Goal: Communication & Community: Ask a question

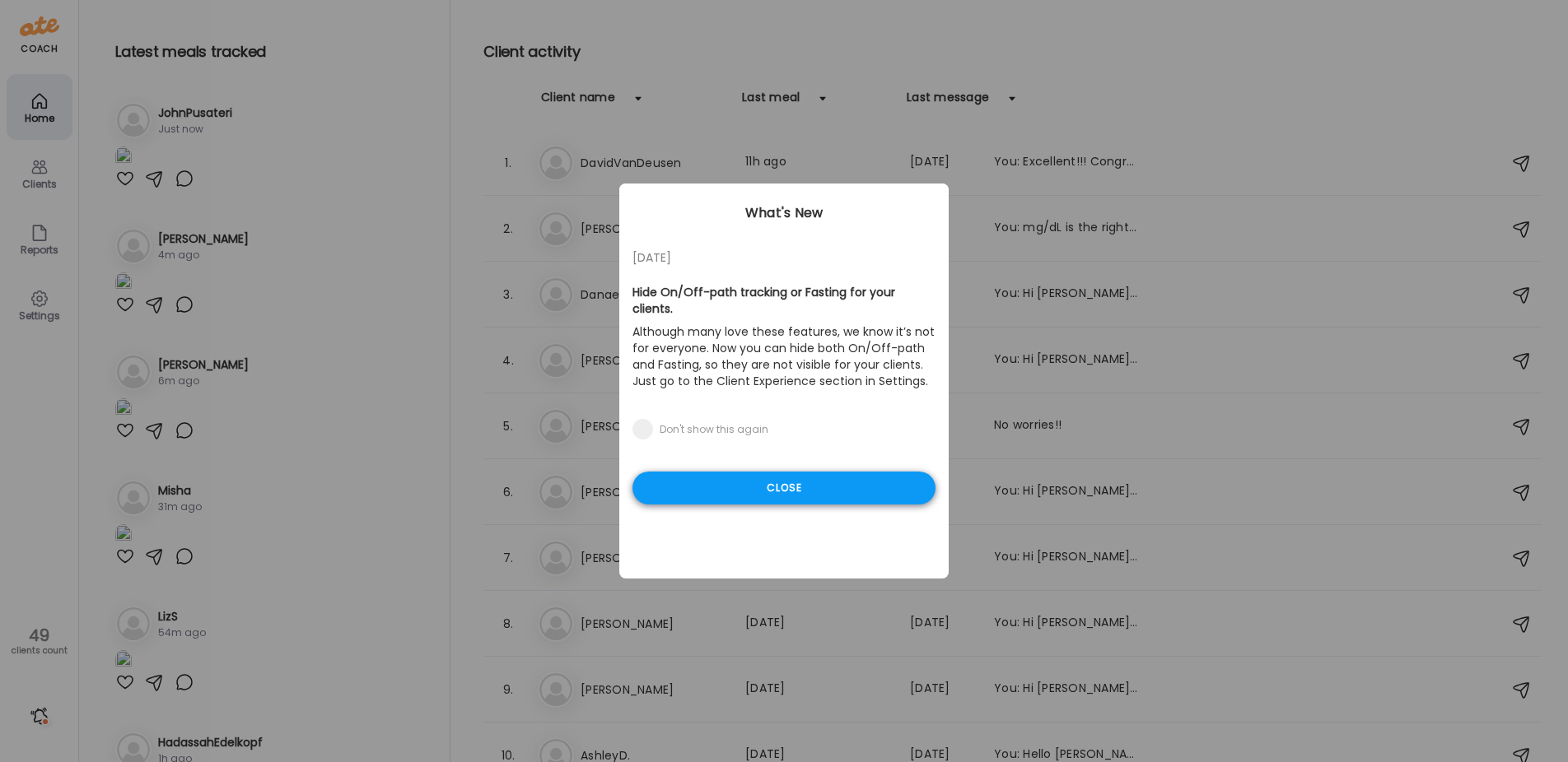
click at [720, 472] on div "Close" at bounding box center [783, 488] width 303 height 33
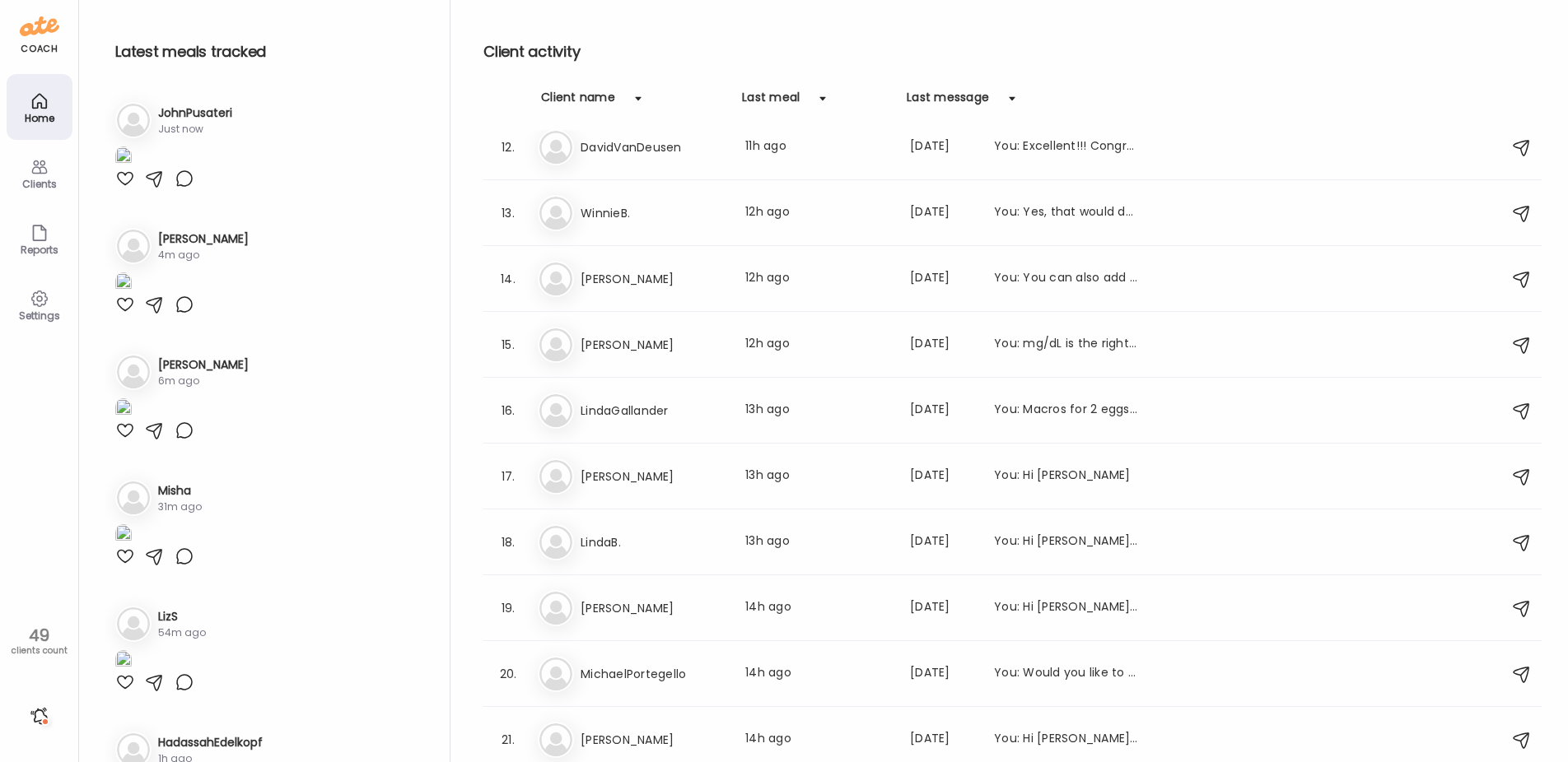
scroll to position [741, 0]
click at [663, 554] on div "Li LindaB. Last meal: 13h ago Last message: [DATE] You: Hi [PERSON_NAME]! You a…" at bounding box center [1014, 542] width 954 height 36
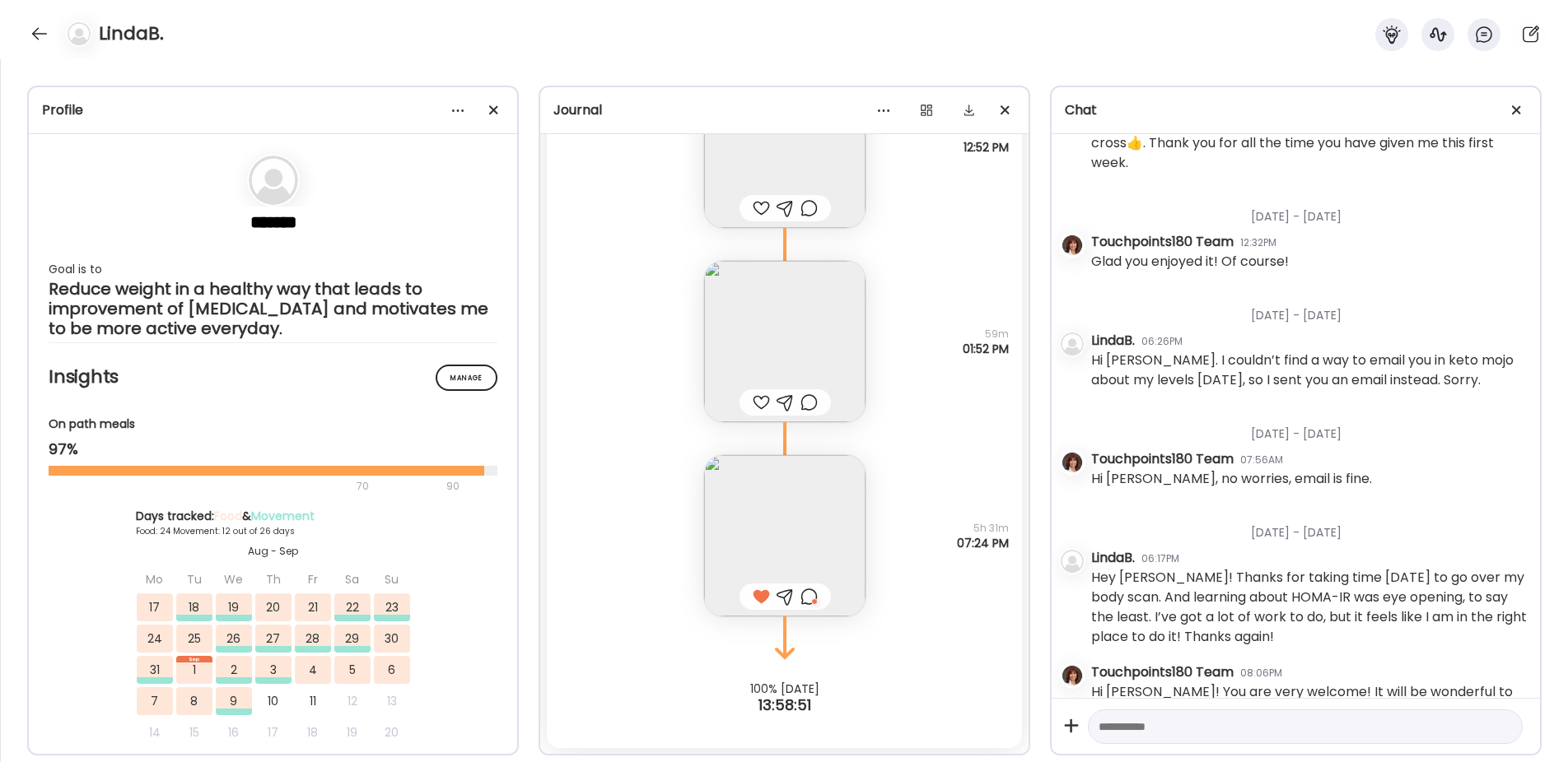
scroll to position [31204, 0]
click at [795, 516] on img at bounding box center [784, 535] width 161 height 161
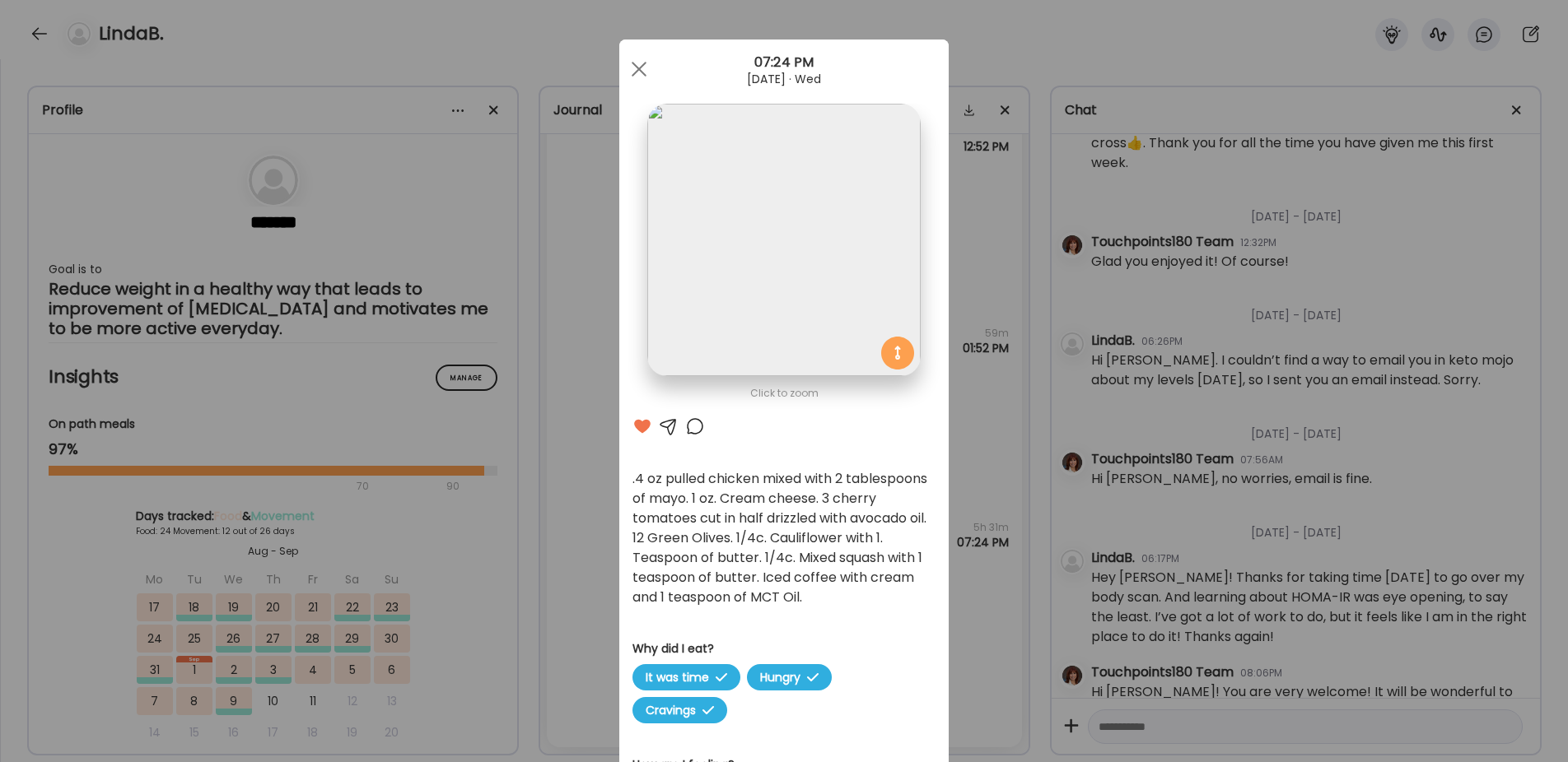
click at [577, 424] on div "Ate Coach Dashboard Wahoo! It’s official Take a moment to set up your Coach Pro…" at bounding box center [784, 381] width 1568 height 762
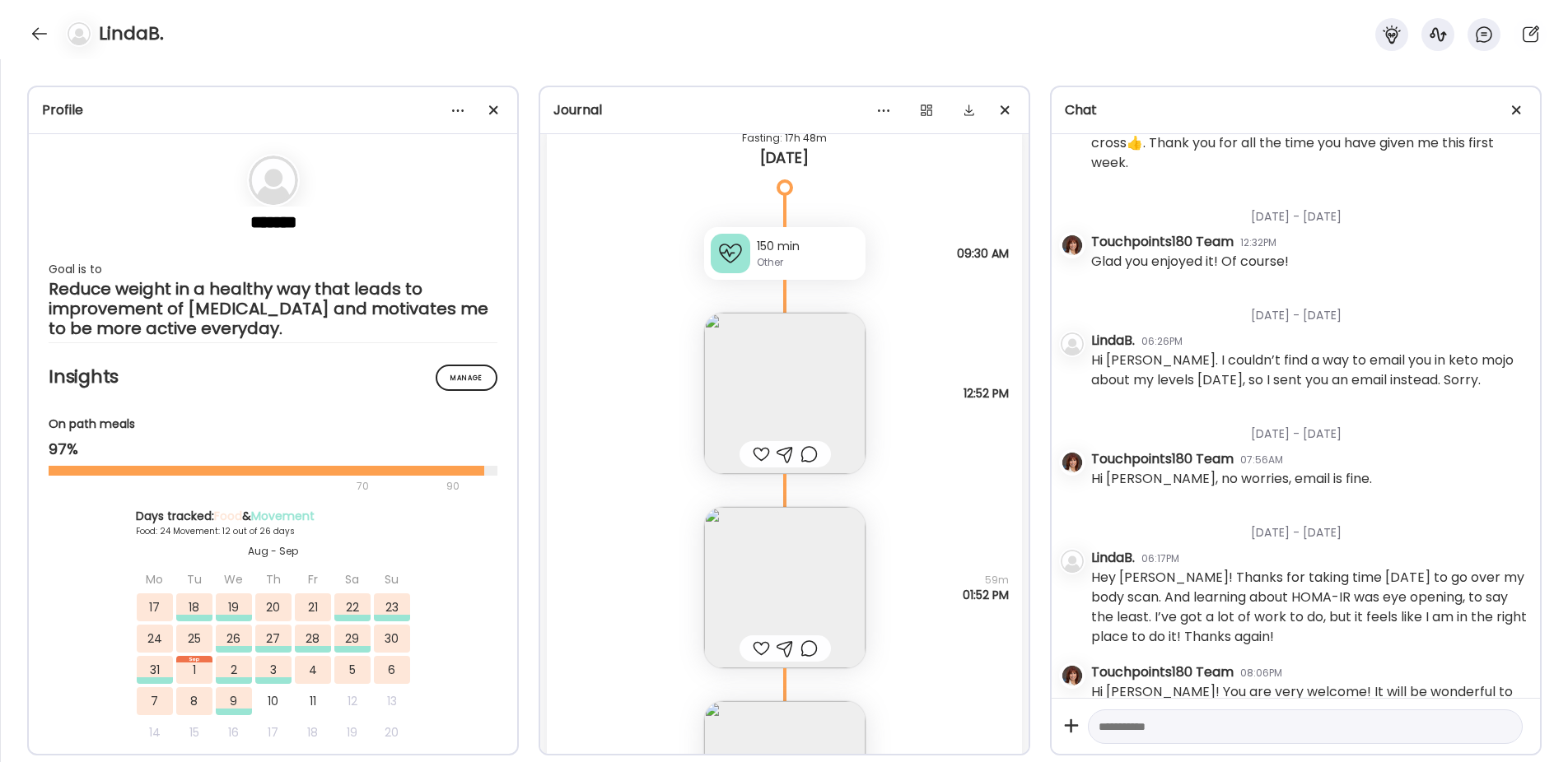
scroll to position [31039, 0]
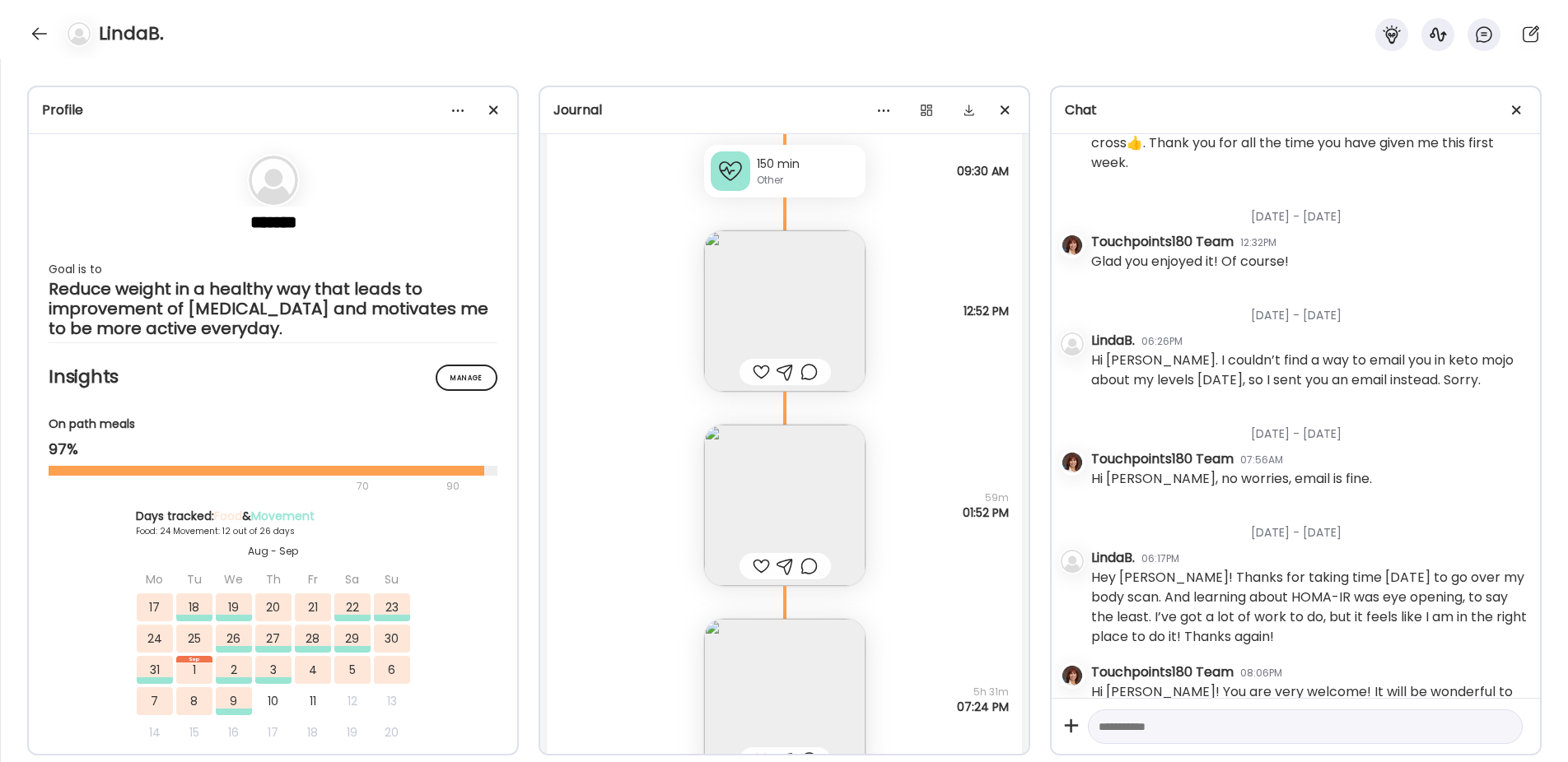
click at [754, 498] on img at bounding box center [784, 505] width 161 height 161
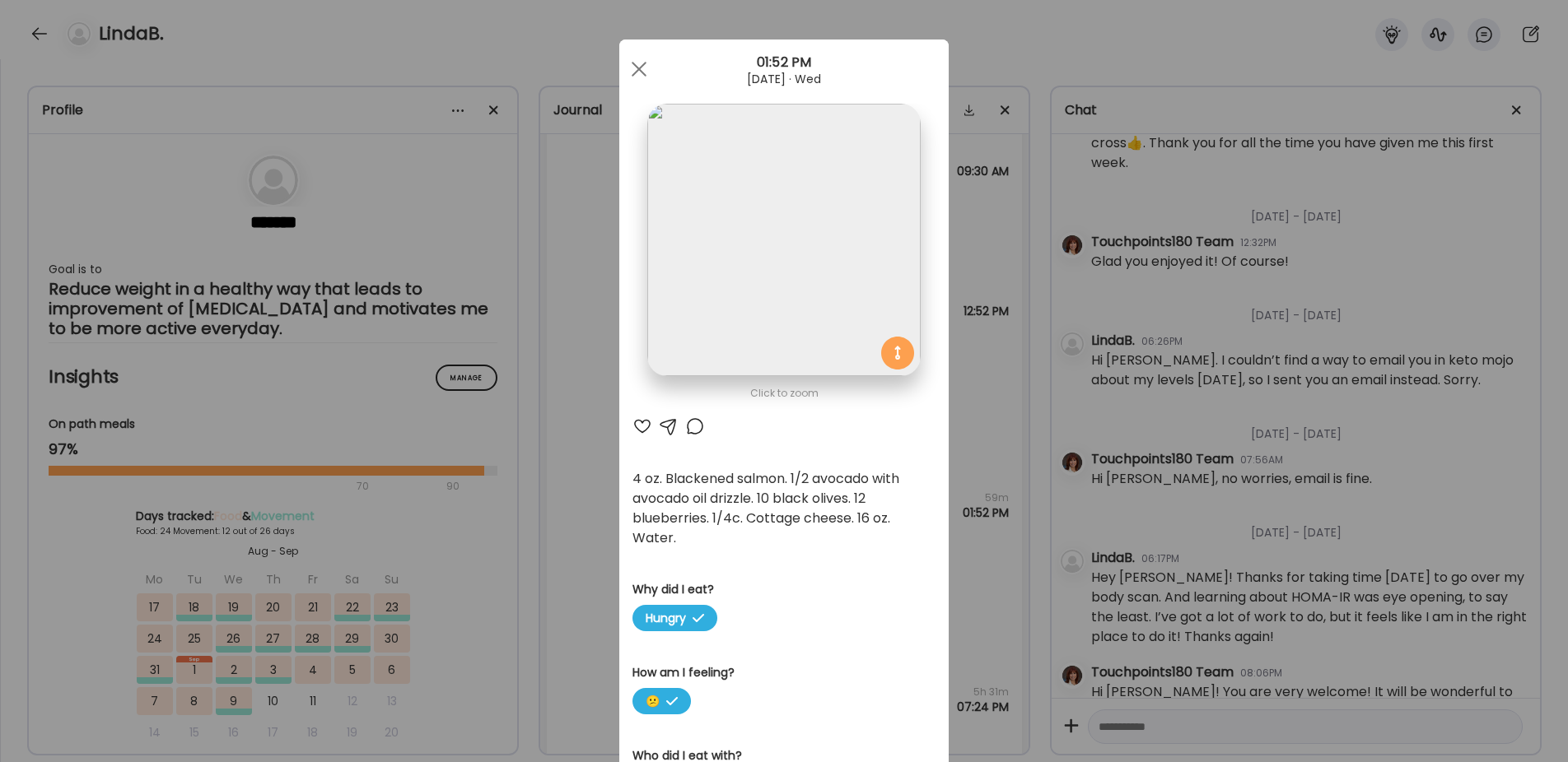
click at [565, 478] on div "Ate Coach Dashboard Wahoo! It’s official Take a moment to set up your Coach Pro…" at bounding box center [784, 381] width 1568 height 762
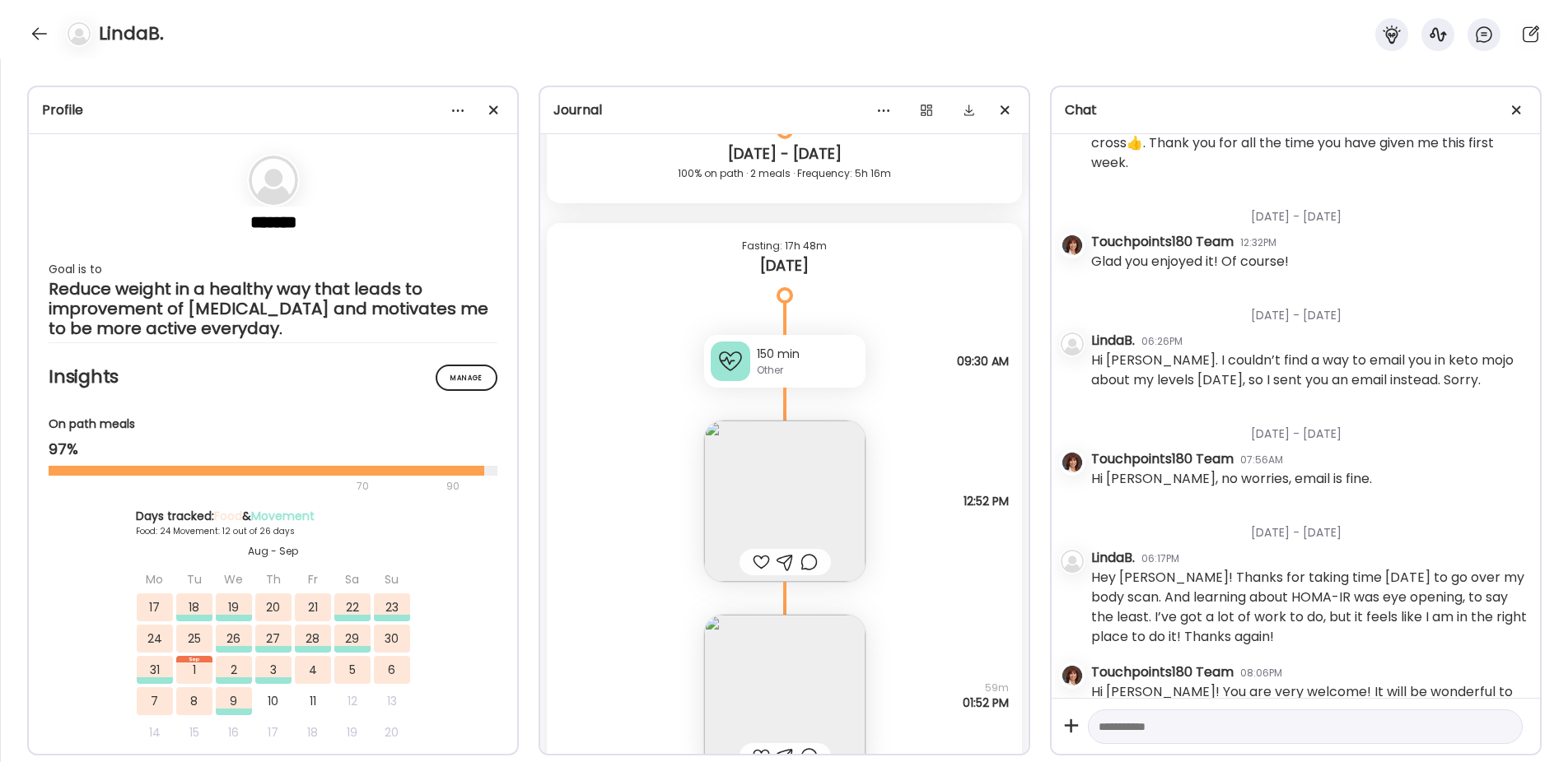
scroll to position [30874, 0]
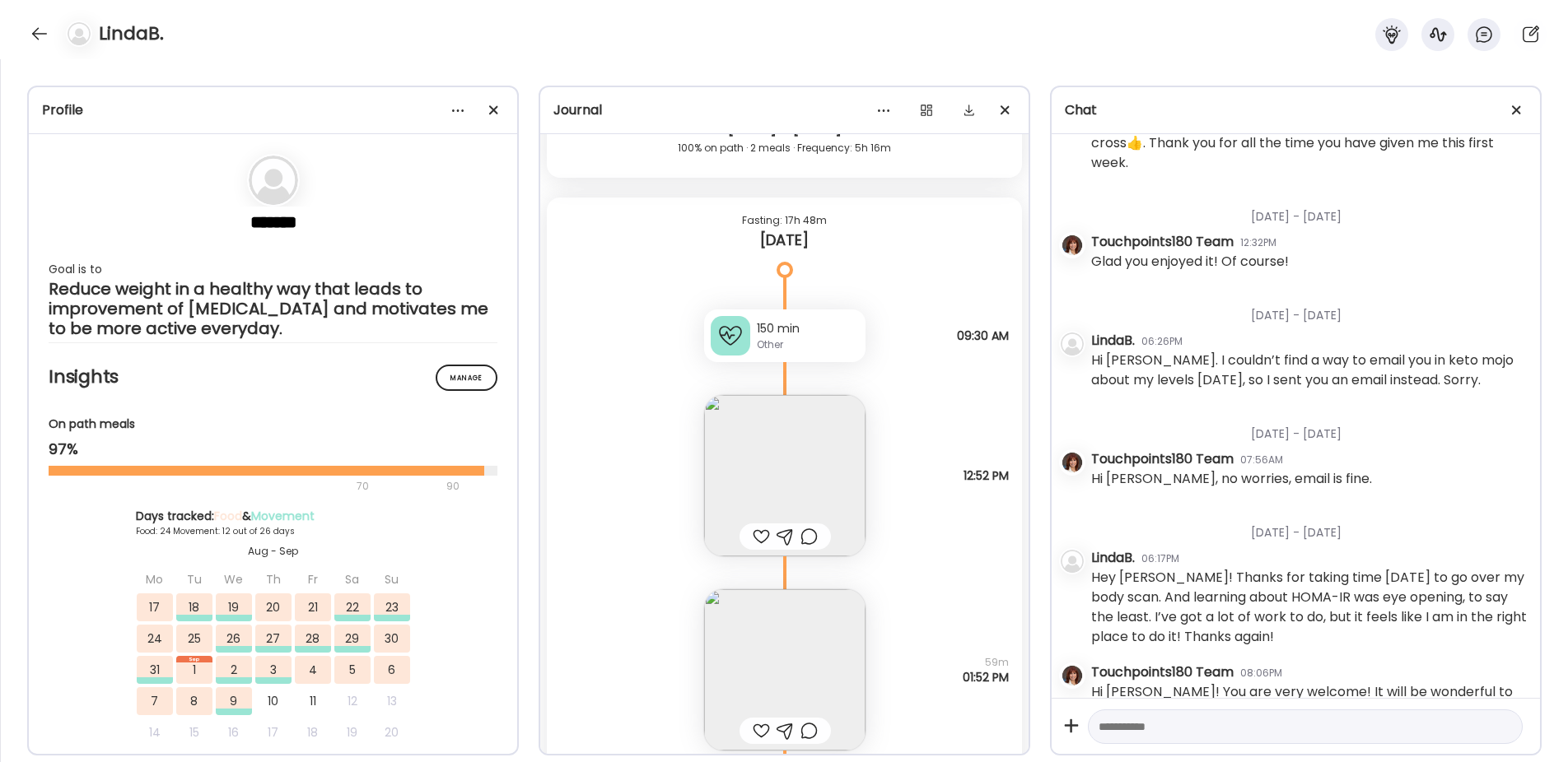
click at [773, 480] on img at bounding box center [784, 475] width 161 height 161
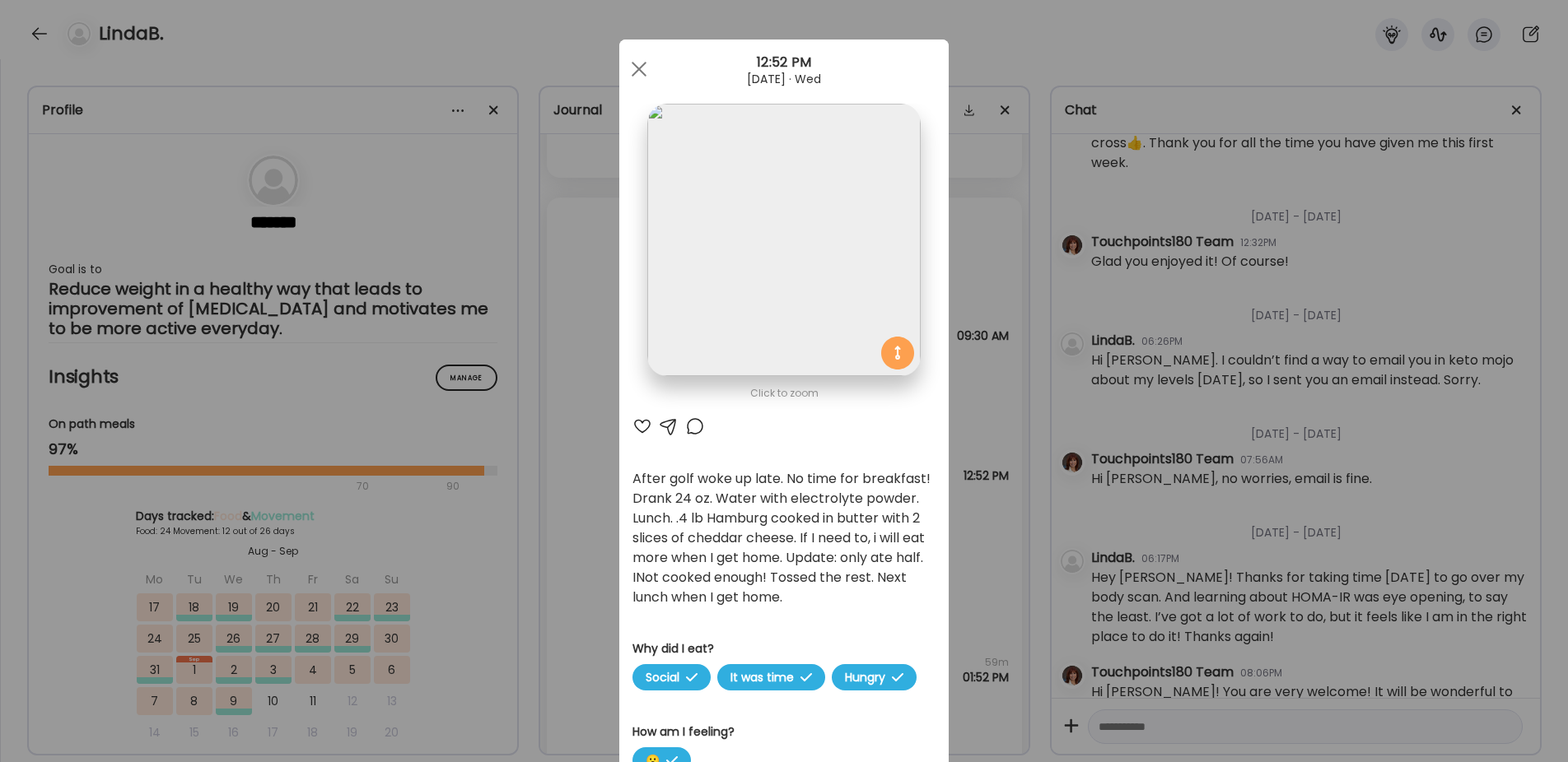
click at [585, 566] on div "Ate Coach Dashboard Wahoo! It’s official Take a moment to set up your Coach Pro…" at bounding box center [784, 381] width 1568 height 762
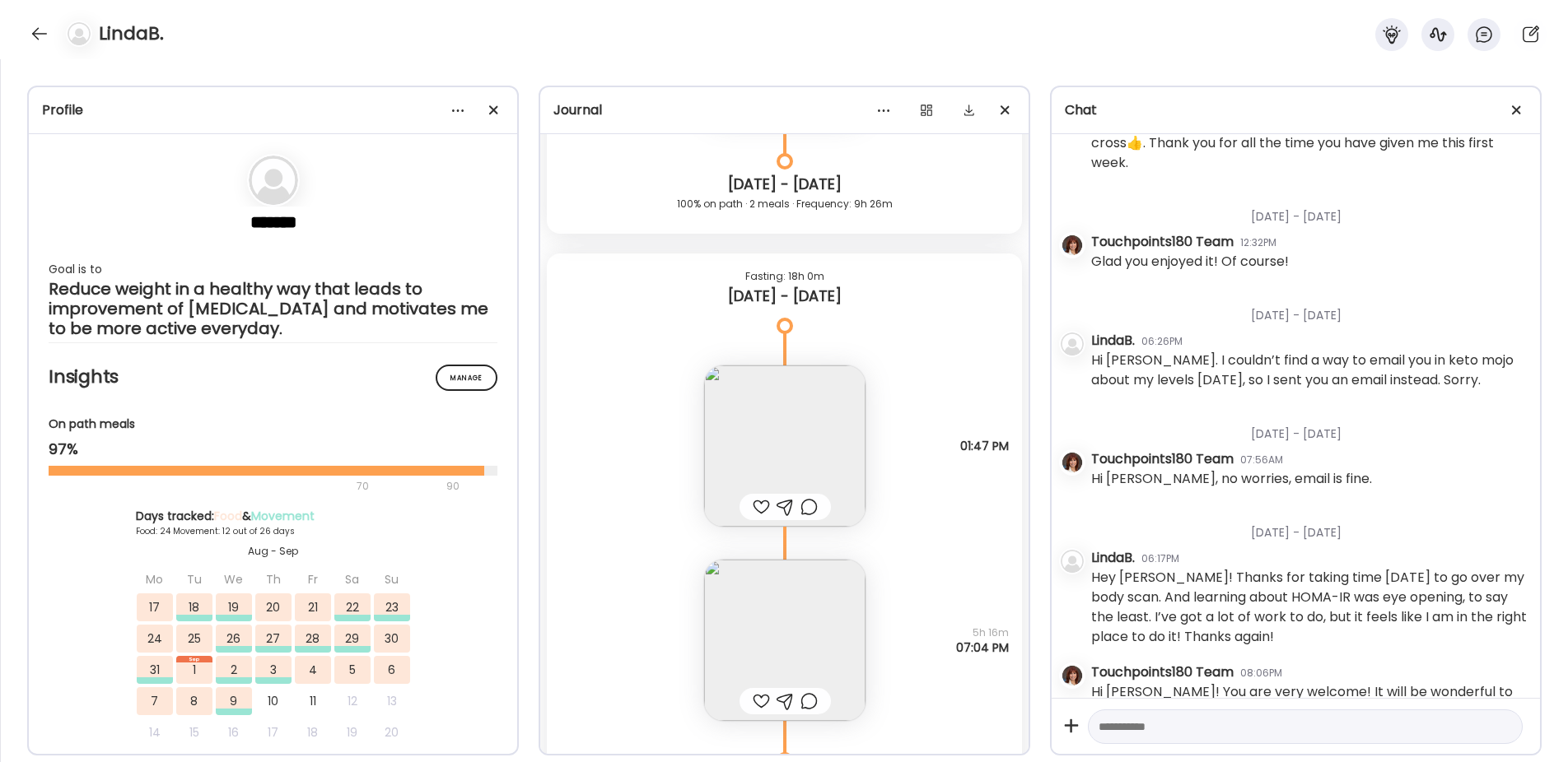
scroll to position [30216, 0]
click at [781, 427] on img at bounding box center [784, 449] width 161 height 161
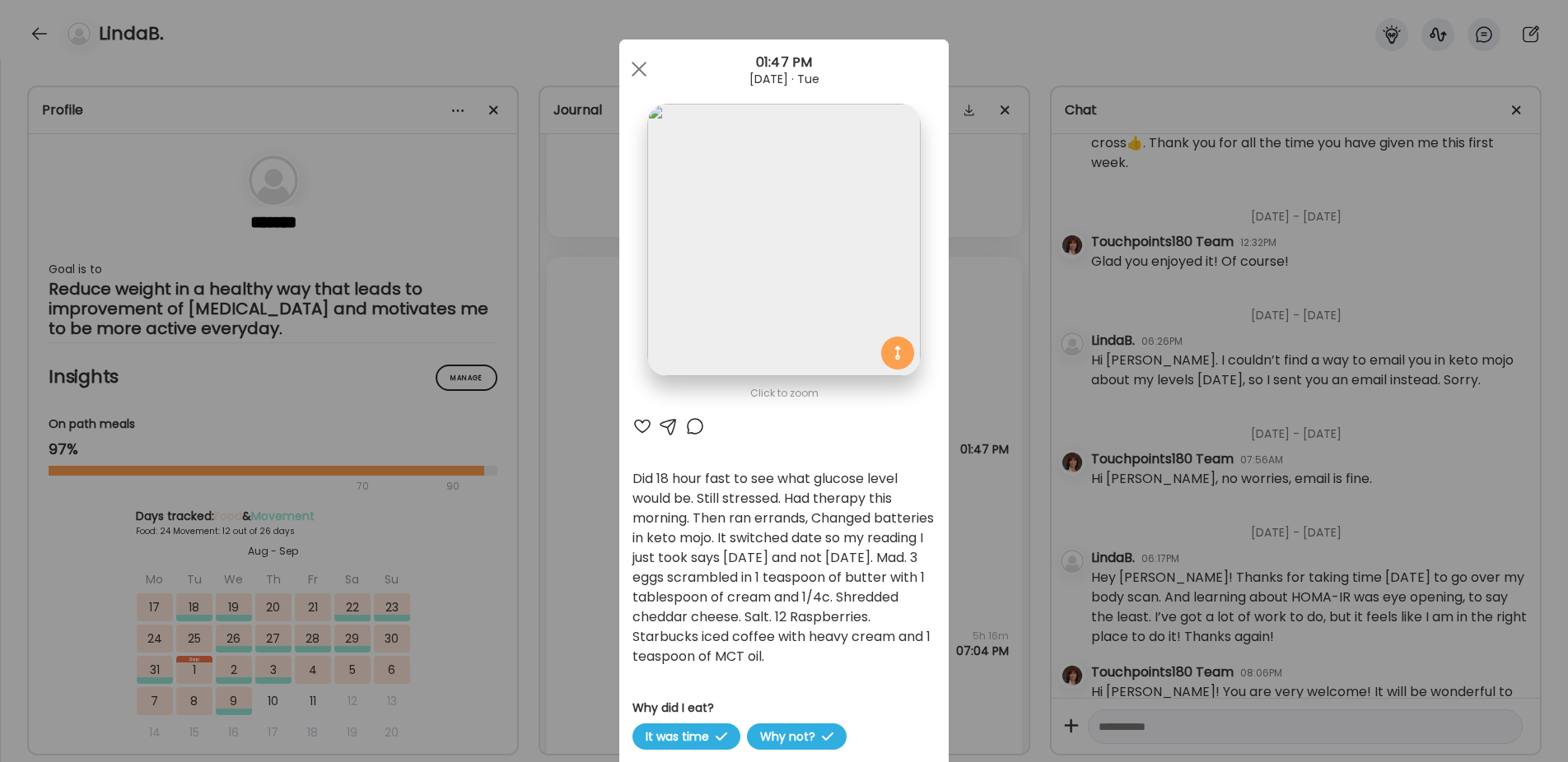
click at [568, 532] on div "Ate Coach Dashboard Wahoo! It’s official Take a moment to set up your Coach Pro…" at bounding box center [784, 381] width 1568 height 762
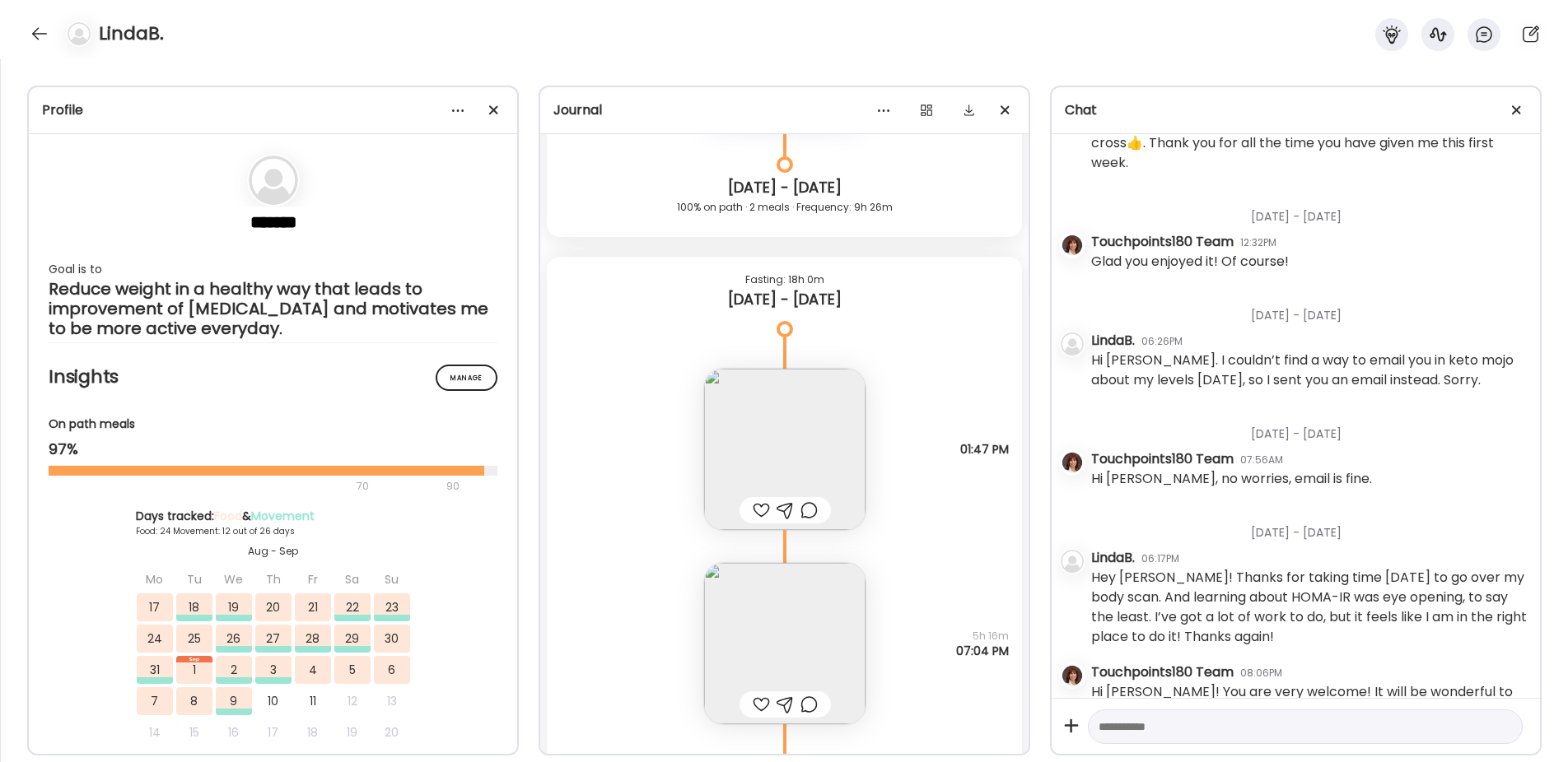
click at [733, 596] on img at bounding box center [784, 643] width 161 height 161
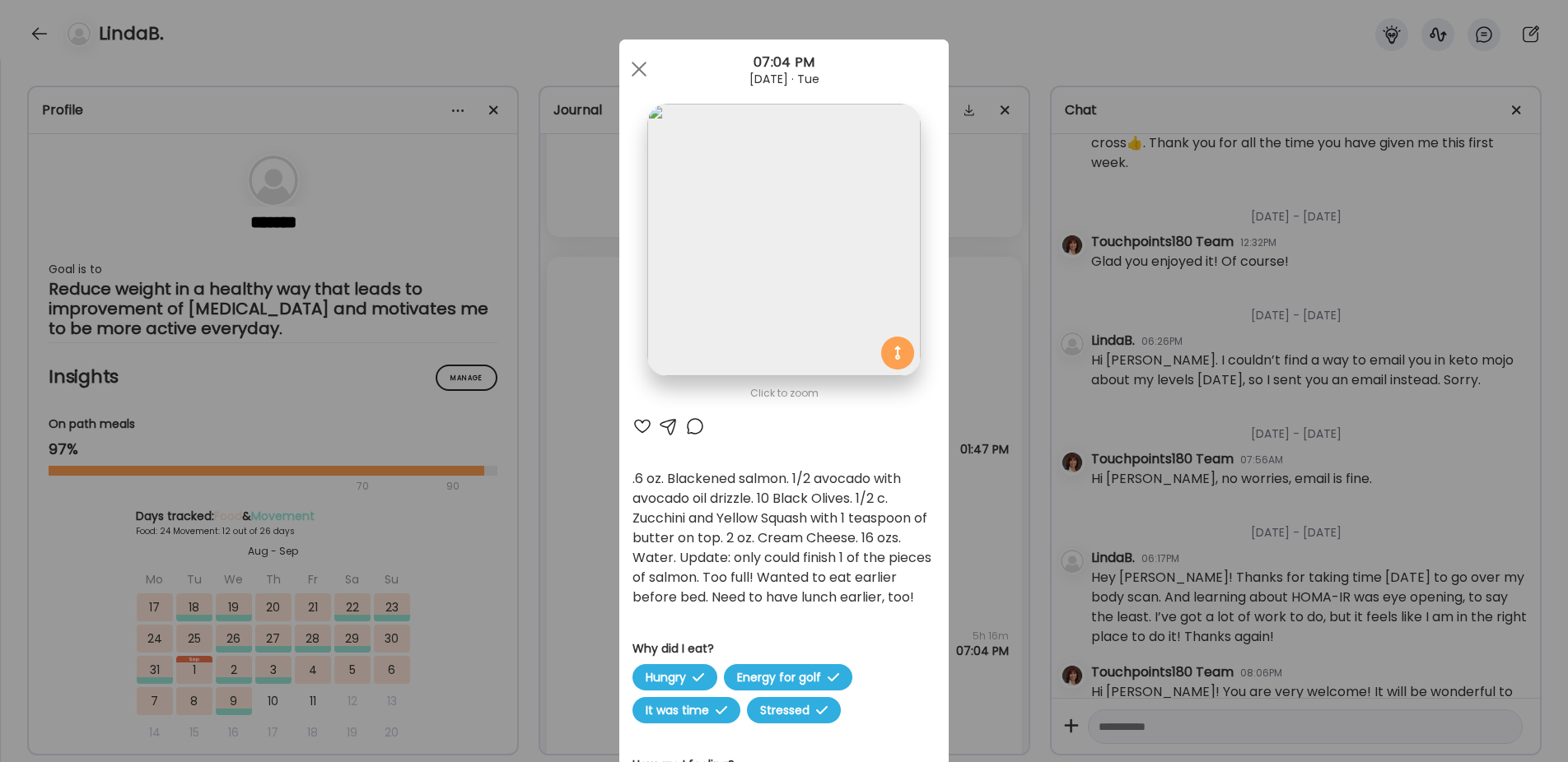
click at [604, 580] on div "Ate Coach Dashboard Wahoo! It’s official Take a moment to set up your Coach Pro…" at bounding box center [784, 381] width 1568 height 762
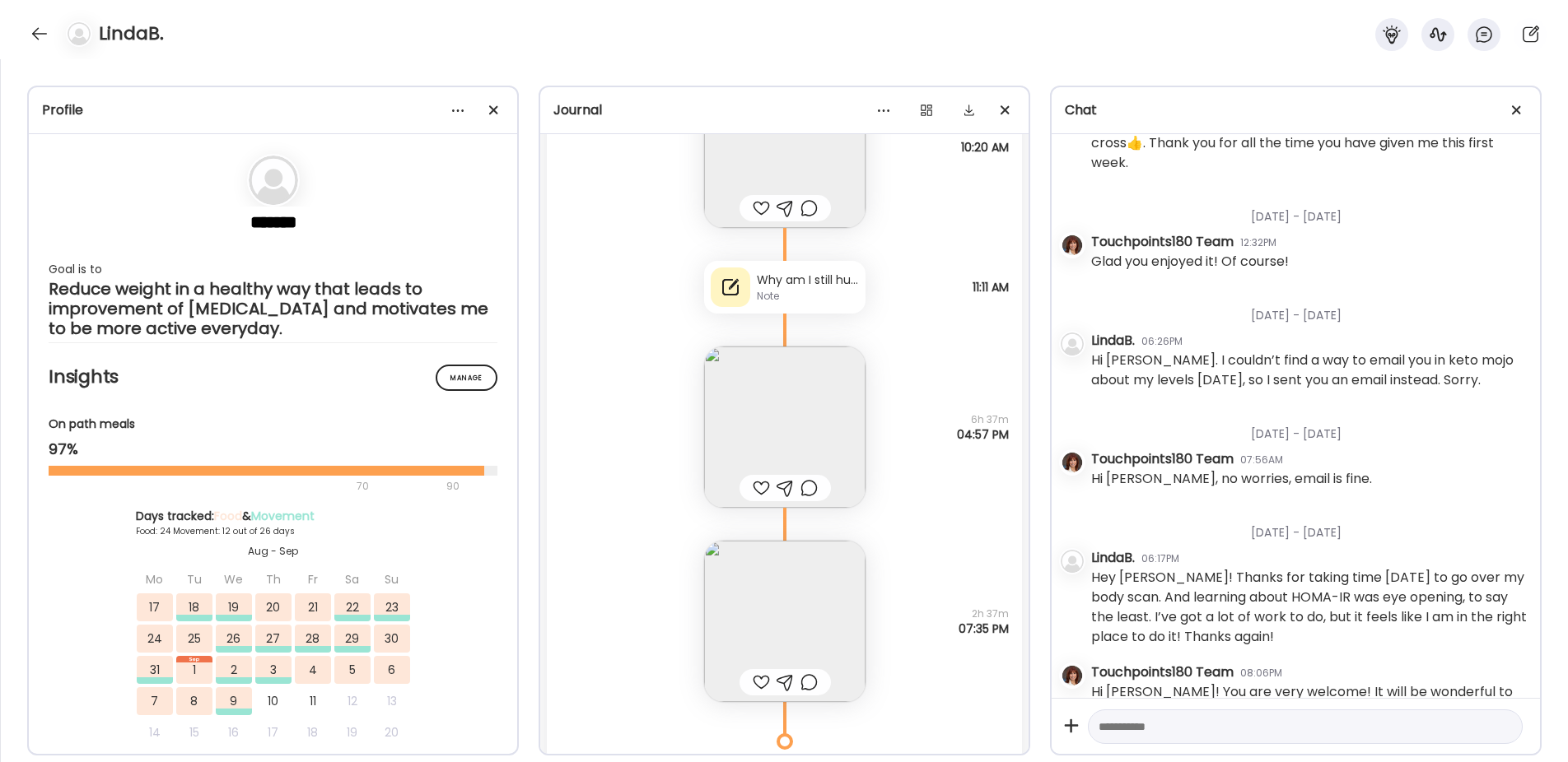
scroll to position [28980, 0]
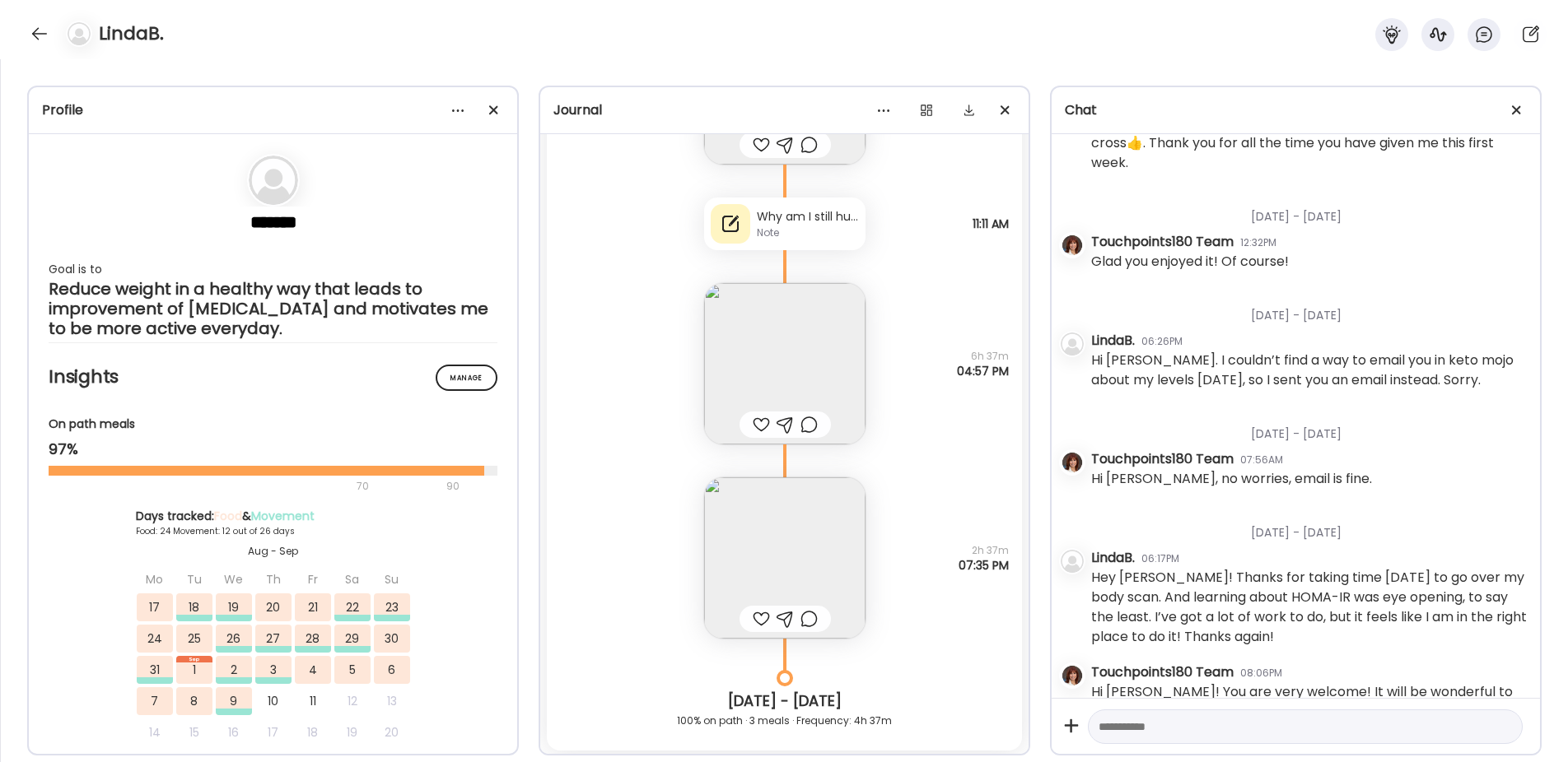
click at [797, 224] on div "Why am I still hungry after less than an hour after eating? Was anything too mu…" at bounding box center [808, 217] width 102 height 17
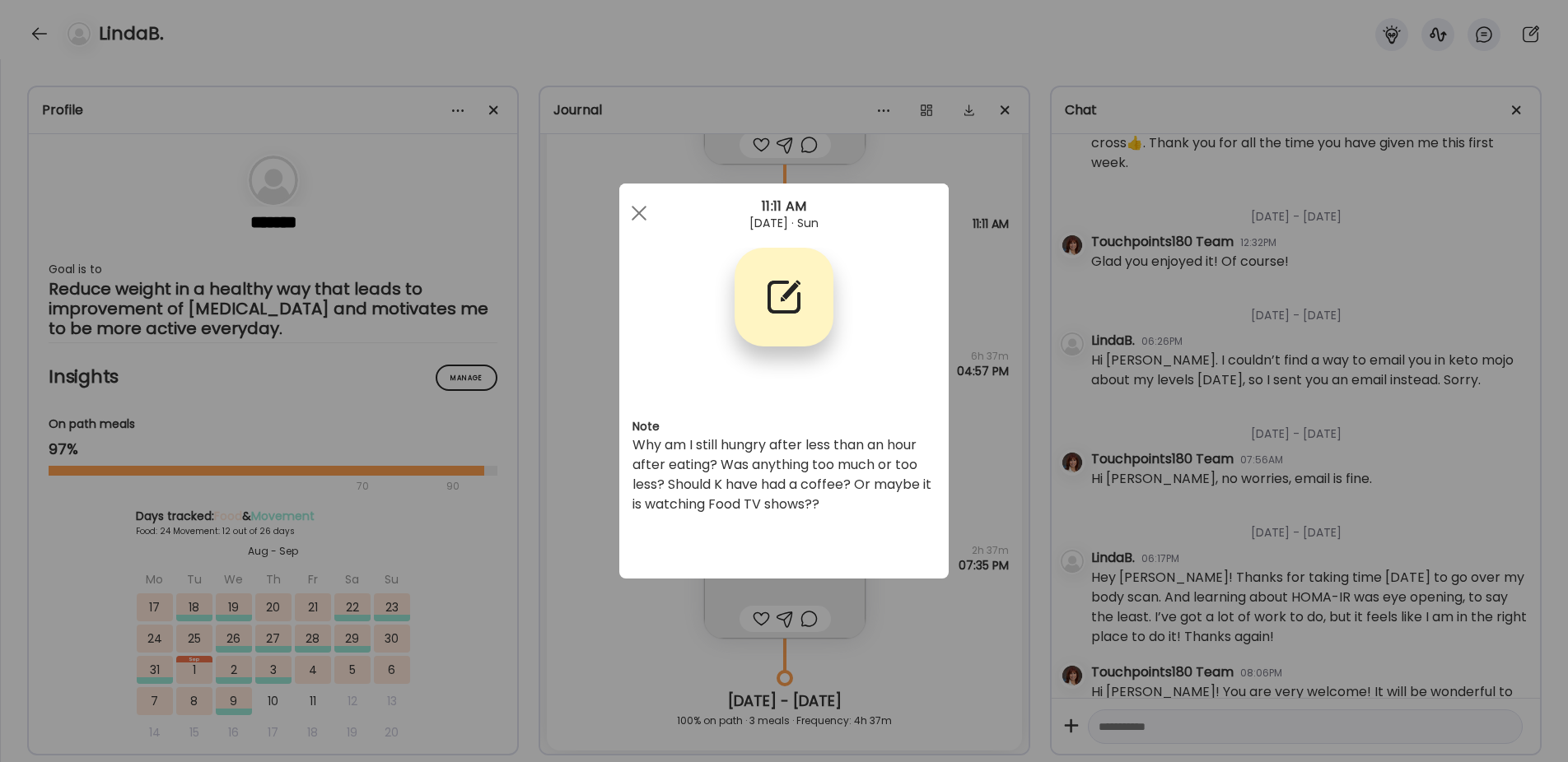
click at [575, 443] on div "Ate Coach Dashboard Wahoo! It’s official Take a moment to set up your Coach Pro…" at bounding box center [784, 381] width 1568 height 762
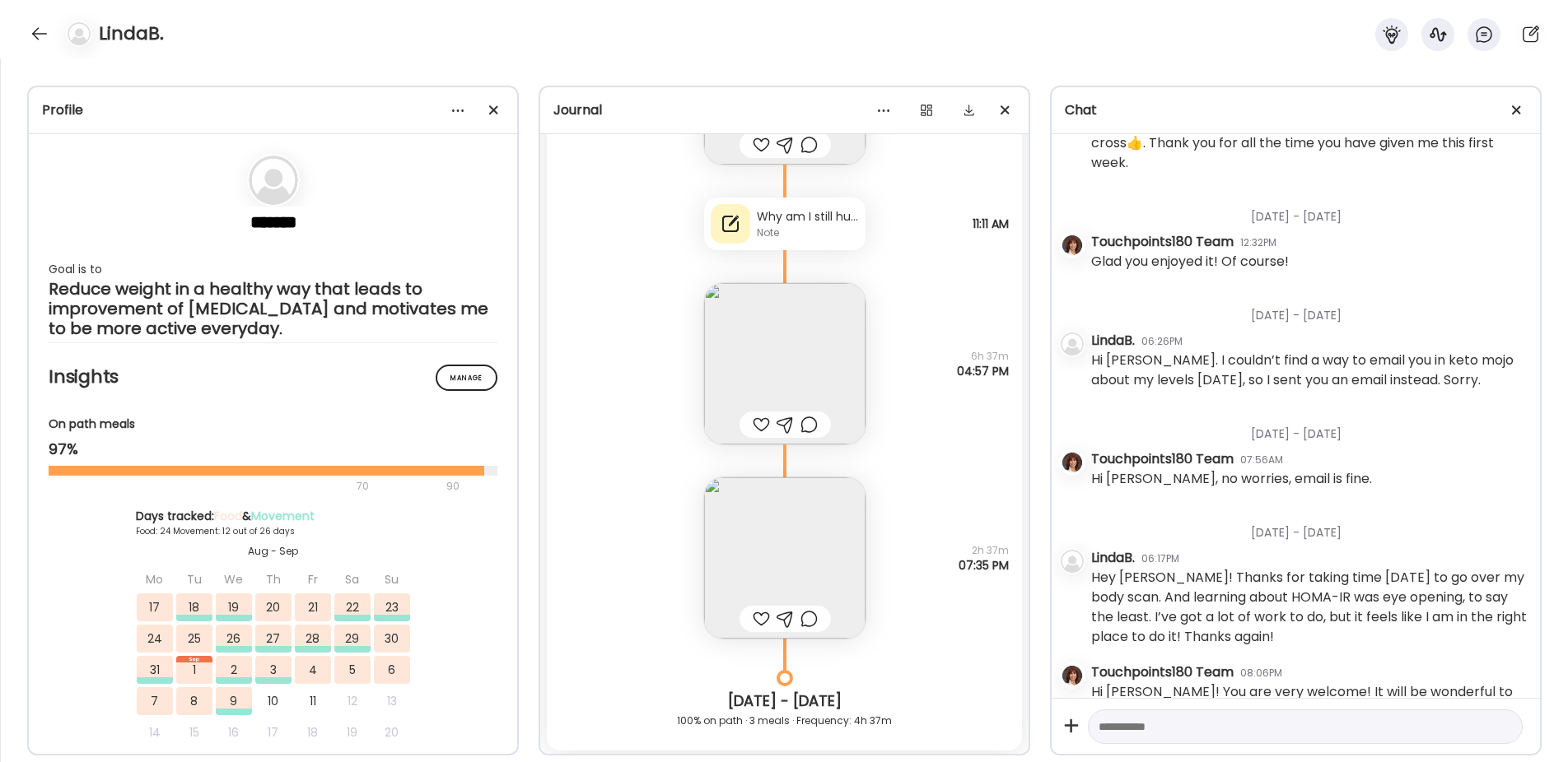
click at [747, 532] on img at bounding box center [784, 558] width 161 height 161
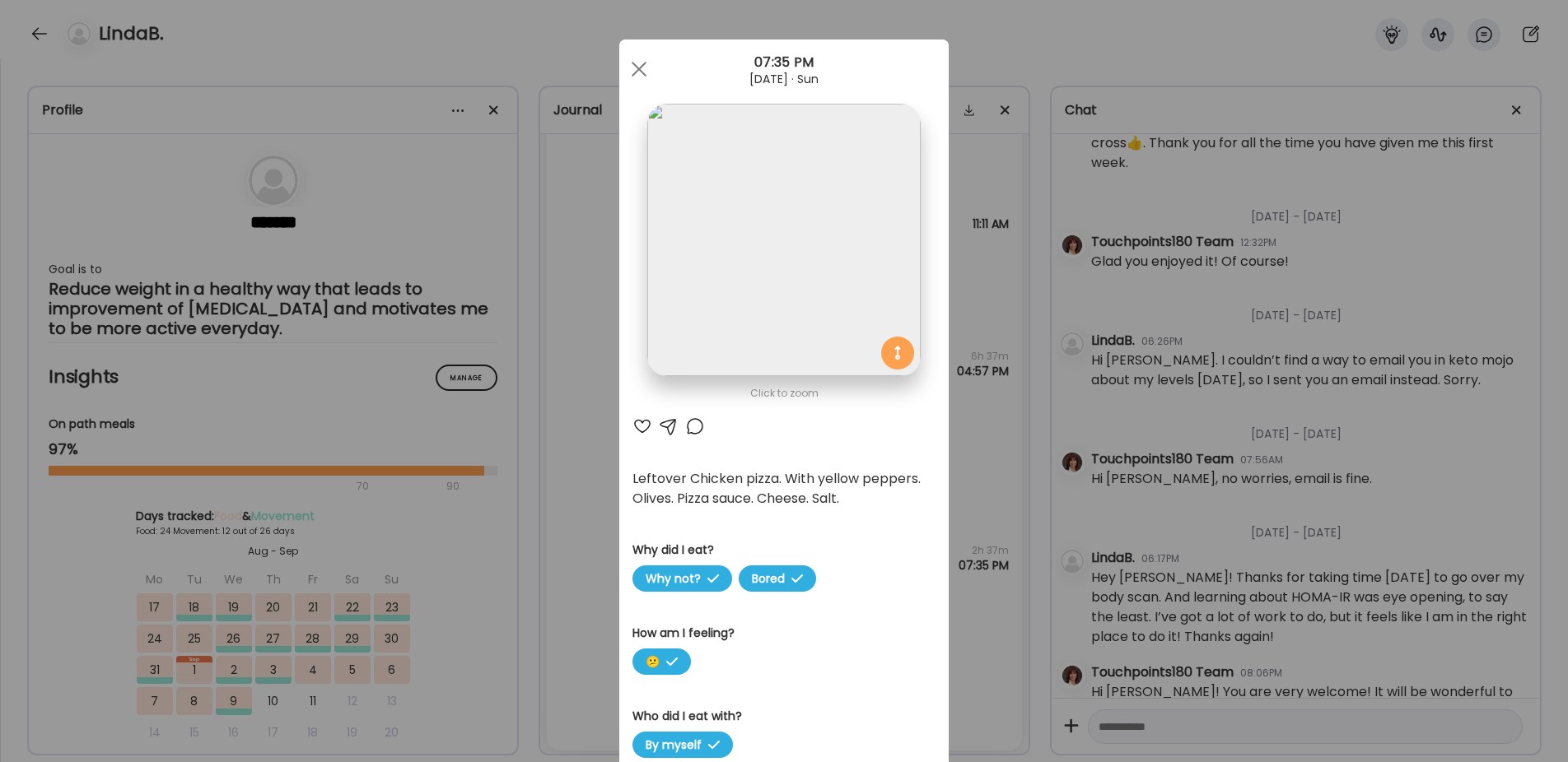
click at [578, 494] on div "Ate Coach Dashboard Wahoo! It’s official Take a moment to set up your Coach Pro…" at bounding box center [784, 381] width 1568 height 762
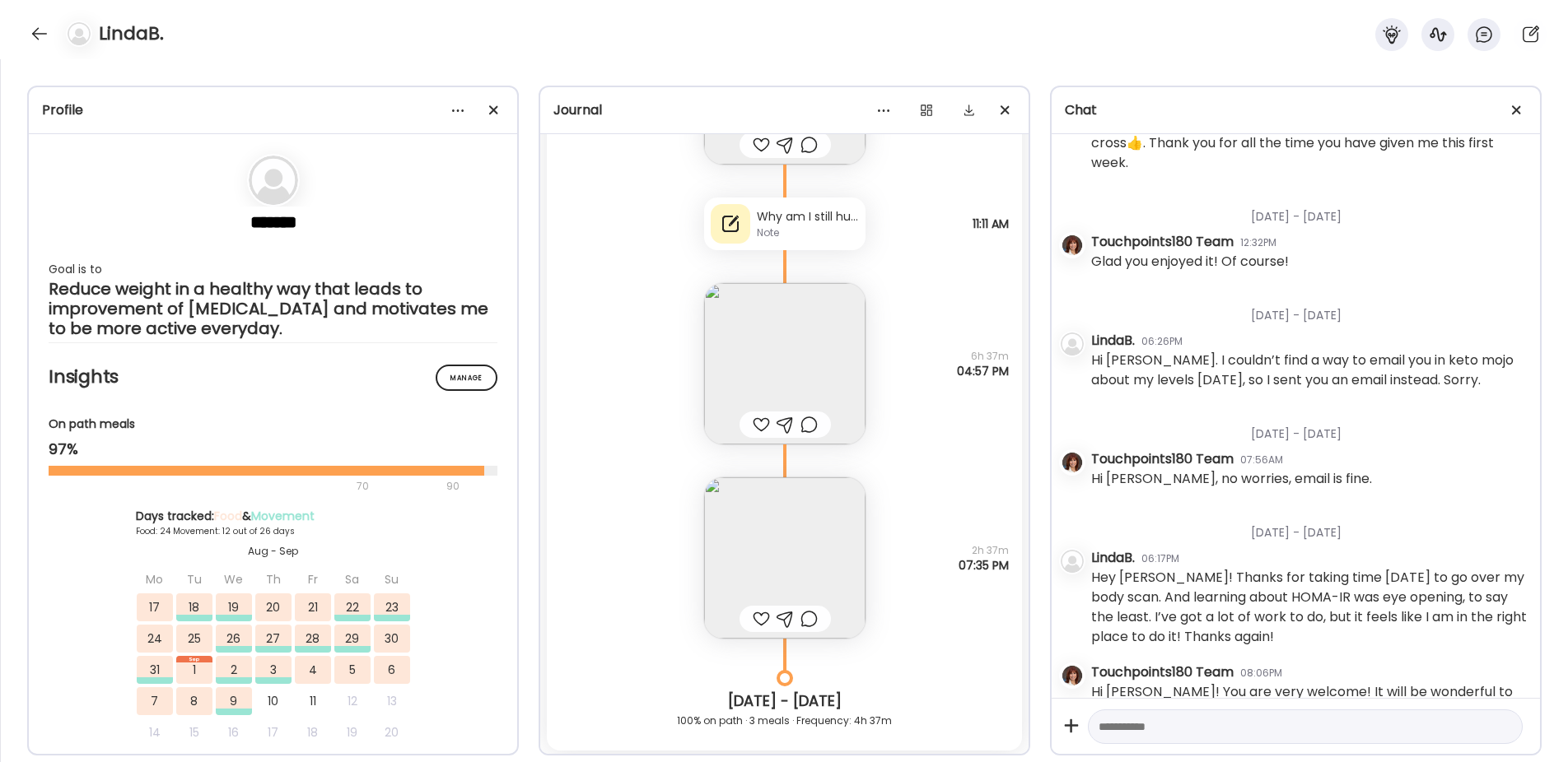
click at [751, 343] on img at bounding box center [784, 364] width 161 height 161
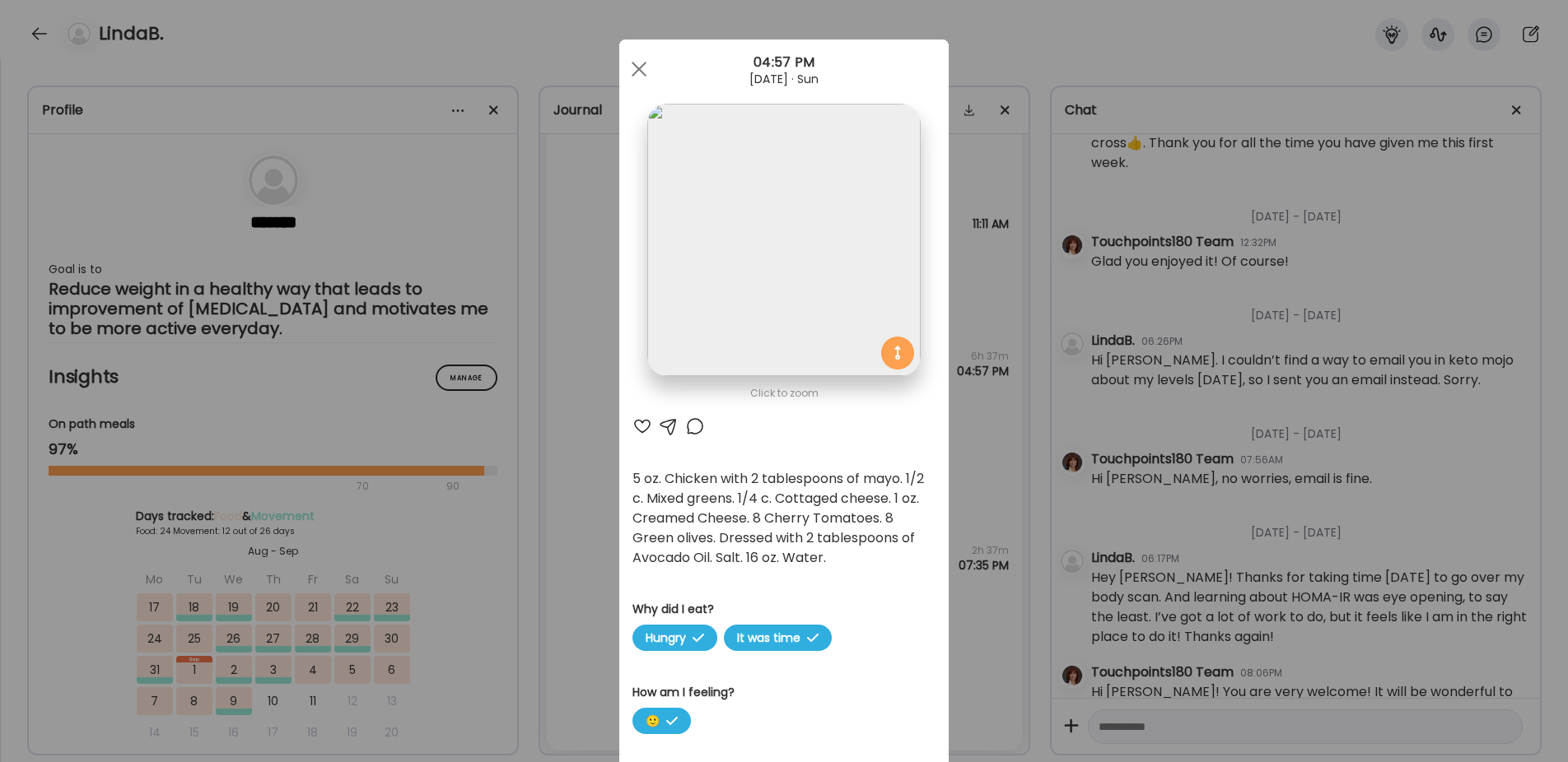
click at [592, 427] on div "Ate Coach Dashboard Wahoo! It’s official Take a moment to set up your Coach Pro…" at bounding box center [784, 381] width 1568 height 762
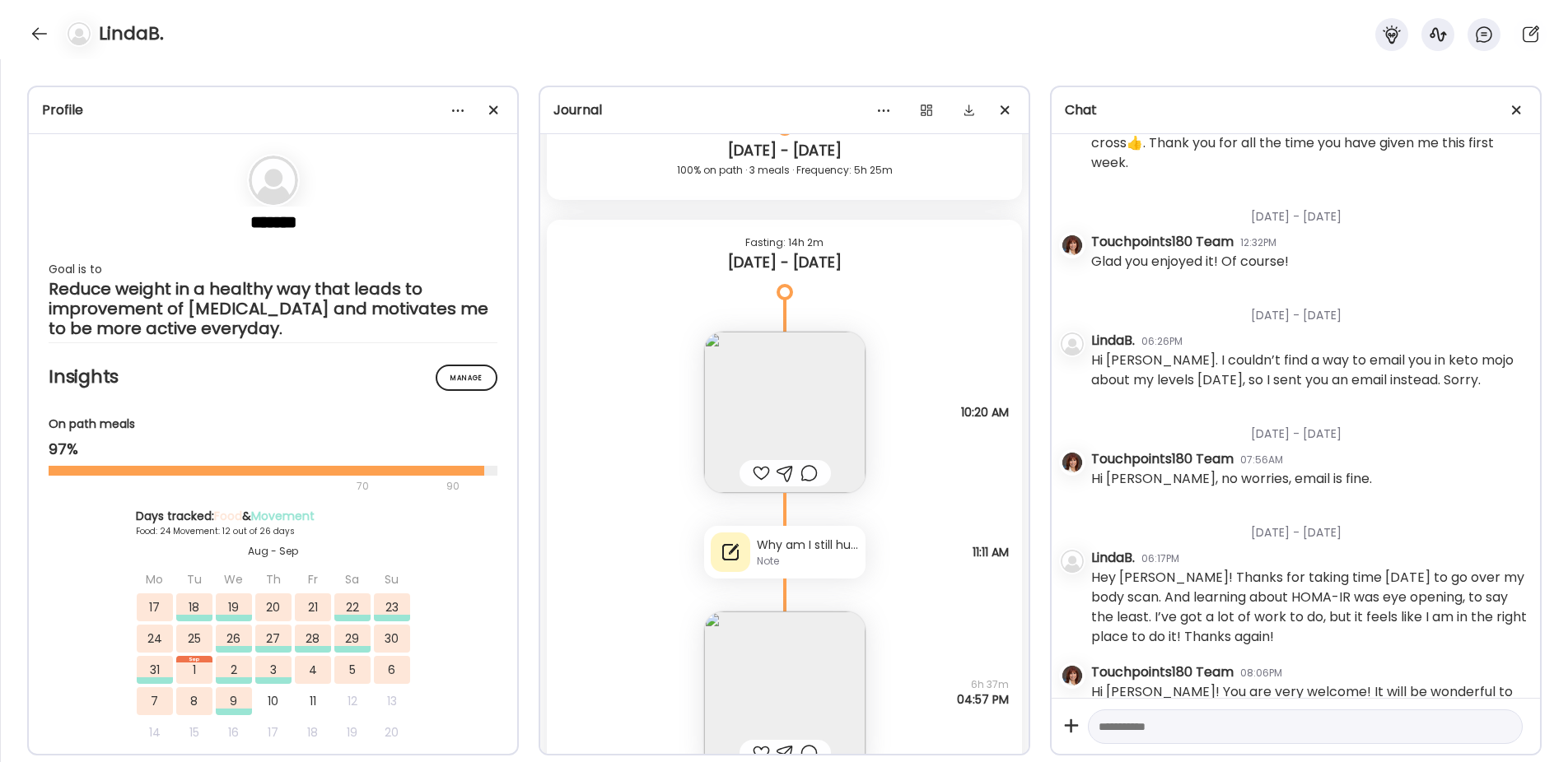
scroll to position [28651, 0]
click at [746, 380] on img at bounding box center [784, 413] width 161 height 161
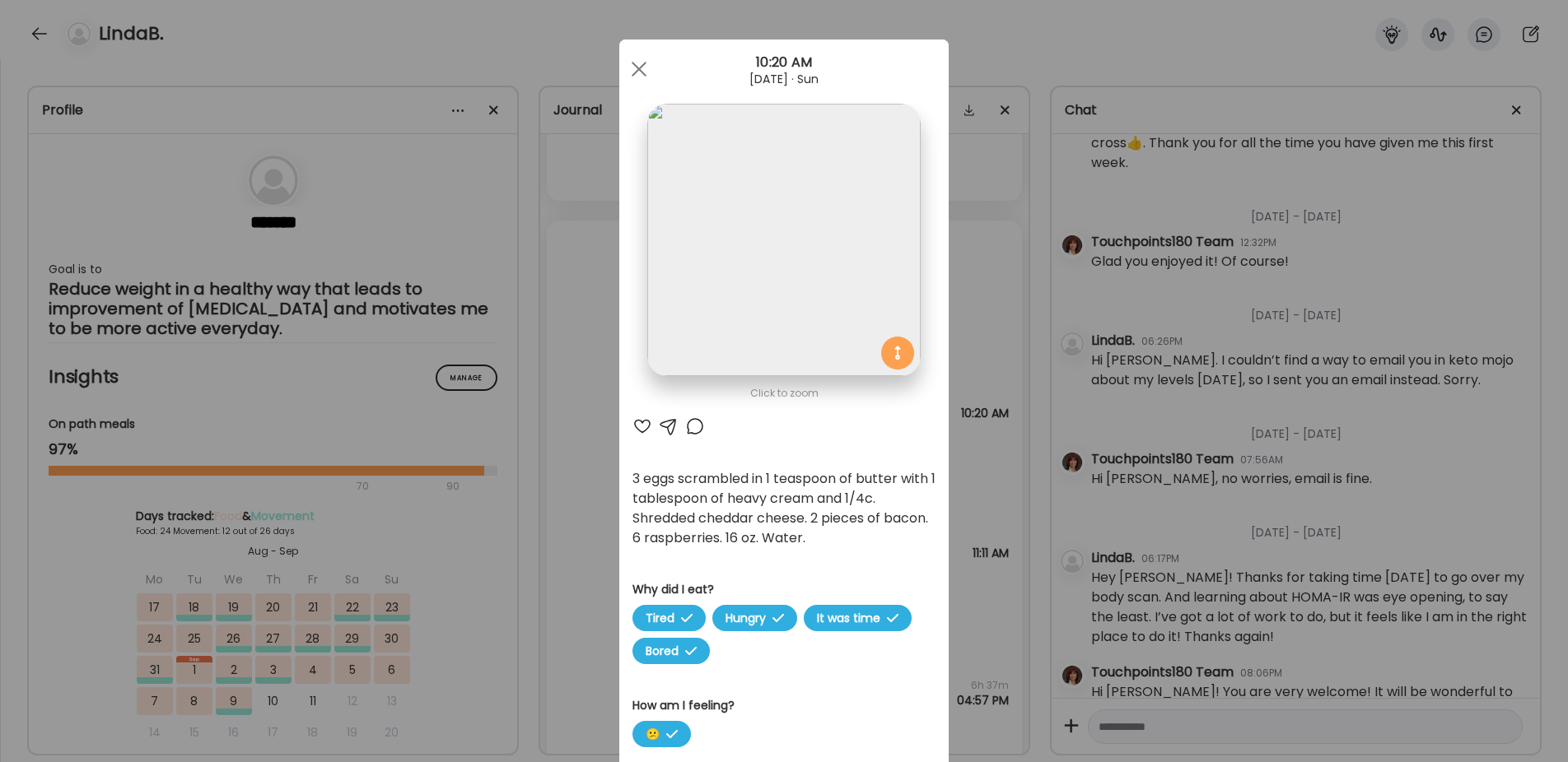
click at [587, 440] on div "Ate Coach Dashboard Wahoo! It’s official Take a moment to set up your Coach Pro…" at bounding box center [784, 381] width 1568 height 762
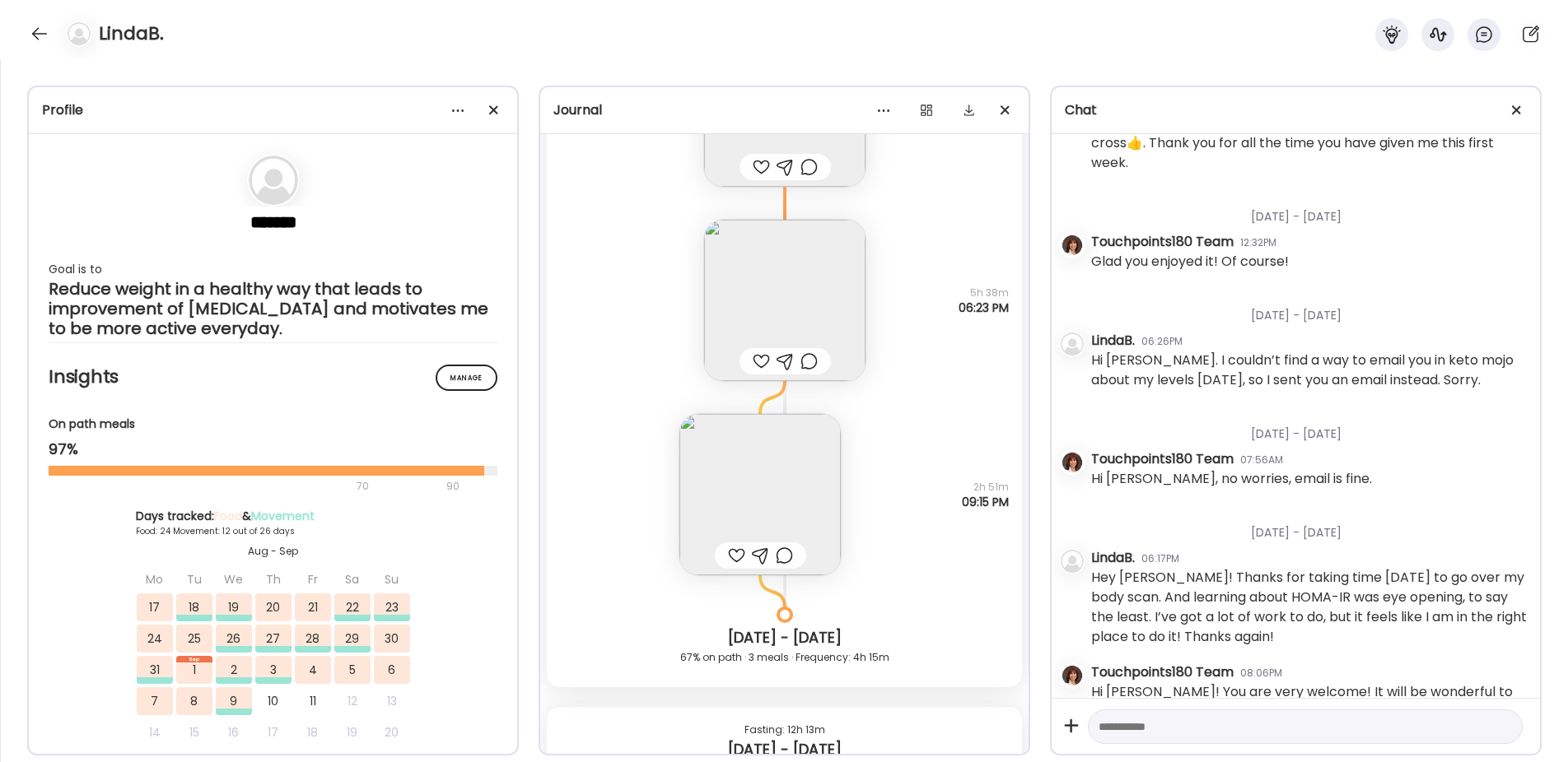
scroll to position [27417, 0]
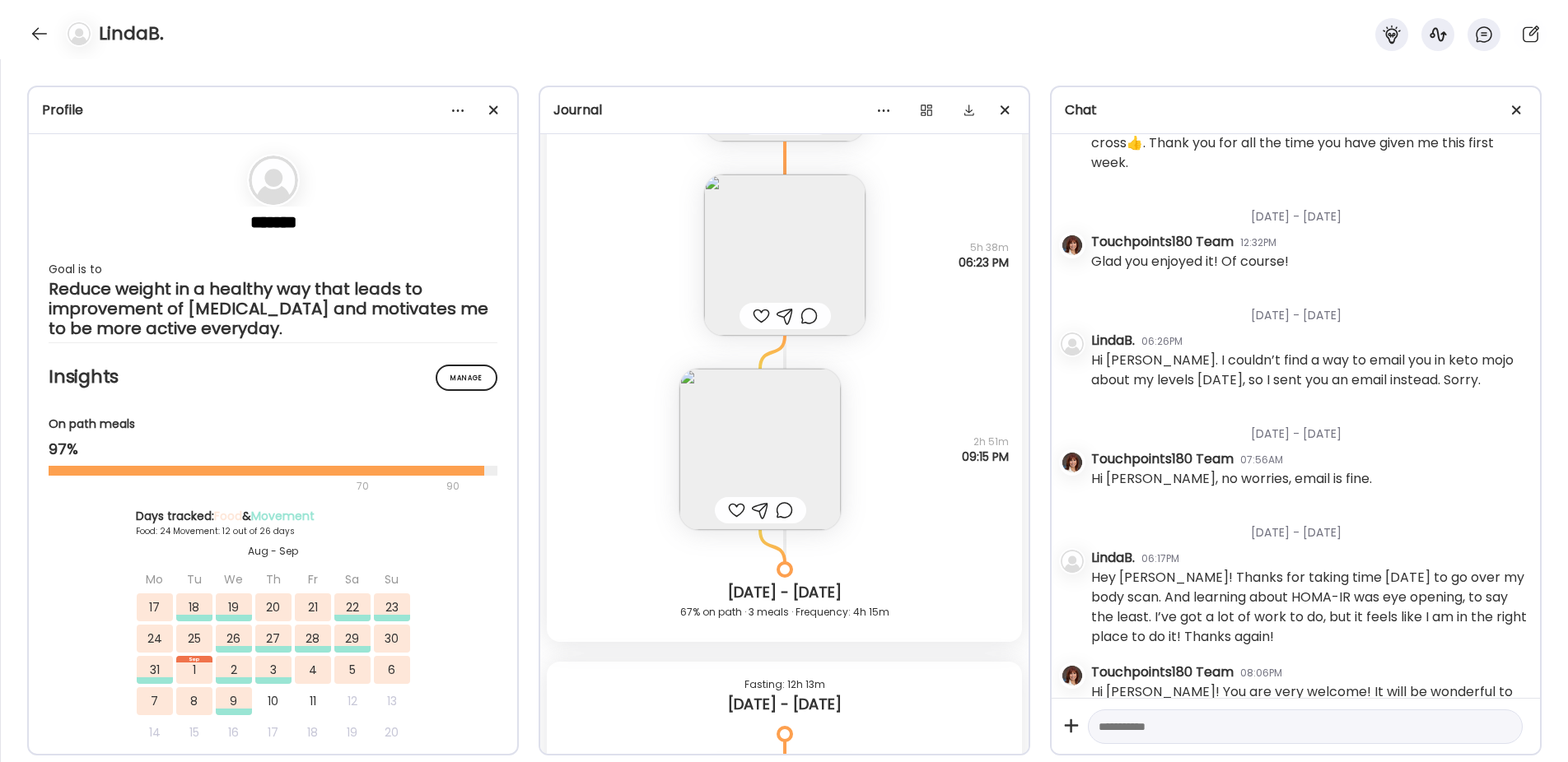
click at [716, 438] on img at bounding box center [760, 449] width 161 height 161
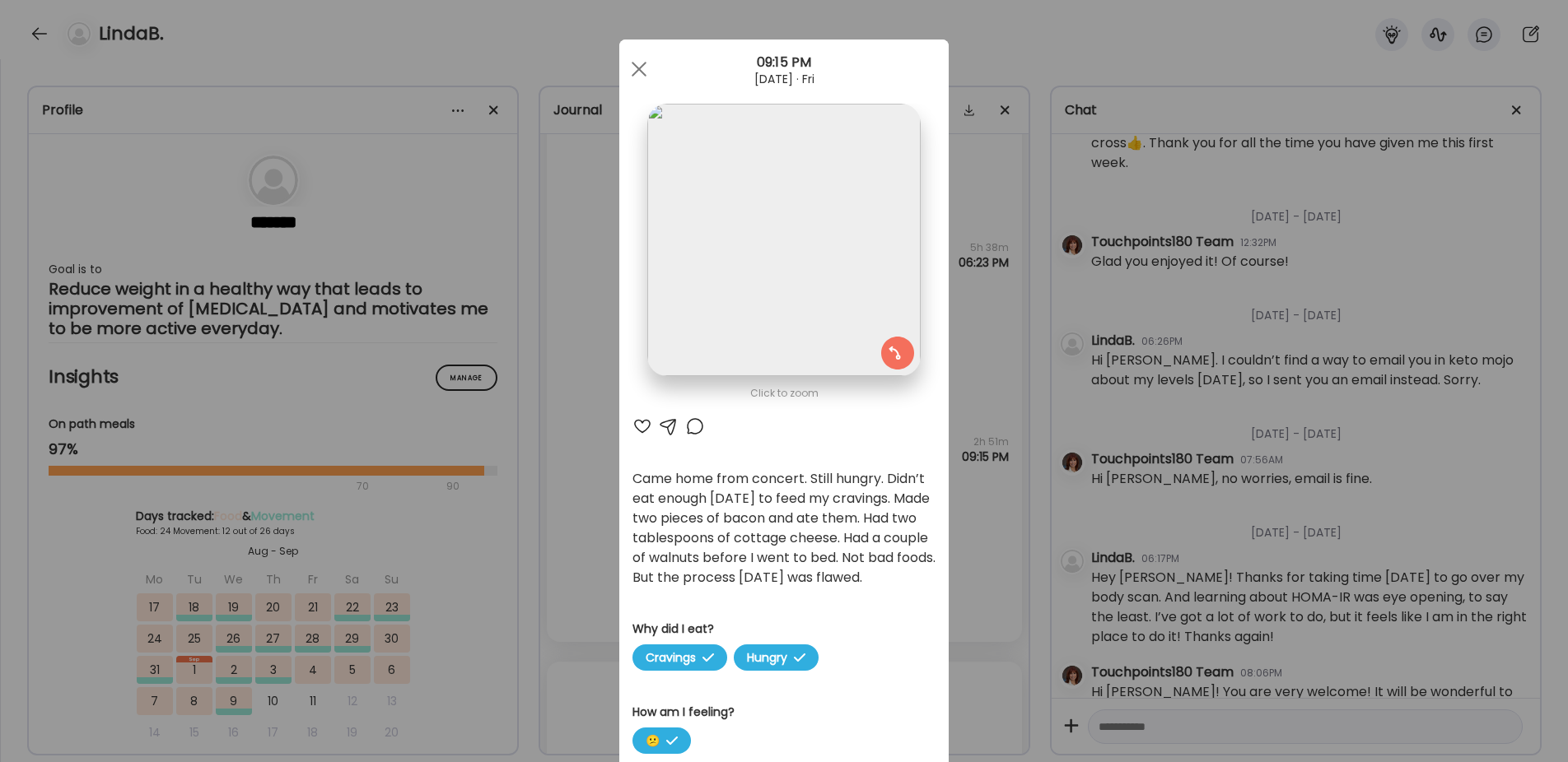
click at [565, 548] on div "Ate Coach Dashboard Wahoo! It’s official Take a moment to set up your Coach Pro…" at bounding box center [784, 381] width 1568 height 762
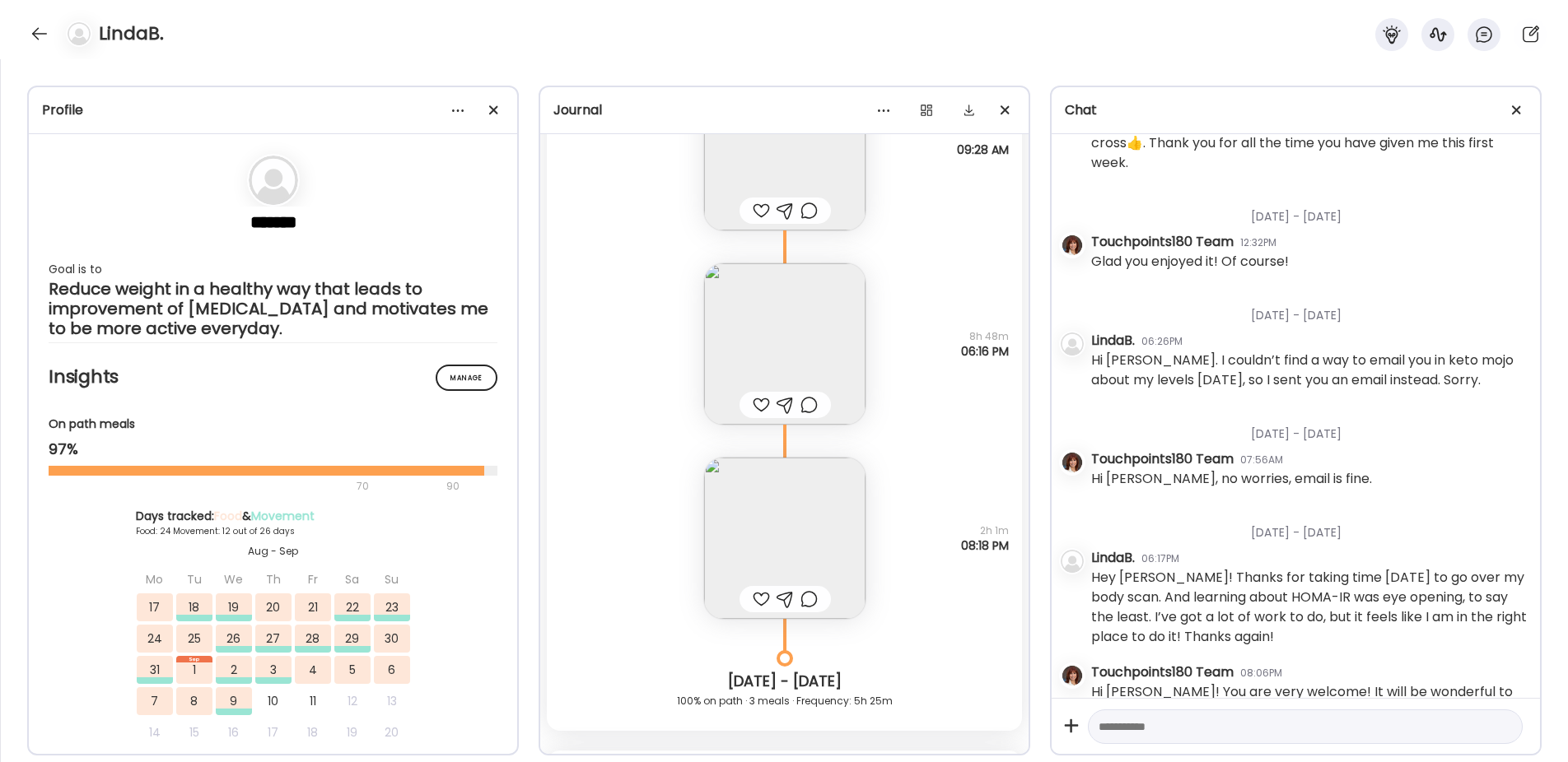
scroll to position [28158, 0]
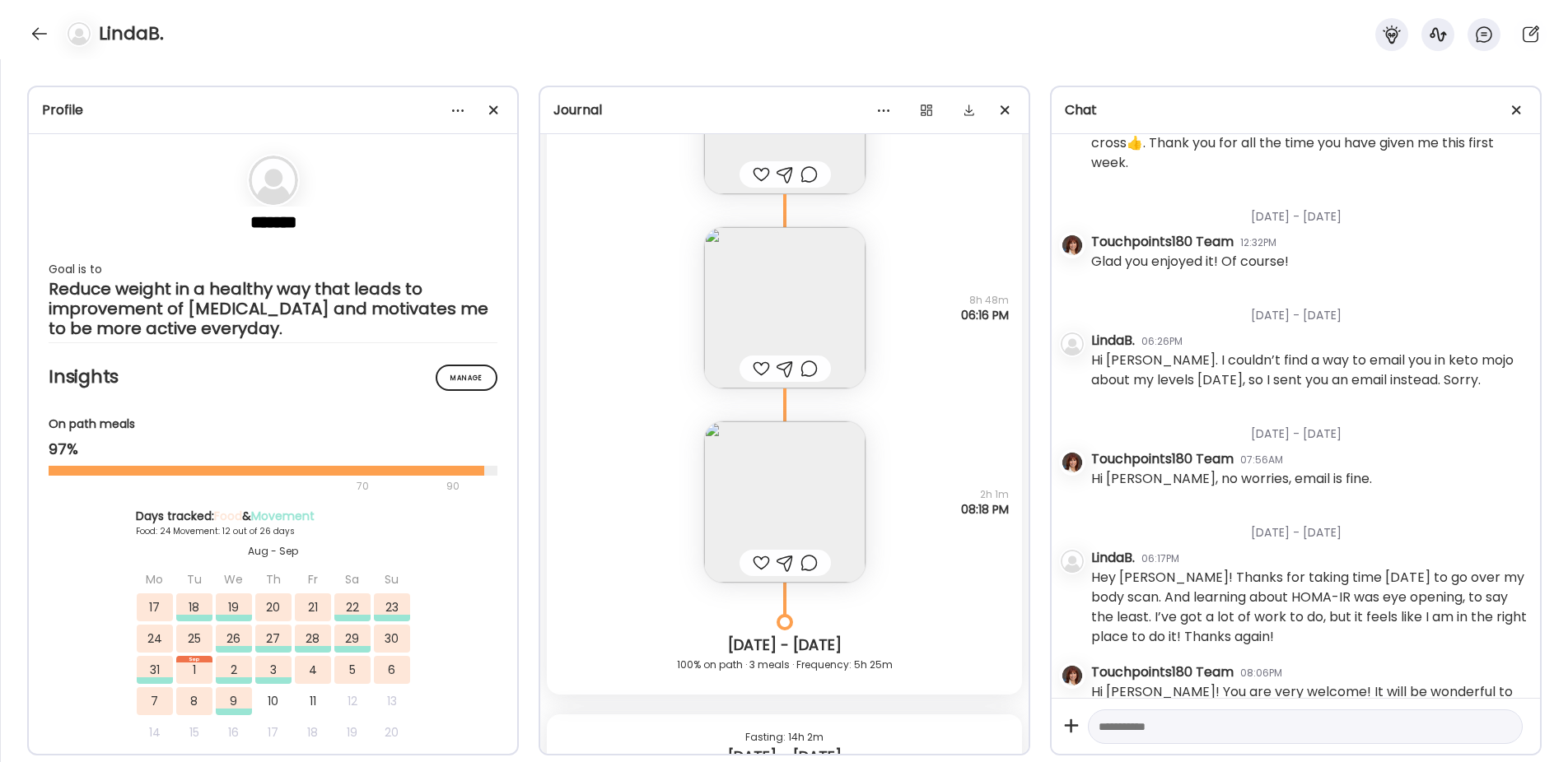
click at [767, 461] on img at bounding box center [784, 502] width 161 height 161
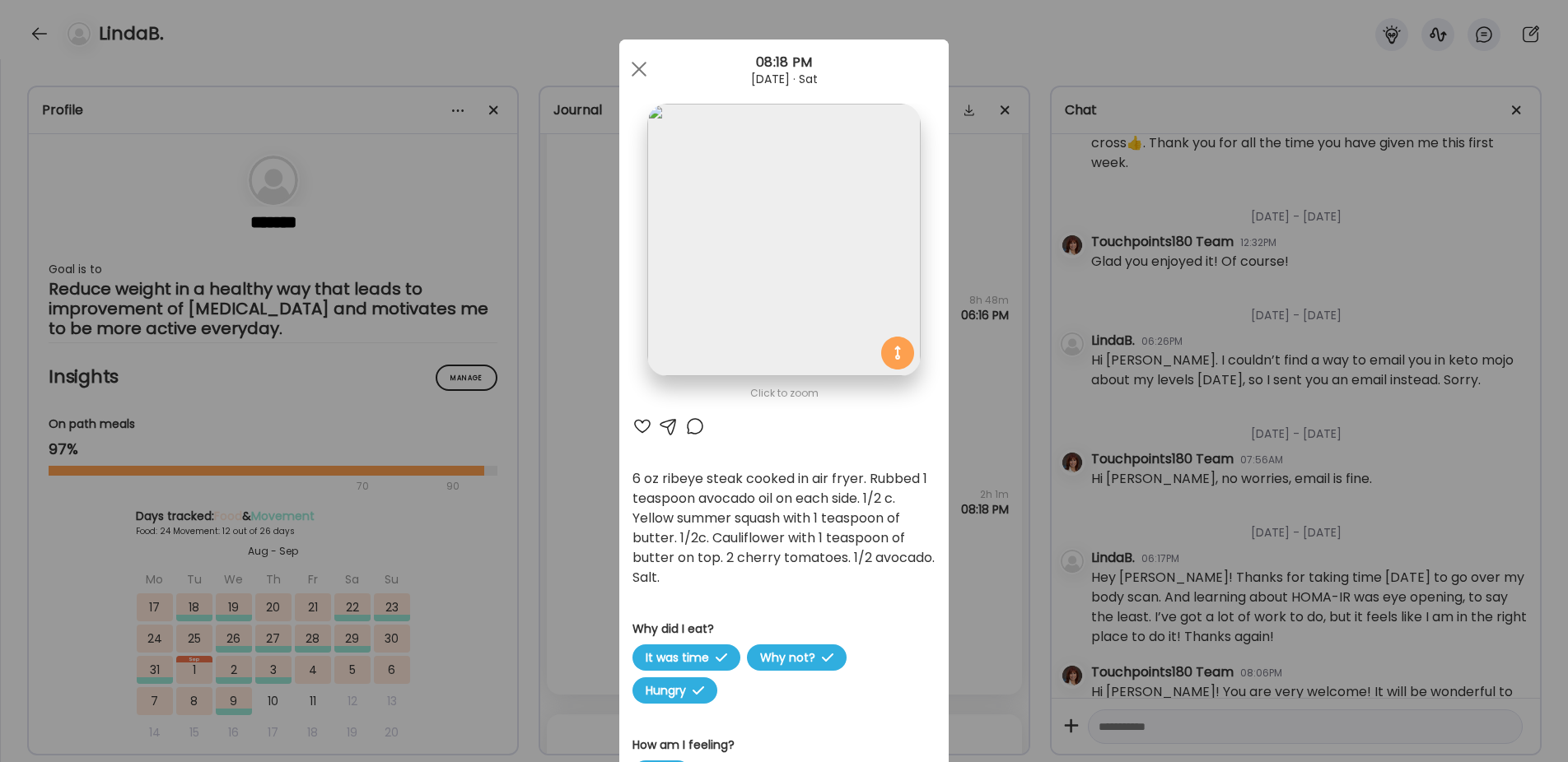
click at [580, 516] on div "Ate Coach Dashboard Wahoo! It’s official Take a moment to set up your Coach Pro…" at bounding box center [784, 381] width 1568 height 762
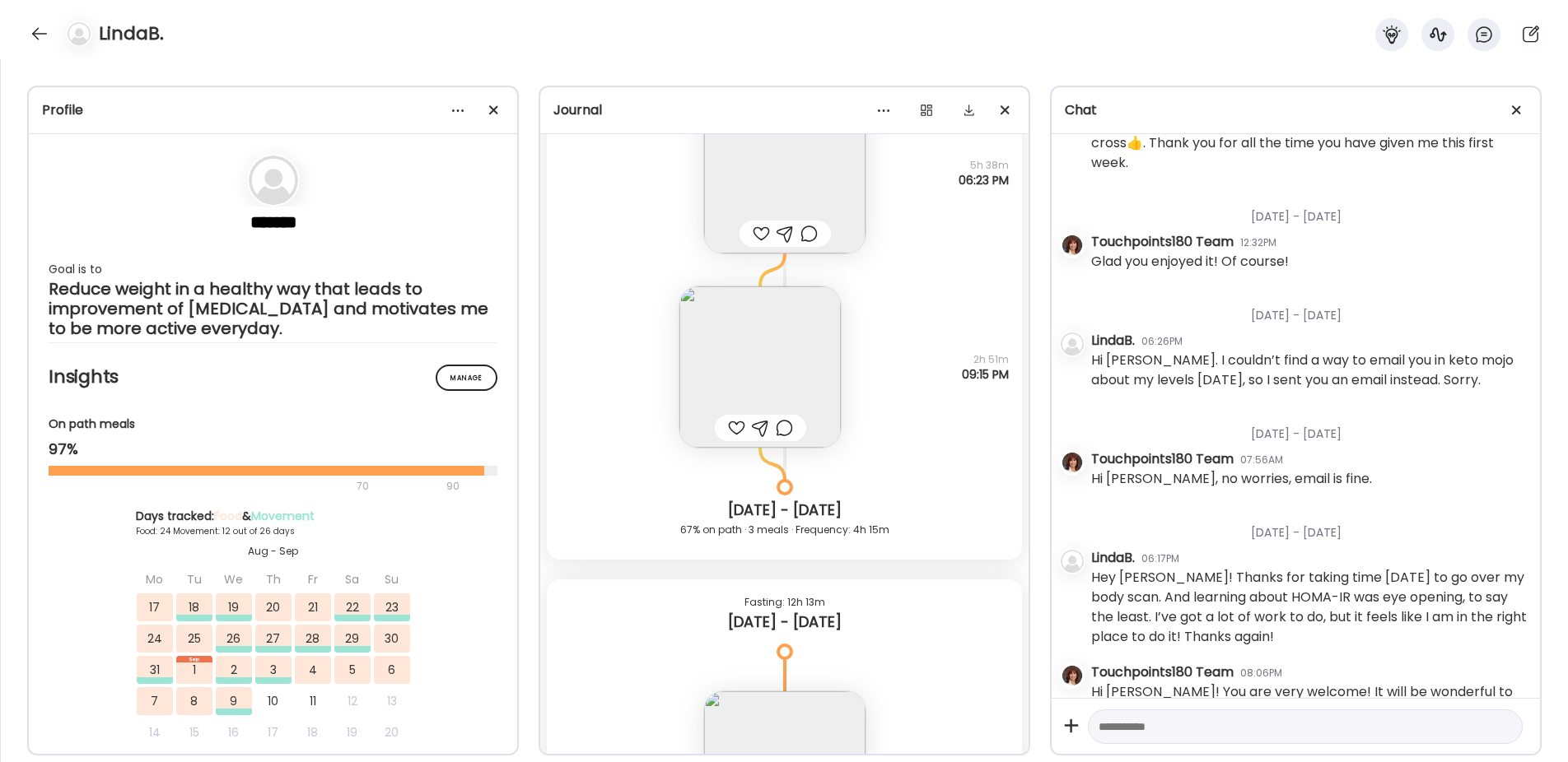
scroll to position [27417, 0]
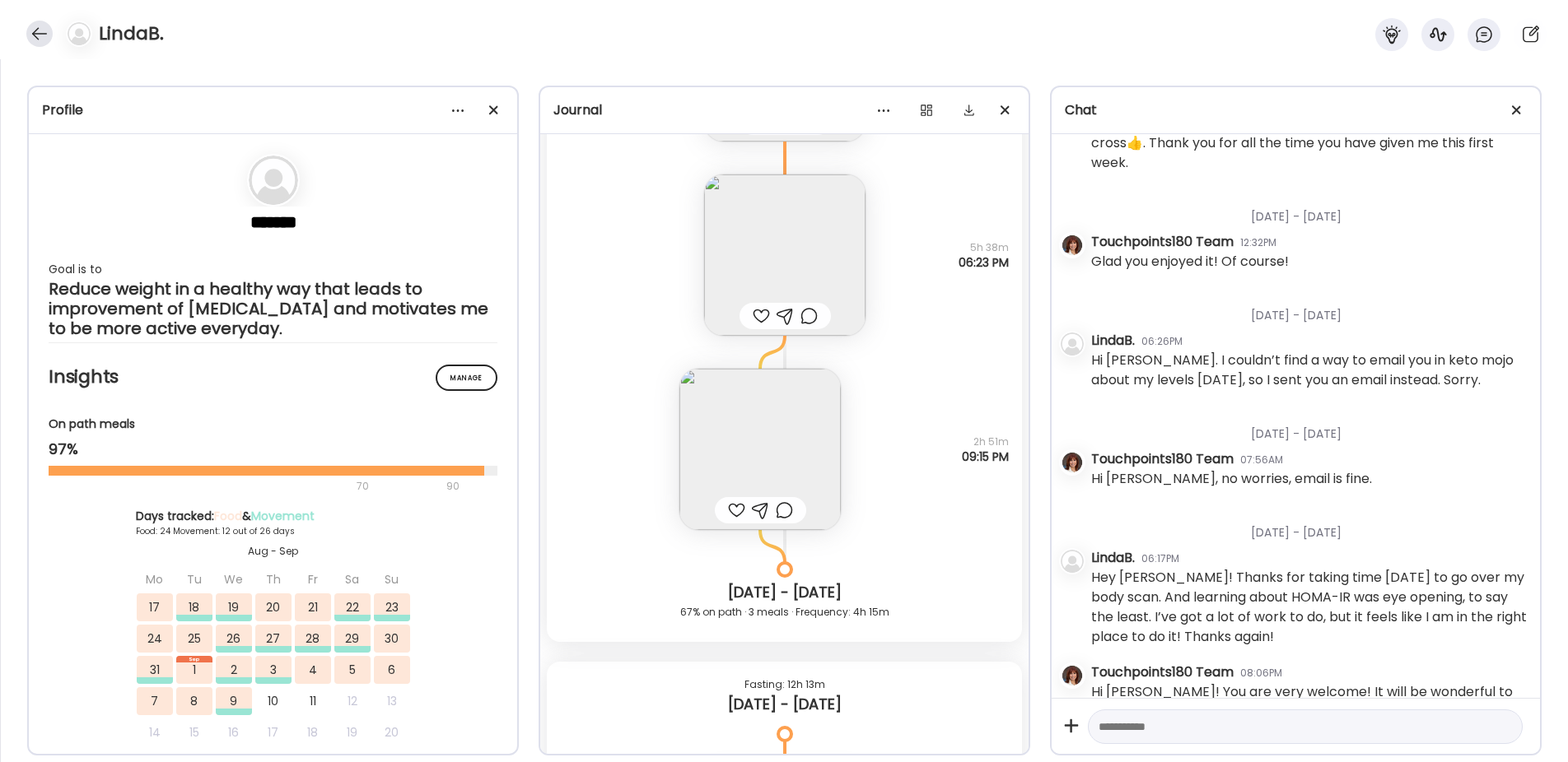
click at [46, 36] on div at bounding box center [39, 33] width 26 height 26
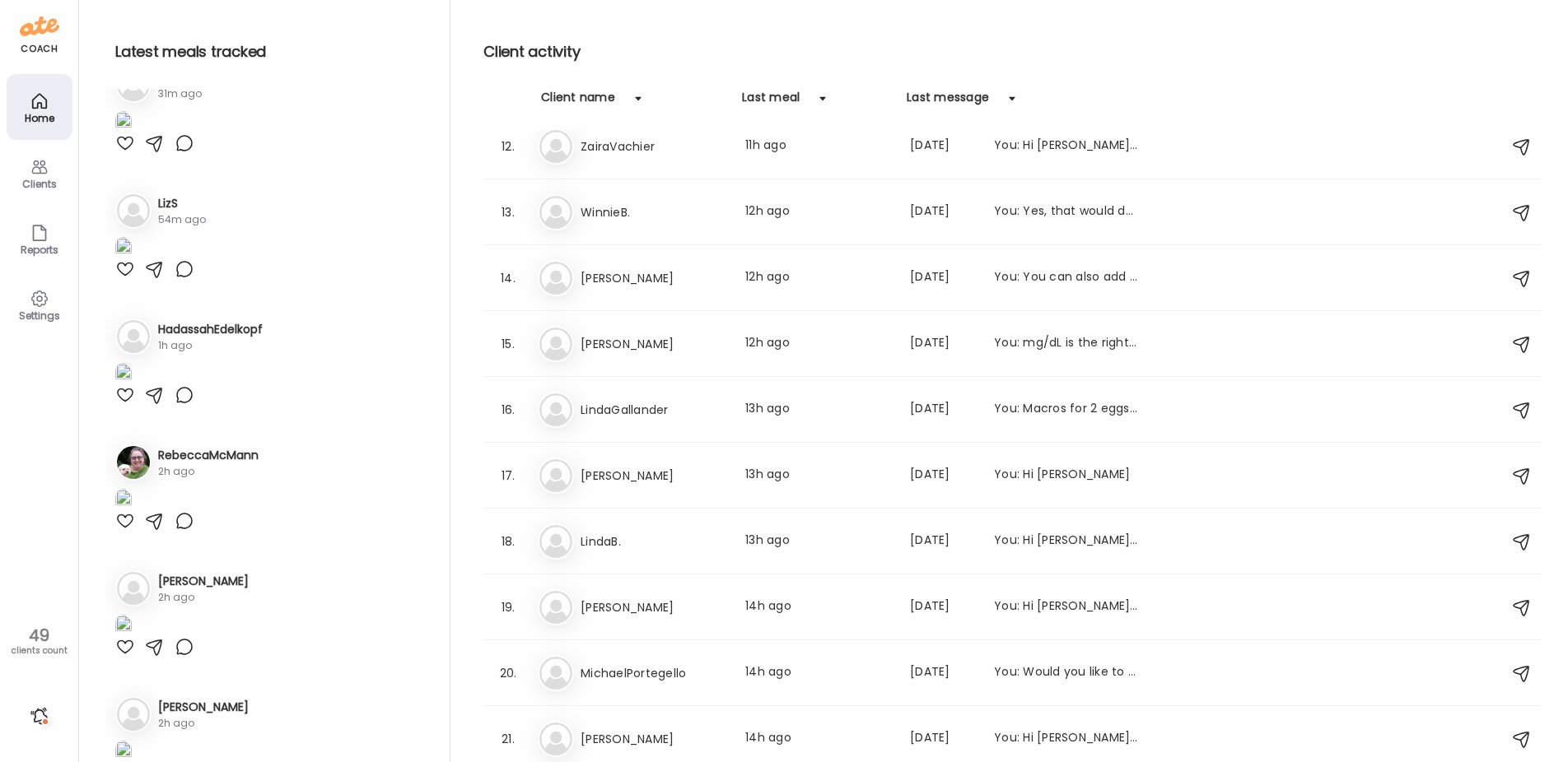
scroll to position [576, 0]
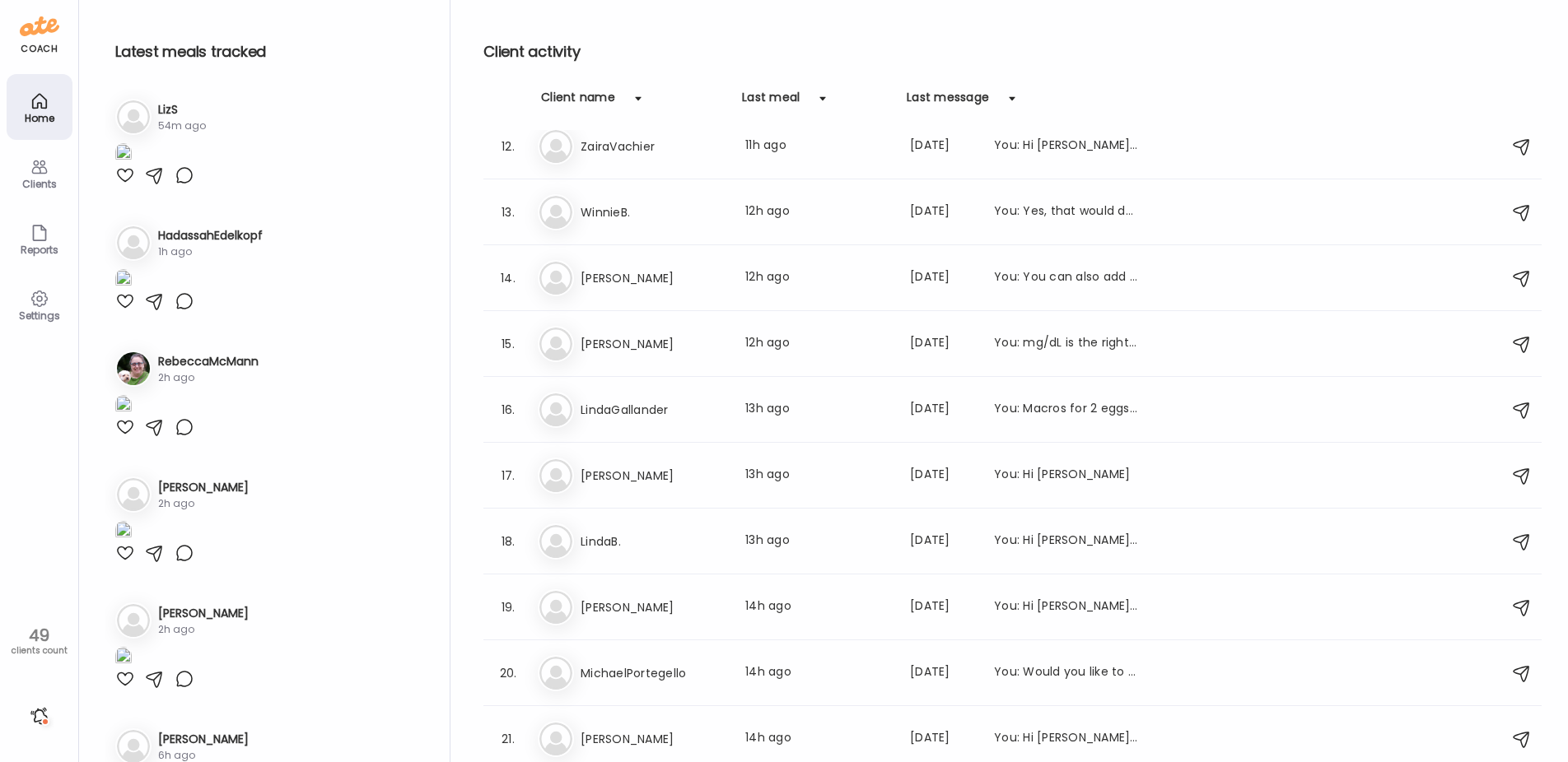
scroll to position [659, 0]
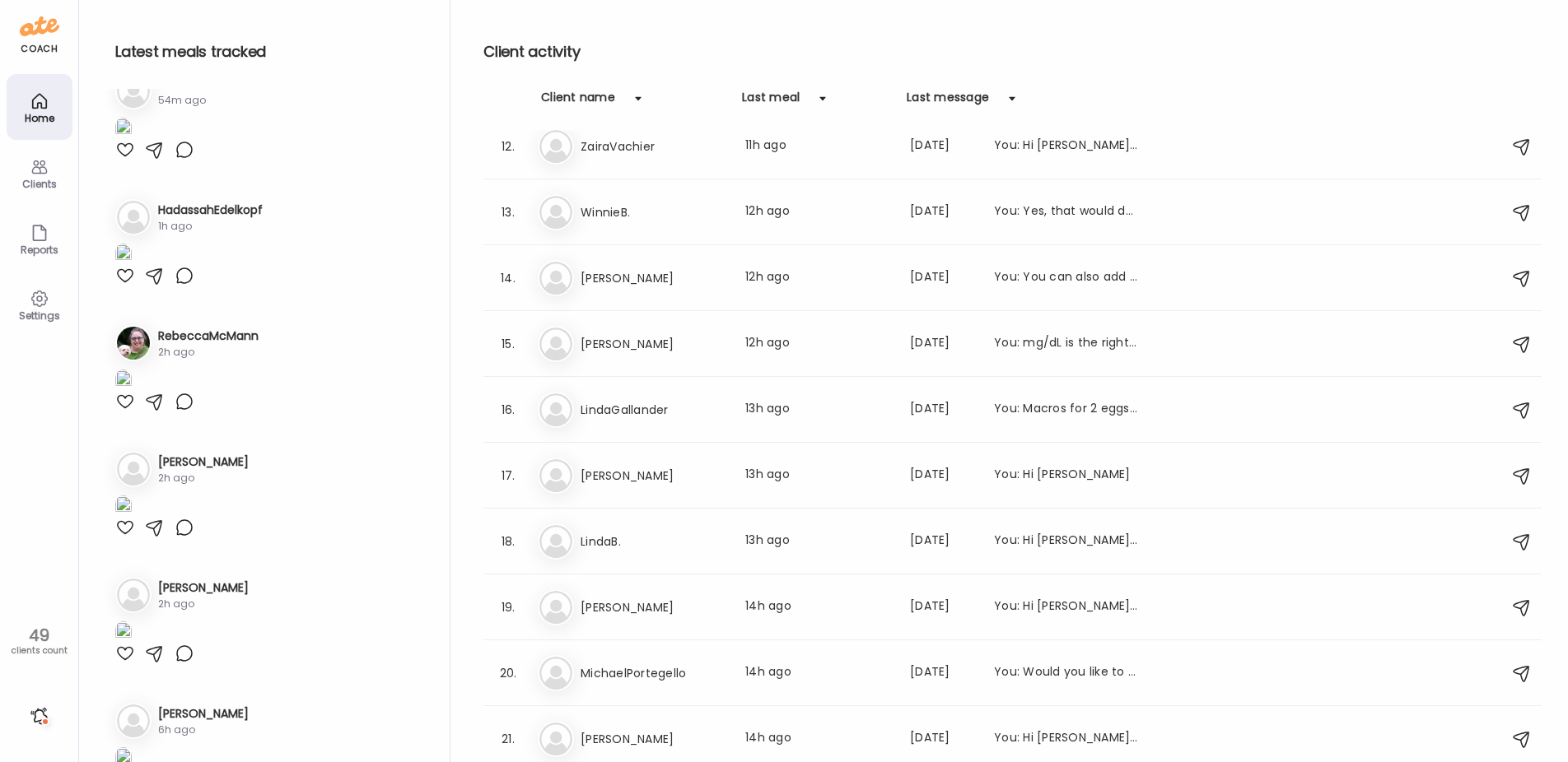
click at [34, 715] on div at bounding box center [39, 716] width 26 height 26
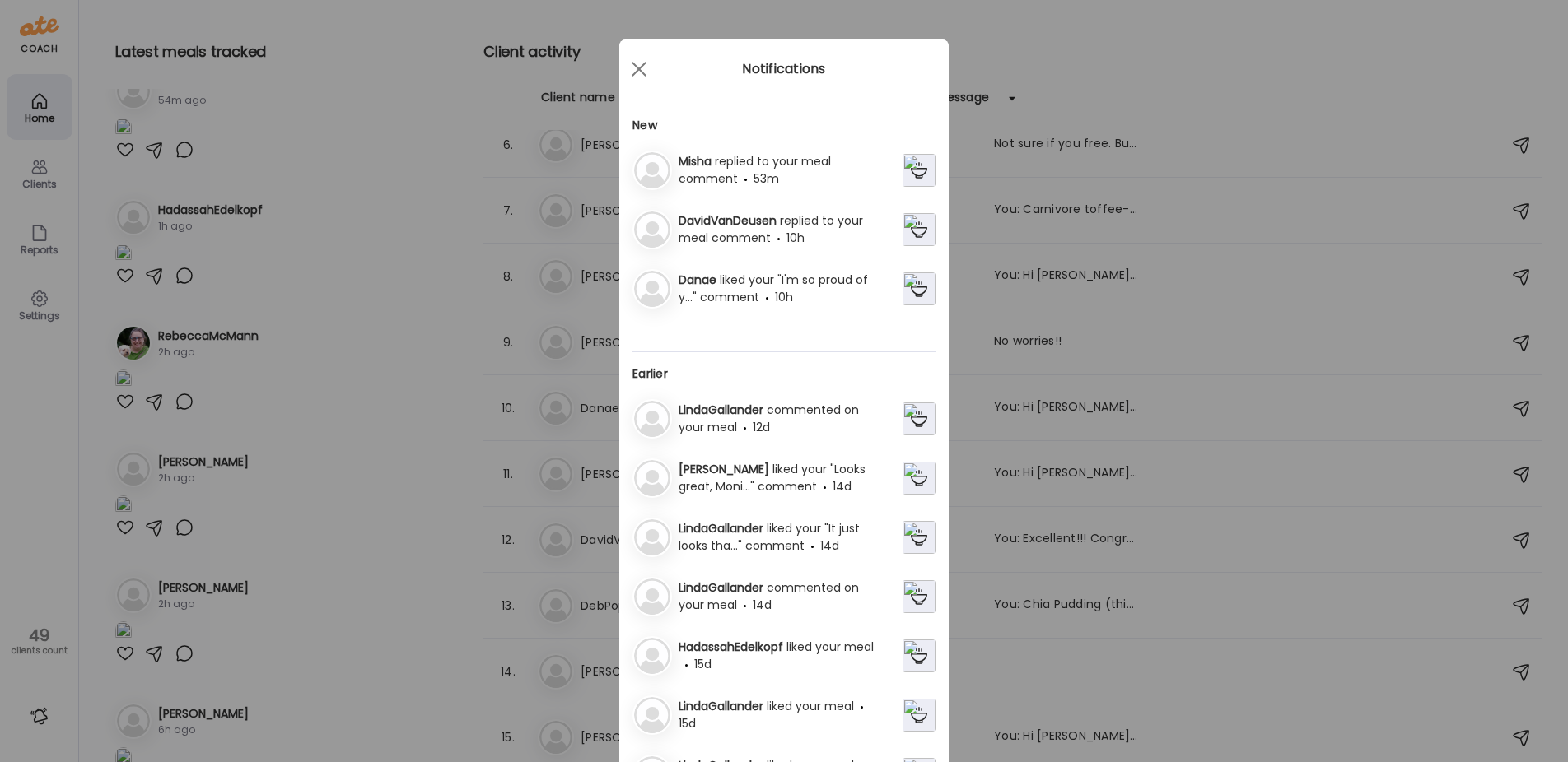
scroll to position [0, 0]
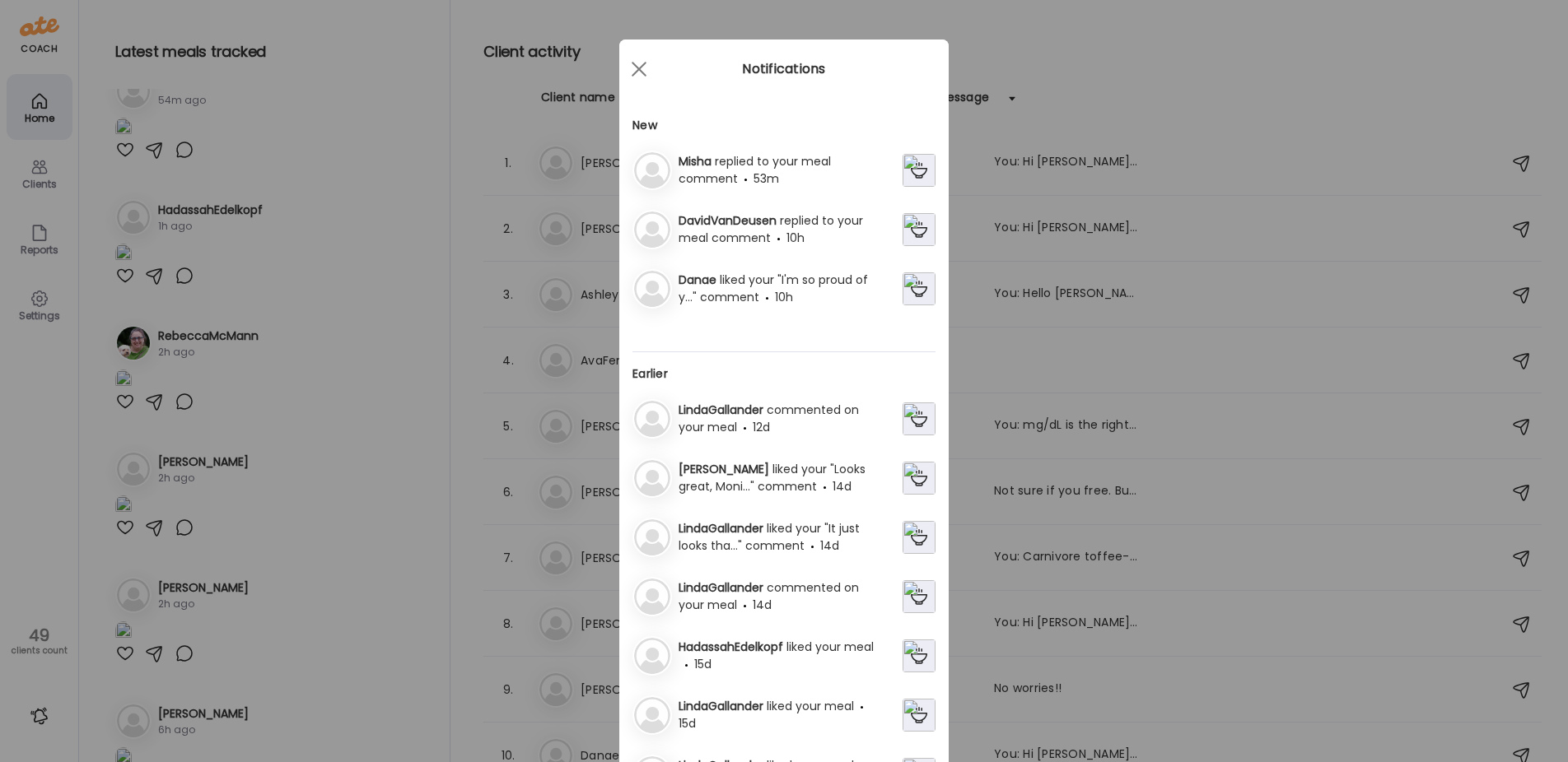
click at [911, 287] on img at bounding box center [918, 289] width 33 height 33
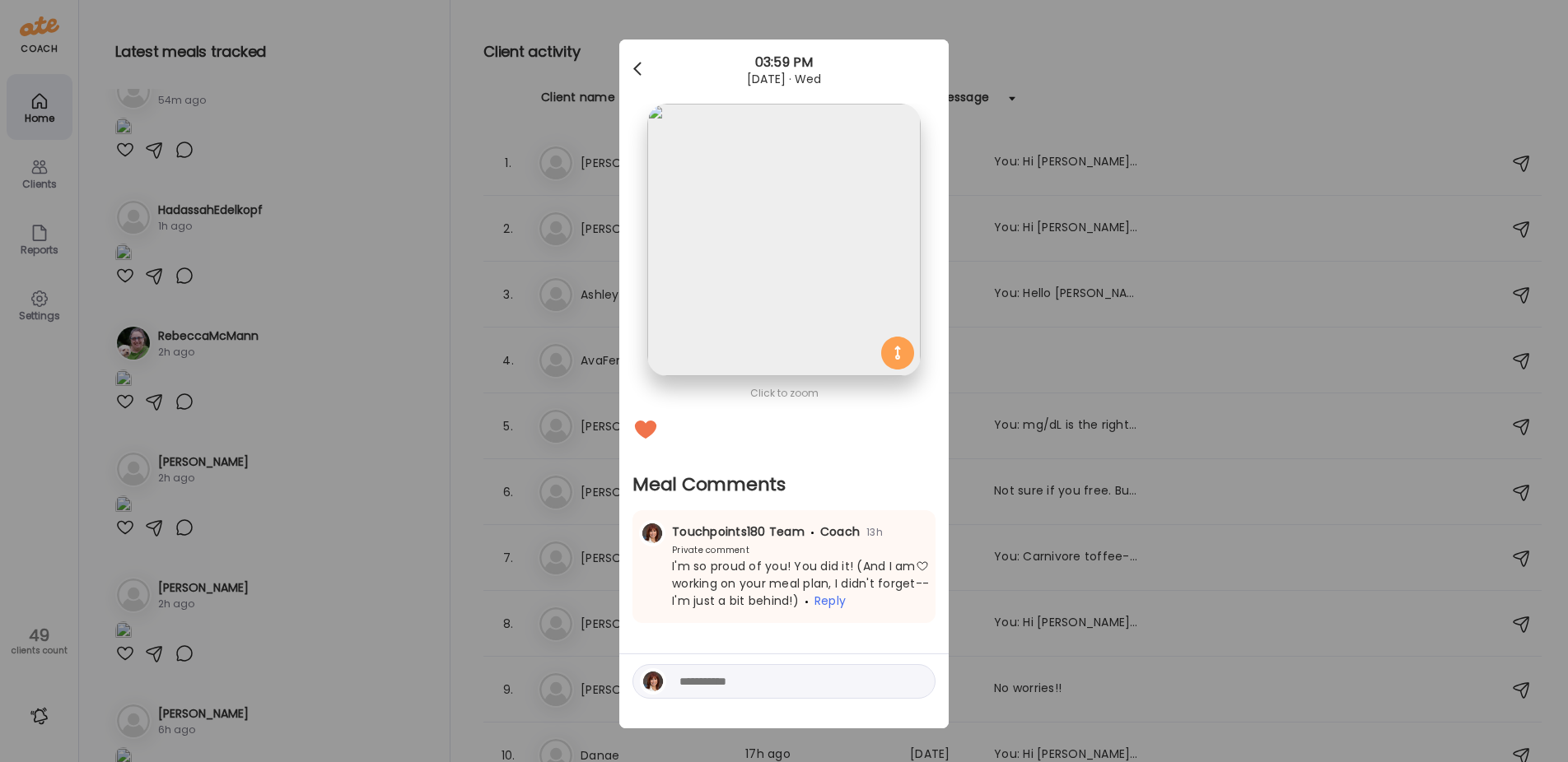
click at [633, 65] on span at bounding box center [637, 66] width 8 height 8
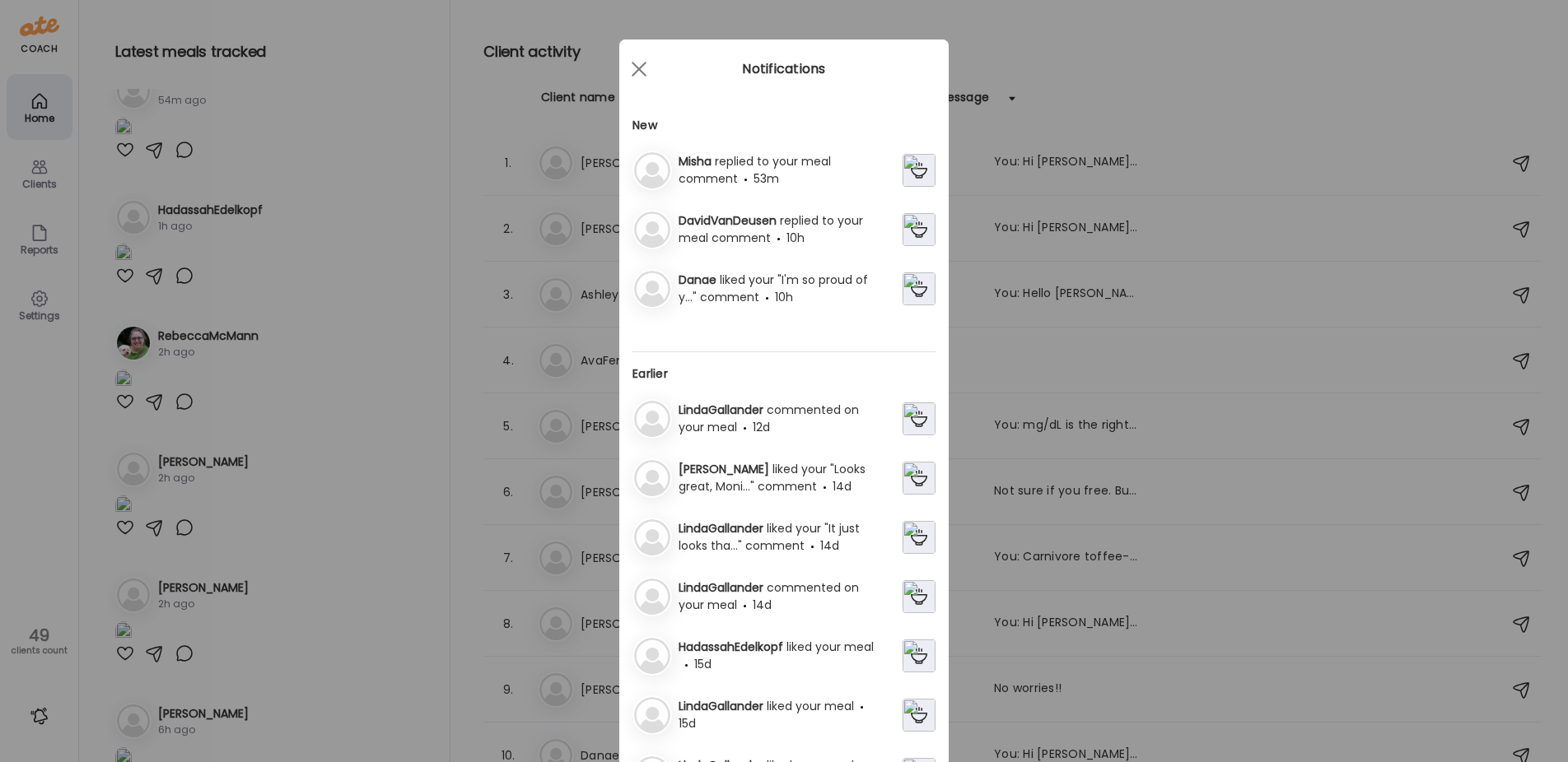
click at [906, 224] on img at bounding box center [918, 230] width 33 height 33
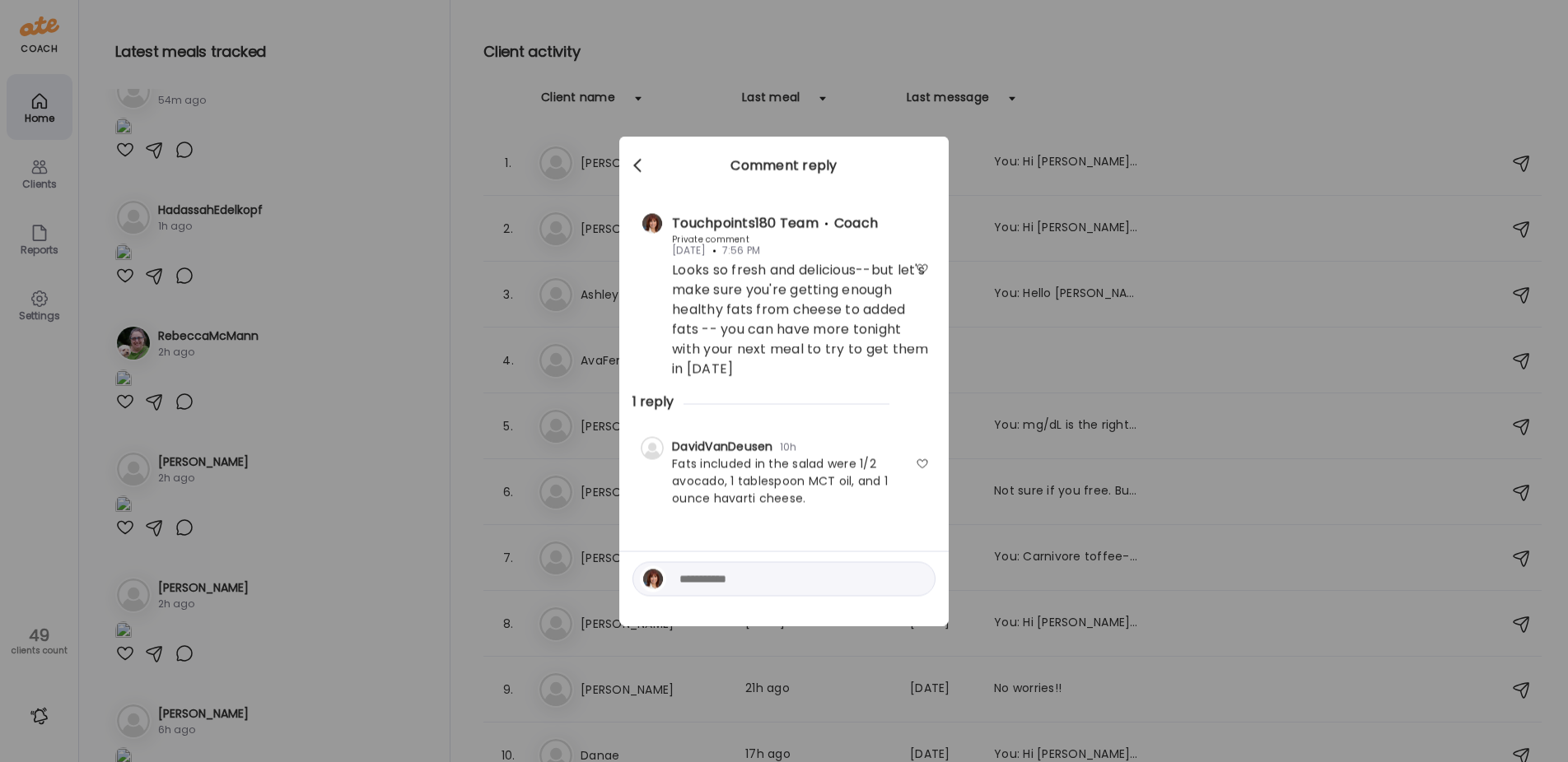
click at [632, 170] on div at bounding box center [639, 166] width 33 height 33
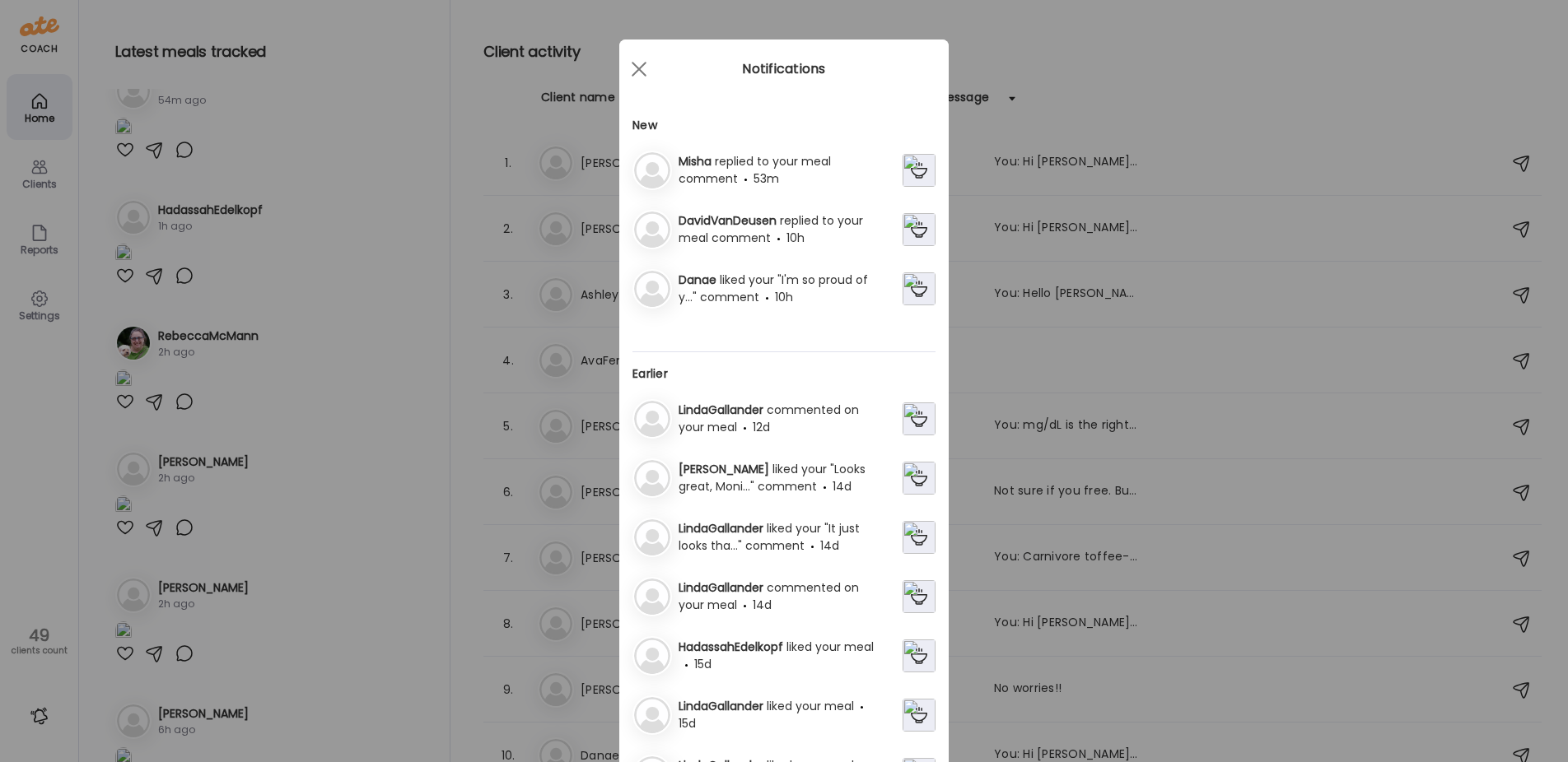
click at [906, 170] on img at bounding box center [918, 170] width 33 height 33
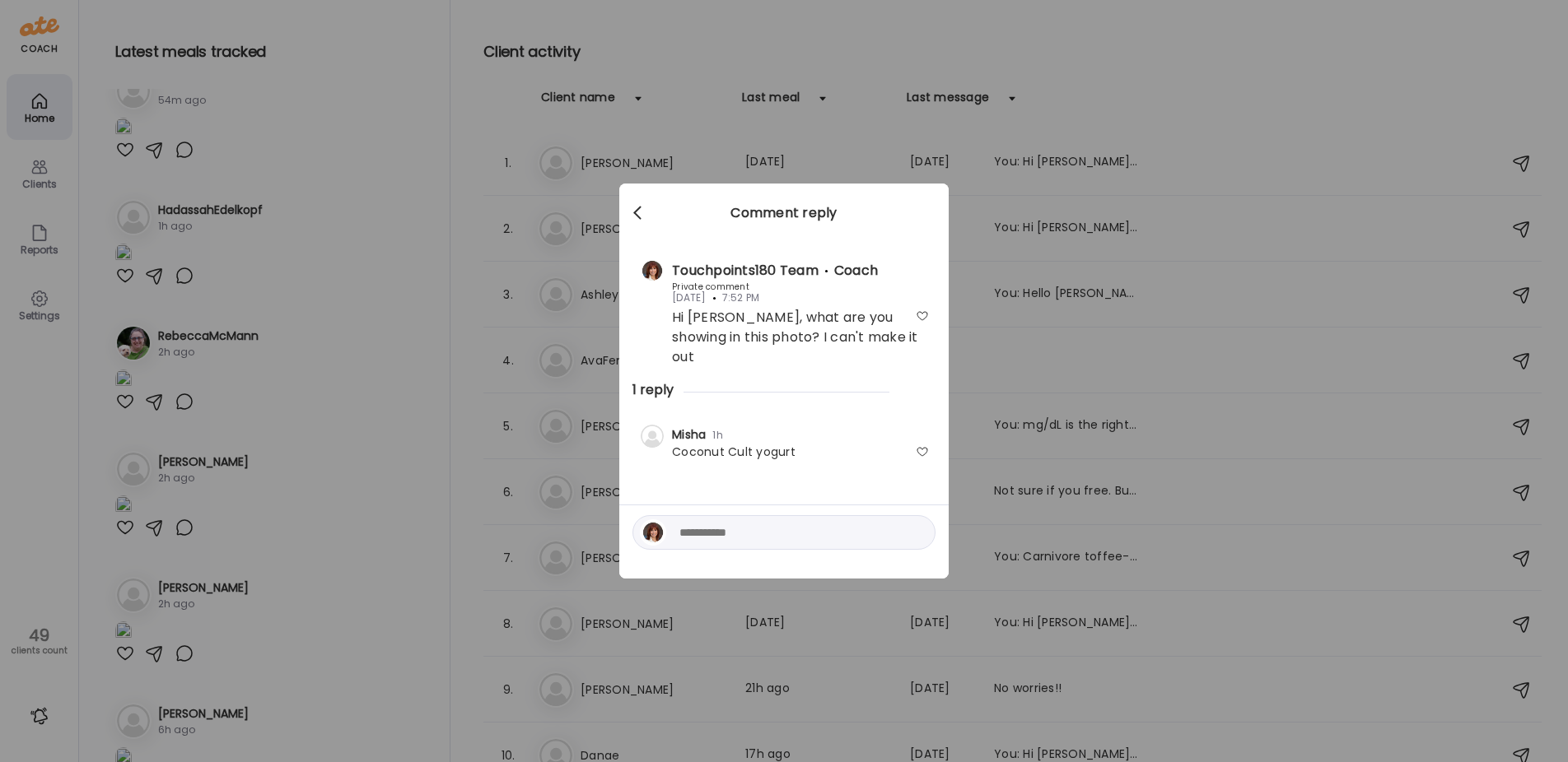
click at [642, 219] on div at bounding box center [639, 213] width 33 height 33
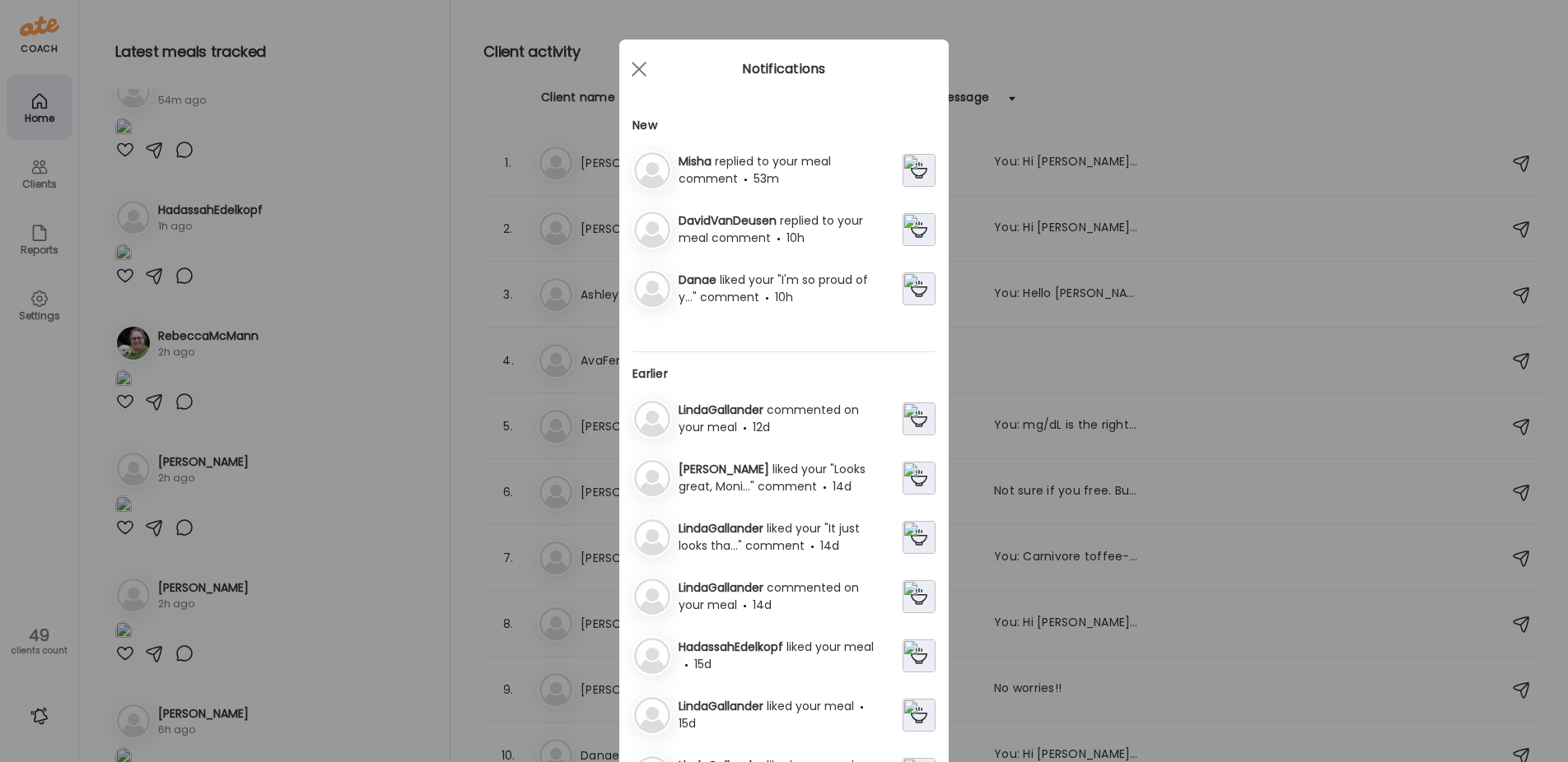
click at [911, 168] on img at bounding box center [918, 170] width 33 height 33
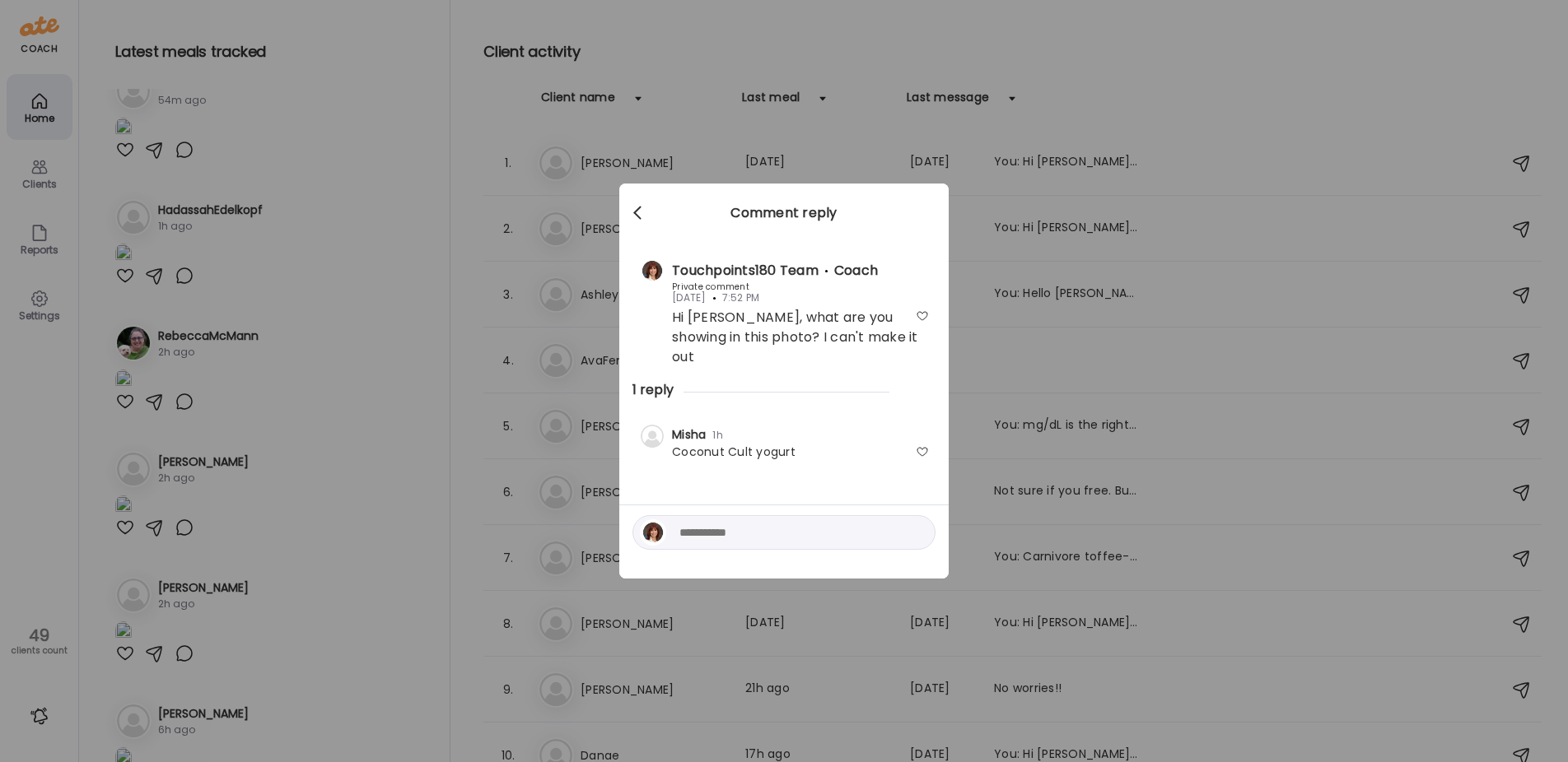
click at [637, 206] on div at bounding box center [639, 213] width 33 height 33
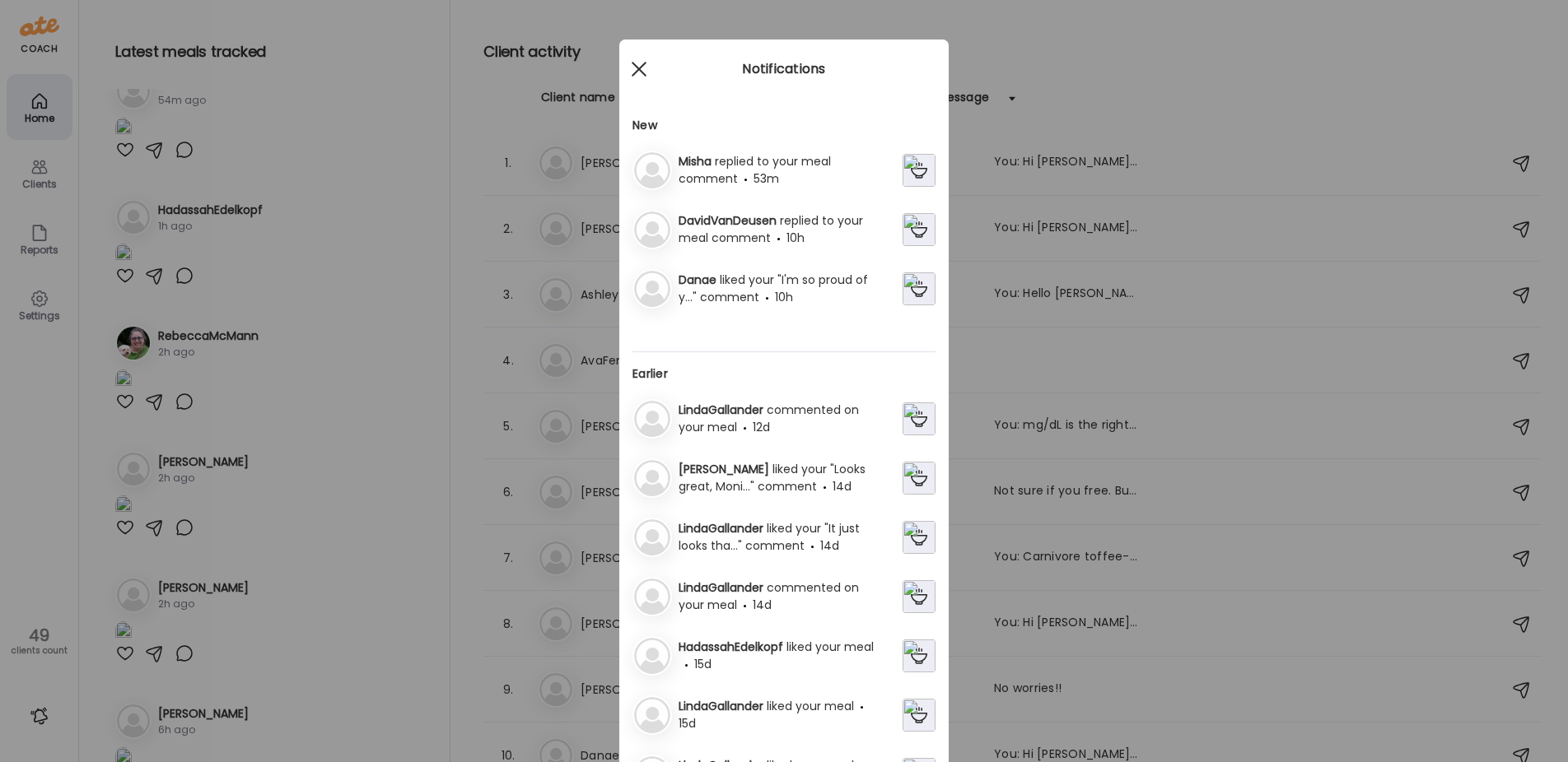
click at [631, 64] on span at bounding box center [639, 69] width 15 height 15
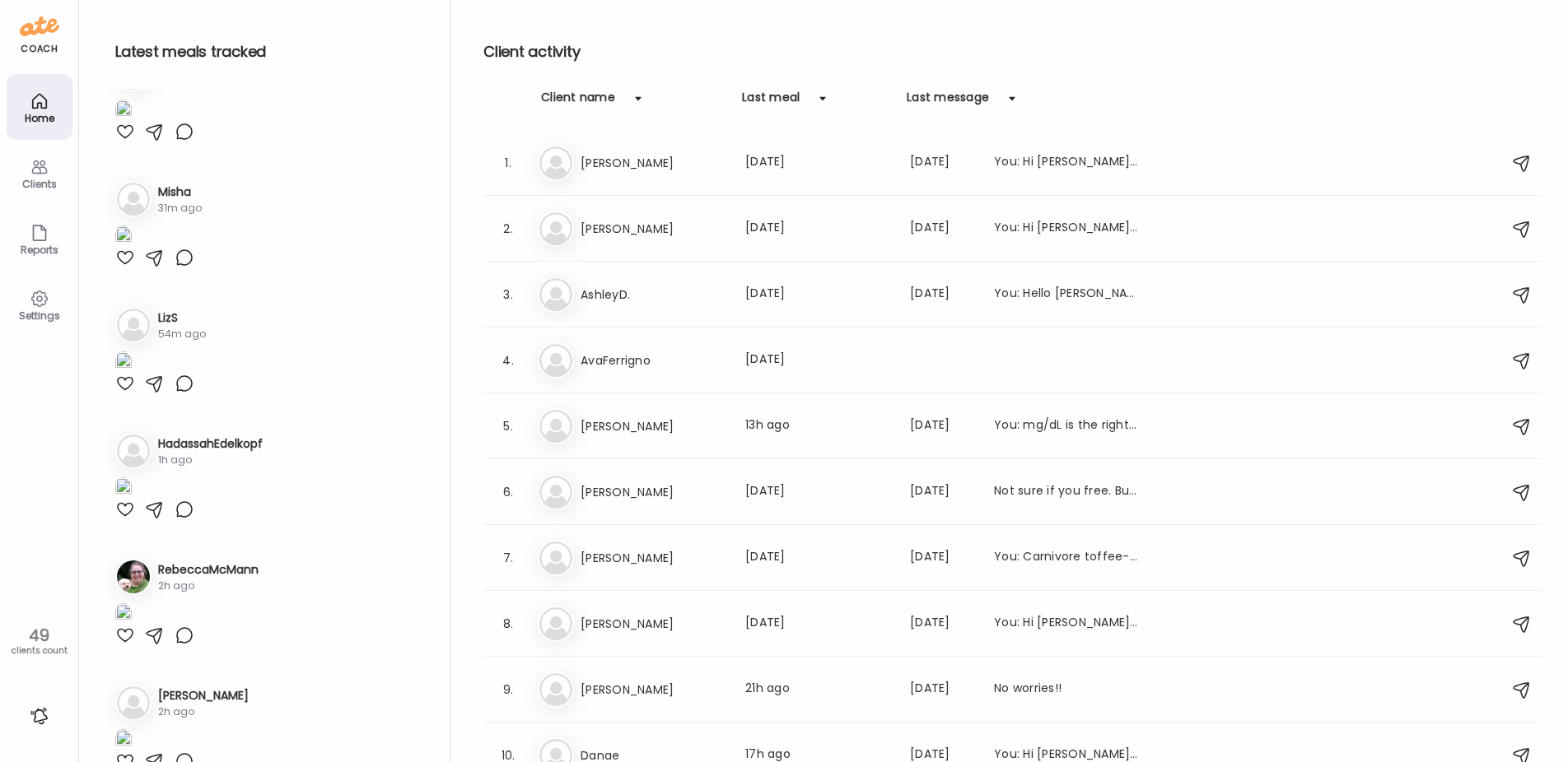
scroll to position [741, 0]
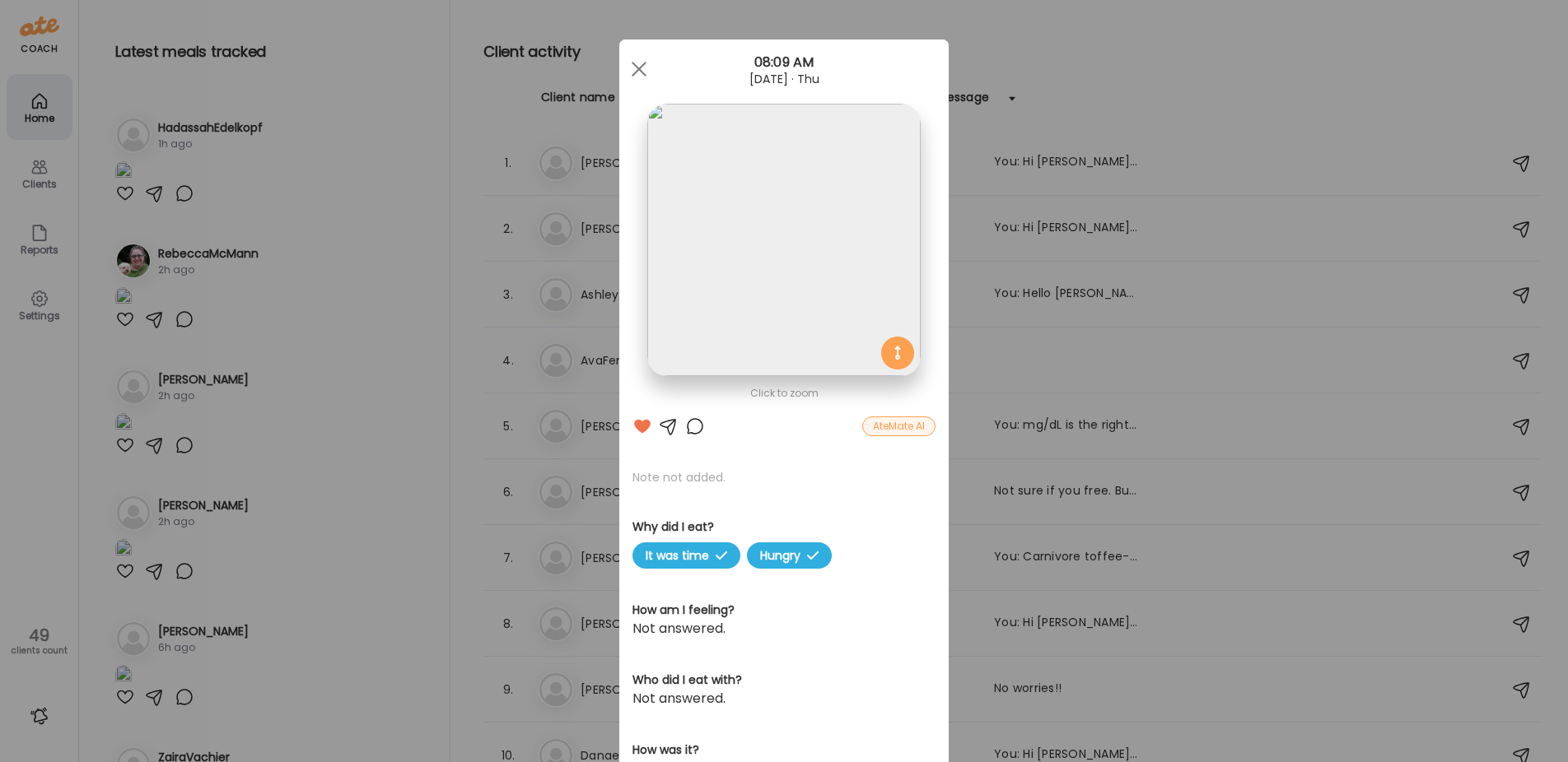
click at [768, 226] on img at bounding box center [783, 240] width 273 height 273
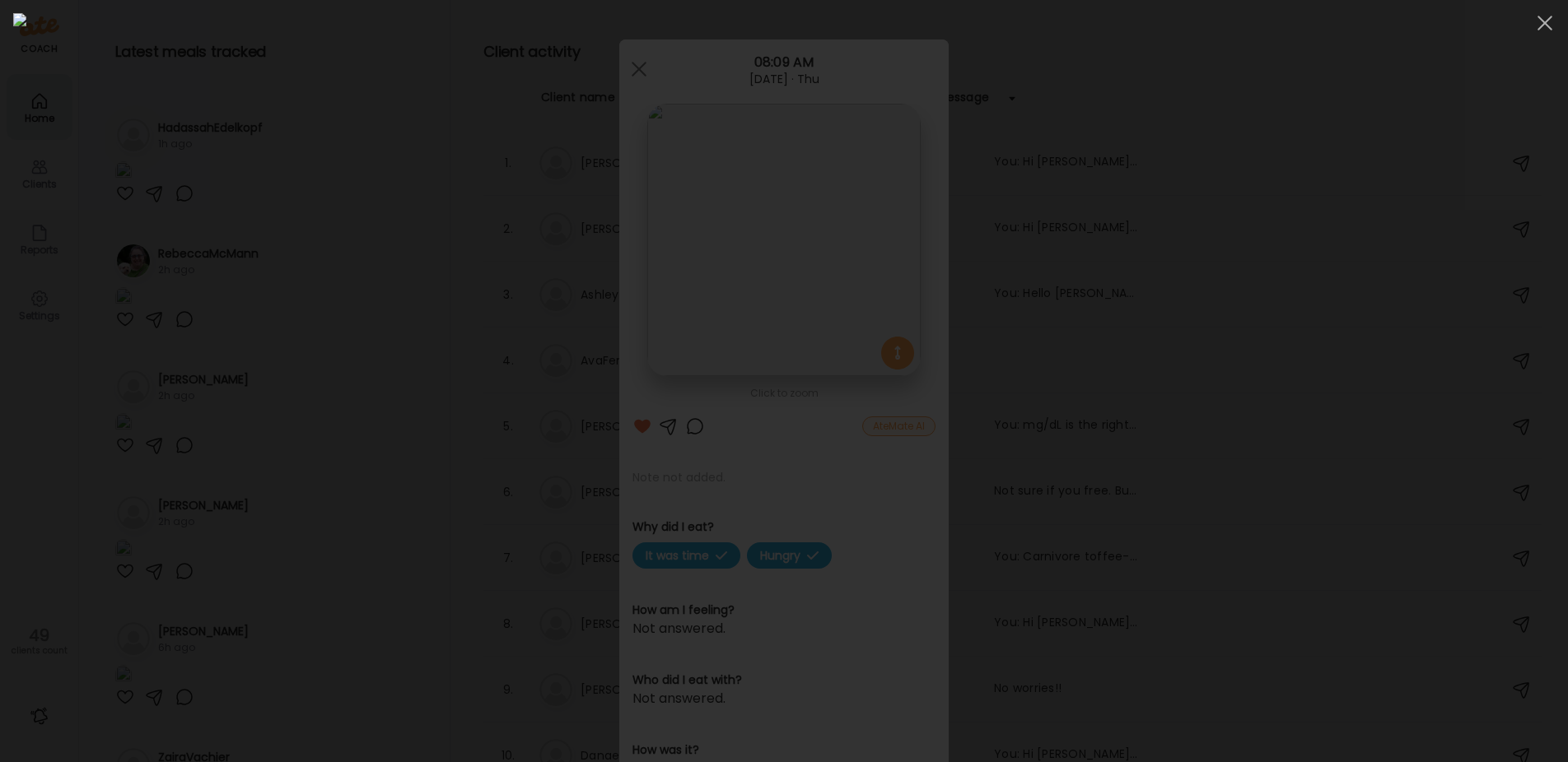
click at [345, 308] on div at bounding box center [784, 381] width 1541 height 736
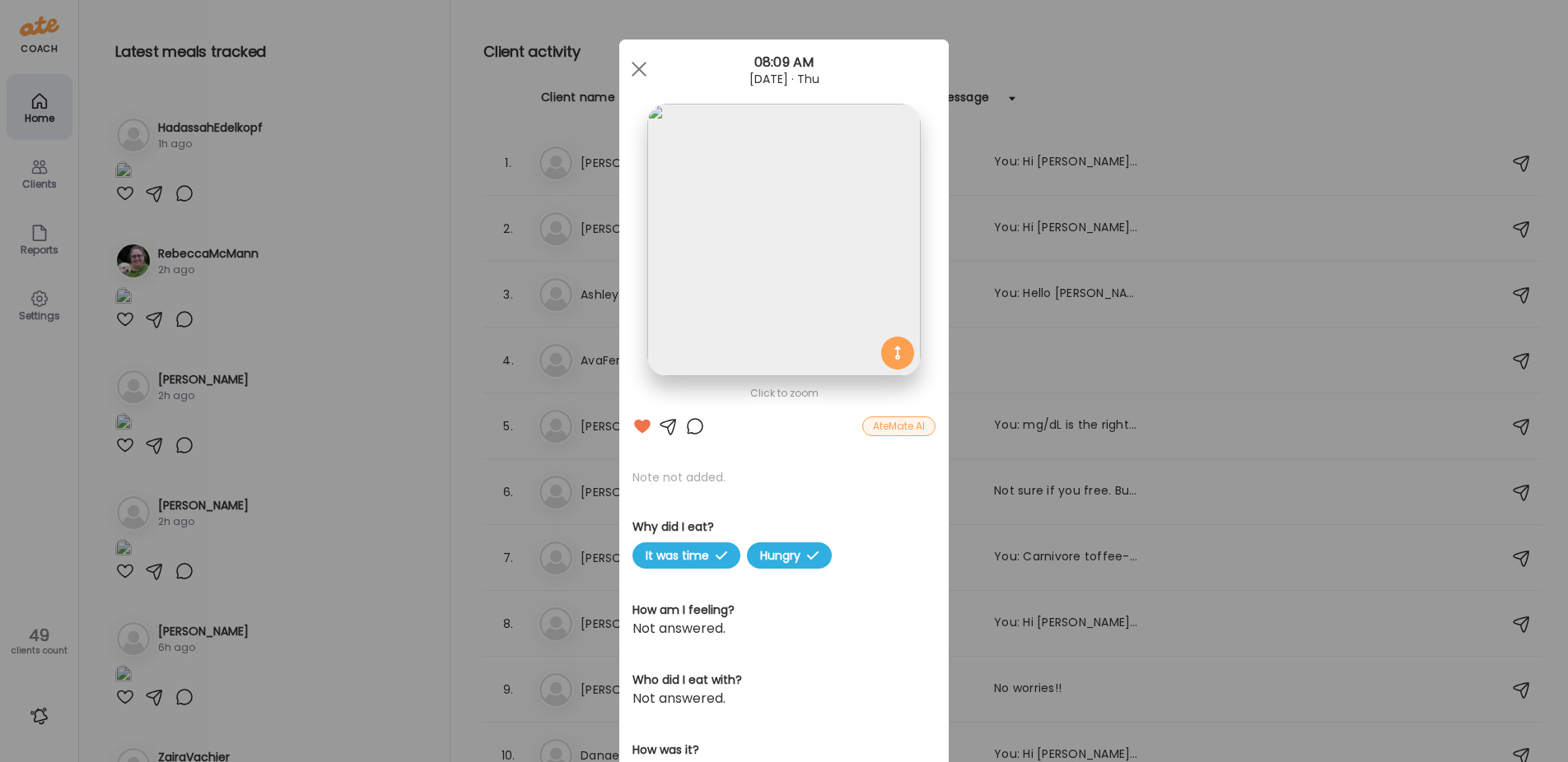
click at [370, 330] on div "Ate Coach Dashboard Wahoo! It’s official Take a moment to set up your Coach Pro…" at bounding box center [784, 381] width 1568 height 762
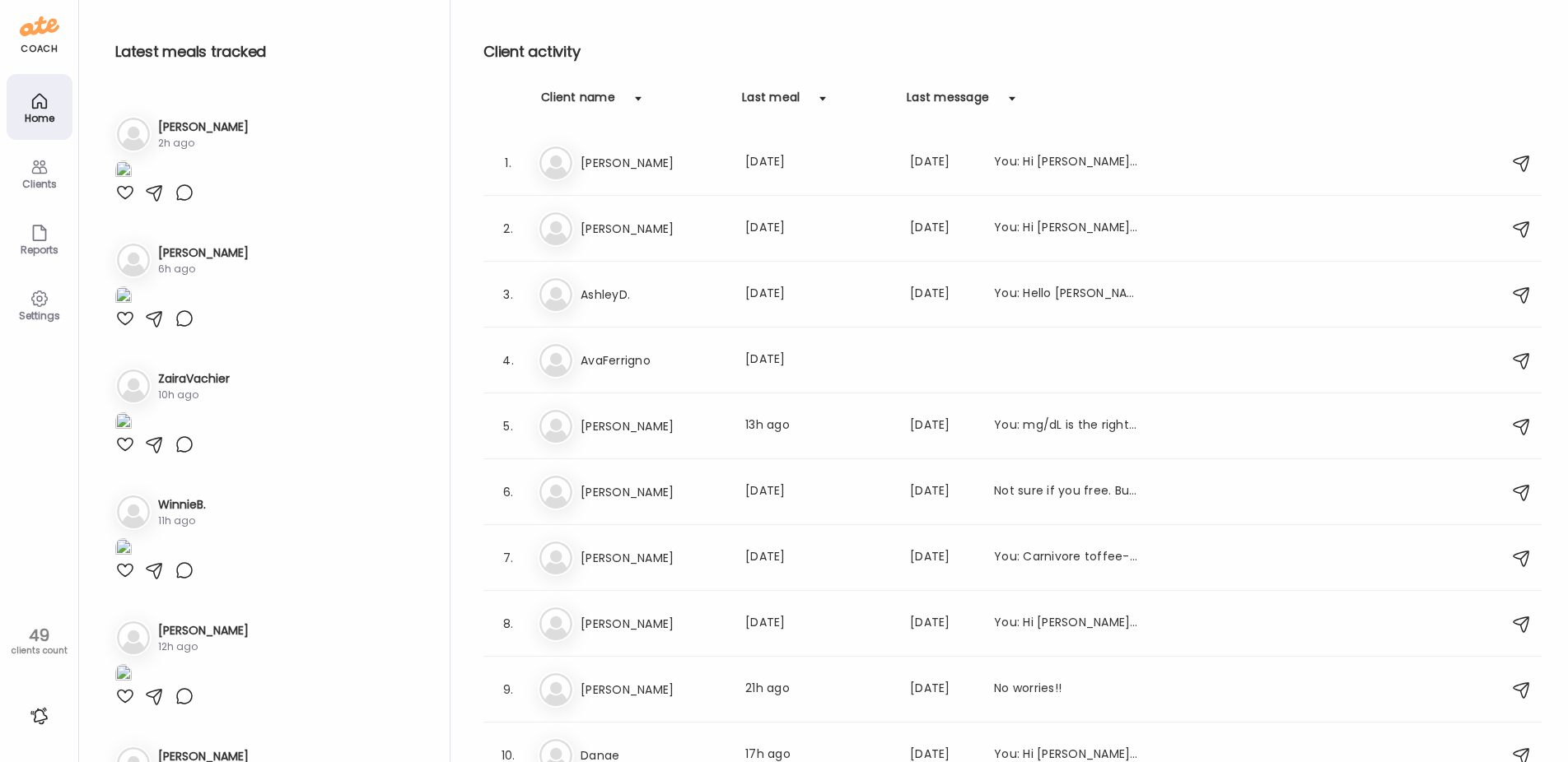
scroll to position [1153, 0]
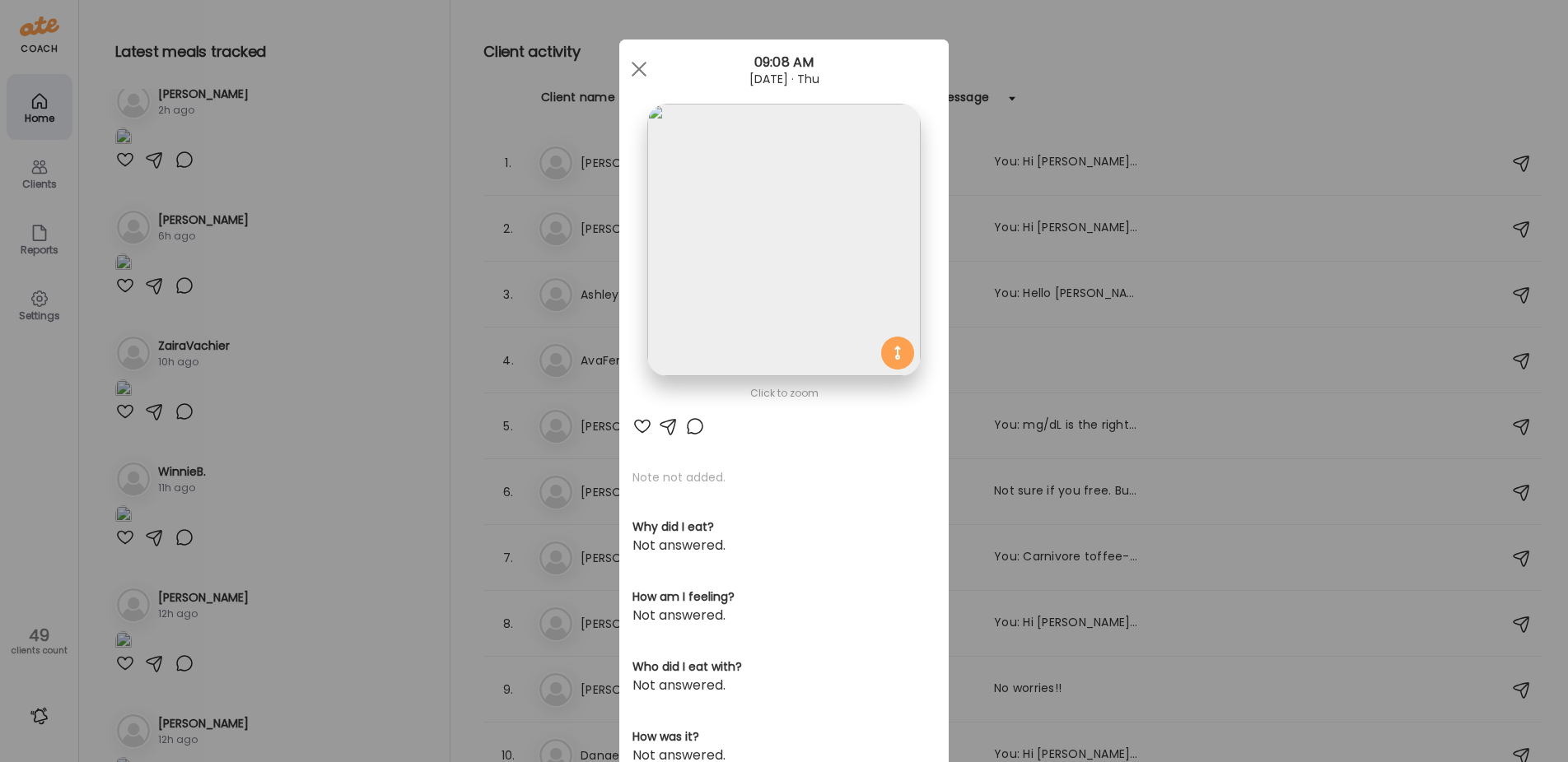
click at [634, 424] on div at bounding box center [641, 426] width 19 height 19
click at [688, 424] on div at bounding box center [695, 426] width 19 height 19
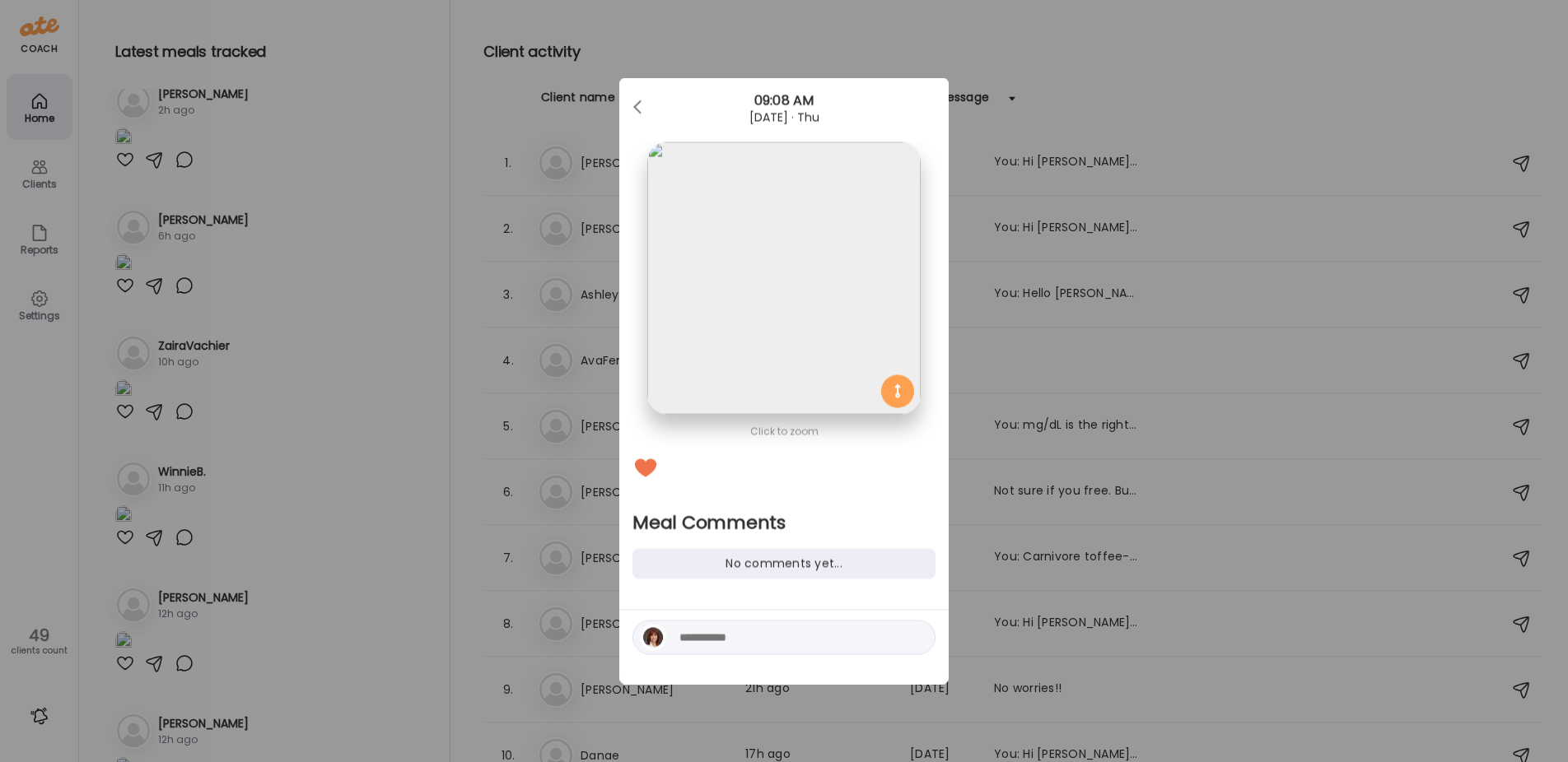
click at [729, 646] on textarea at bounding box center [790, 637] width 222 height 19
type textarea "**********"
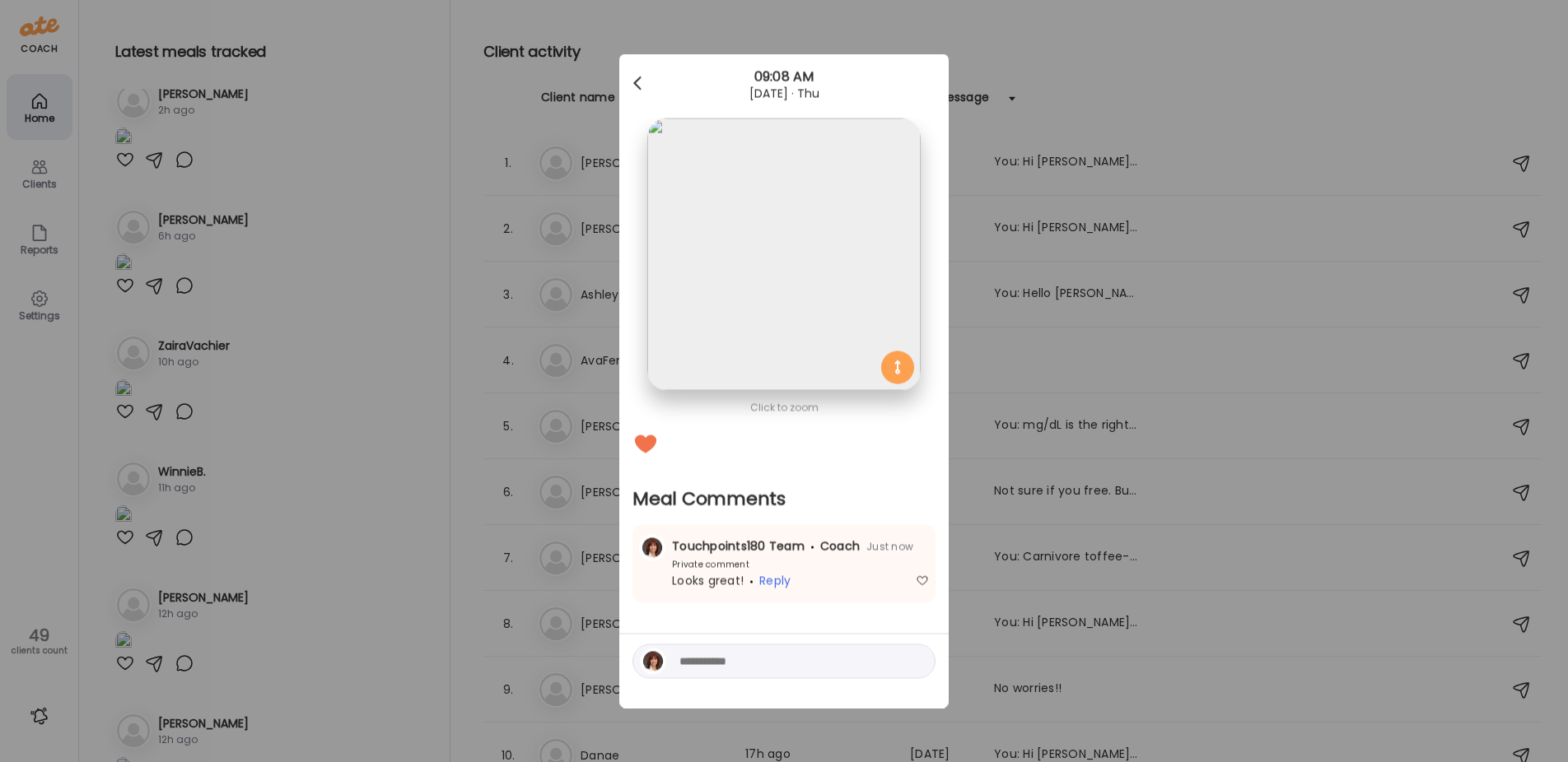
click at [639, 81] on div at bounding box center [639, 84] width 33 height 33
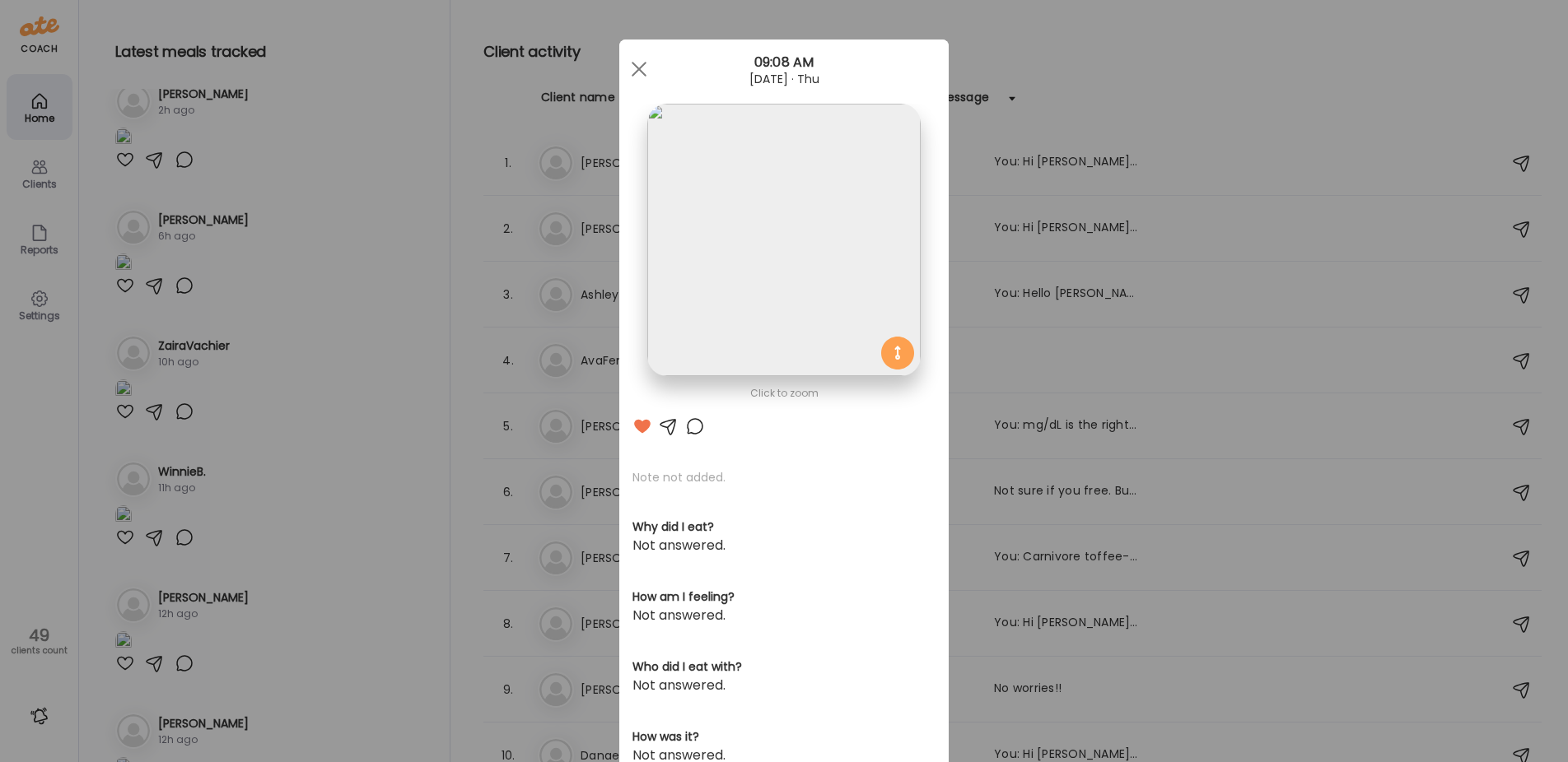
click at [350, 515] on div "Ate Coach Dashboard Wahoo! It’s official Take a moment to set up your Coach Pro…" at bounding box center [784, 381] width 1568 height 762
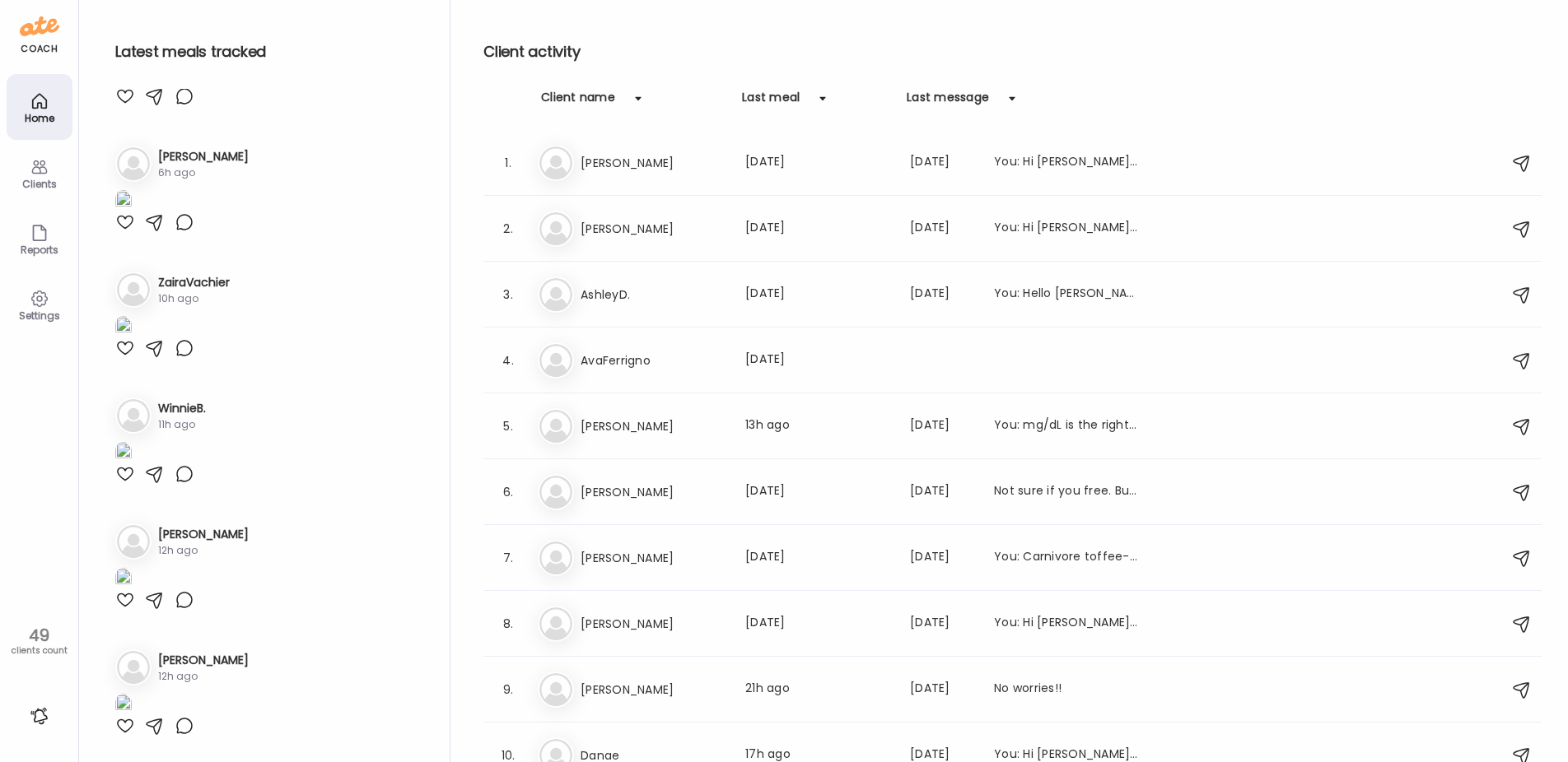
scroll to position [1565, 0]
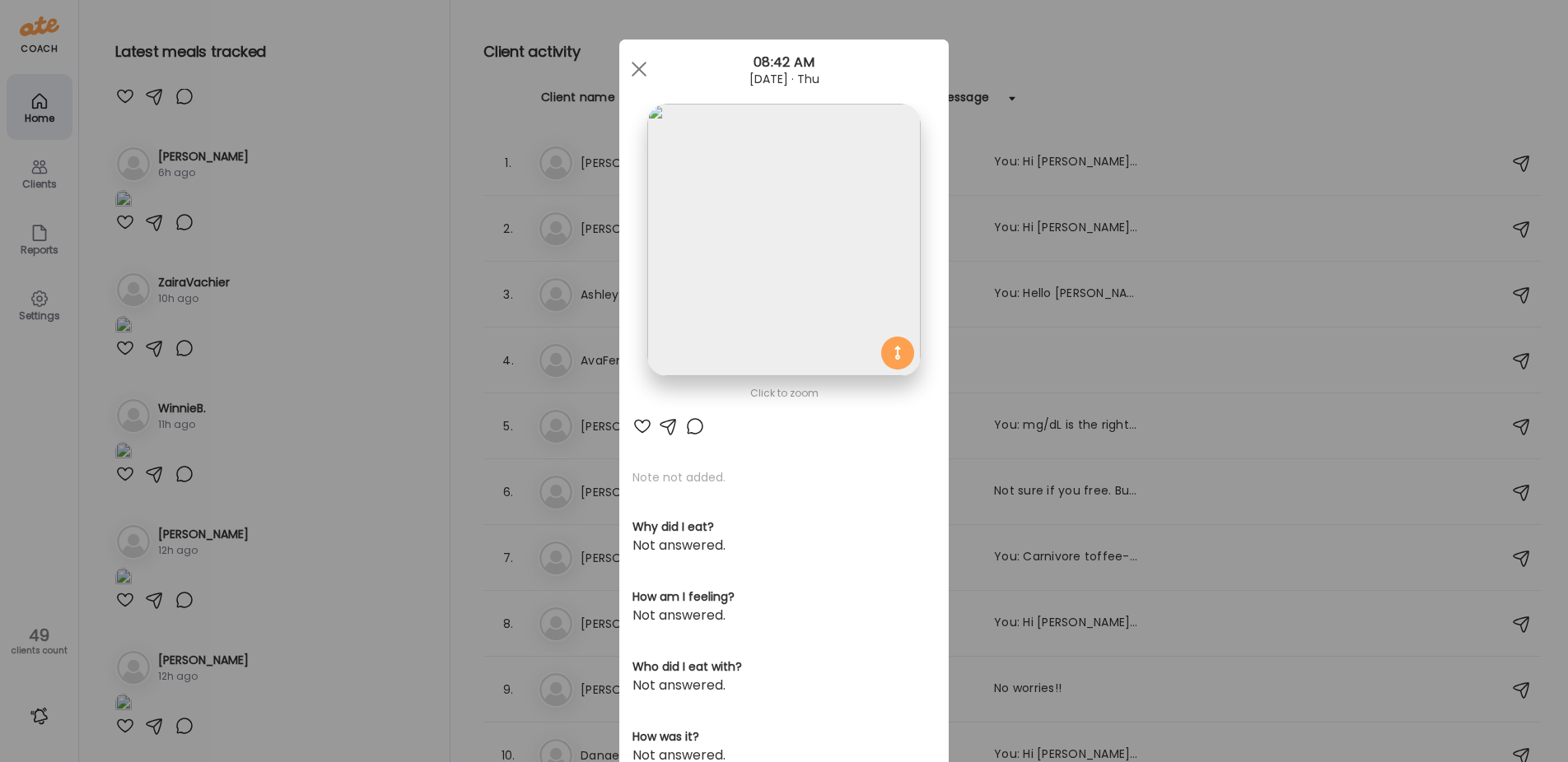
click at [349, 113] on div "Ate Coach Dashboard Wahoo! It’s official Take a moment to set up your Coach Pro…" at bounding box center [784, 381] width 1568 height 762
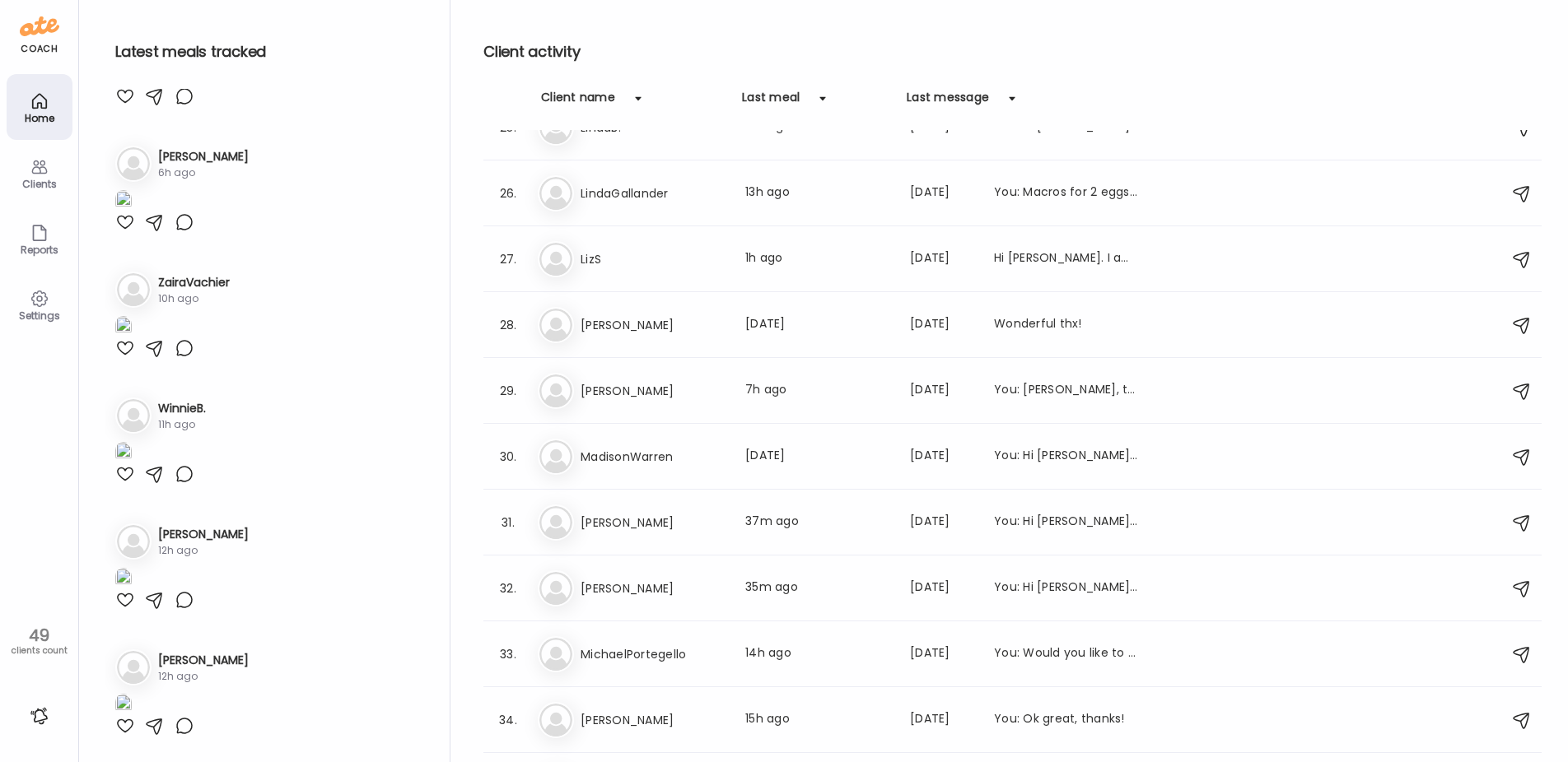
scroll to position [1747, 0]
click at [655, 657] on h3 "Misha" at bounding box center [653, 655] width 145 height 19
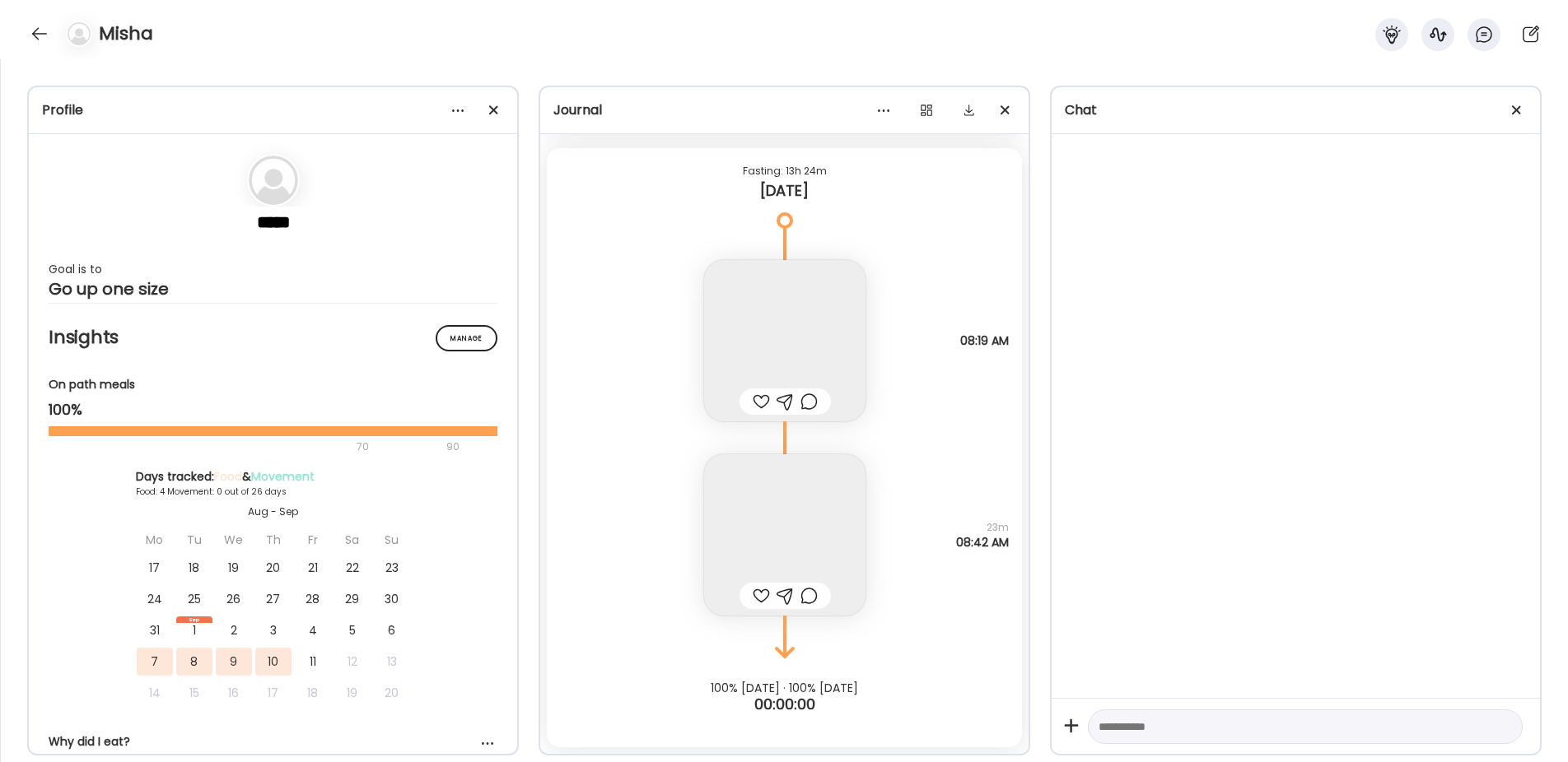
scroll to position [5127, 0]
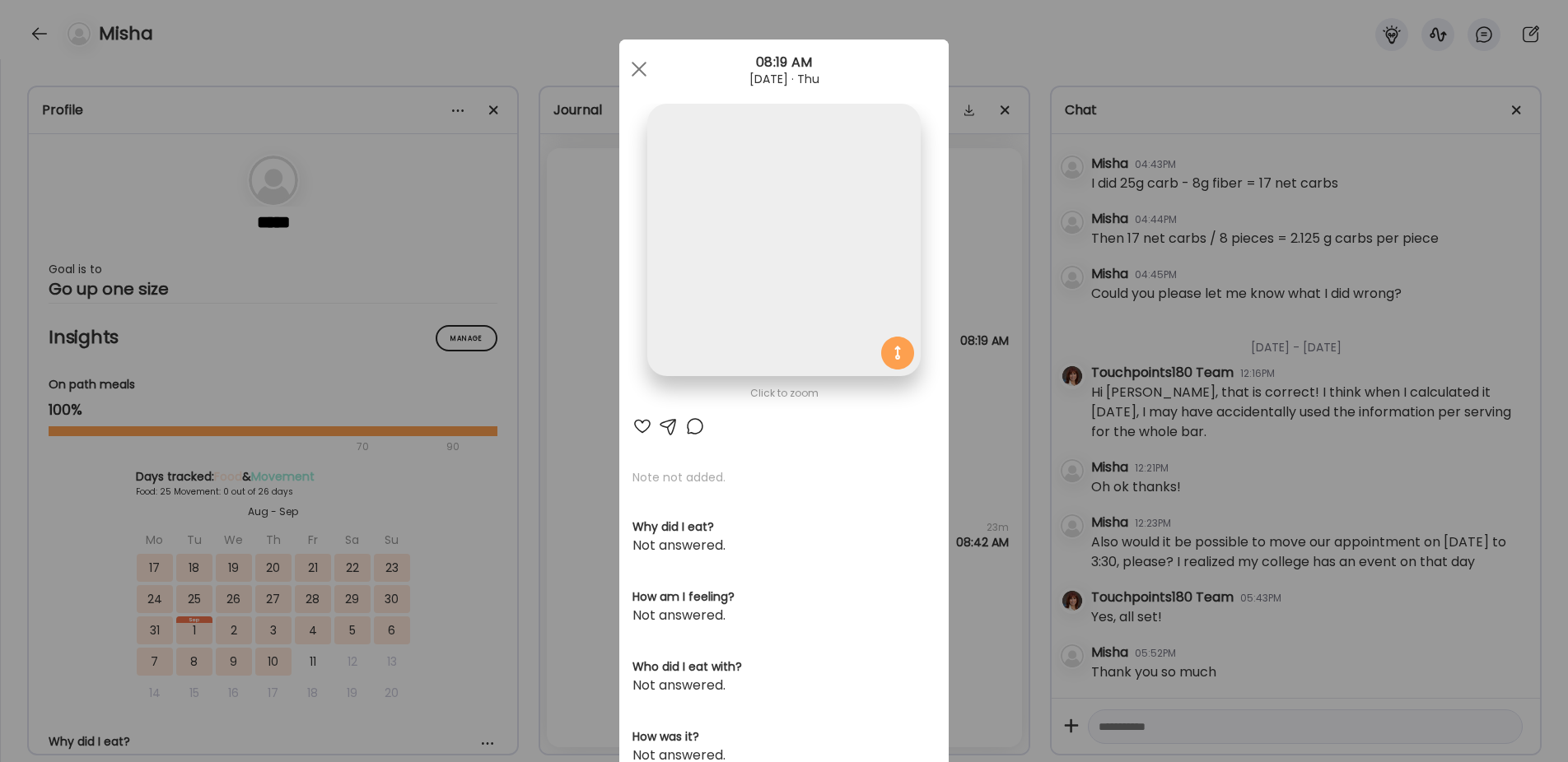
scroll to position [1351, 0]
click at [752, 246] on img at bounding box center [783, 240] width 273 height 273
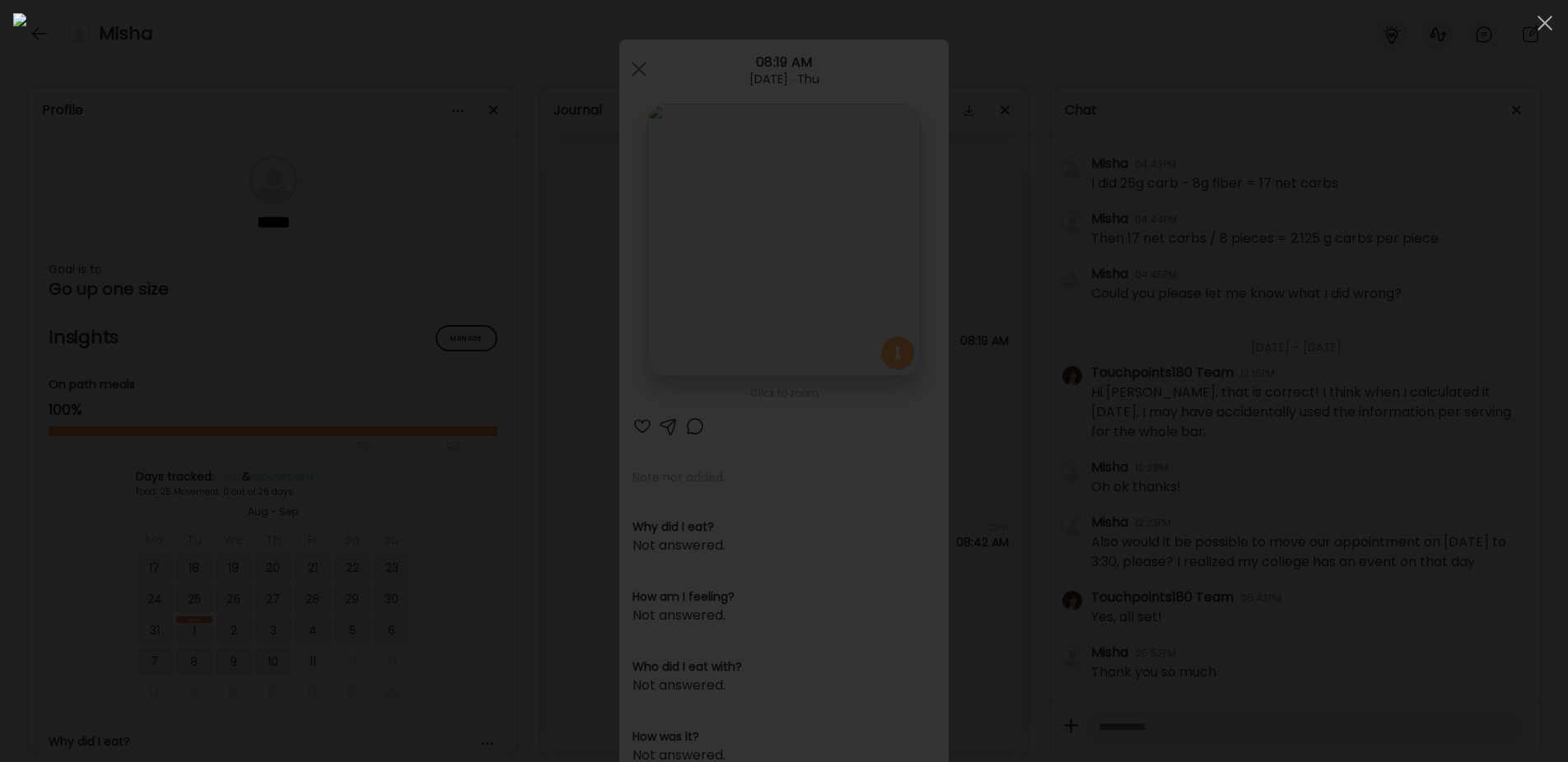
click at [970, 251] on img at bounding box center [784, 381] width 1541 height 736
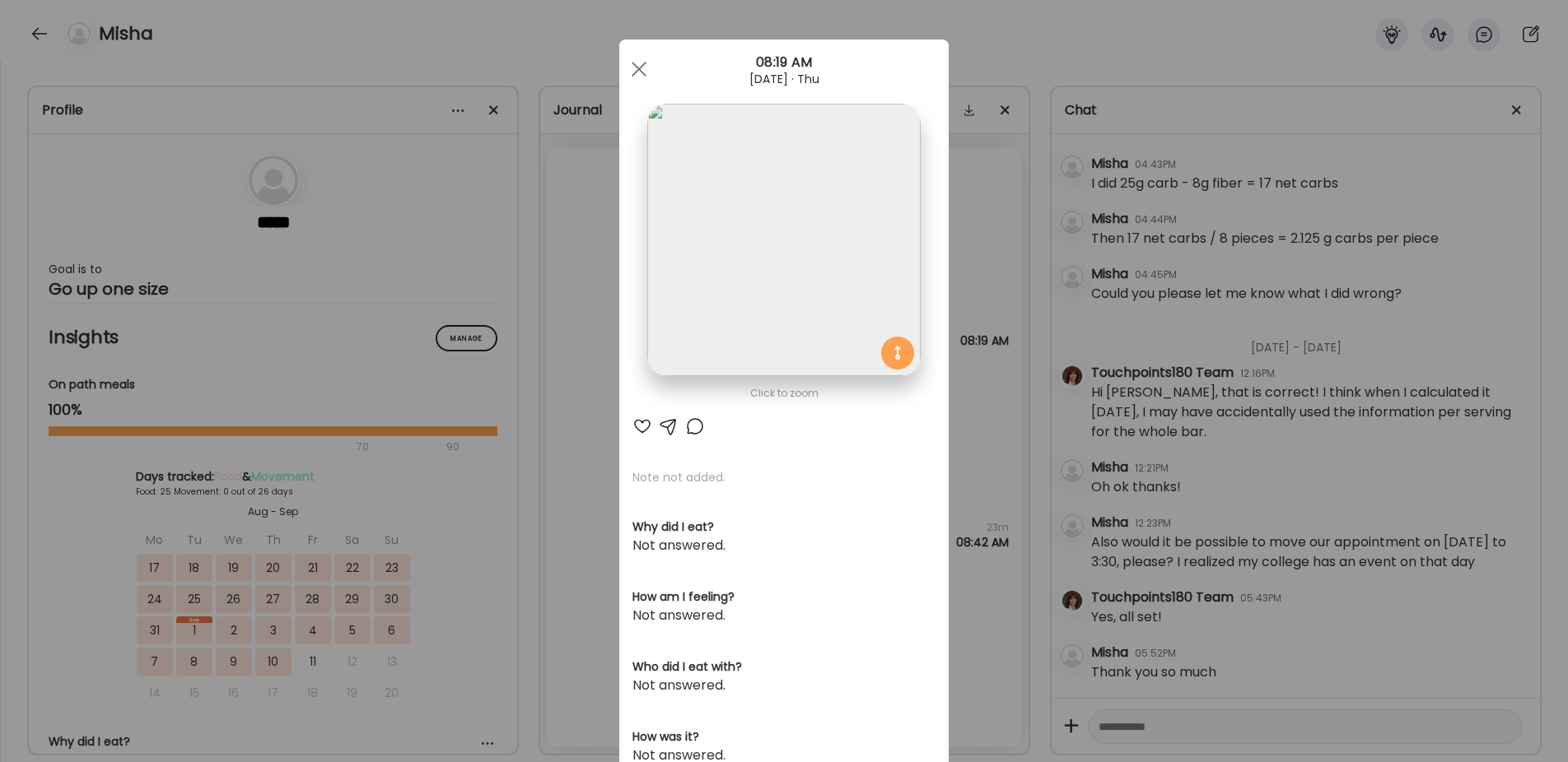
click at [582, 451] on div "Ate Coach Dashboard Wahoo! It’s official Take a moment to set up your Coach Pro…" at bounding box center [784, 381] width 1568 height 762
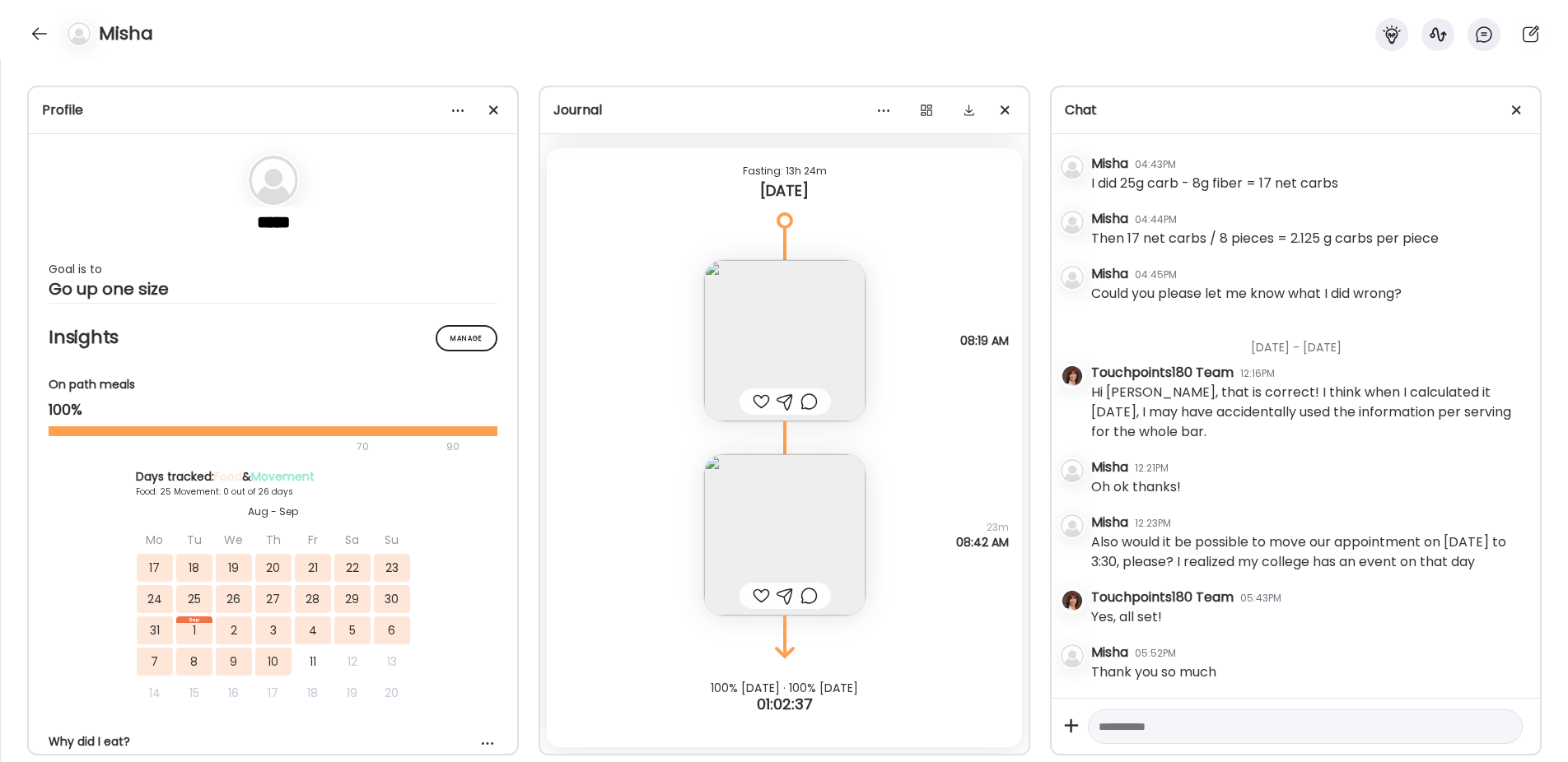
click at [731, 522] on img at bounding box center [784, 535] width 161 height 161
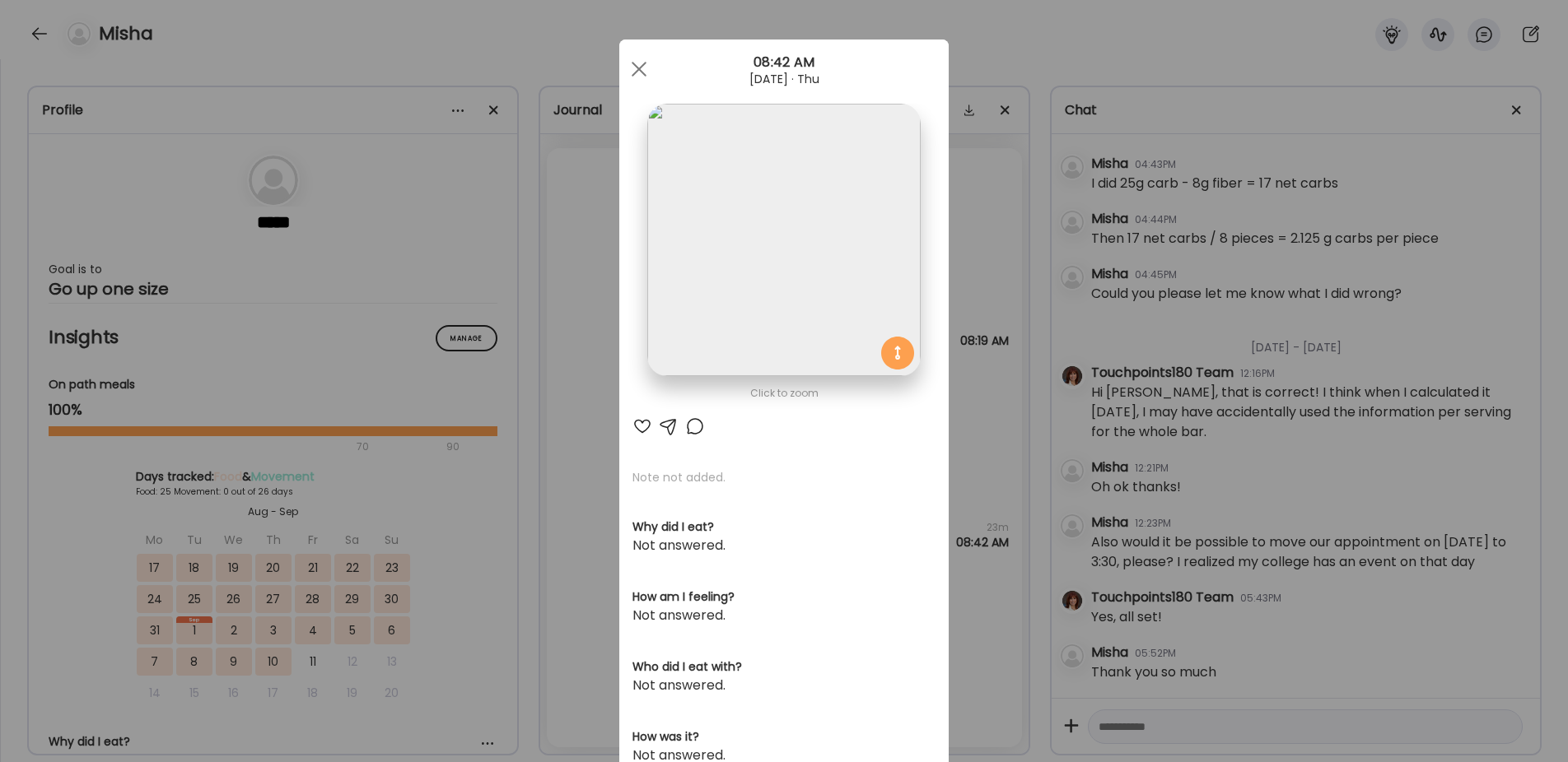
click at [581, 502] on div "Ate Coach Dashboard Wahoo! It’s official Take a moment to set up your Coach Pro…" at bounding box center [784, 381] width 1568 height 762
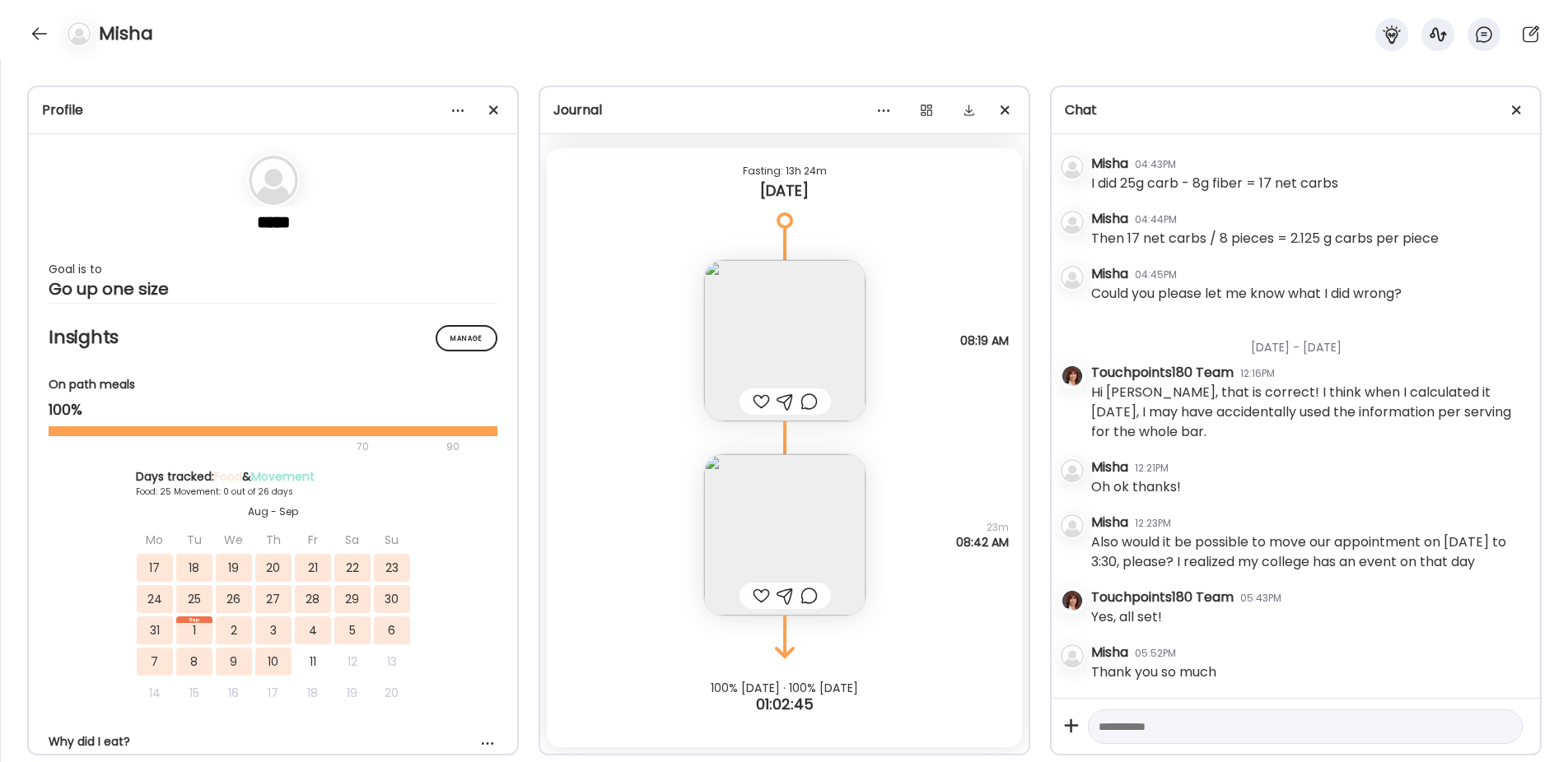
click at [763, 295] on img at bounding box center [784, 340] width 161 height 161
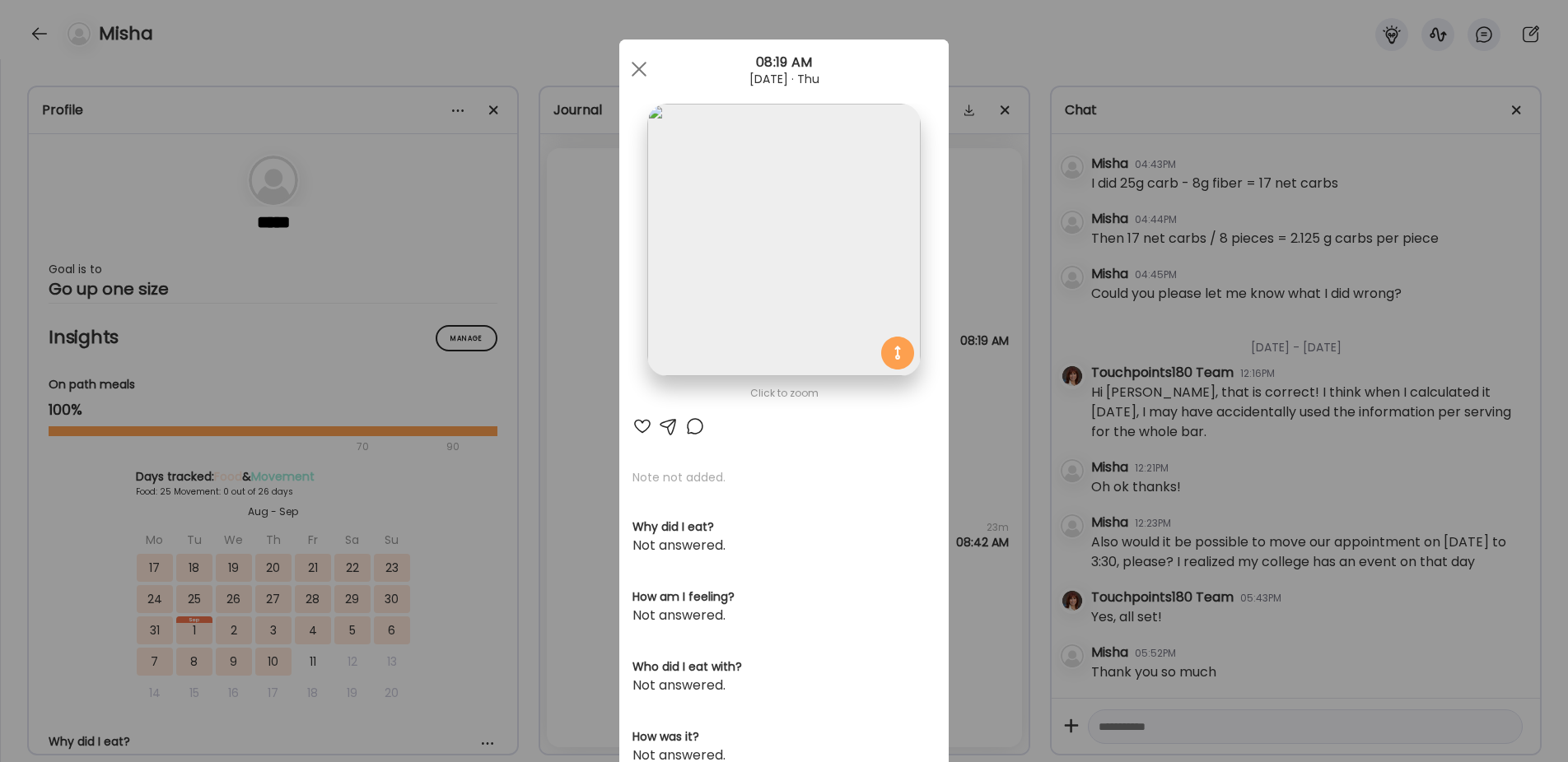
click at [741, 243] on img at bounding box center [783, 240] width 273 height 273
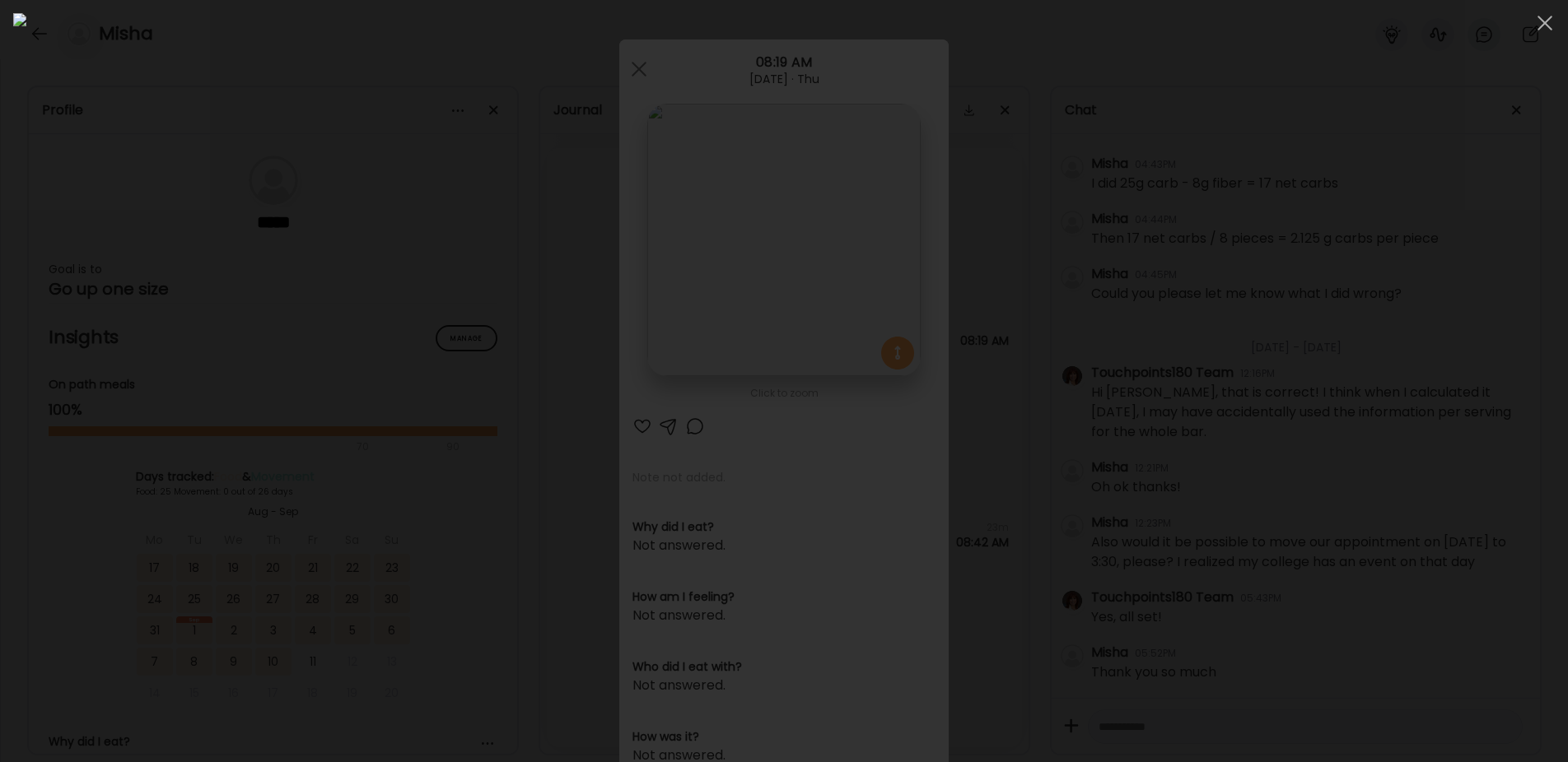
click at [372, 511] on div at bounding box center [784, 381] width 1541 height 736
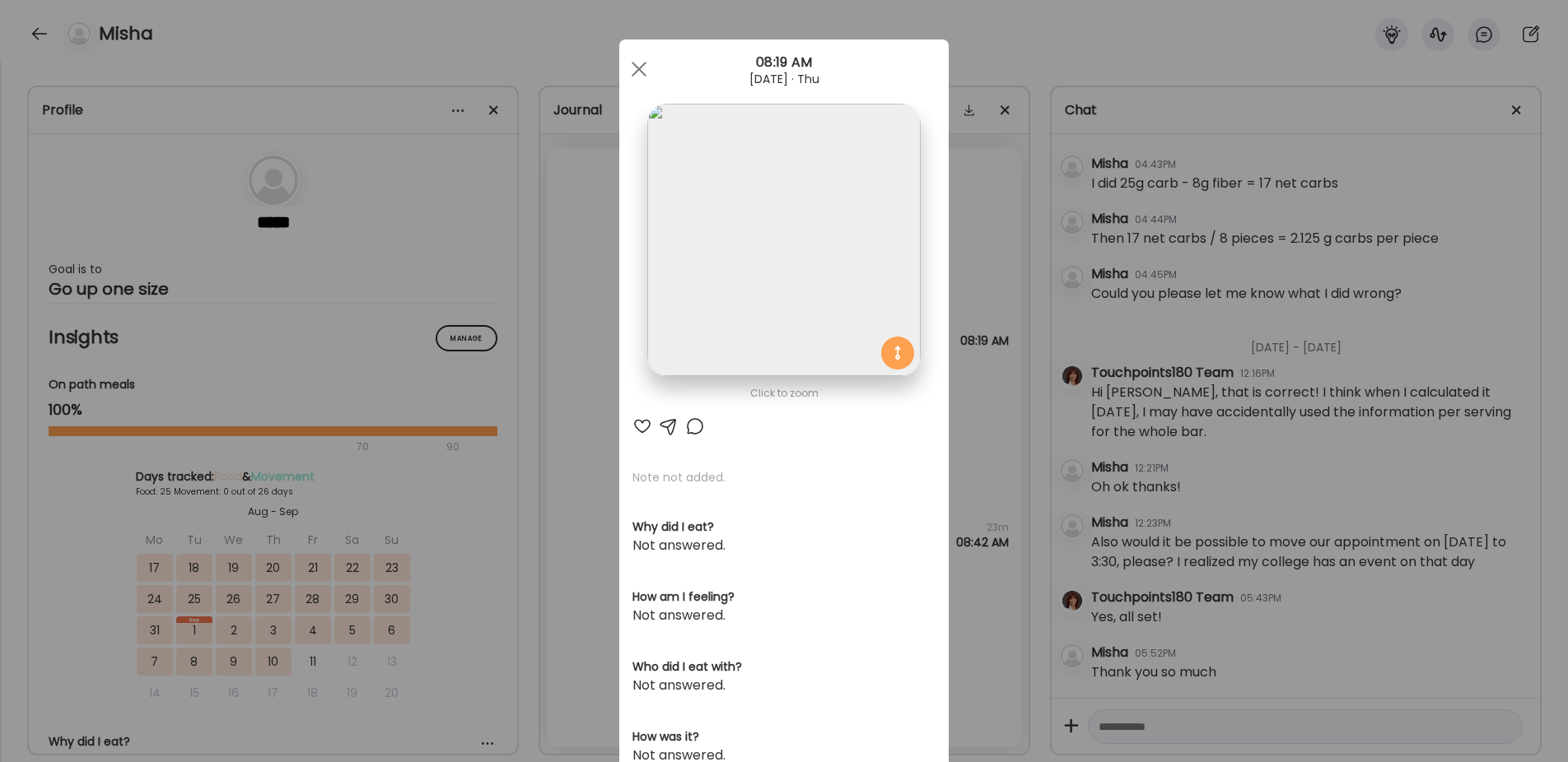
click at [533, 518] on div "Ate Coach Dashboard Wahoo! It’s official Take a moment to set up your Coach Pro…" at bounding box center [784, 381] width 1568 height 762
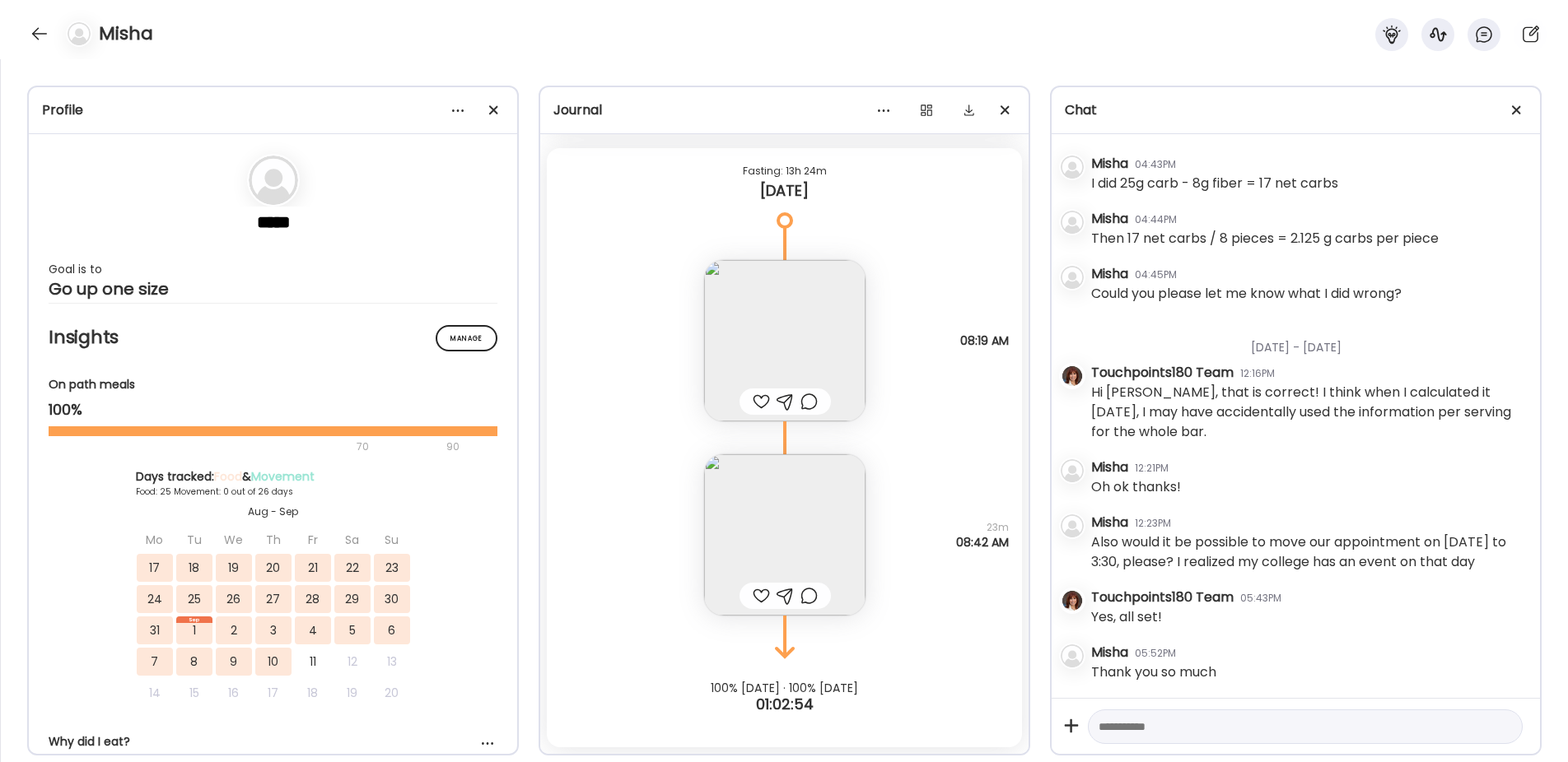
click at [1161, 728] on textarea at bounding box center [1290, 727] width 384 height 19
click at [800, 397] on div at bounding box center [808, 401] width 17 height 19
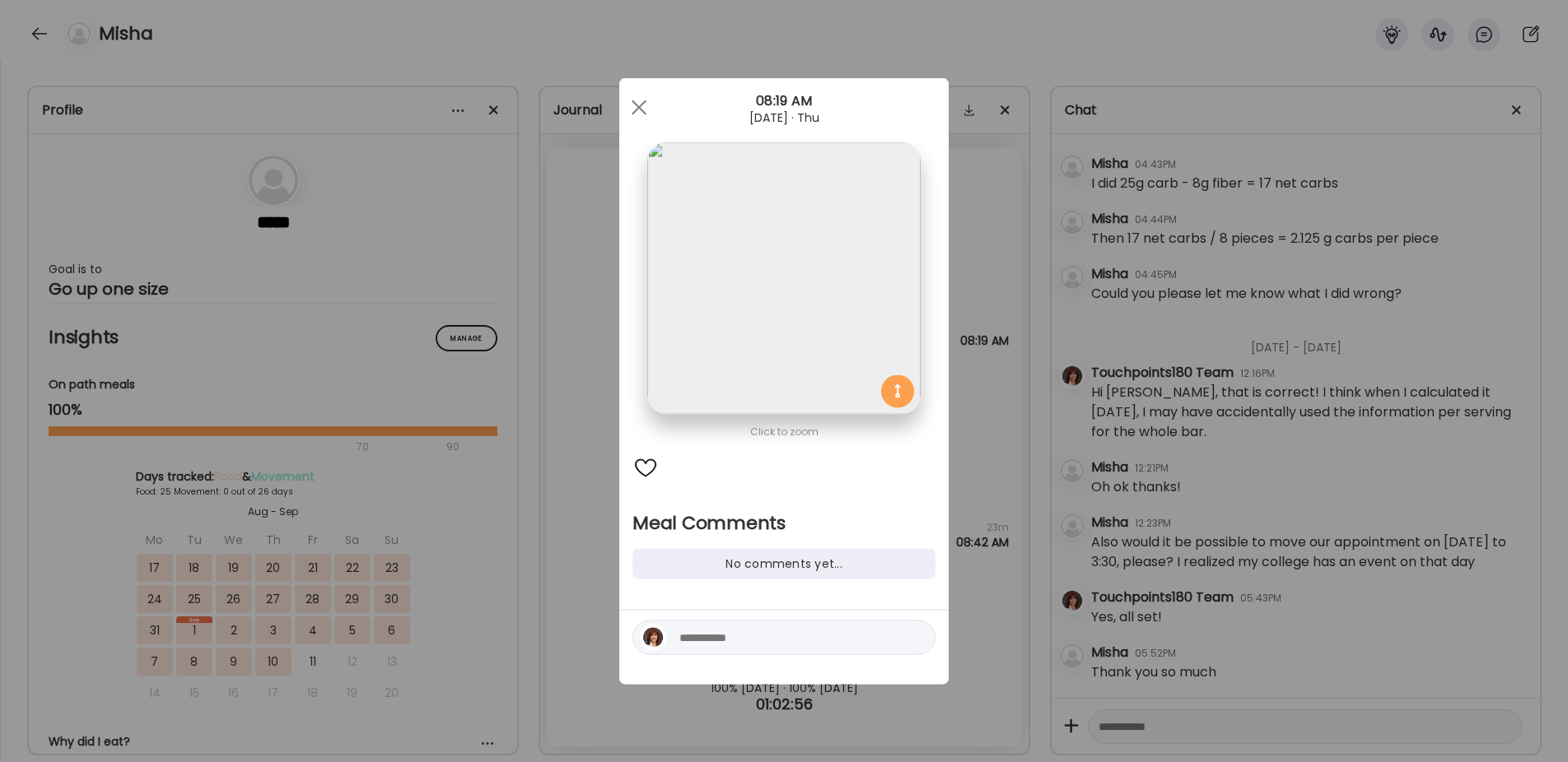
click at [708, 635] on textarea at bounding box center [790, 637] width 222 height 19
type textarea "**********"
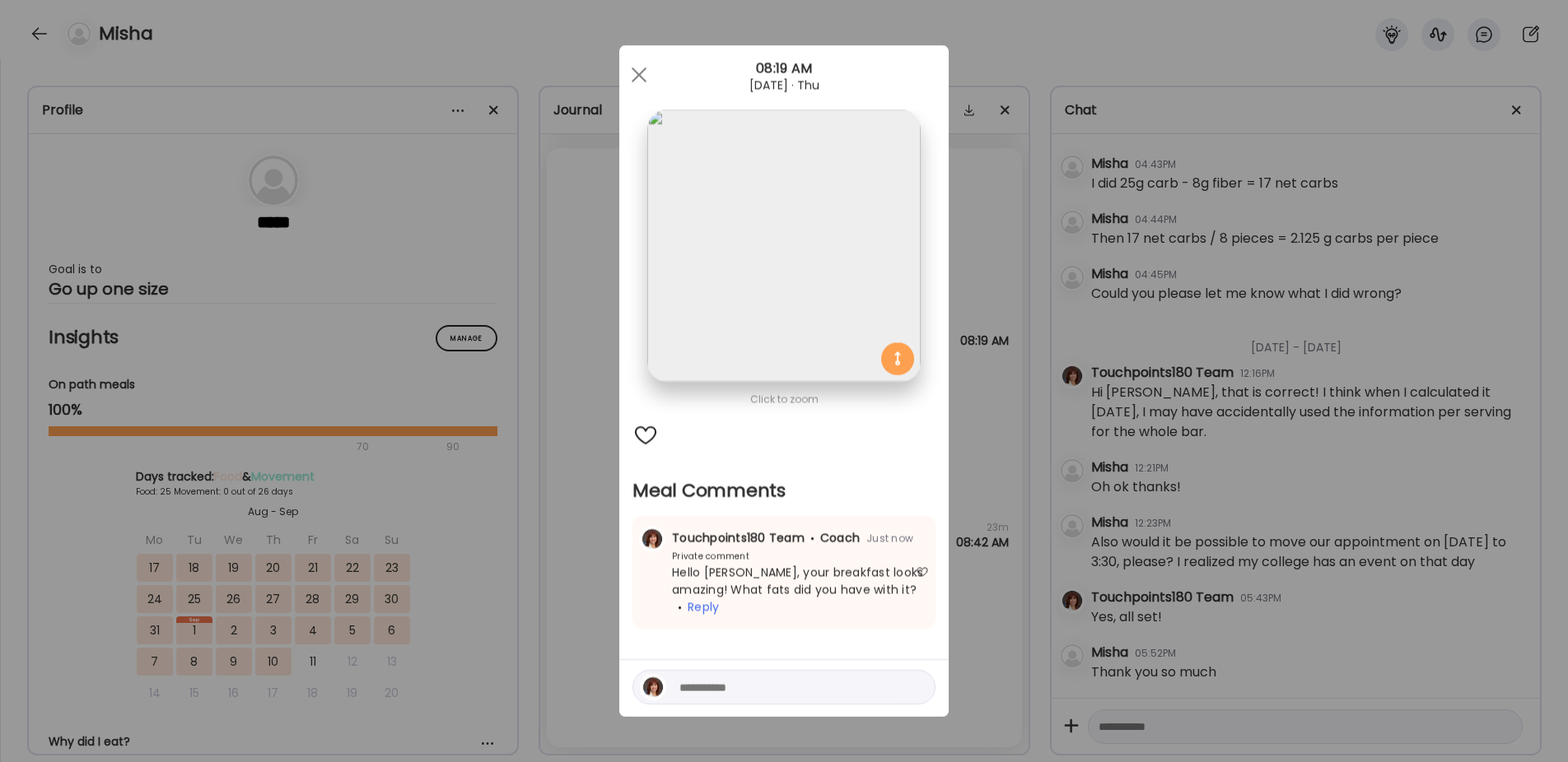
click at [592, 402] on div "Ate Coach Dashboard Wahoo! It’s official Take a moment to set up your Coach Pro…" at bounding box center [784, 381] width 1568 height 762
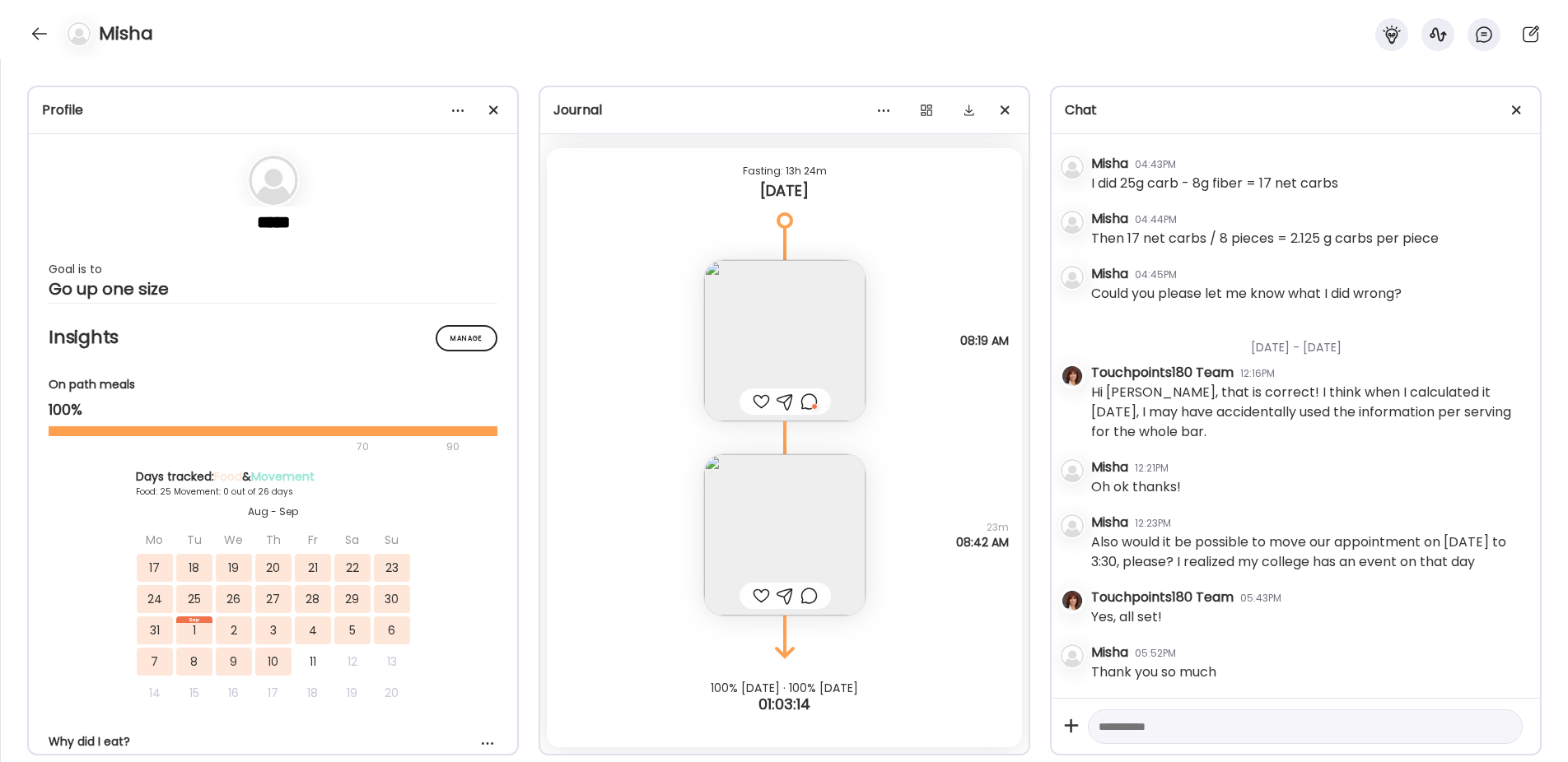
click at [11, 39] on div "Misha" at bounding box center [784, 30] width 1568 height 59
click at [20, 33] on div "Misha" at bounding box center [784, 30] width 1568 height 59
click at [32, 33] on div at bounding box center [39, 33] width 26 height 26
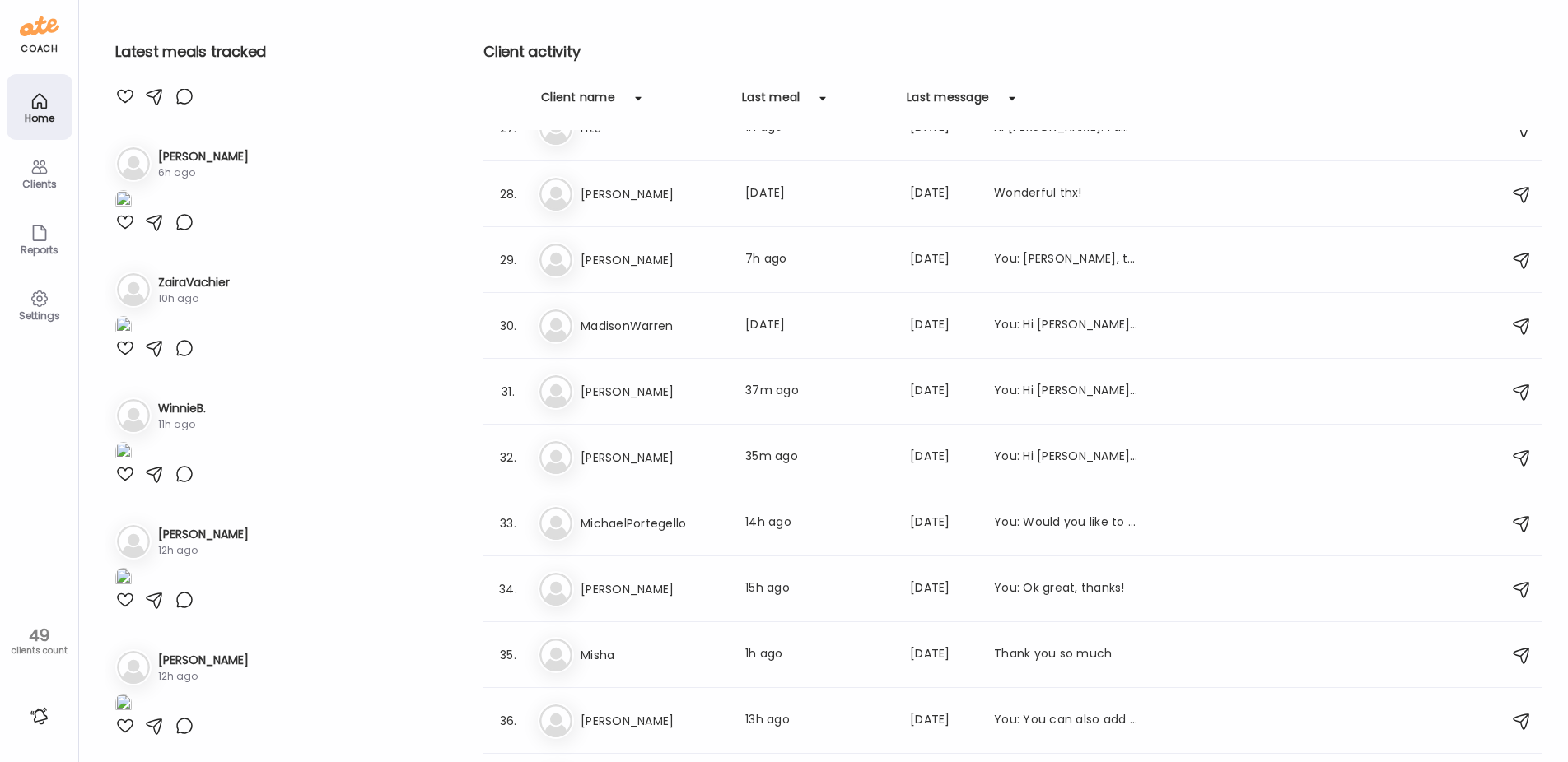
scroll to position [1976, 0]
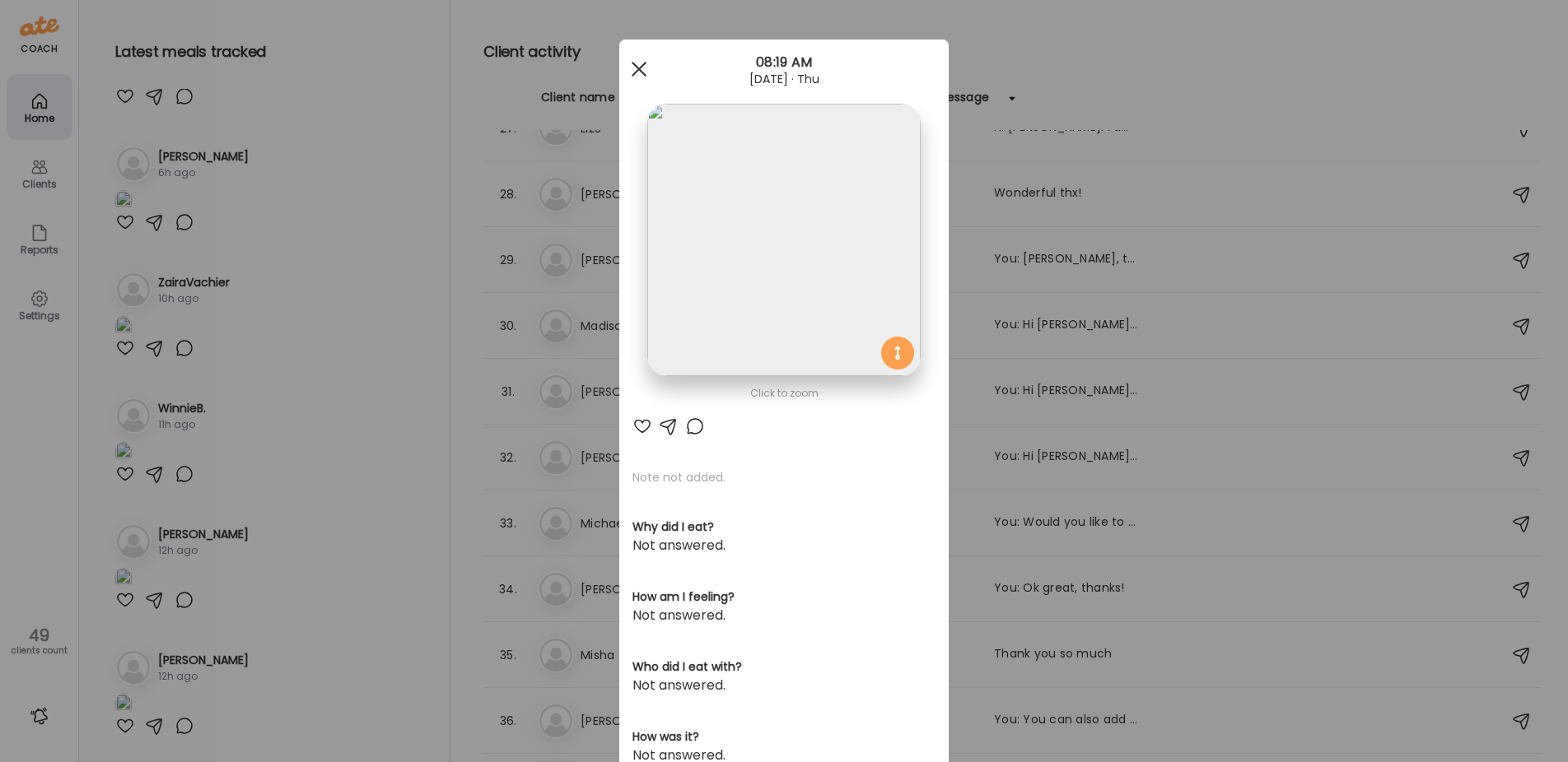
click at [623, 65] on div at bounding box center [639, 68] width 33 height 33
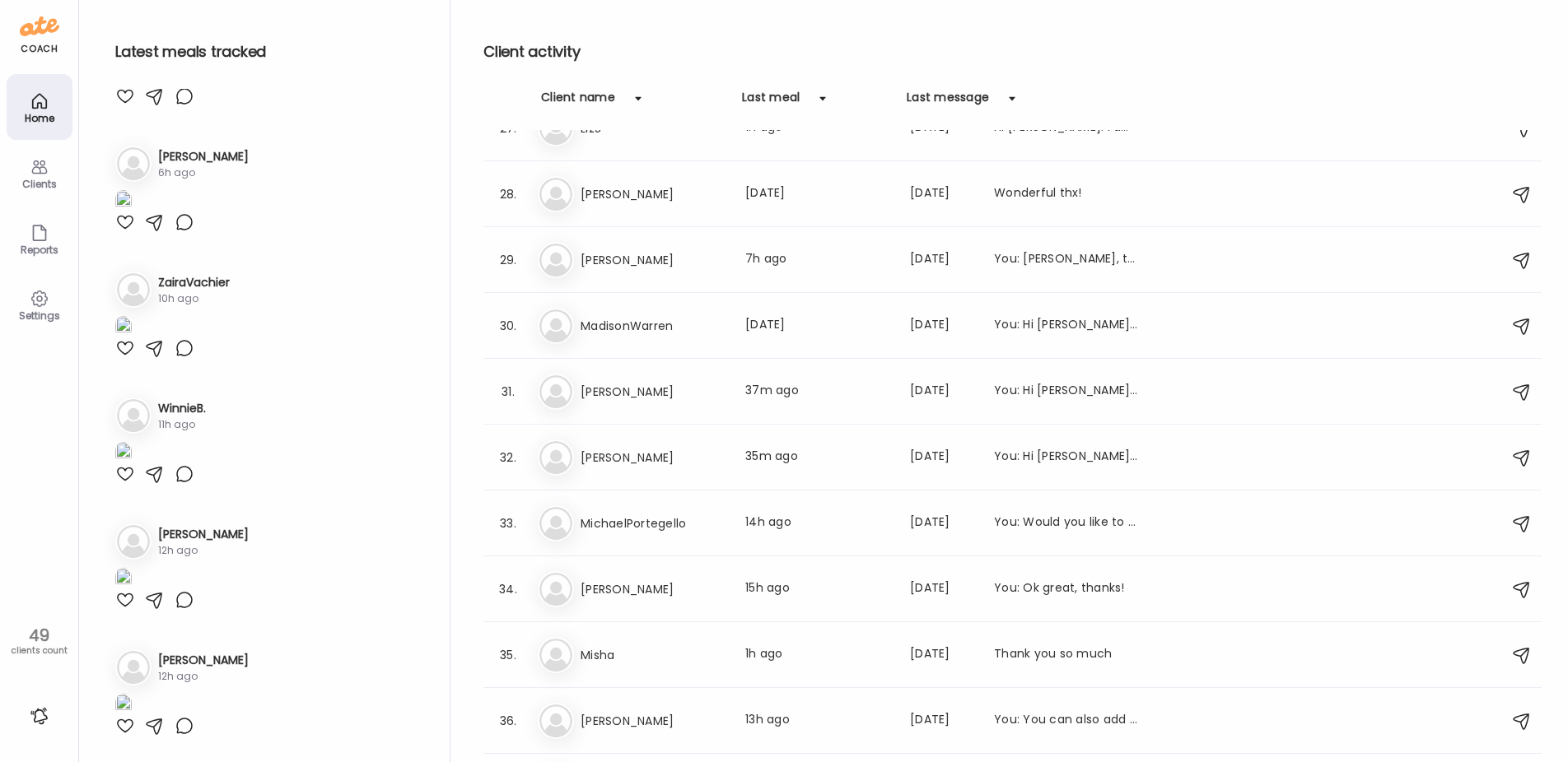
scroll to position [2635, 0]
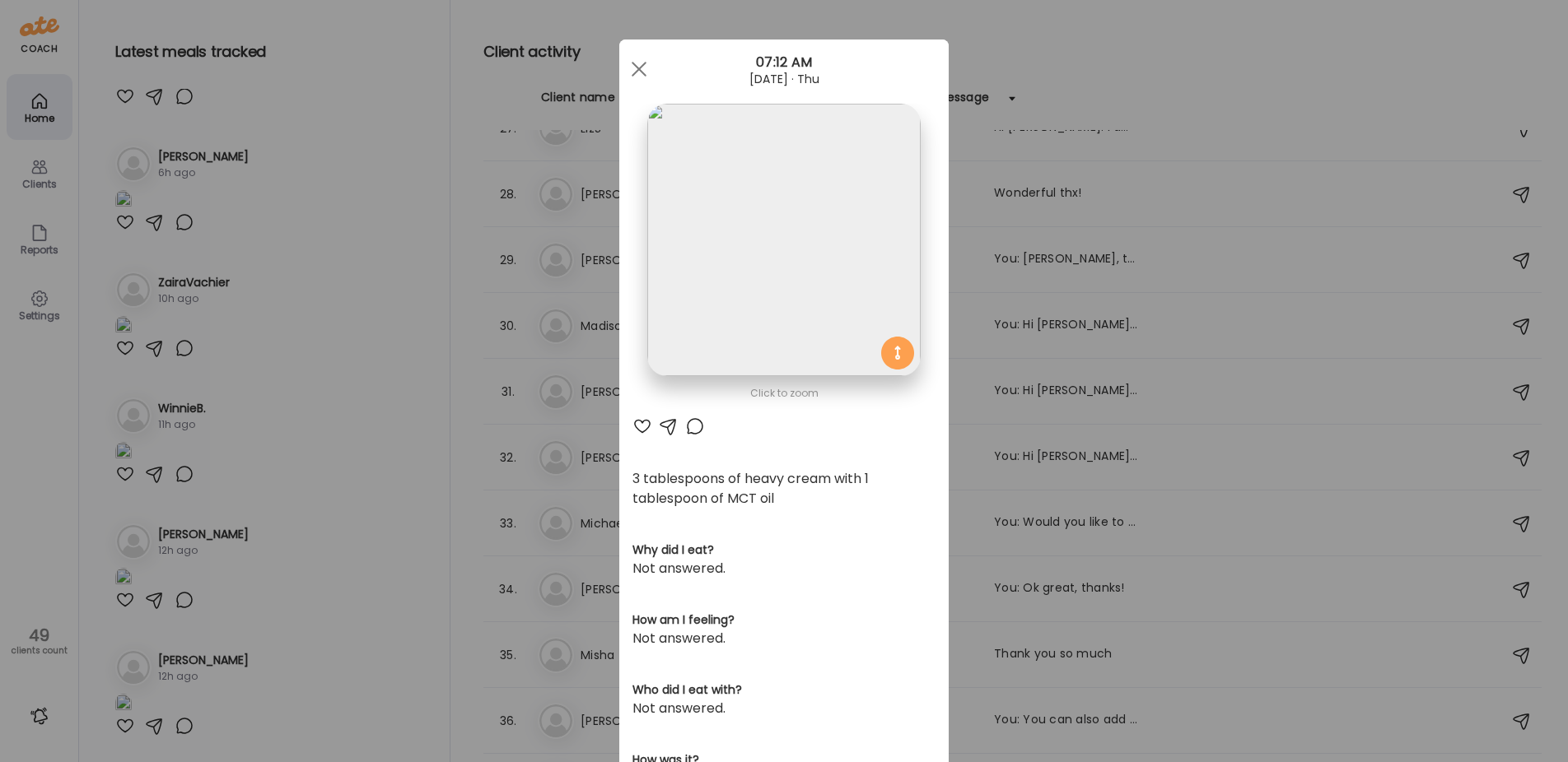
click at [398, 583] on div "Ate Coach Dashboard Wahoo! It’s official Take a moment to set up your Coach Pro…" at bounding box center [784, 381] width 1568 height 762
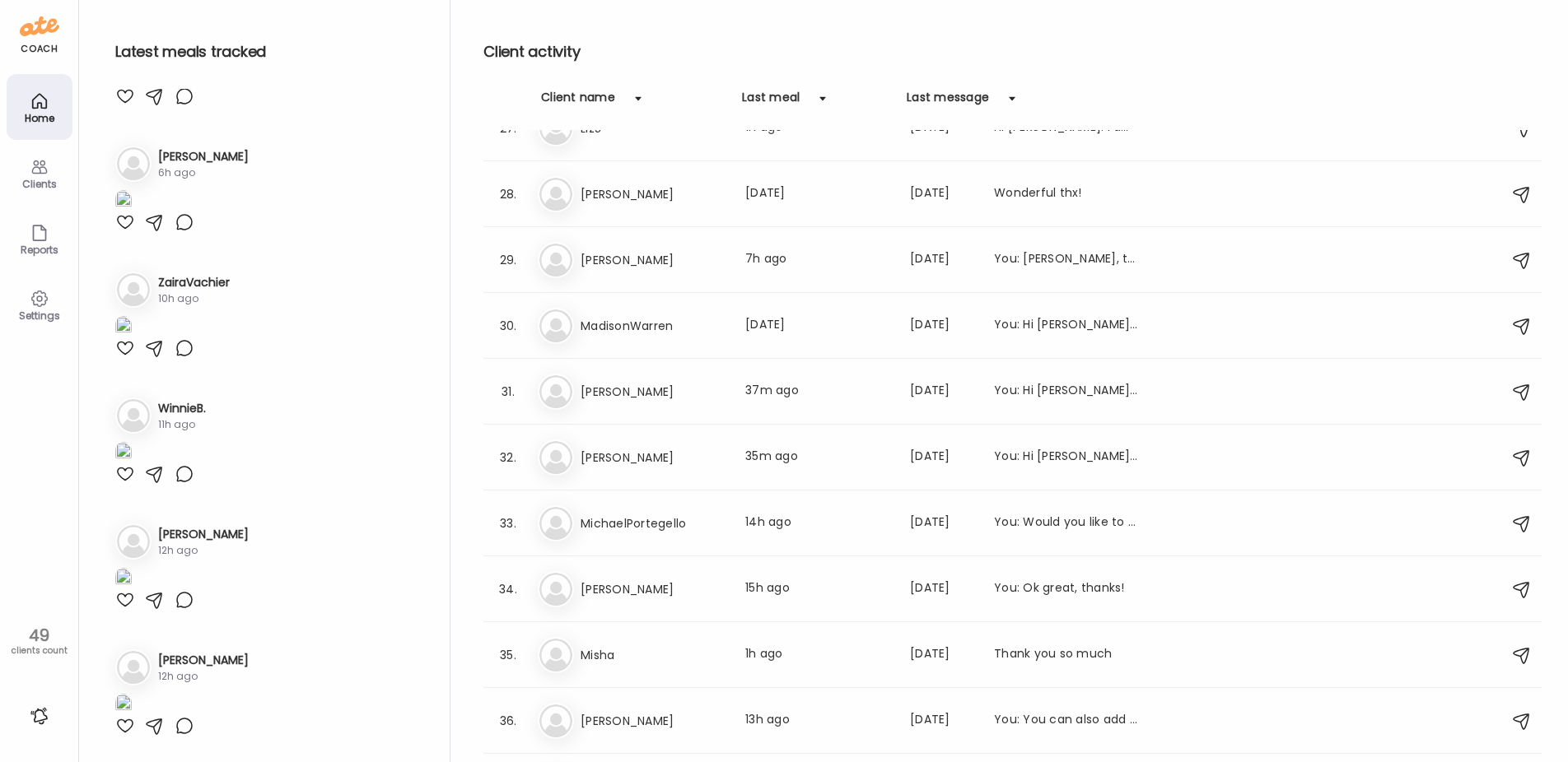
scroll to position [3458, 0]
click at [132, 86] on img at bounding box center [124, 75] width 17 height 22
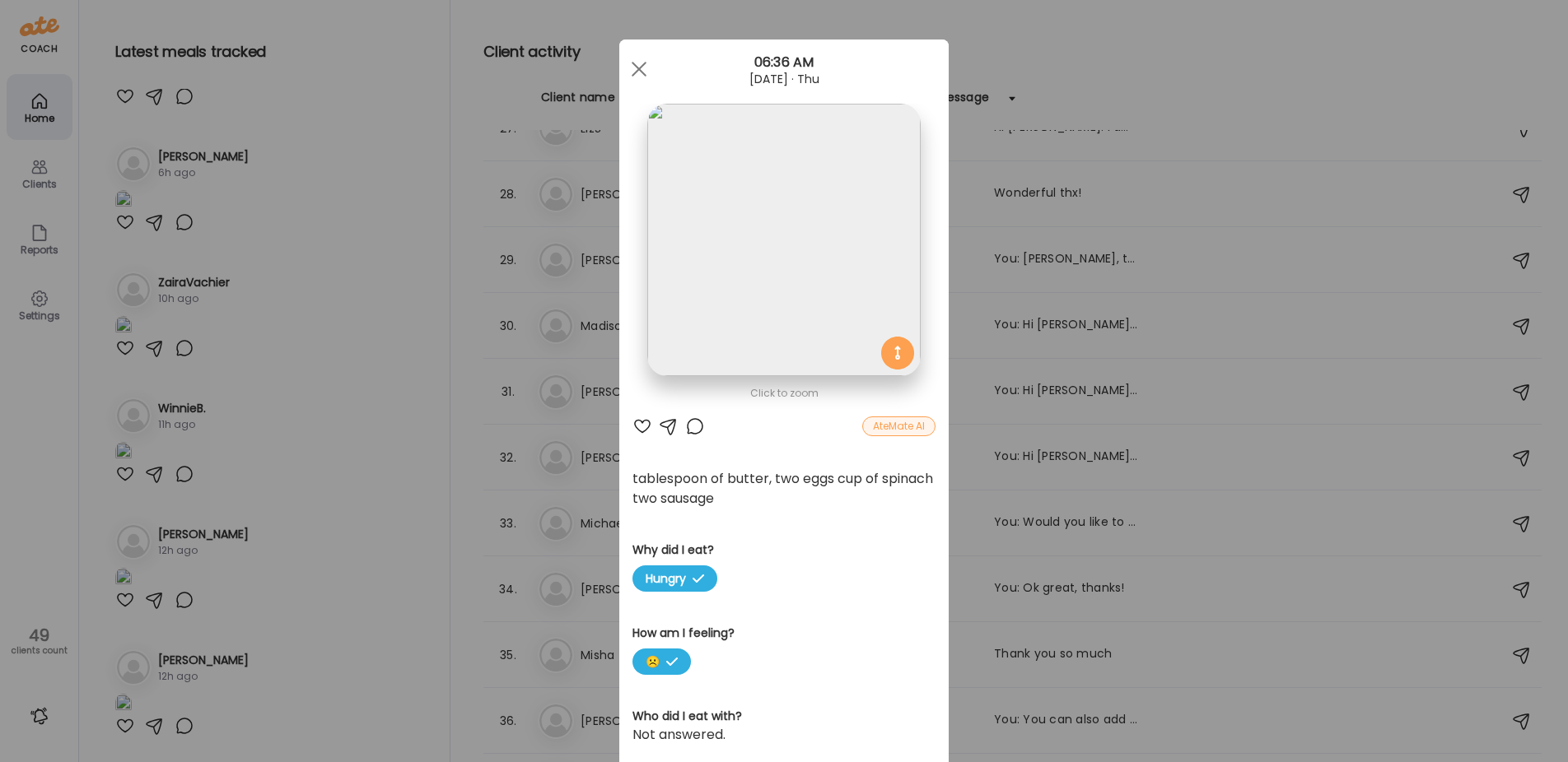
click at [364, 695] on div "Ate Coach Dashboard Wahoo! It’s official Take a moment to set up your Coach Pro…" at bounding box center [784, 381] width 1568 height 762
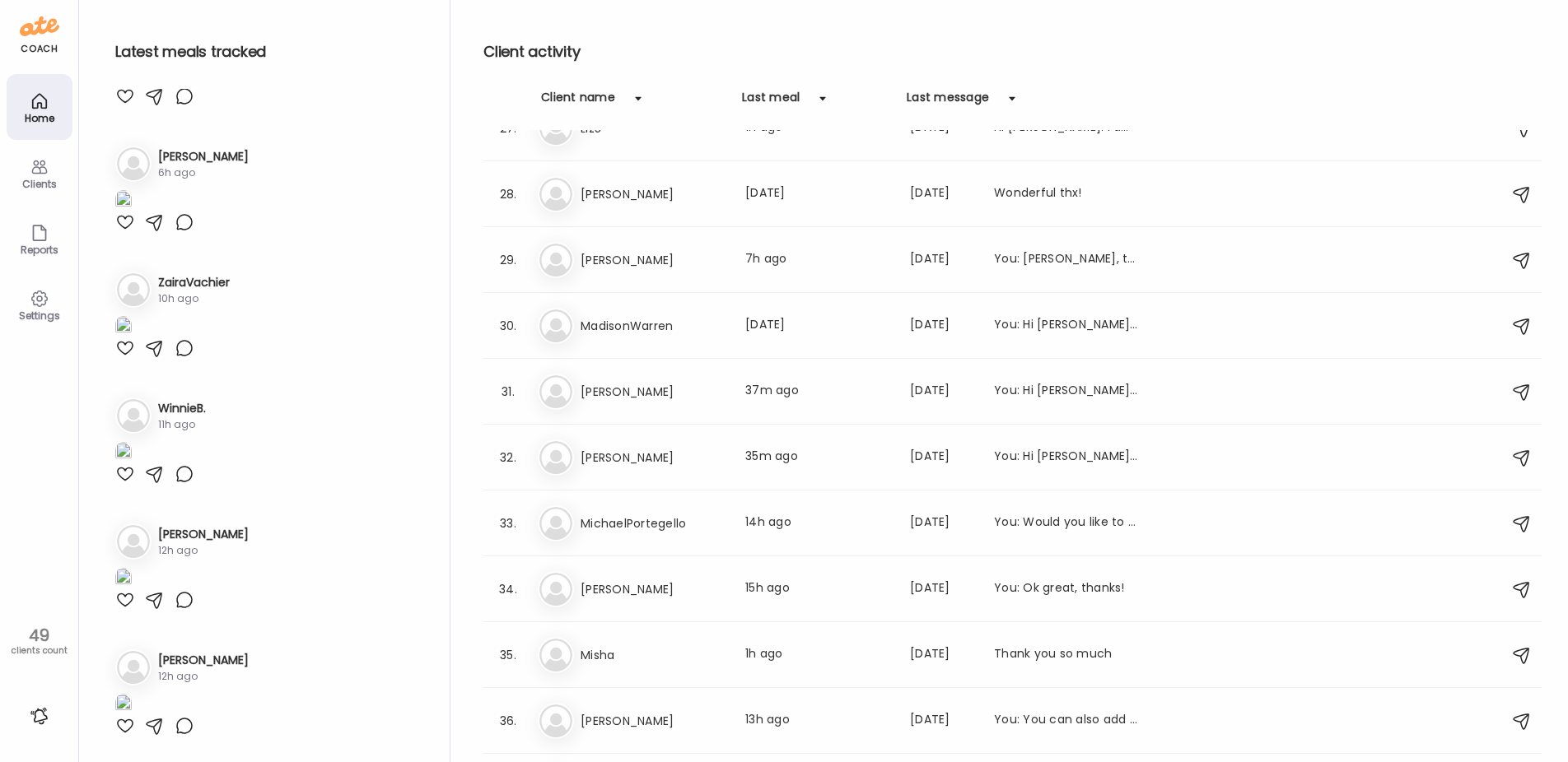
click at [132, 86] on img at bounding box center [124, 75] width 17 height 22
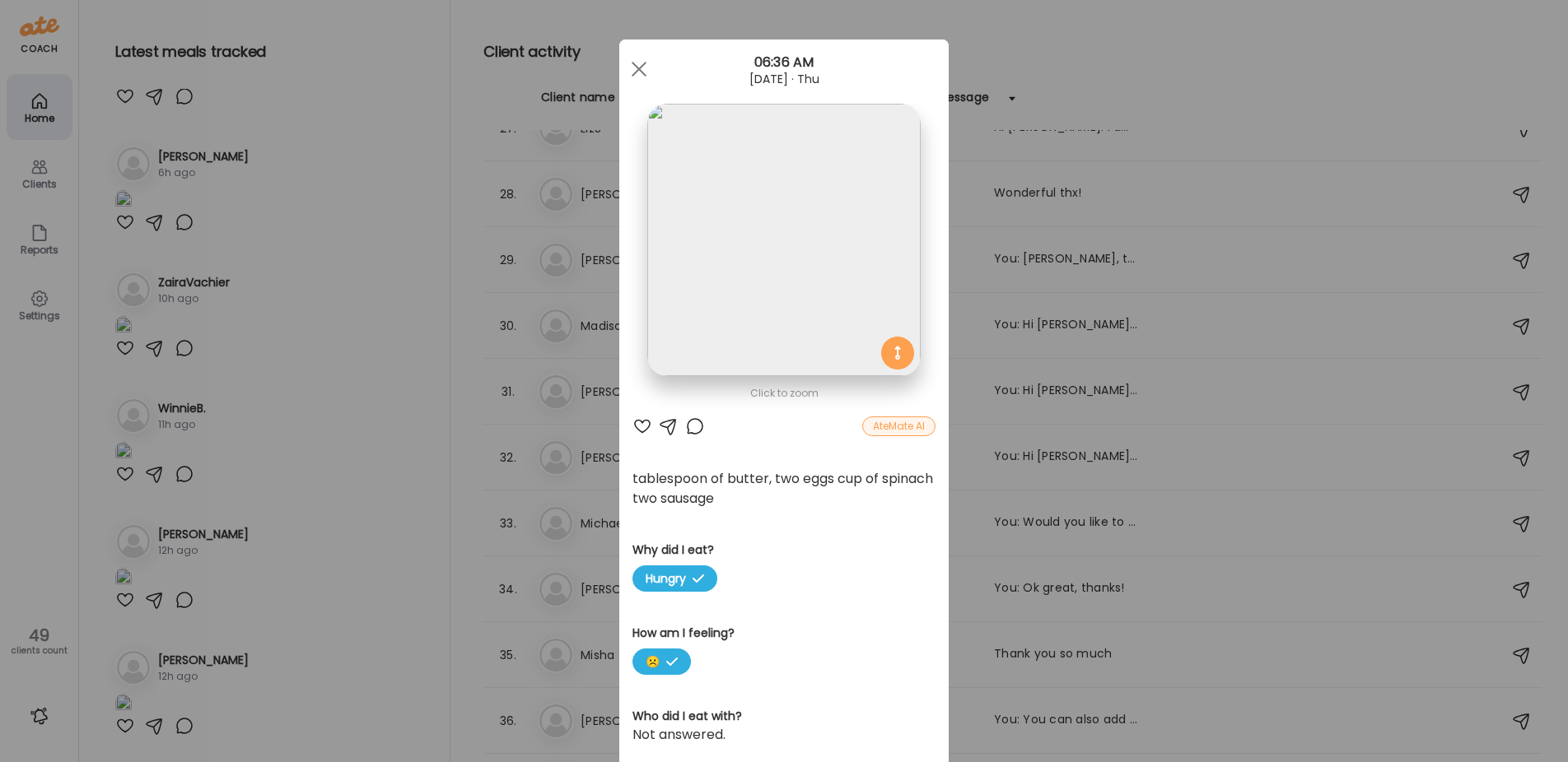
click at [357, 546] on div "Ate Coach Dashboard Wahoo! It’s official Take a moment to set up your Coach Pro…" at bounding box center [784, 381] width 1568 height 762
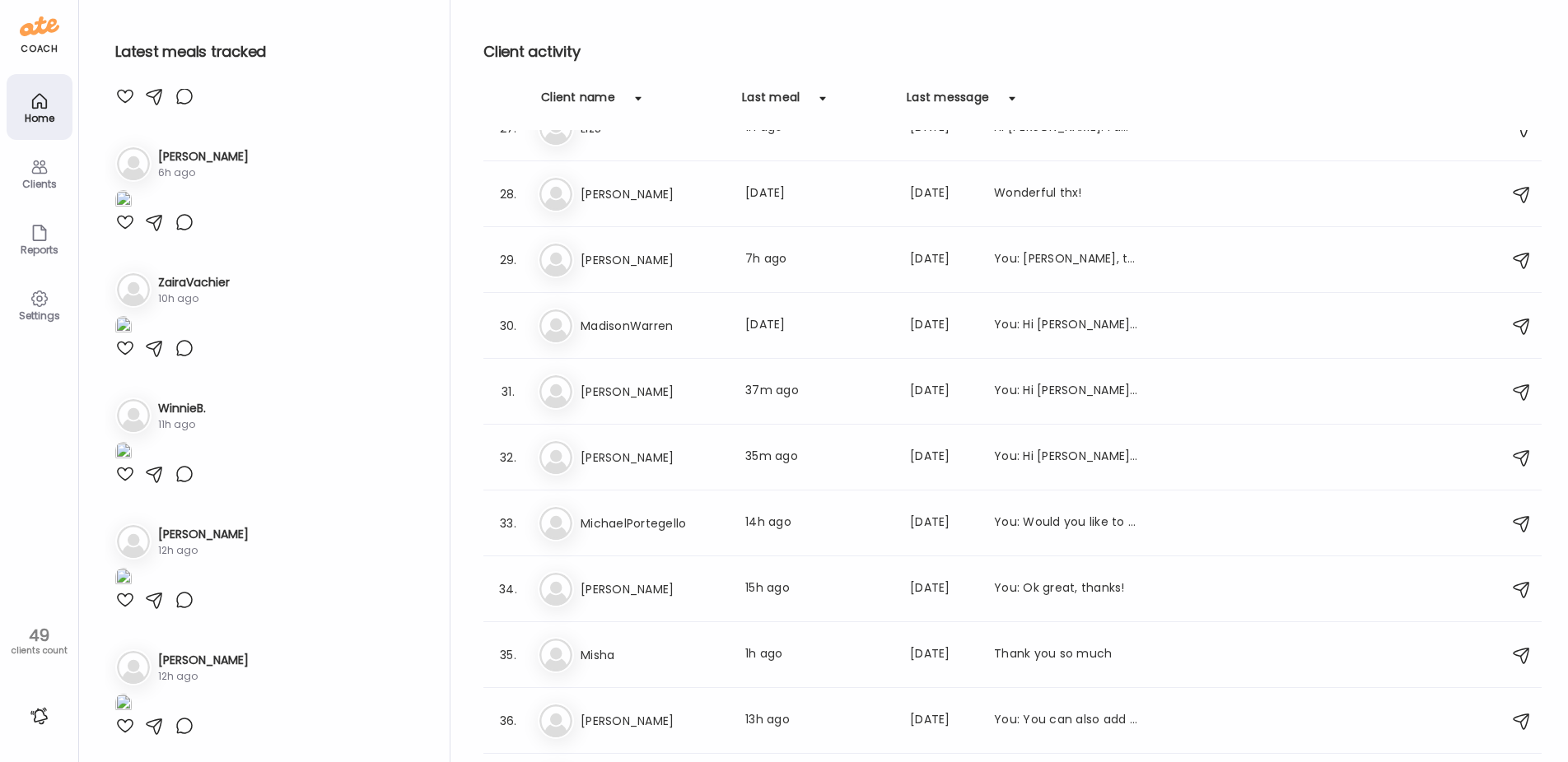
scroll to position [4199, 0]
click at [132, 338] on img at bounding box center [124, 327] width 17 height 22
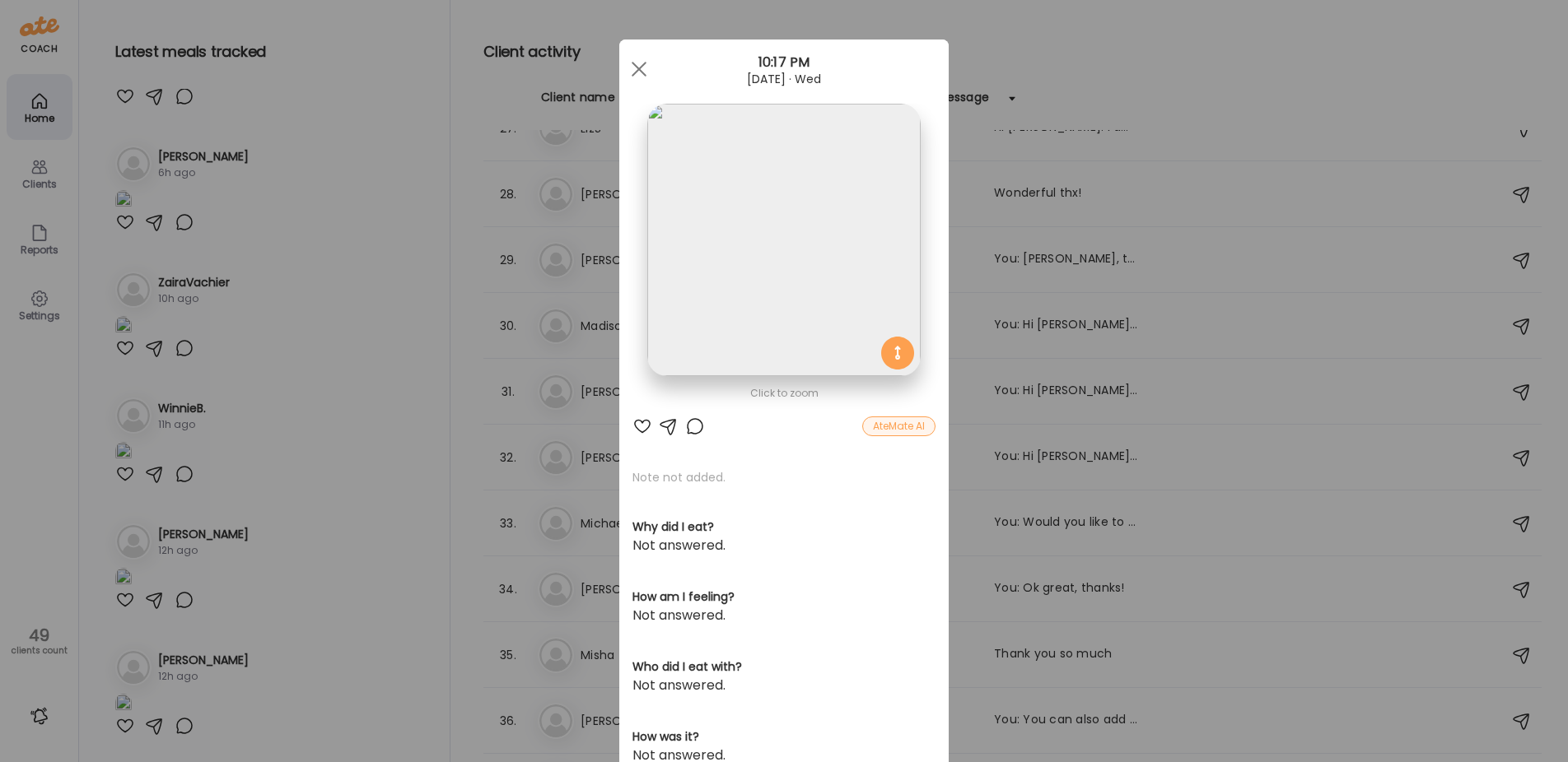
click at [745, 202] on img at bounding box center [783, 240] width 273 height 273
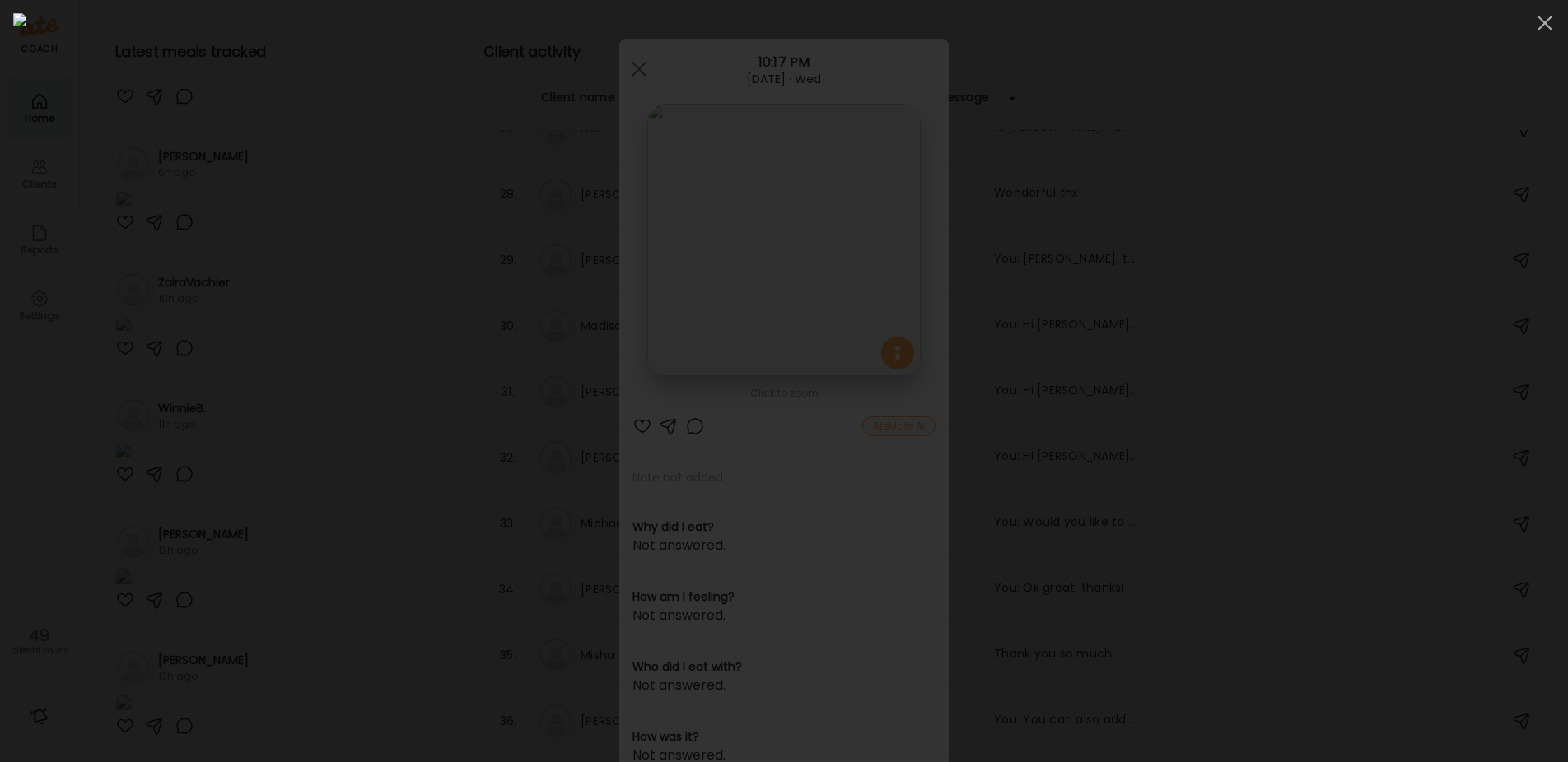
click at [742, 202] on img at bounding box center [784, 381] width 1541 height 736
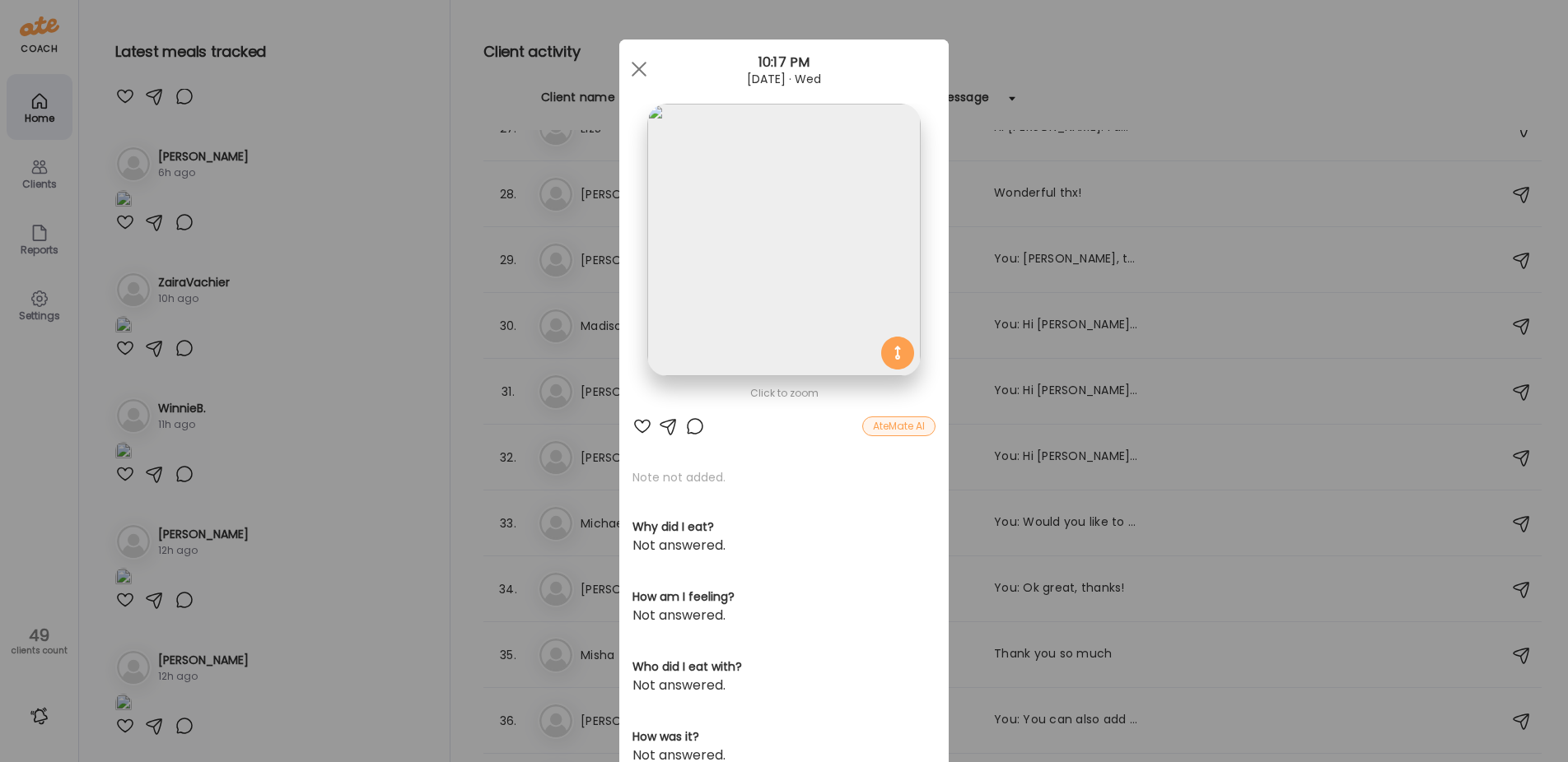
click at [354, 245] on div "Ate Coach Dashboard Wahoo! It’s official Take a moment to set up your Coach Pro…" at bounding box center [784, 381] width 1568 height 762
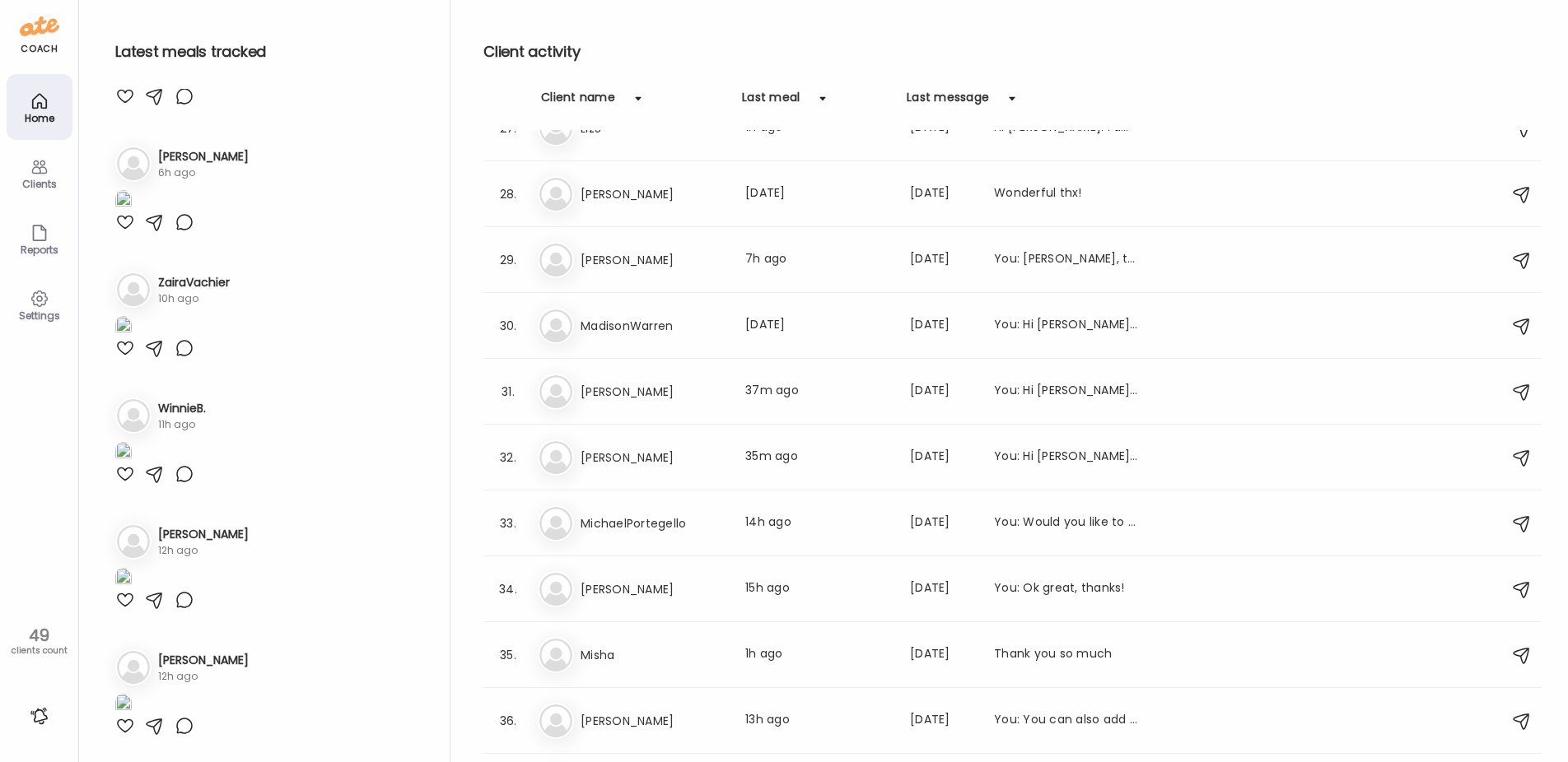
scroll to position [4611, 0]
click at [132, 442] on img at bounding box center [124, 453] width 17 height 22
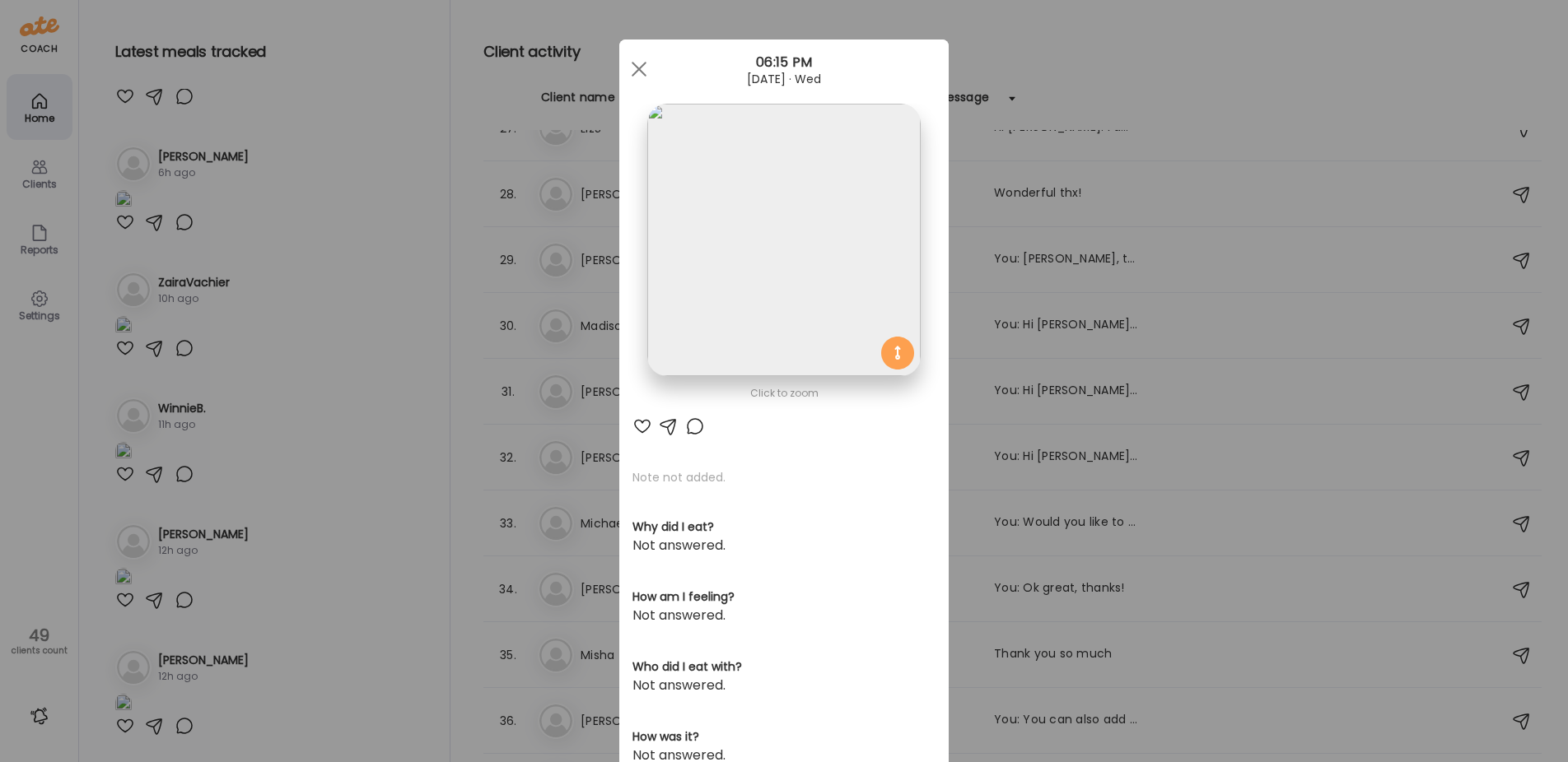
click at [761, 298] on img at bounding box center [783, 240] width 273 height 273
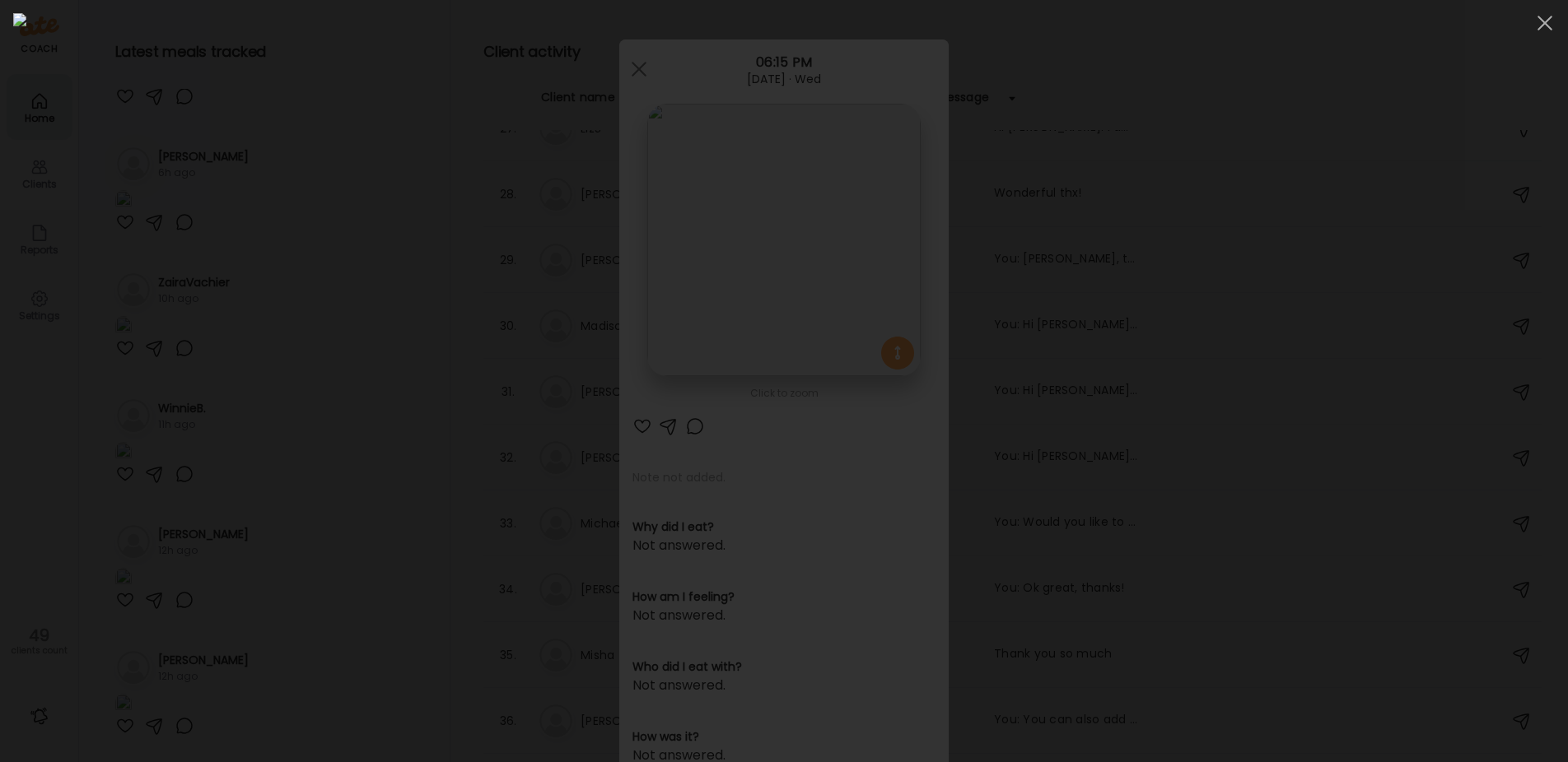
click at [327, 239] on div at bounding box center [784, 381] width 1541 height 736
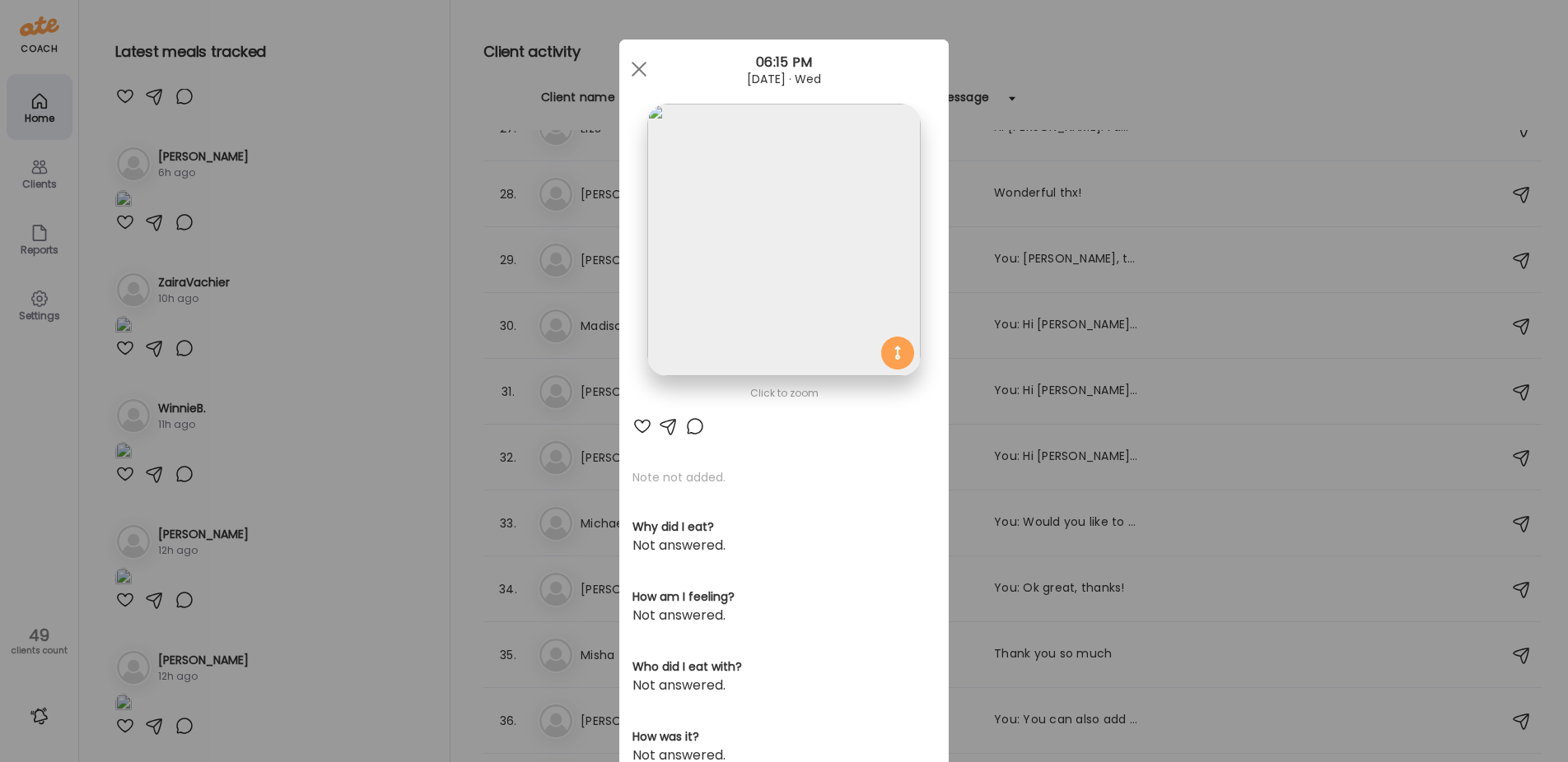
click at [390, 230] on div "Ate Coach Dashboard Wahoo! It’s official Take a moment to set up your Coach Pro…" at bounding box center [784, 381] width 1568 height 762
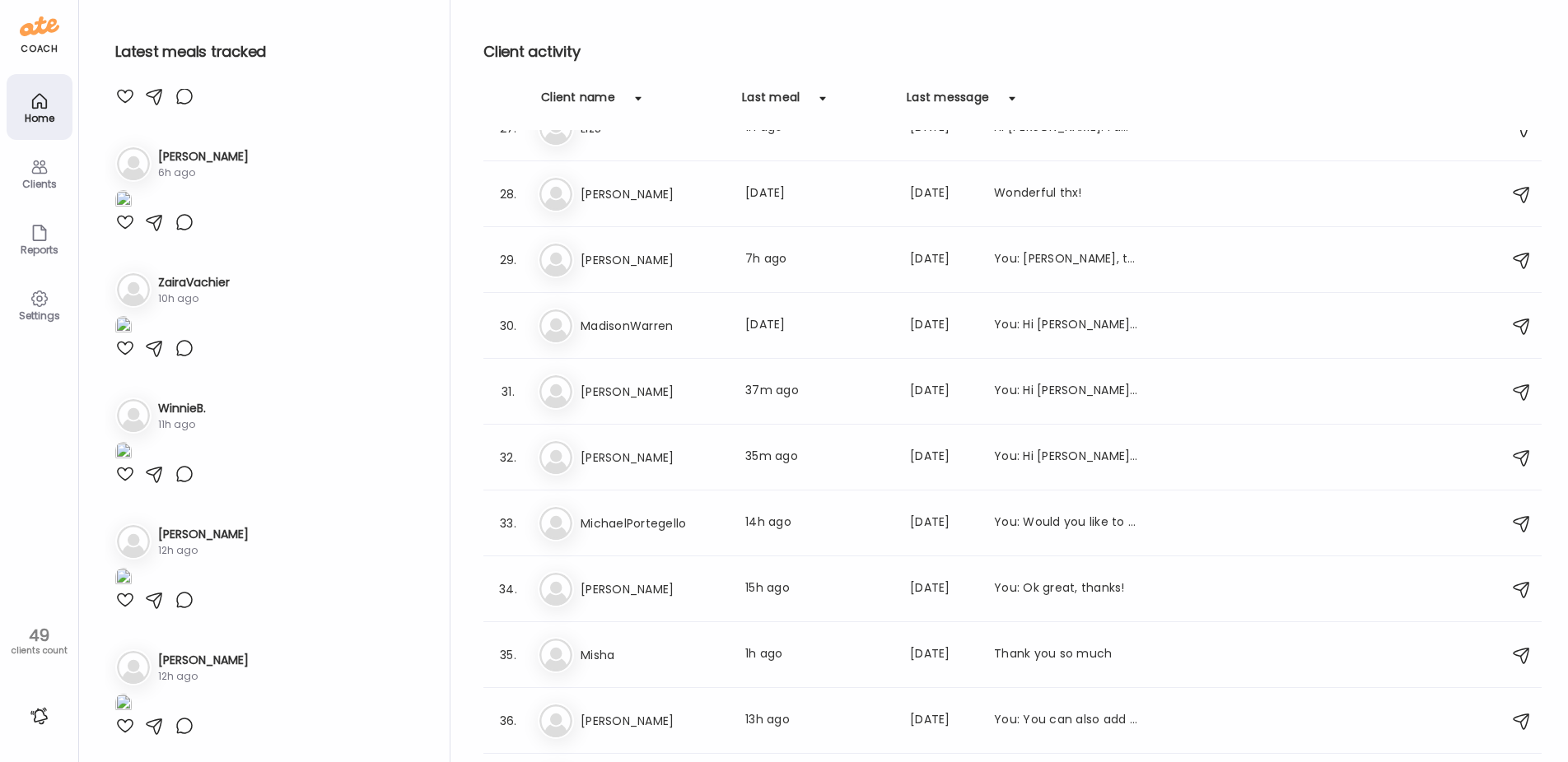
scroll to position [5104, 0]
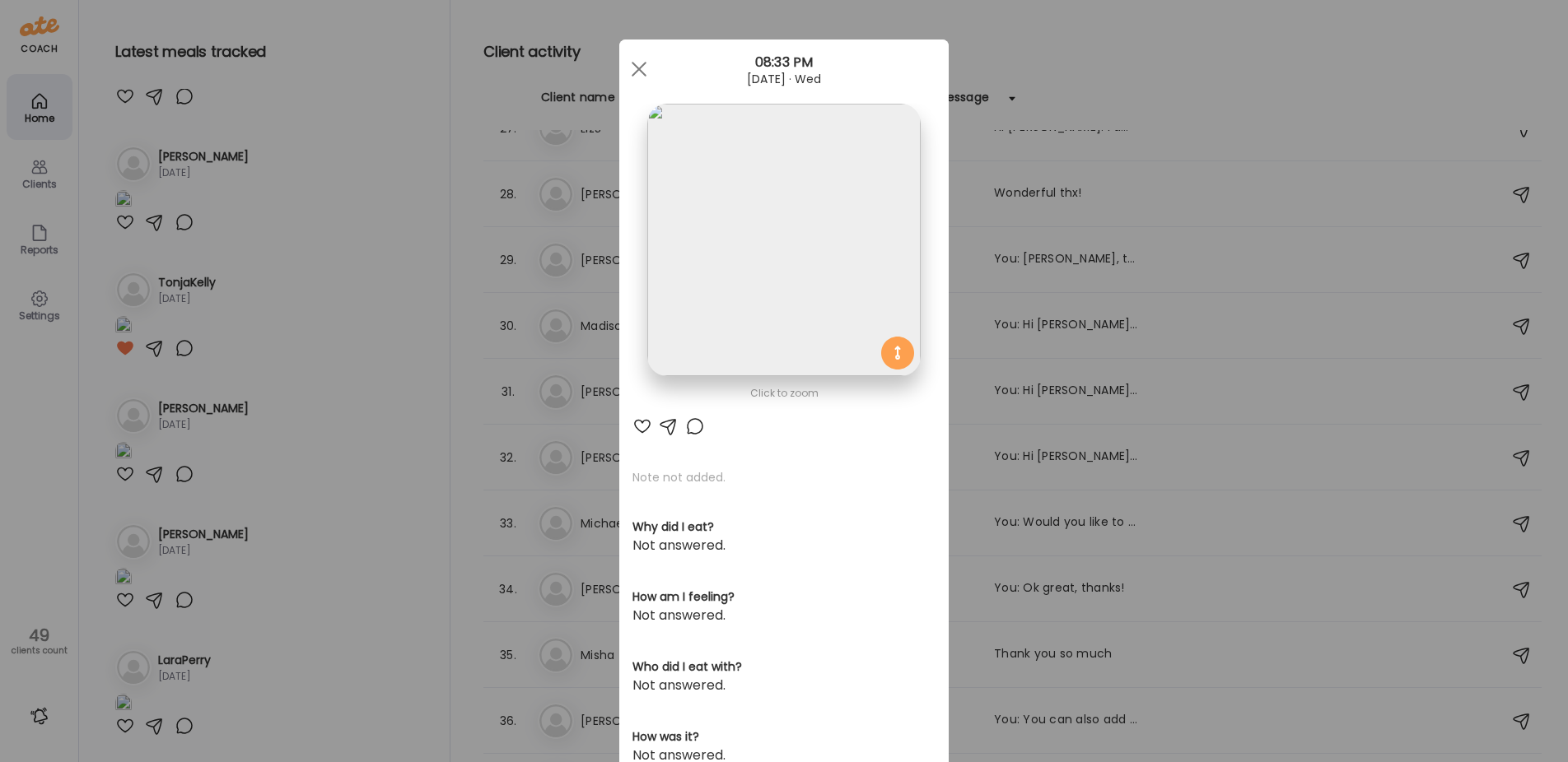
click at [765, 257] on img at bounding box center [783, 240] width 273 height 273
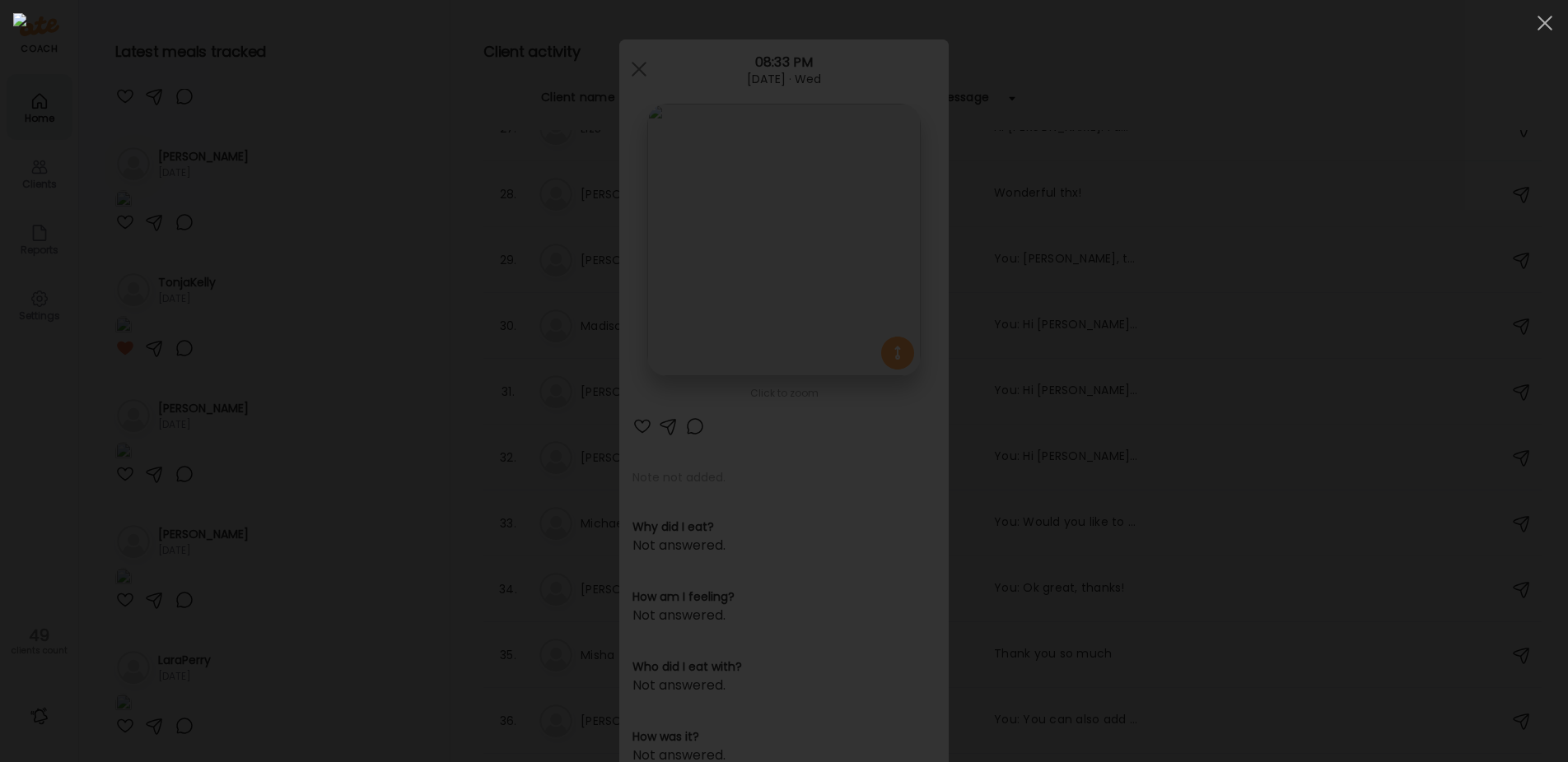
click at [288, 522] on div at bounding box center [784, 381] width 1541 height 736
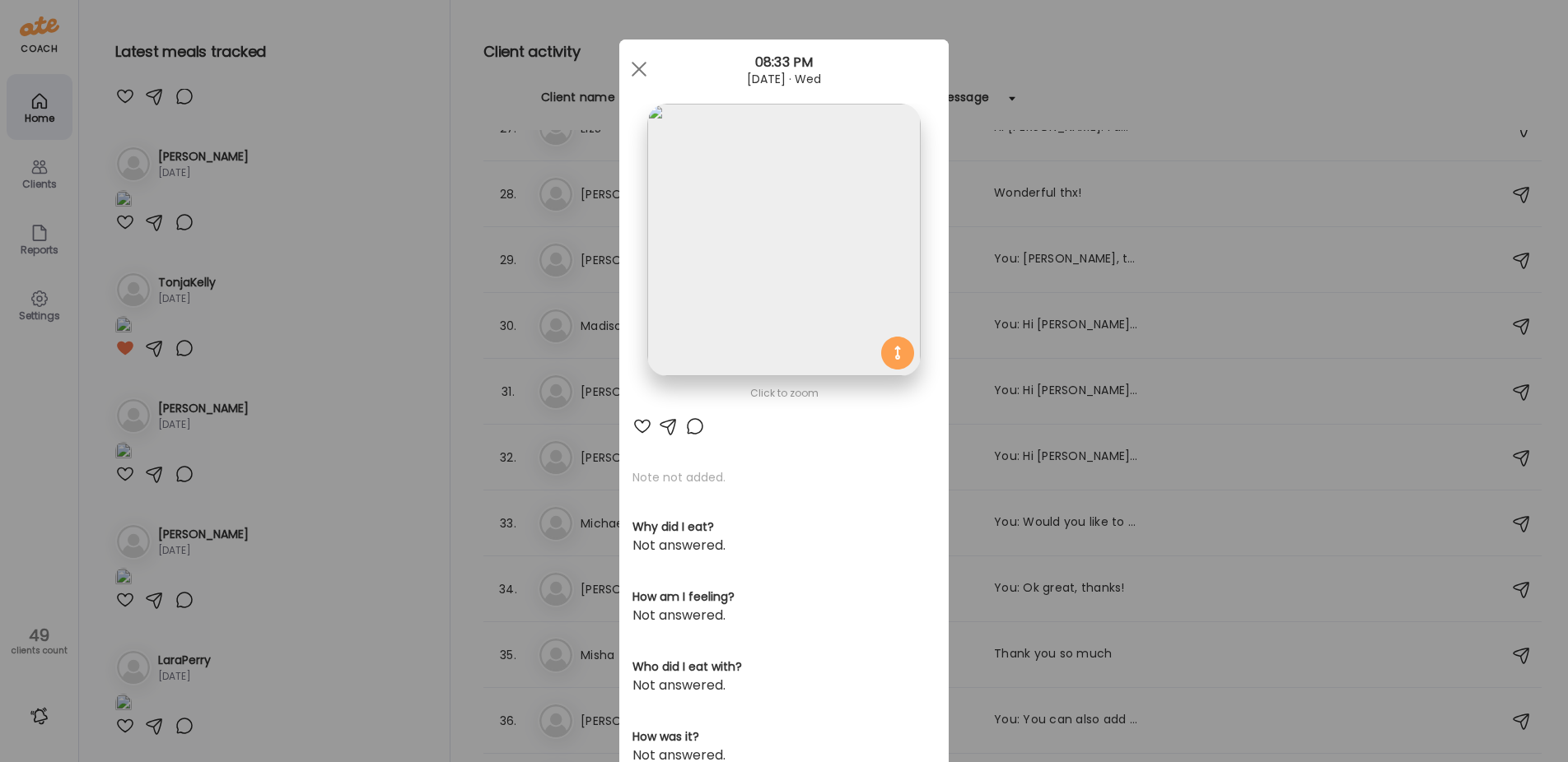
click at [288, 522] on div "Ate Coach Dashboard Wahoo! It’s official Take a moment to set up your Coach Pro…" at bounding box center [784, 381] width 1568 height 762
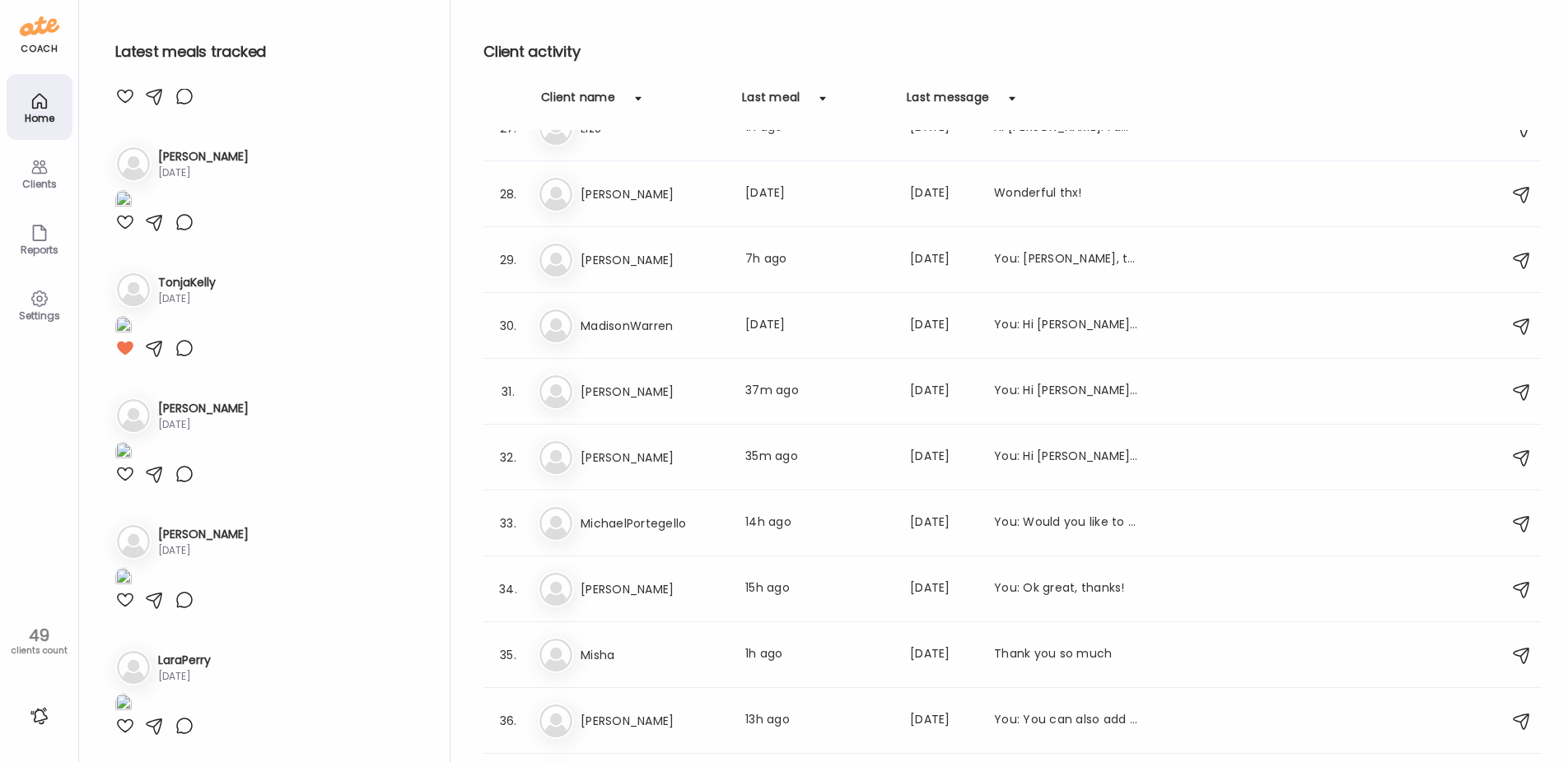
scroll to position [5434, 0]
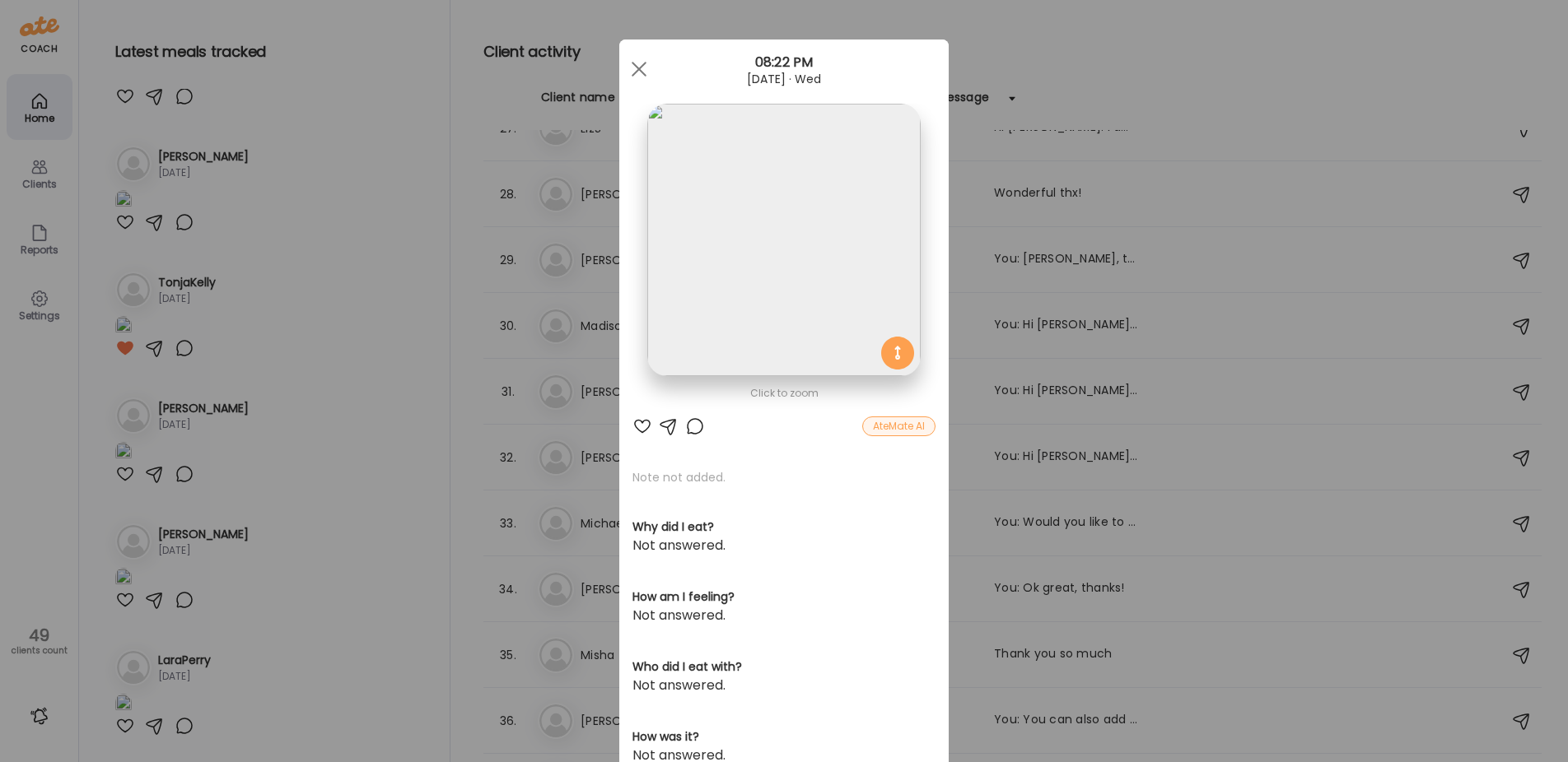
click at [430, 435] on div "Ate Coach Dashboard Wahoo! It’s official Take a moment to set up your Coach Pro…" at bounding box center [784, 381] width 1568 height 762
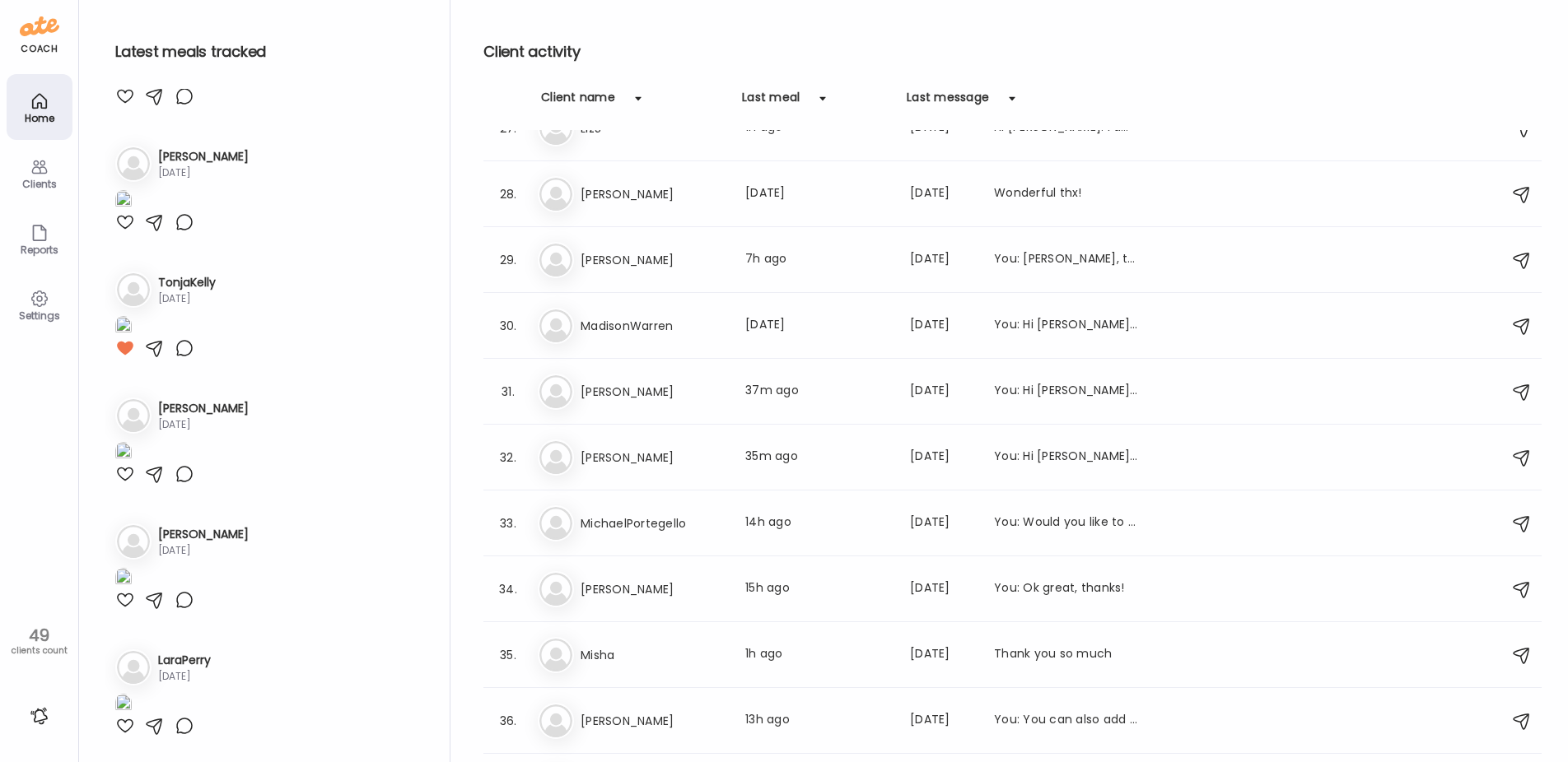
scroll to position [5845, 0]
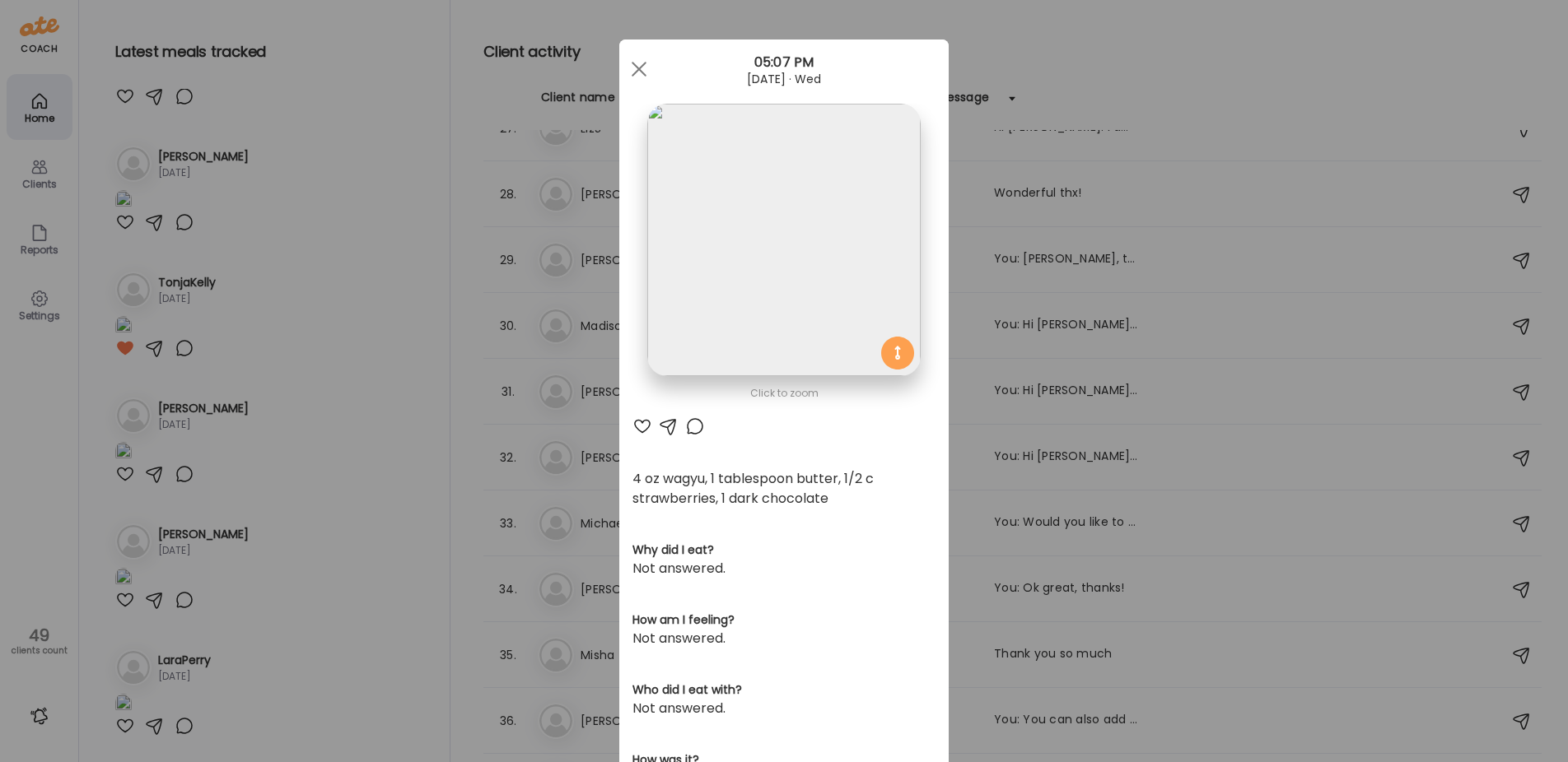
click at [304, 205] on div "Ate Coach Dashboard Wahoo! It’s official Take a moment to set up your Coach Pro…" at bounding box center [784, 381] width 1568 height 762
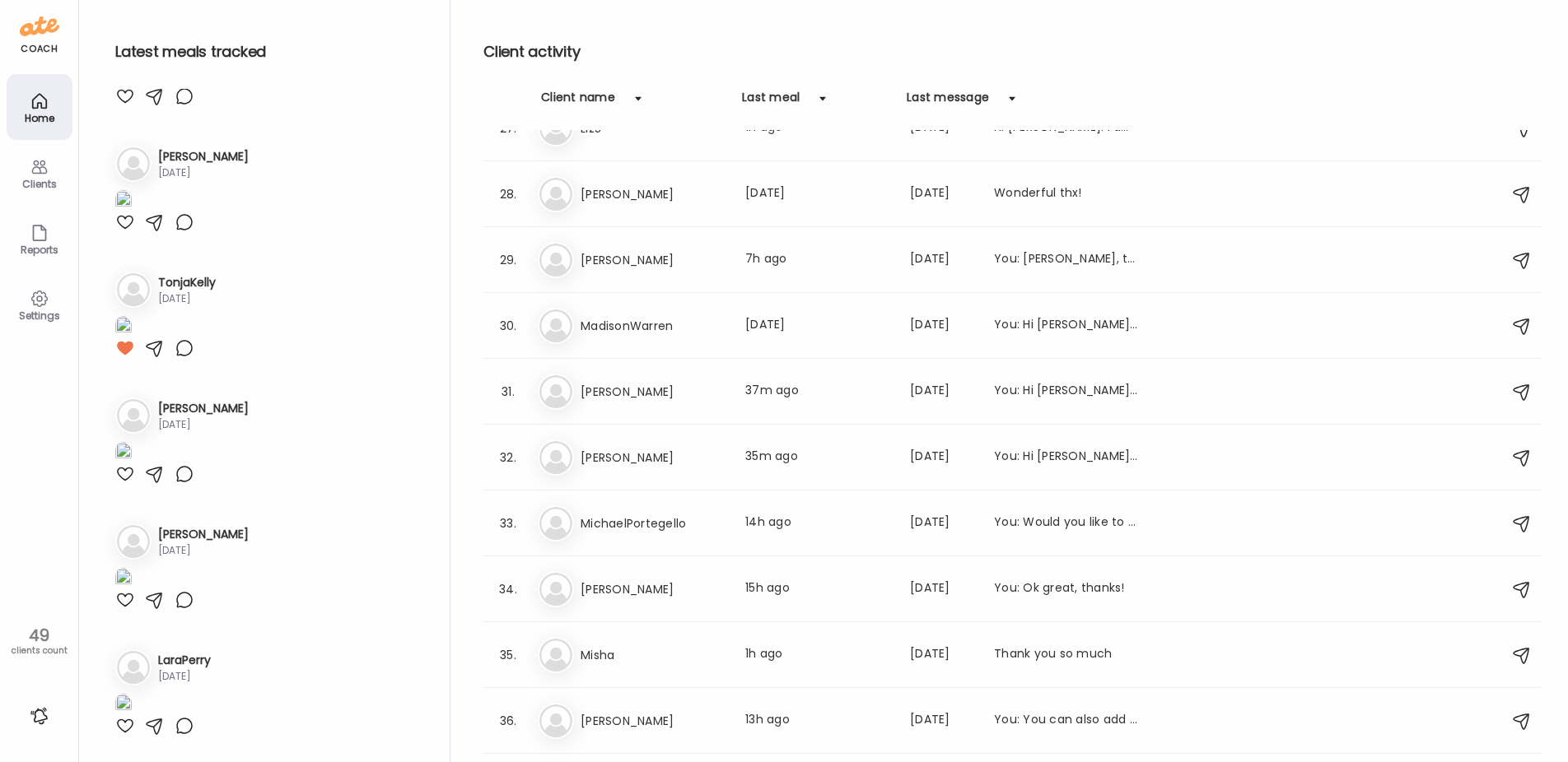
scroll to position [6175, 0]
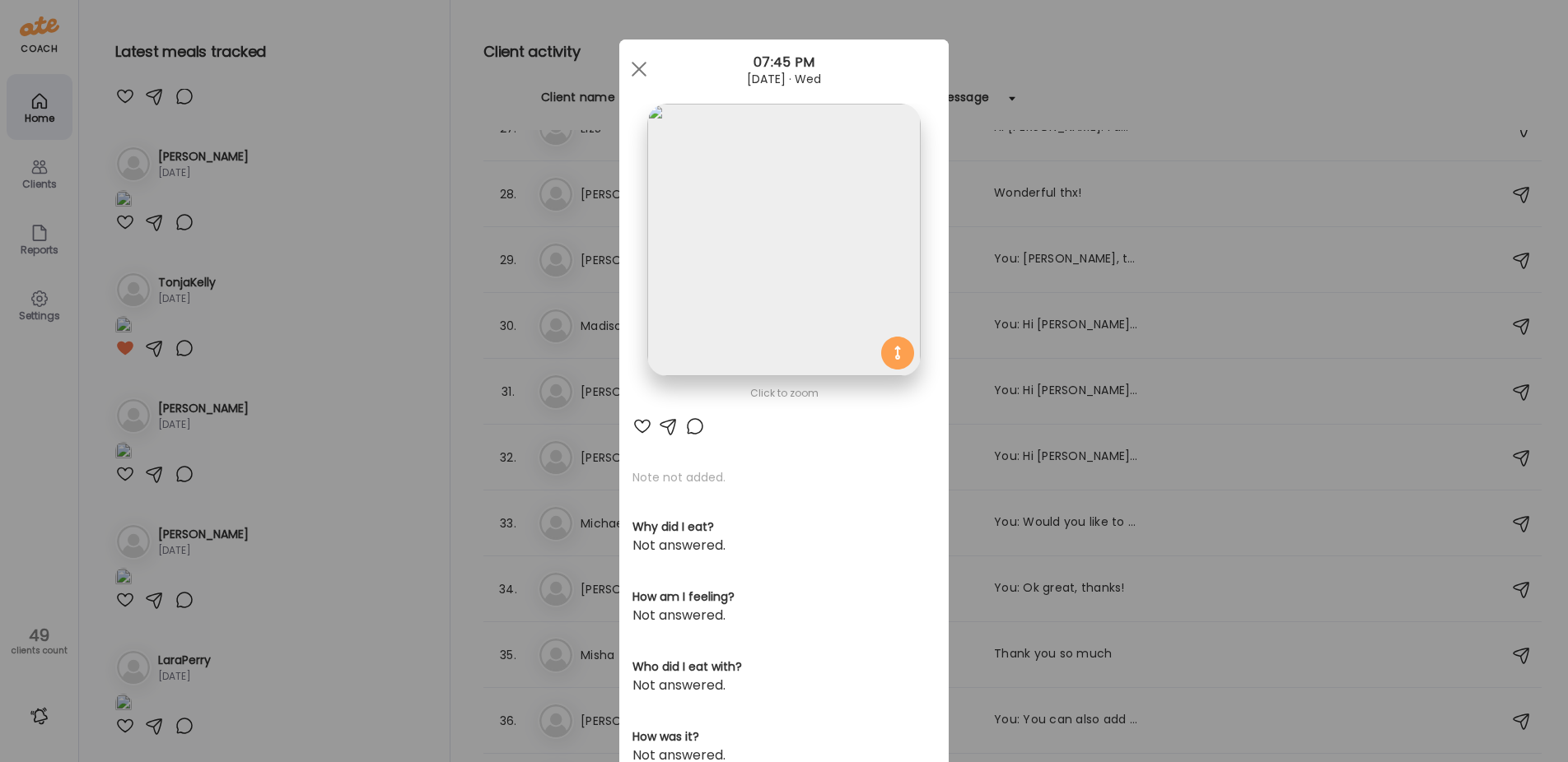
click at [701, 249] on img at bounding box center [783, 240] width 273 height 273
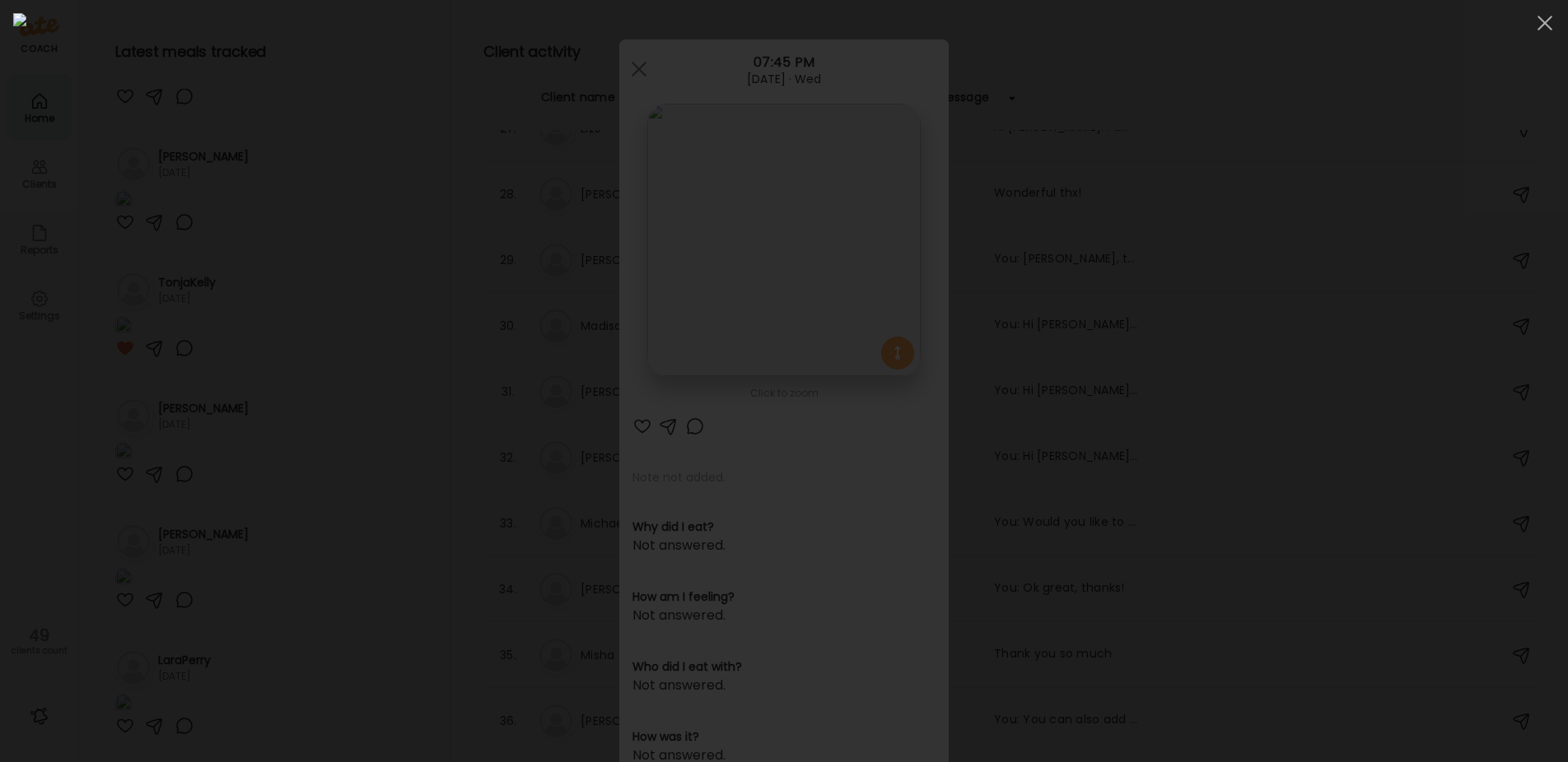
click at [321, 233] on div at bounding box center [784, 381] width 1541 height 736
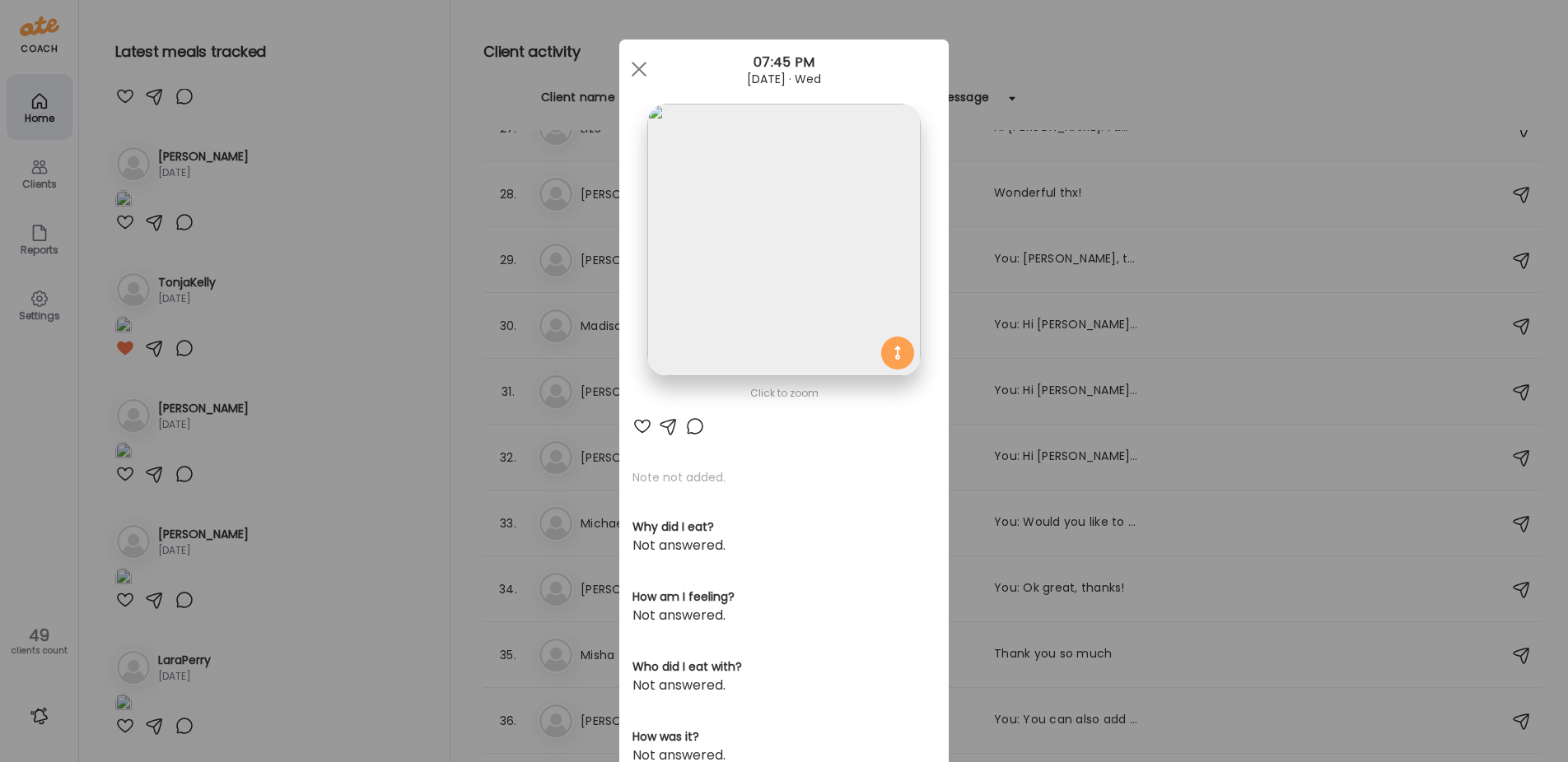
click at [690, 424] on div at bounding box center [695, 426] width 19 height 19
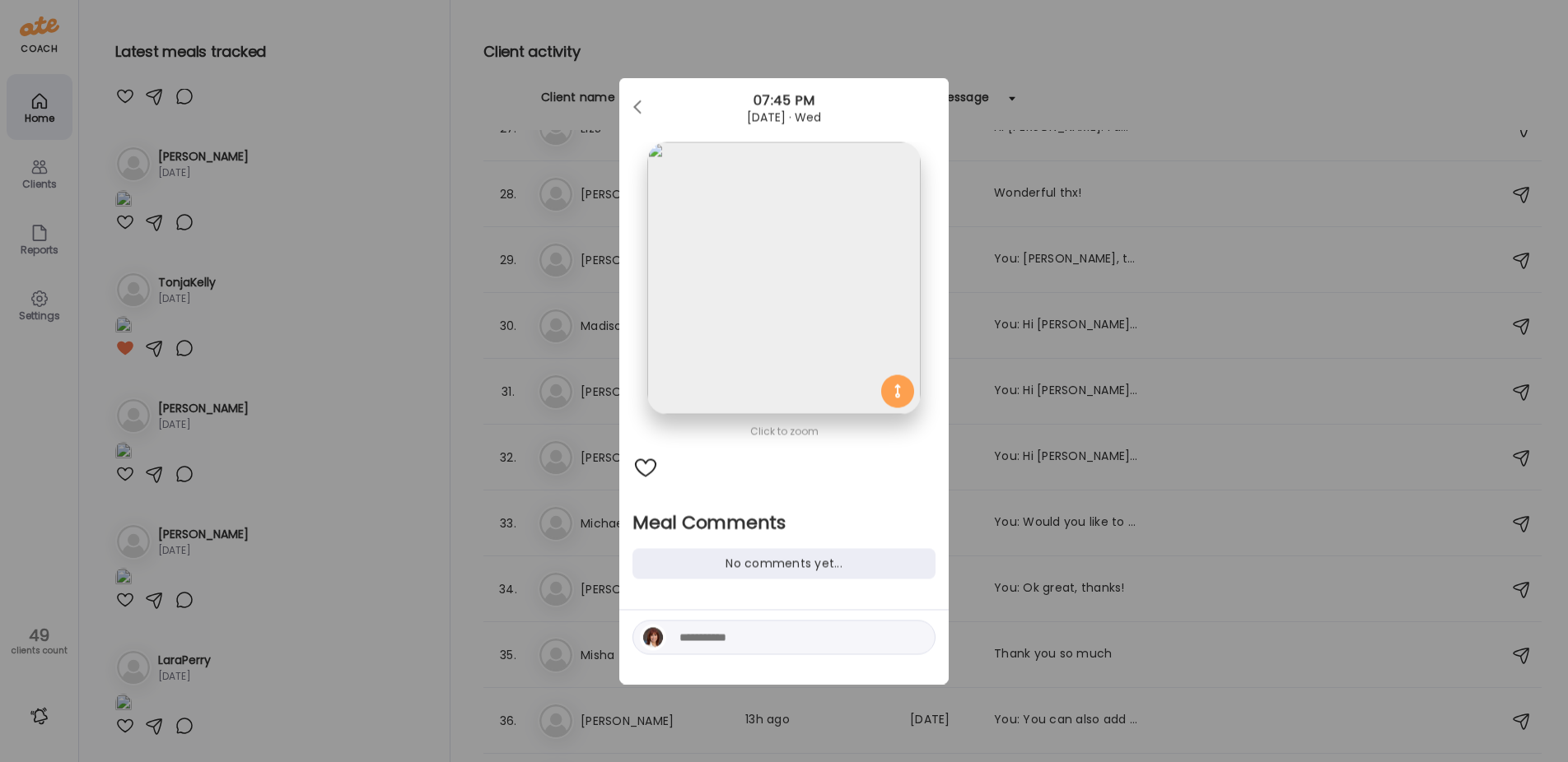
click at [664, 637] on div at bounding box center [652, 638] width 26 height 26
click at [721, 629] on textarea at bounding box center [790, 637] width 222 height 19
type textarea "**********"
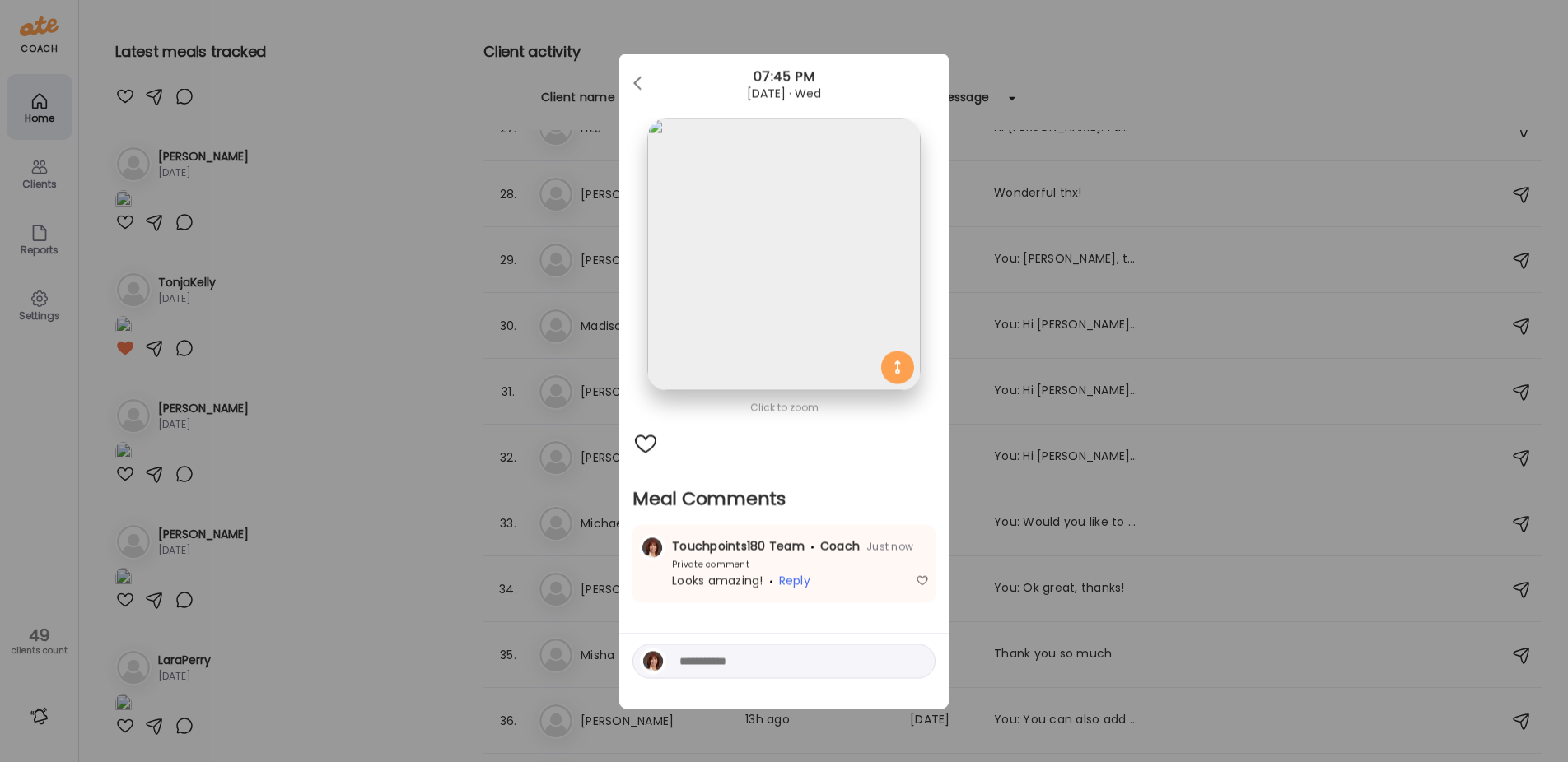
click at [333, 635] on div "Ate Coach Dashboard Wahoo! It’s official Take a moment to set up your Coach Pro…" at bounding box center [784, 381] width 1568 height 762
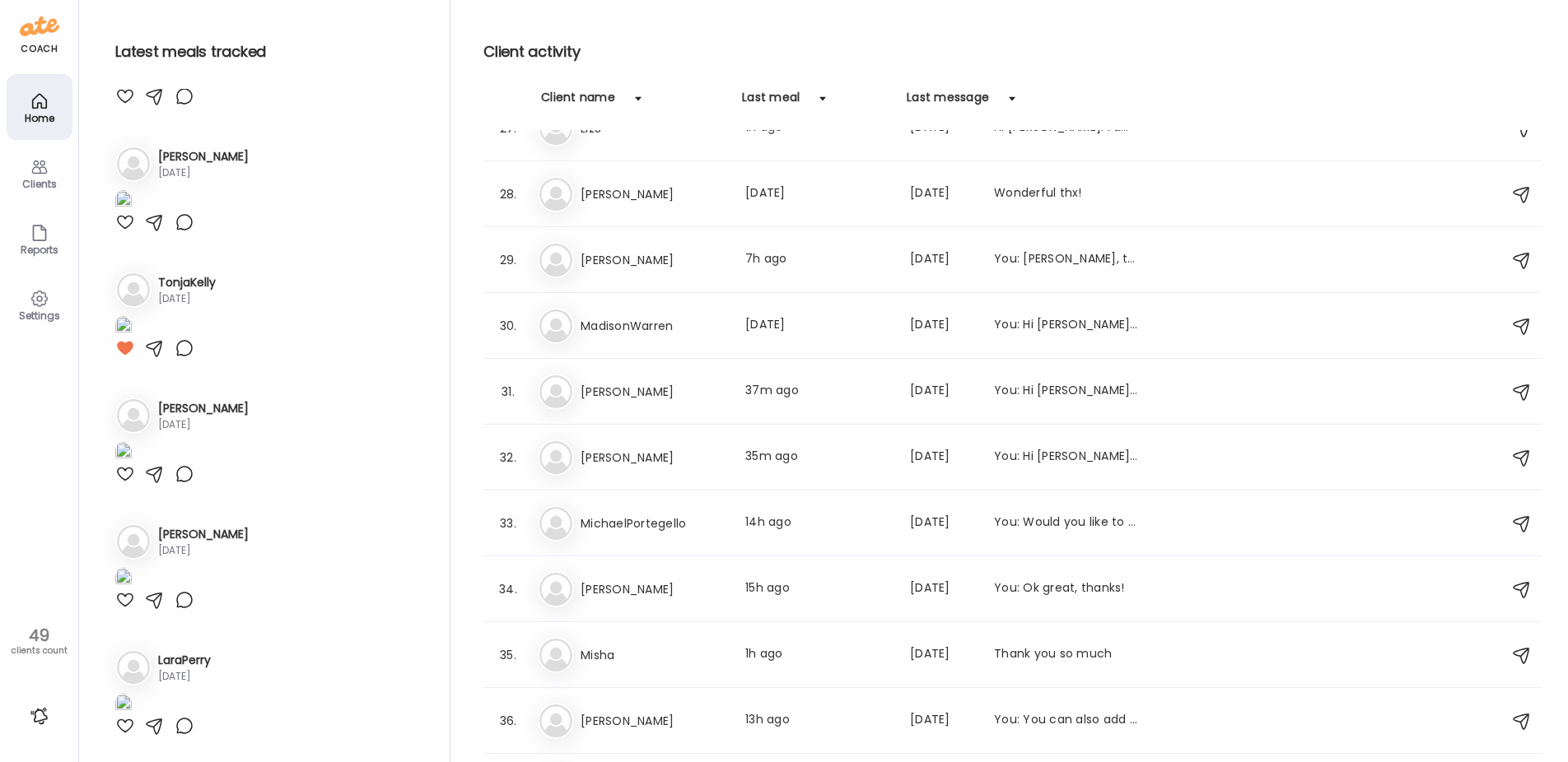
scroll to position [6998, 0]
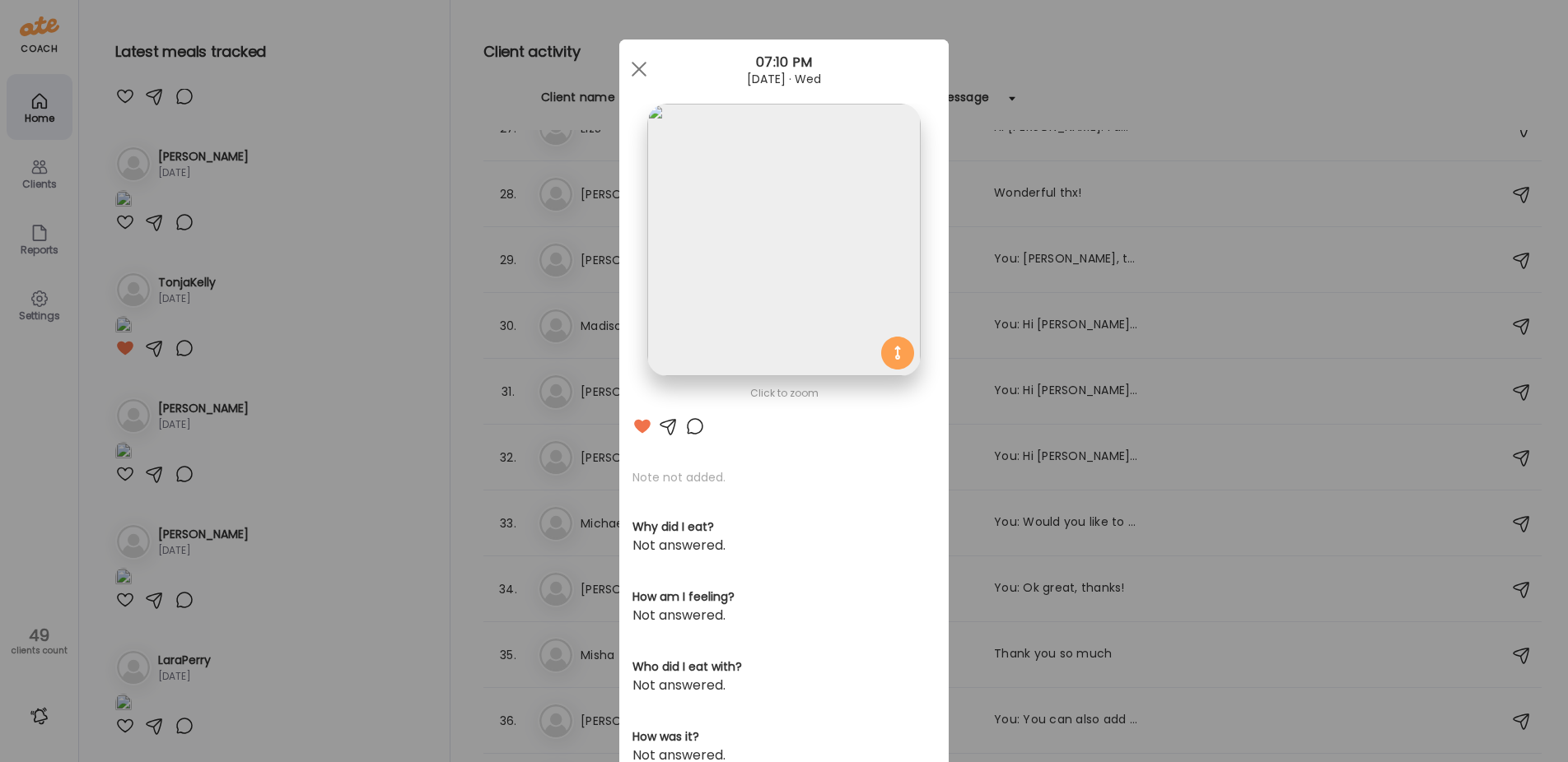
click at [304, 220] on div "Ate Coach Dashboard Wahoo! It’s official Take a moment to set up your Coach Pro…" at bounding box center [784, 381] width 1568 height 762
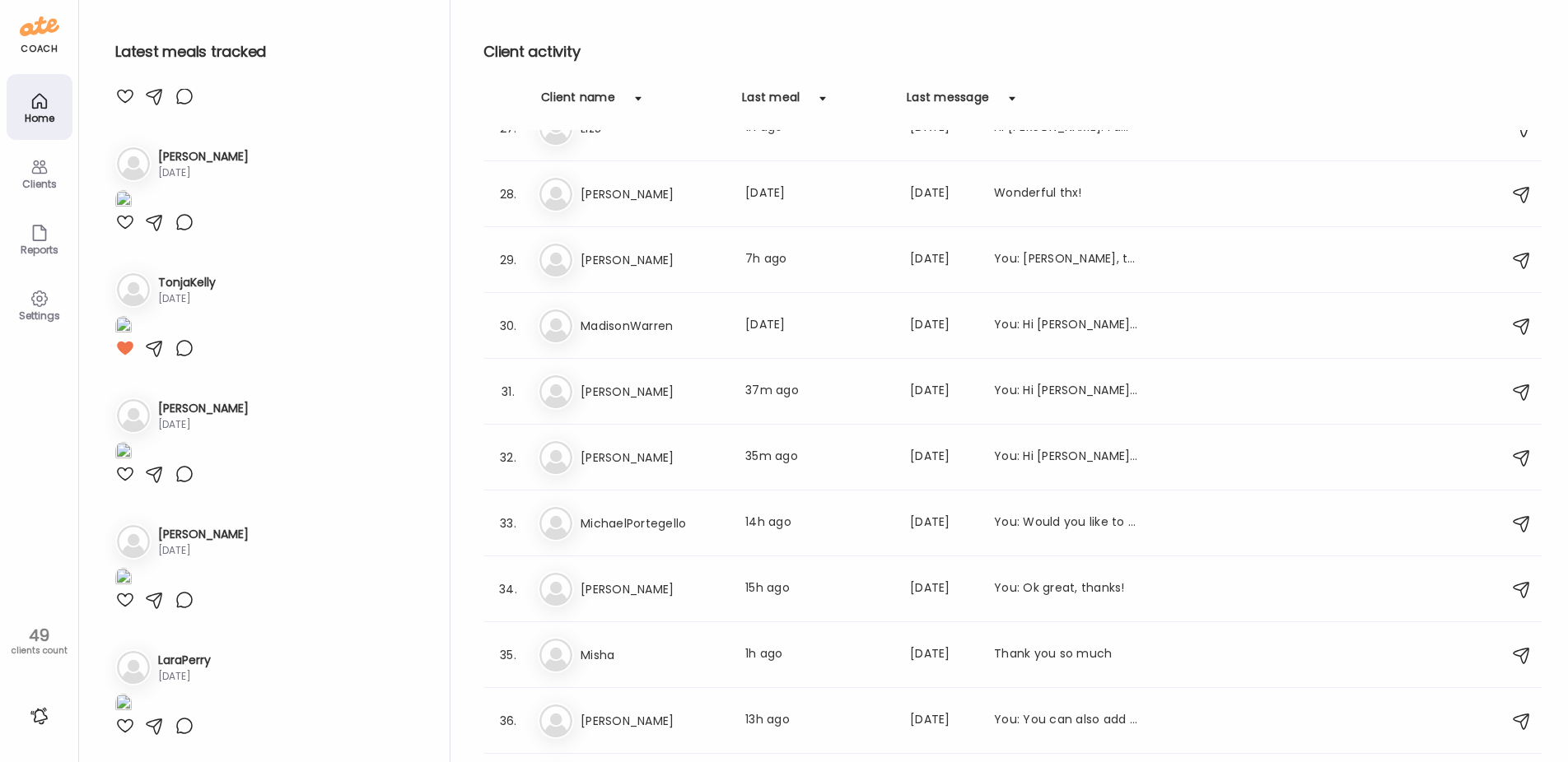
scroll to position [7410, 0]
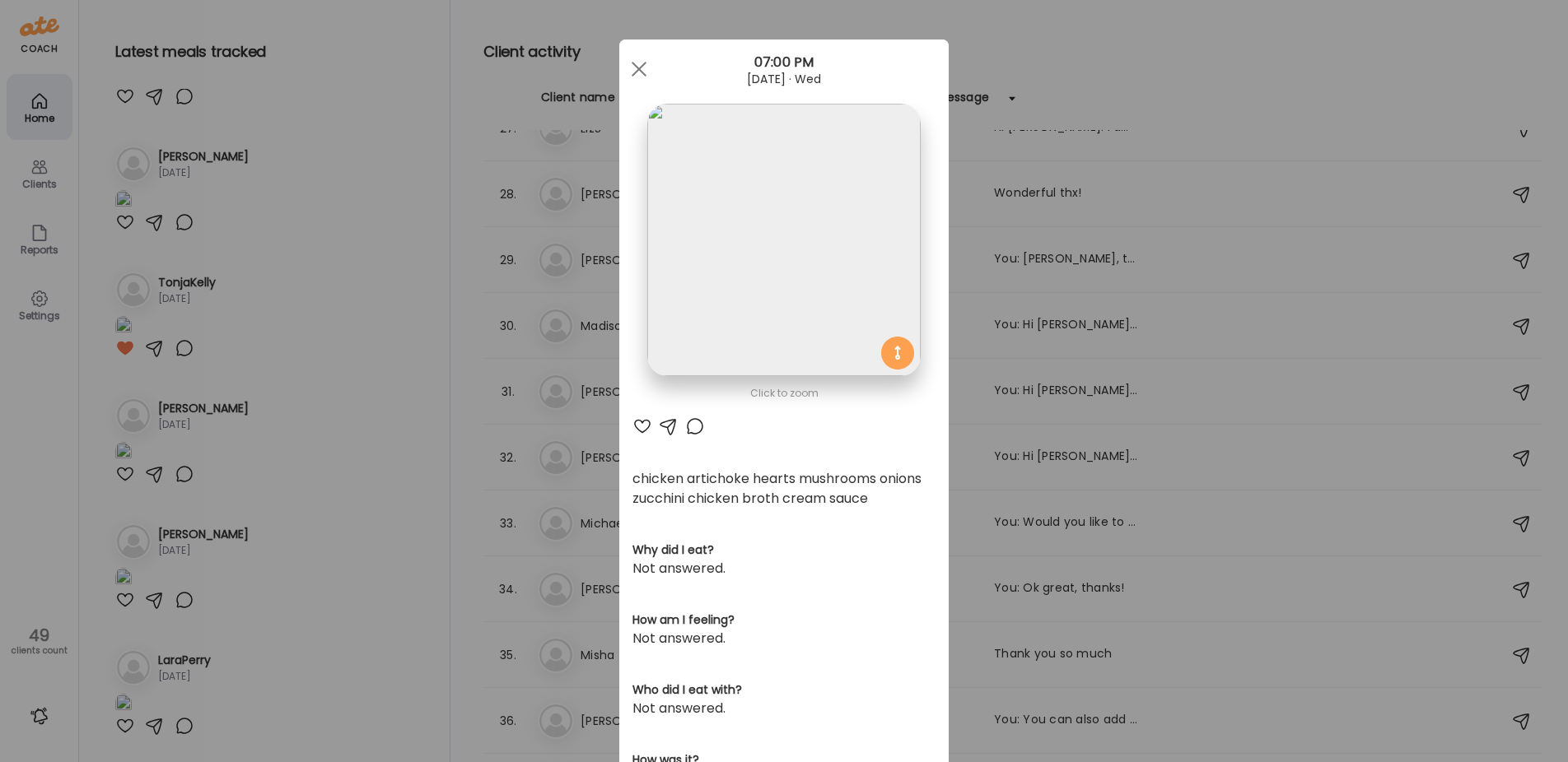
click at [280, 567] on div "Ate Coach Dashboard Wahoo! It’s official Take a moment to set up your Coach Pro…" at bounding box center [784, 381] width 1568 height 762
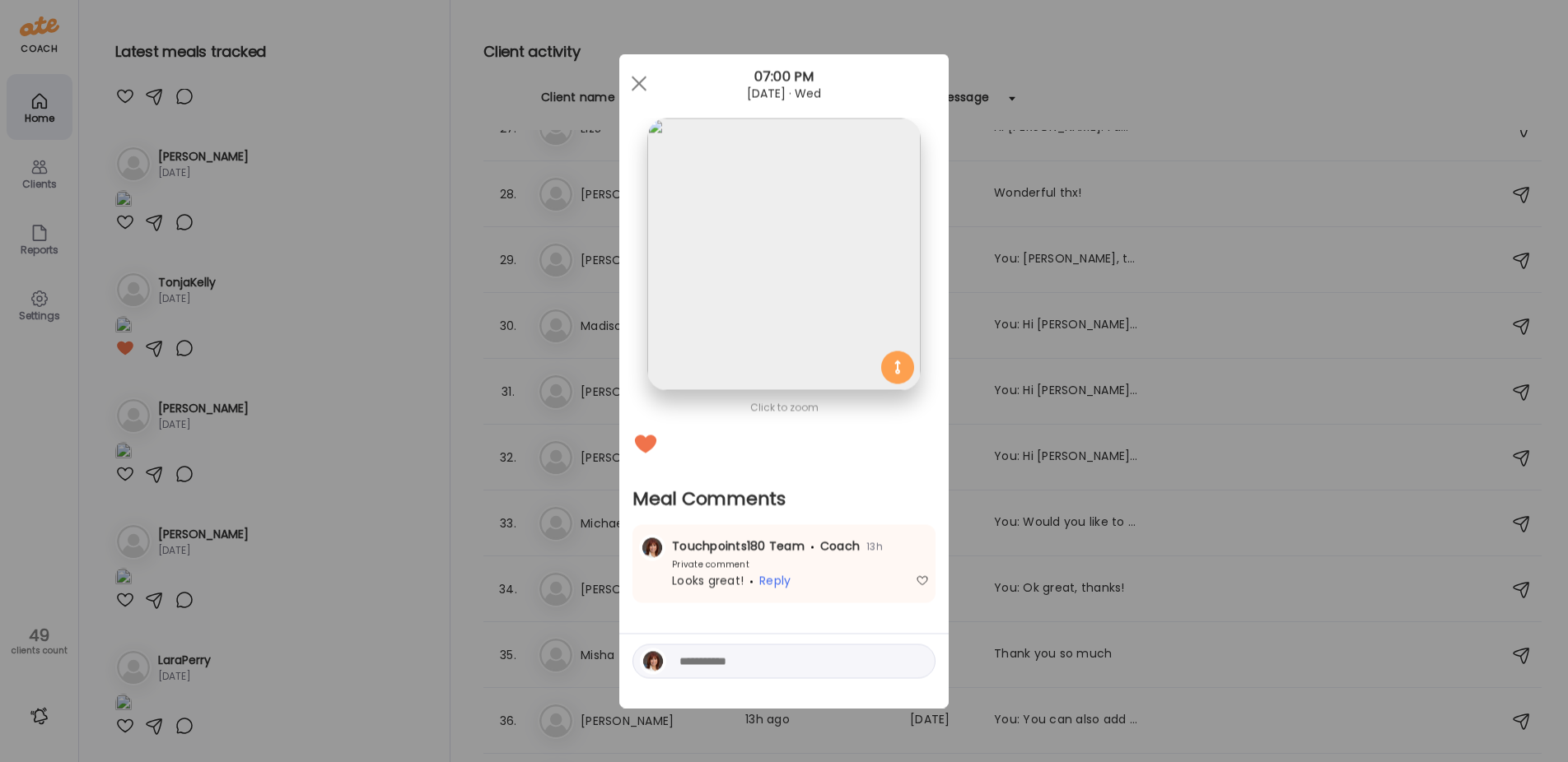
click at [266, 504] on div "Ate Coach Dashboard Wahoo! It’s official Take a moment to set up your Coach Pro…" at bounding box center [784, 381] width 1568 height 762
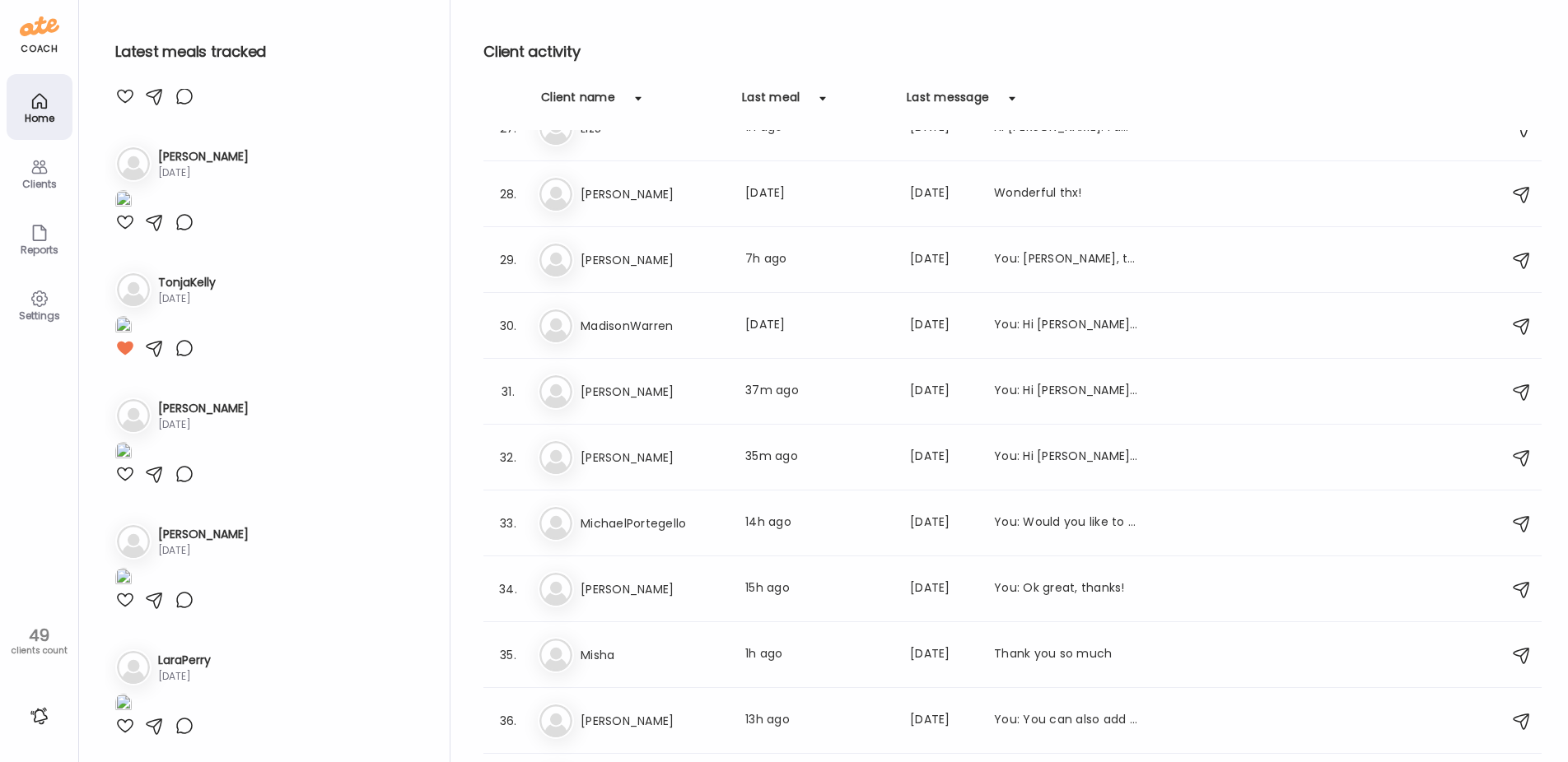
scroll to position [8233, 0]
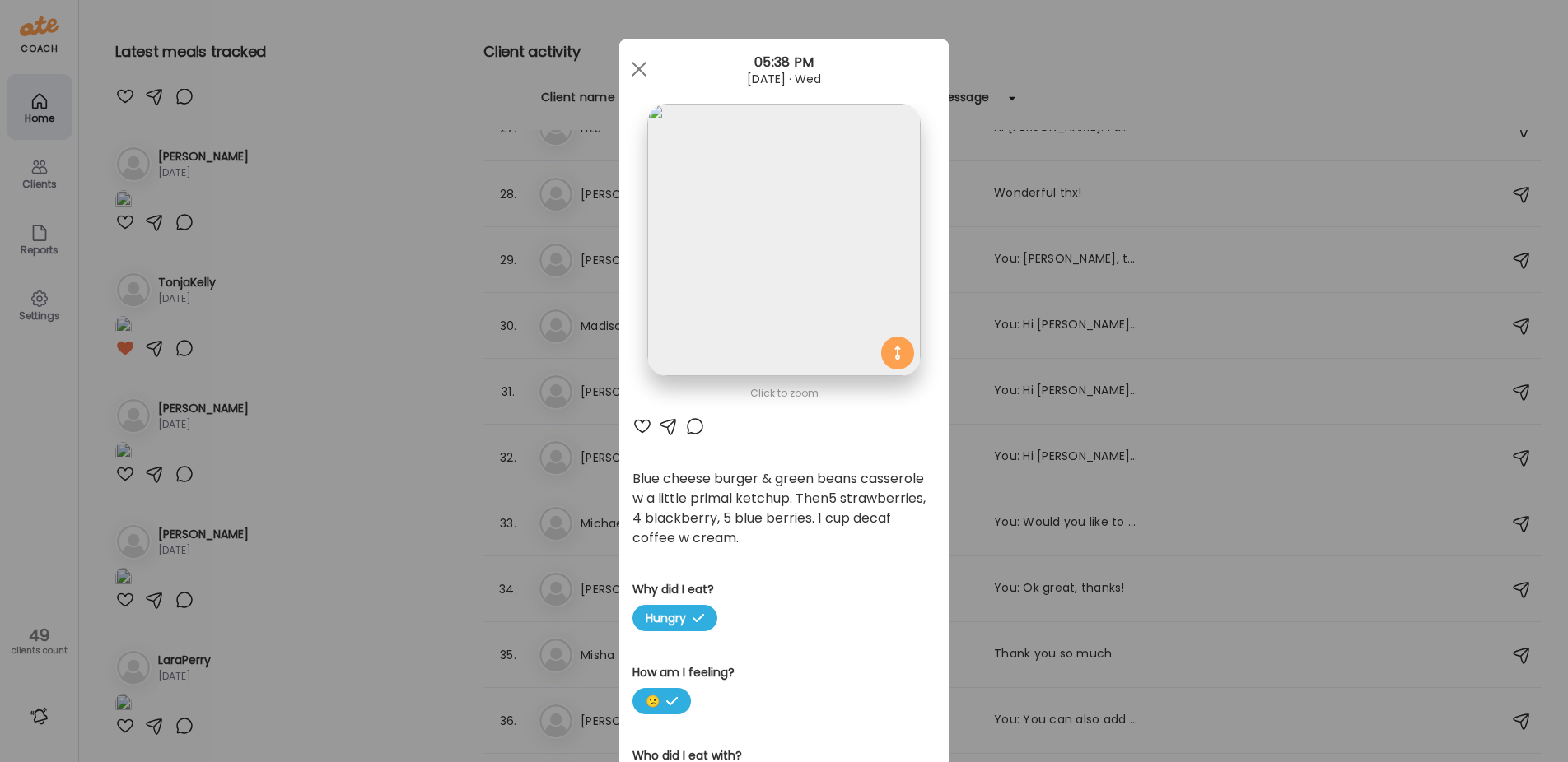
drag, startPoint x: 301, startPoint y: 570, endPoint x: 300, endPoint y: 559, distance: 11.0
click at [301, 566] on div "Ate Coach Dashboard Wahoo! It’s official Take a moment to set up your Coach Pro…" at bounding box center [784, 381] width 1568 height 762
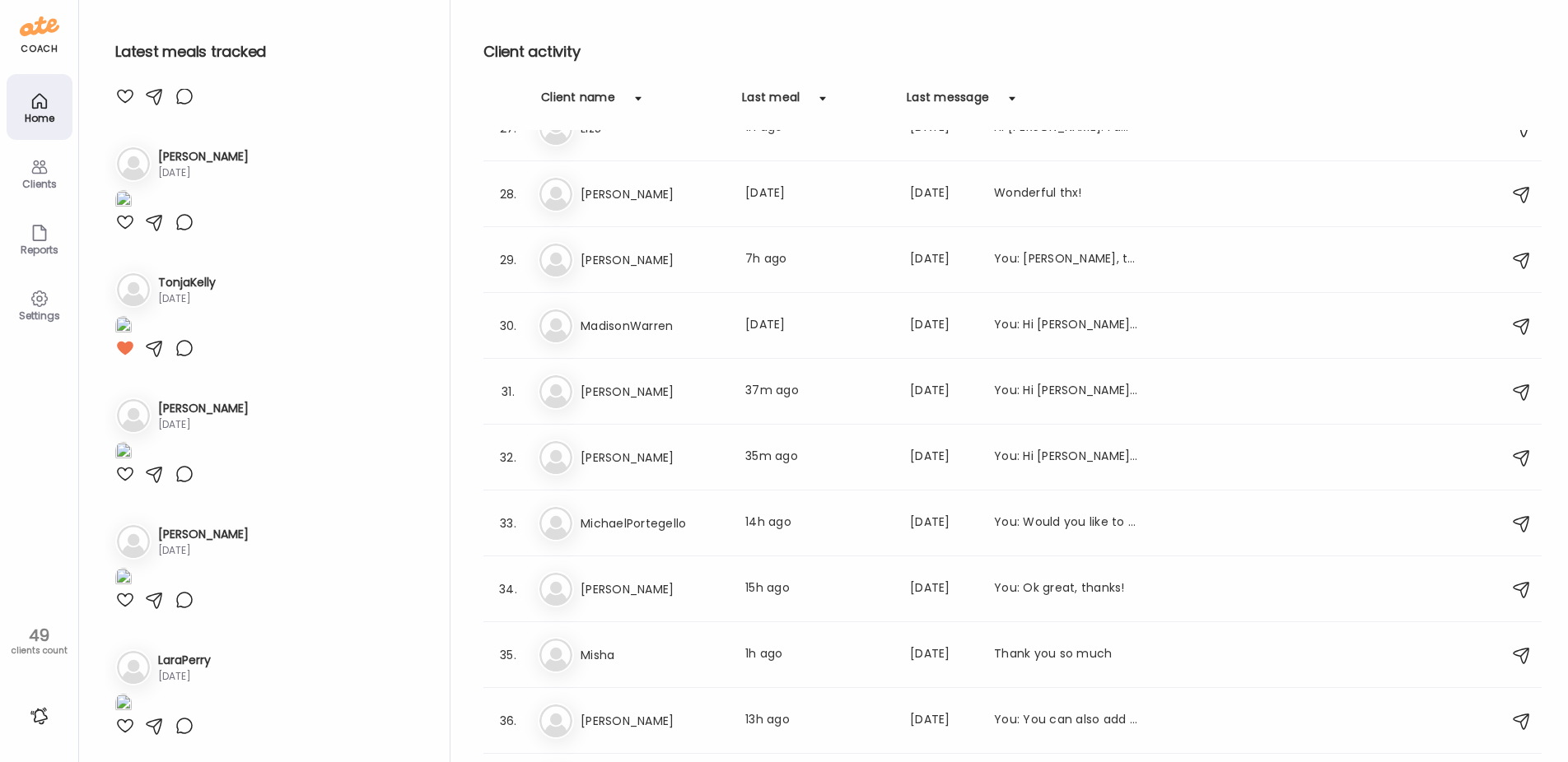
scroll to position [8481, 0]
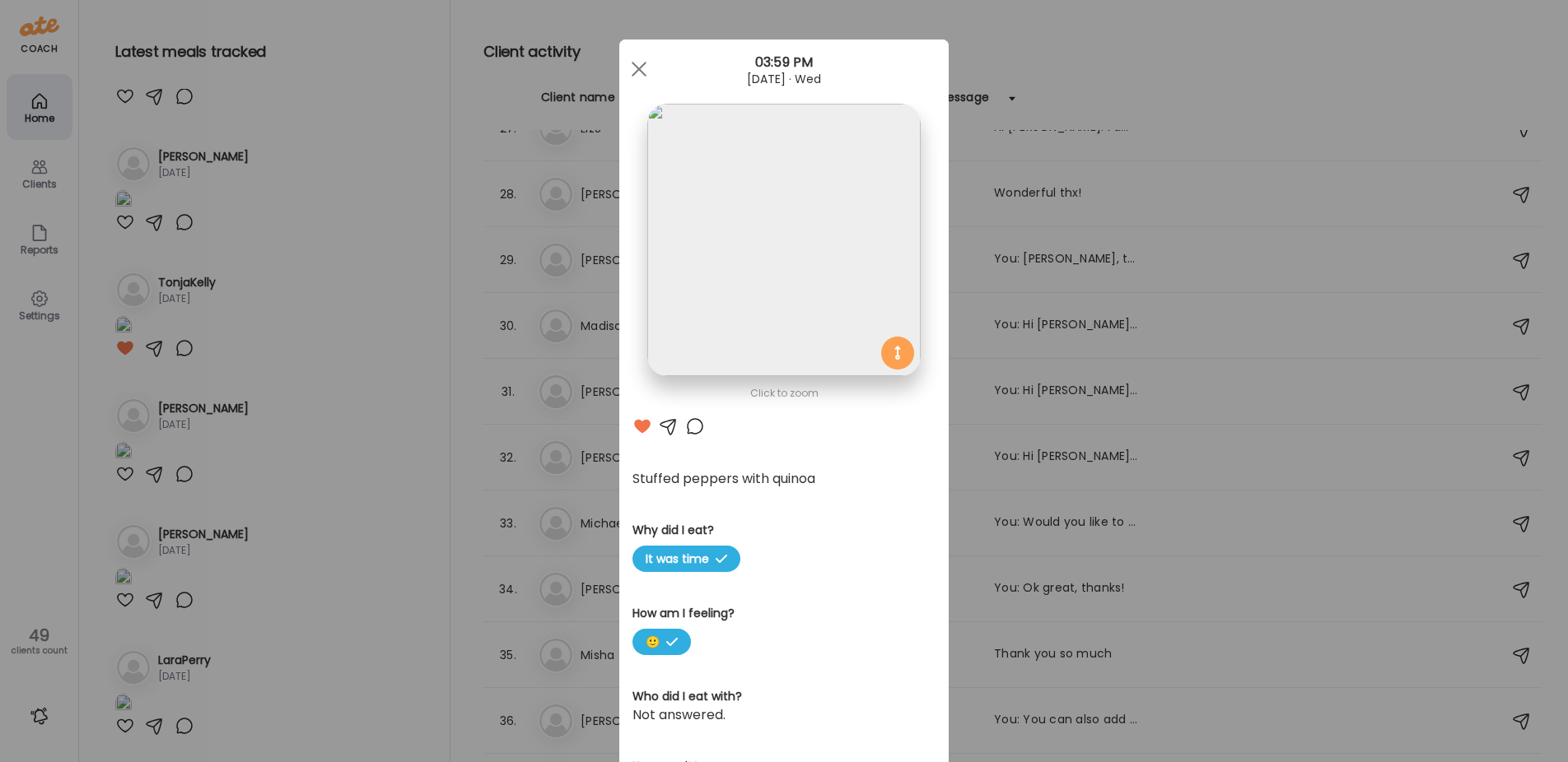
click at [695, 423] on div at bounding box center [695, 426] width 19 height 19
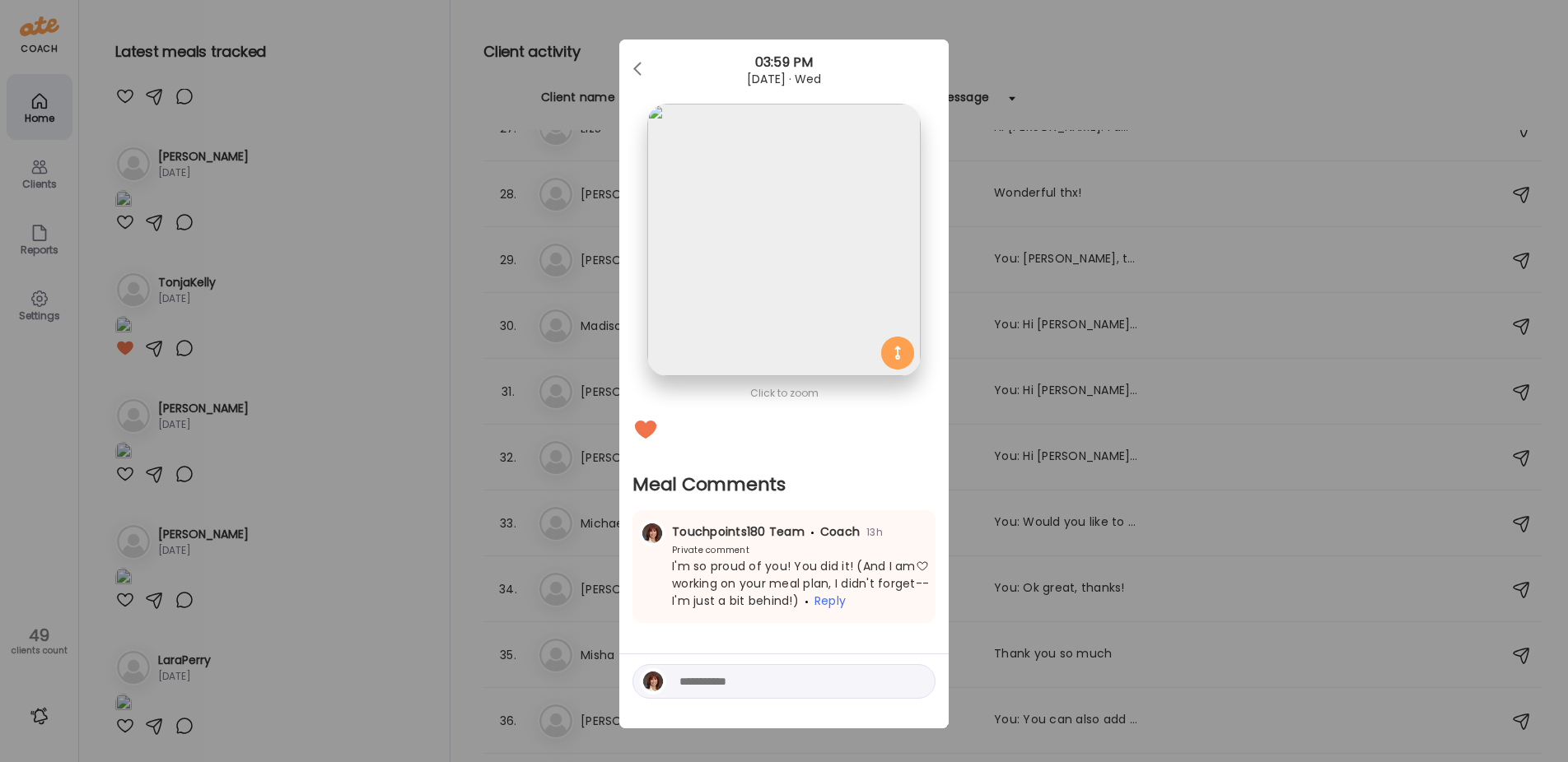
click at [333, 352] on div "Ate Coach Dashboard Wahoo! It’s official Take a moment to set up your Coach Pro…" at bounding box center [784, 381] width 1568 height 762
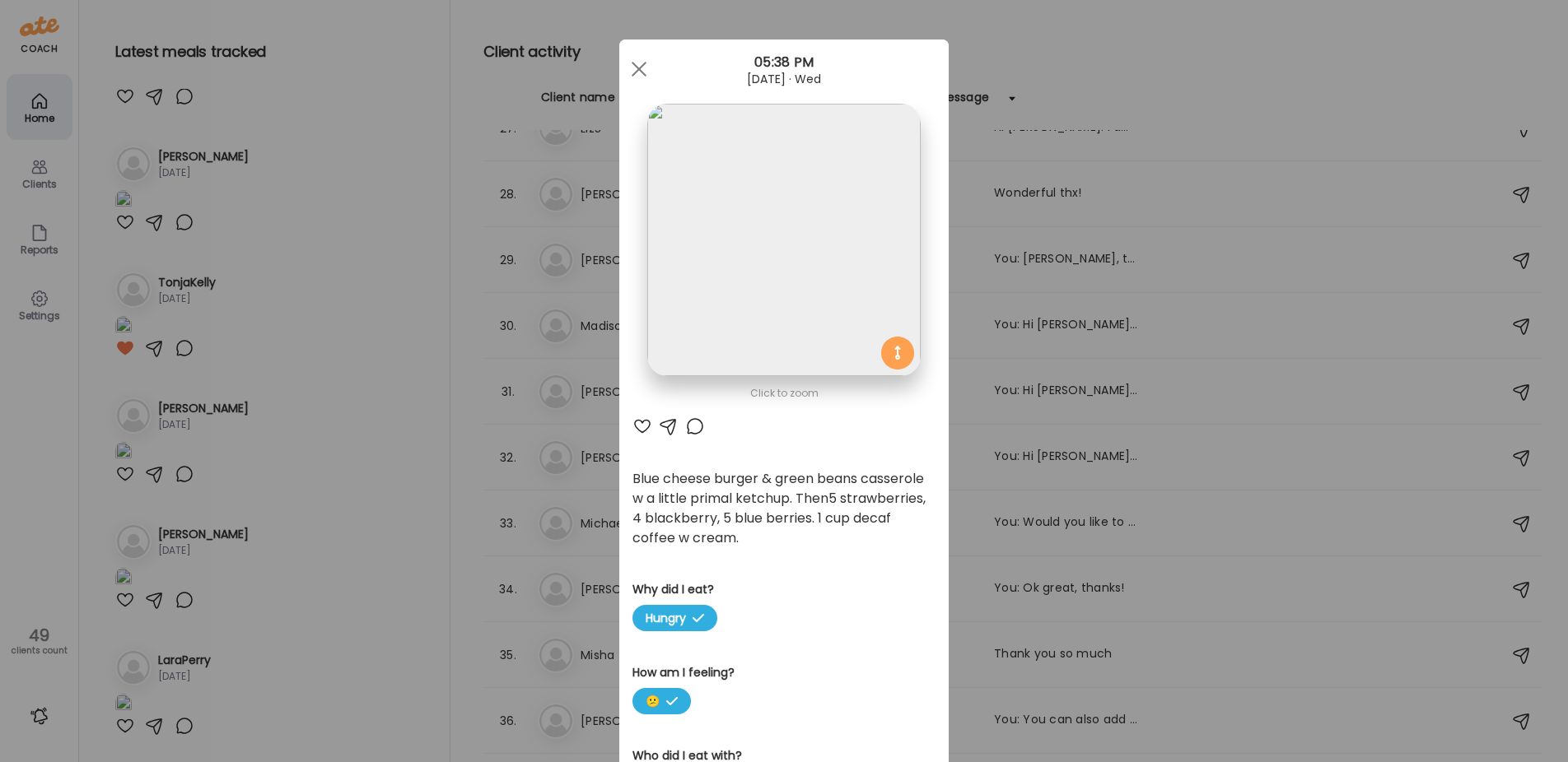
click at [689, 422] on div at bounding box center [695, 426] width 19 height 19
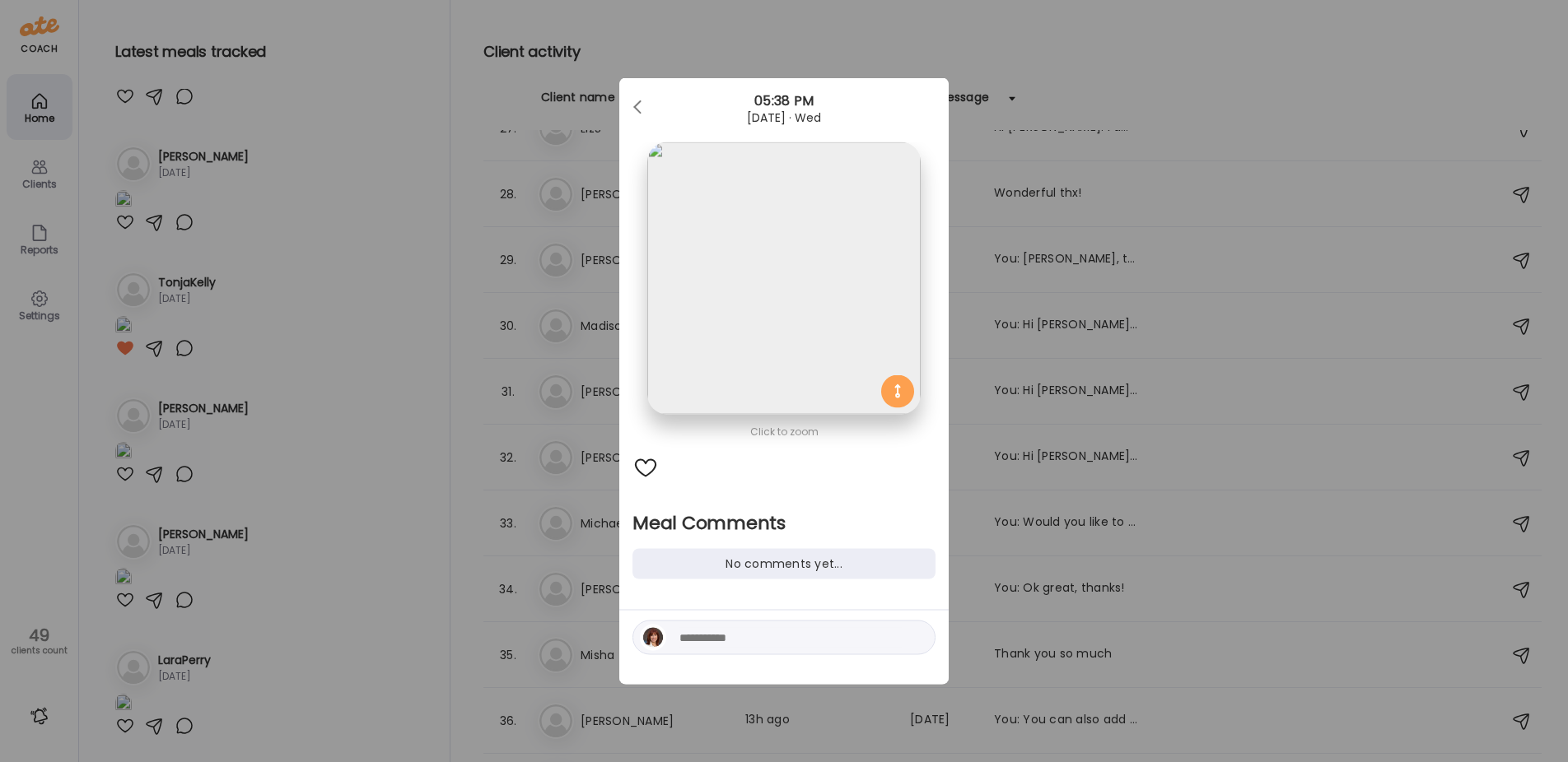
click at [322, 301] on div "Ate Coach Dashboard Wahoo! It’s official Take a moment to set up your Coach Pro…" at bounding box center [784, 381] width 1568 height 762
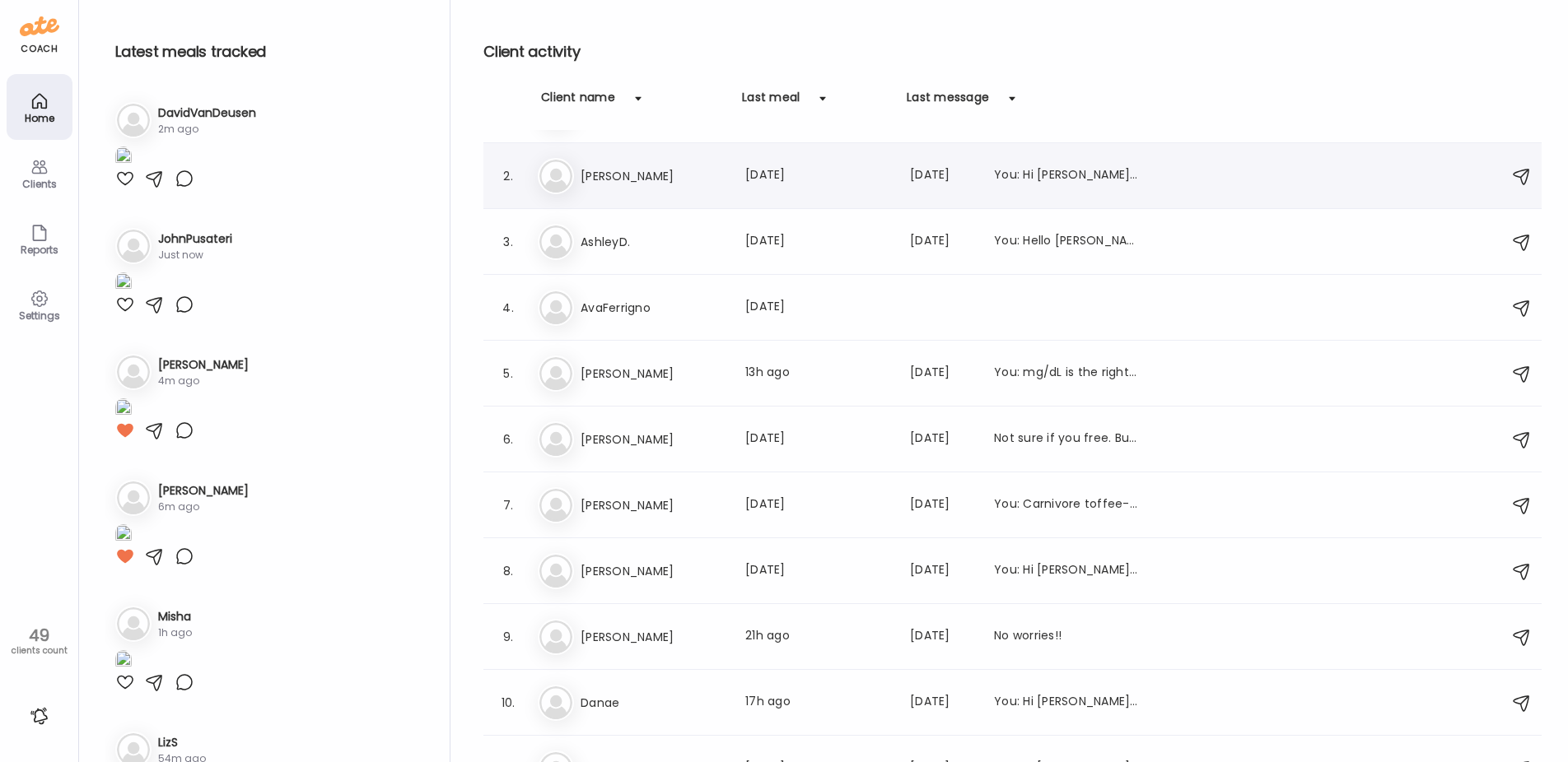
scroll to position [83, 0]
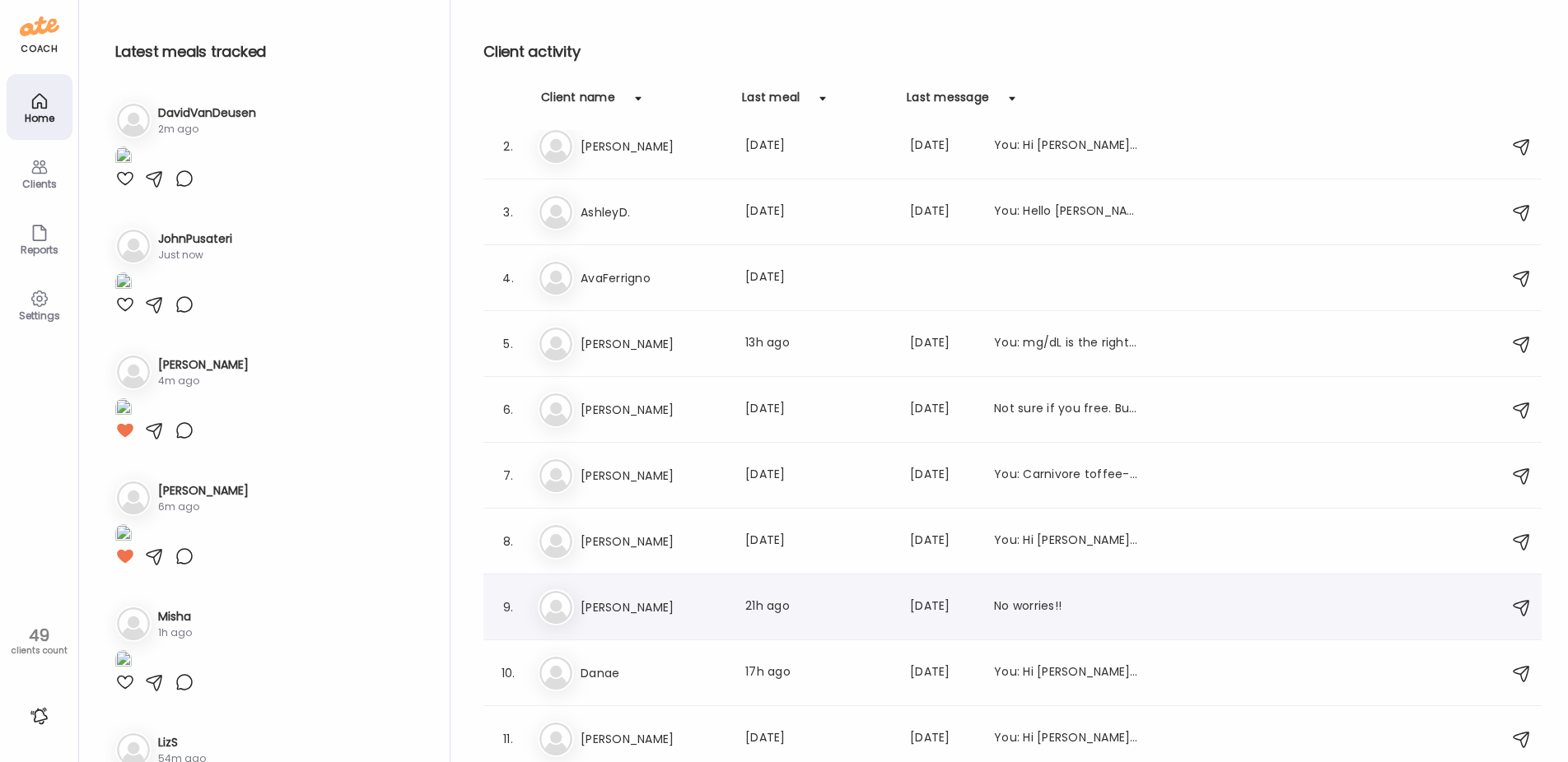
click at [669, 607] on h3 "[PERSON_NAME]" at bounding box center [653, 607] width 145 height 19
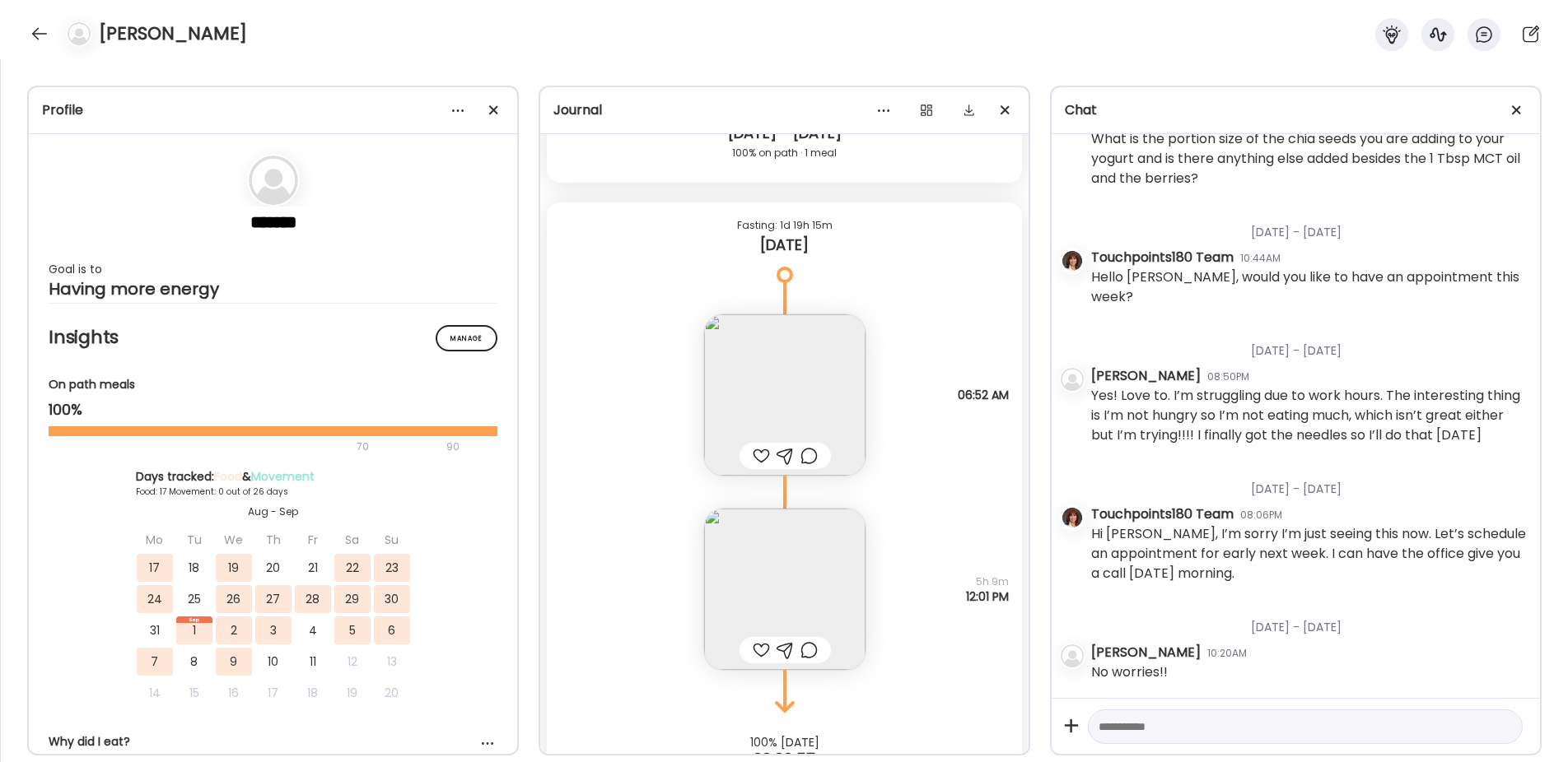
scroll to position [12422, 0]
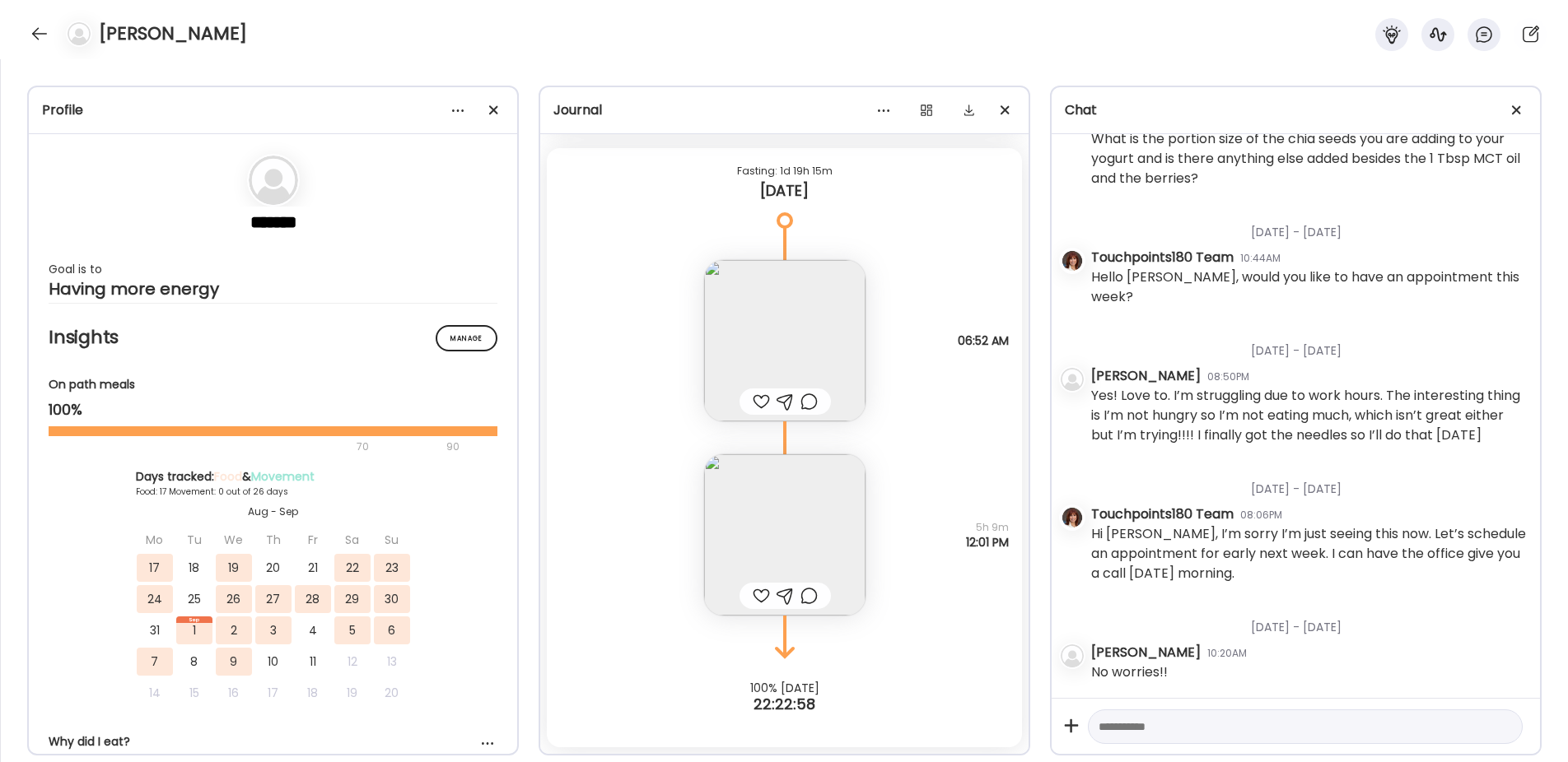
click at [798, 516] on img at bounding box center [784, 535] width 161 height 161
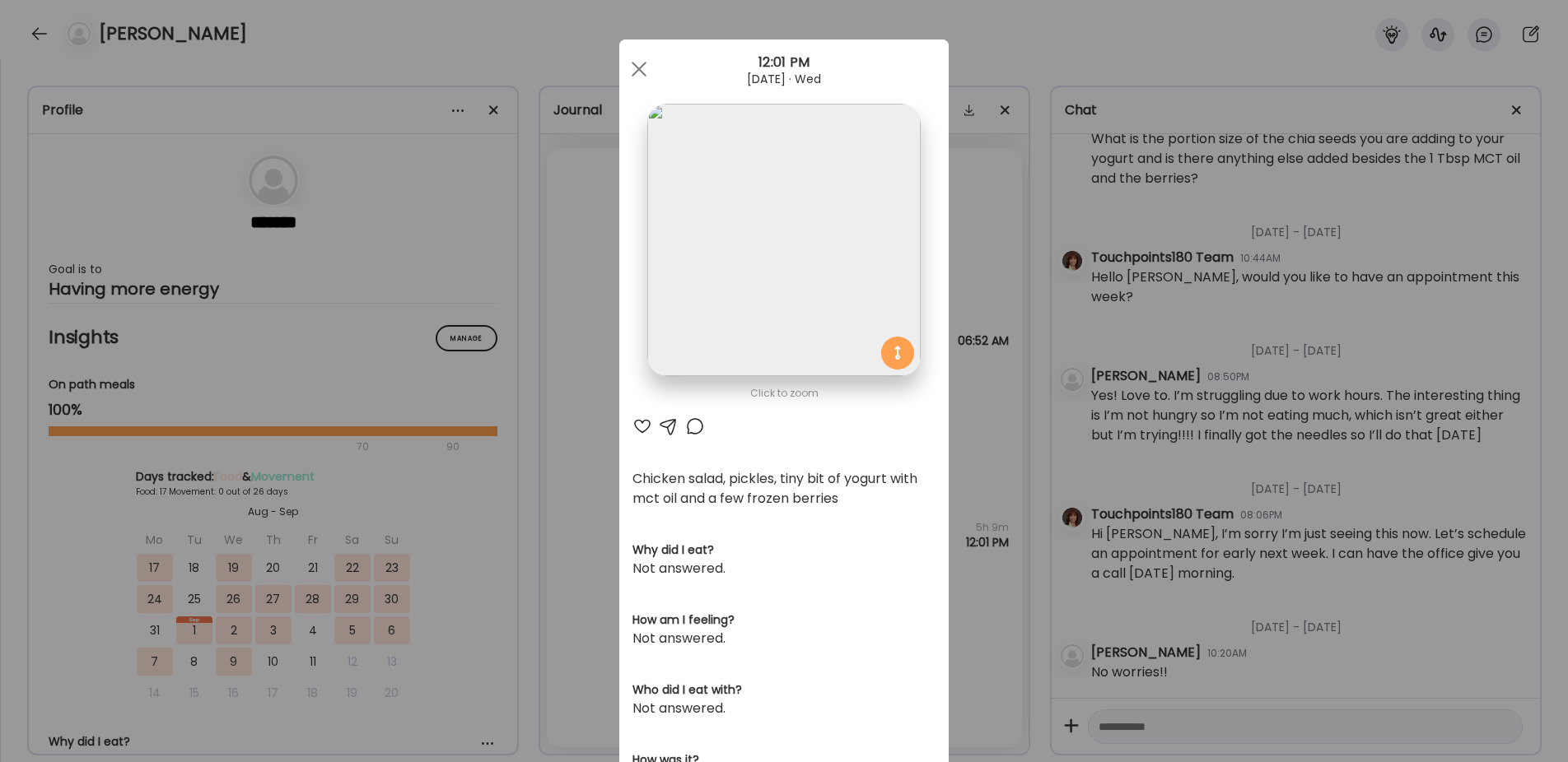
click at [558, 524] on div "Ate Coach Dashboard Wahoo! It’s official Take a moment to set up your Coach Pro…" at bounding box center [784, 381] width 1568 height 762
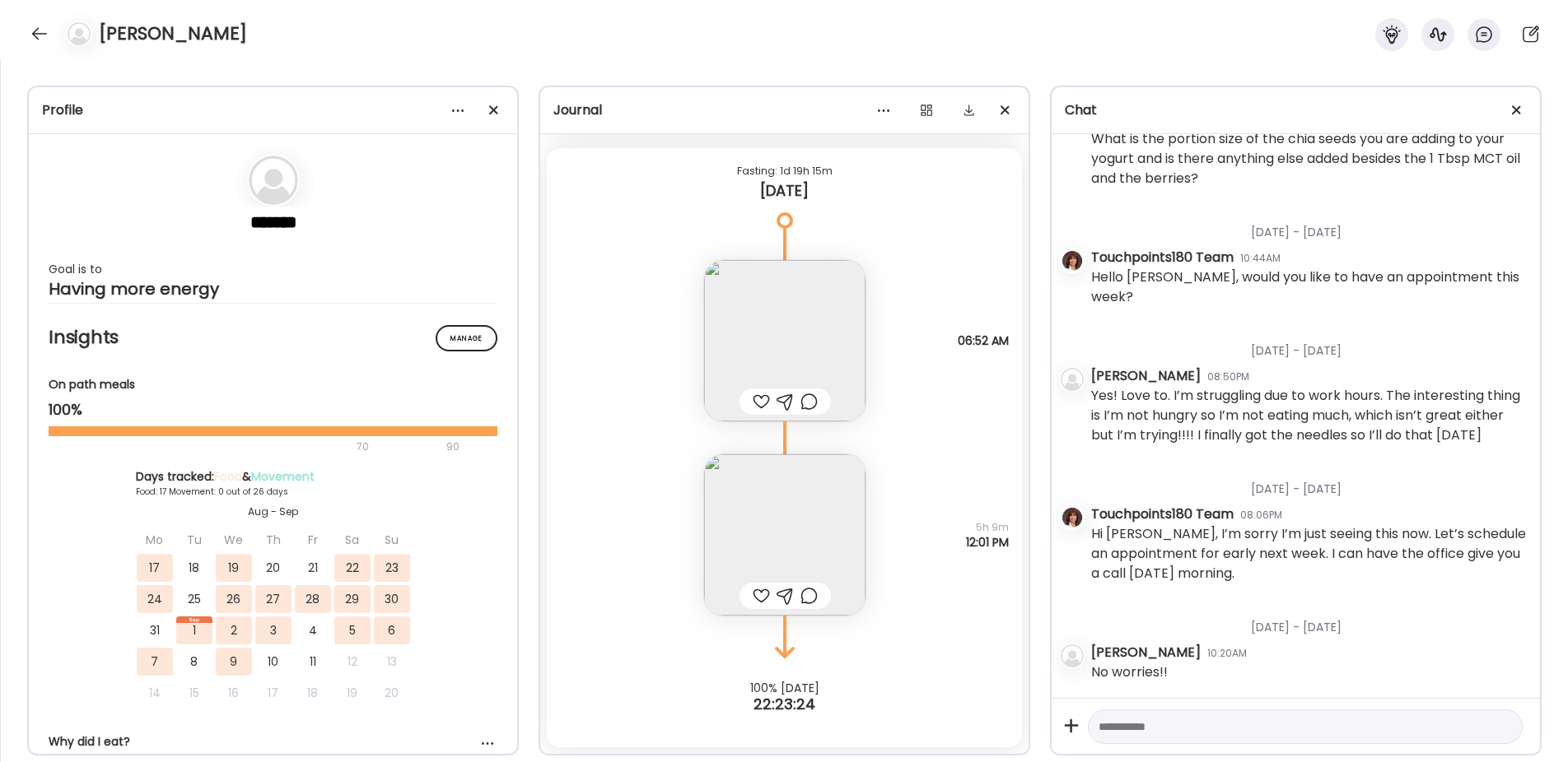
click at [780, 333] on img at bounding box center [784, 340] width 161 height 161
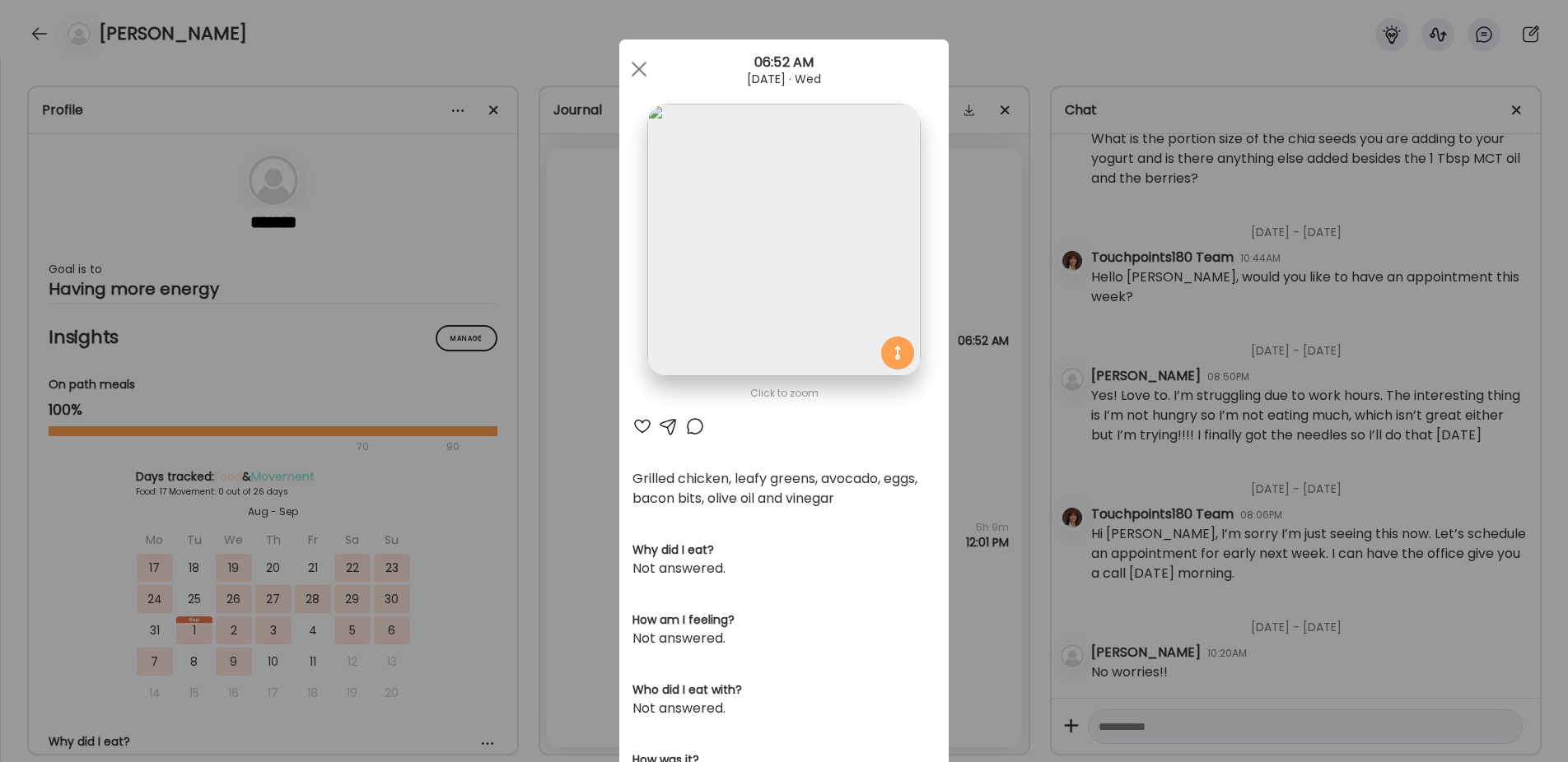
click at [576, 523] on div "Ate Coach Dashboard Wahoo! It’s official Take a moment to set up your Coach Pro…" at bounding box center [784, 381] width 1568 height 762
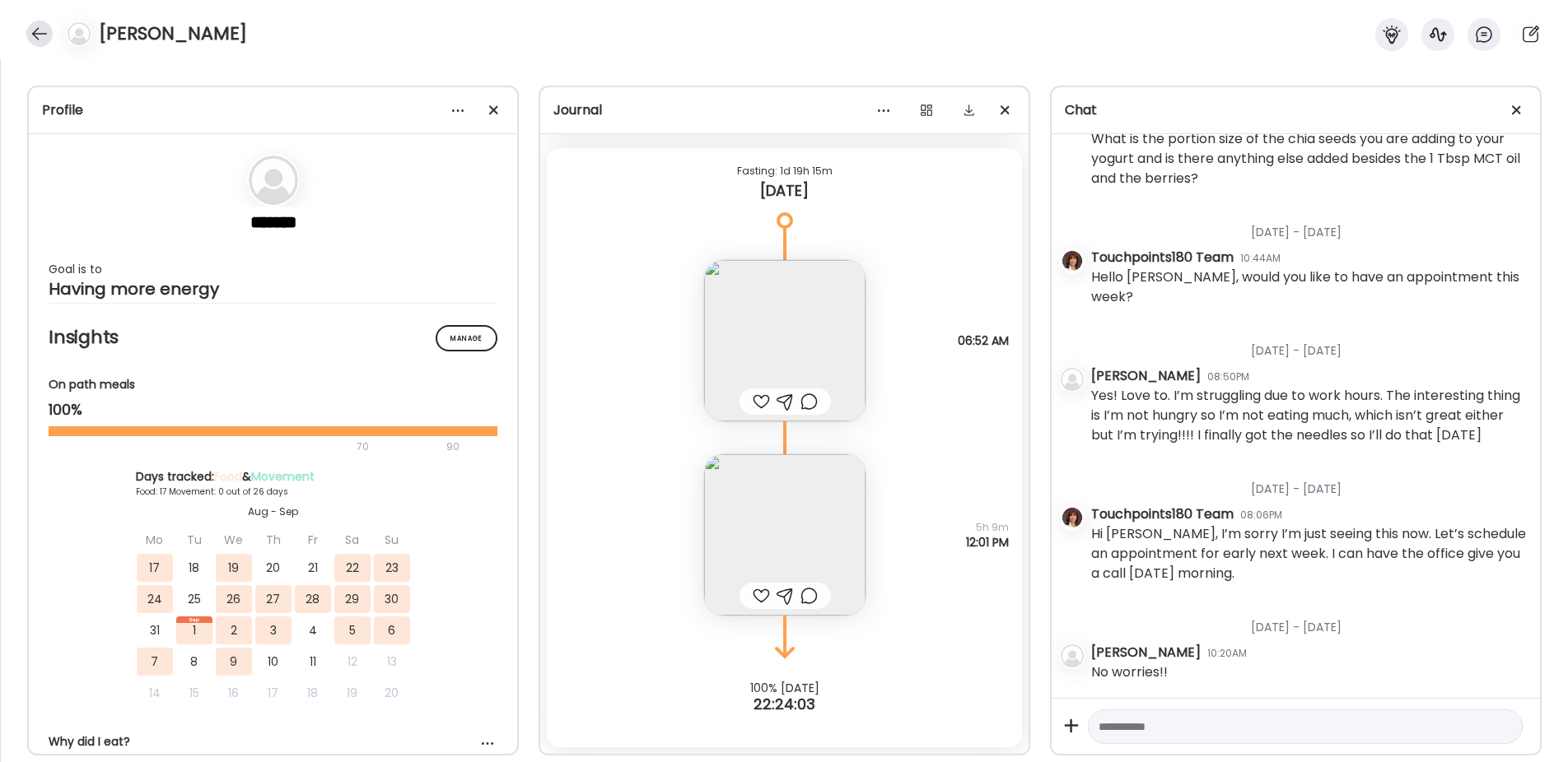
click at [46, 29] on div at bounding box center [39, 33] width 26 height 26
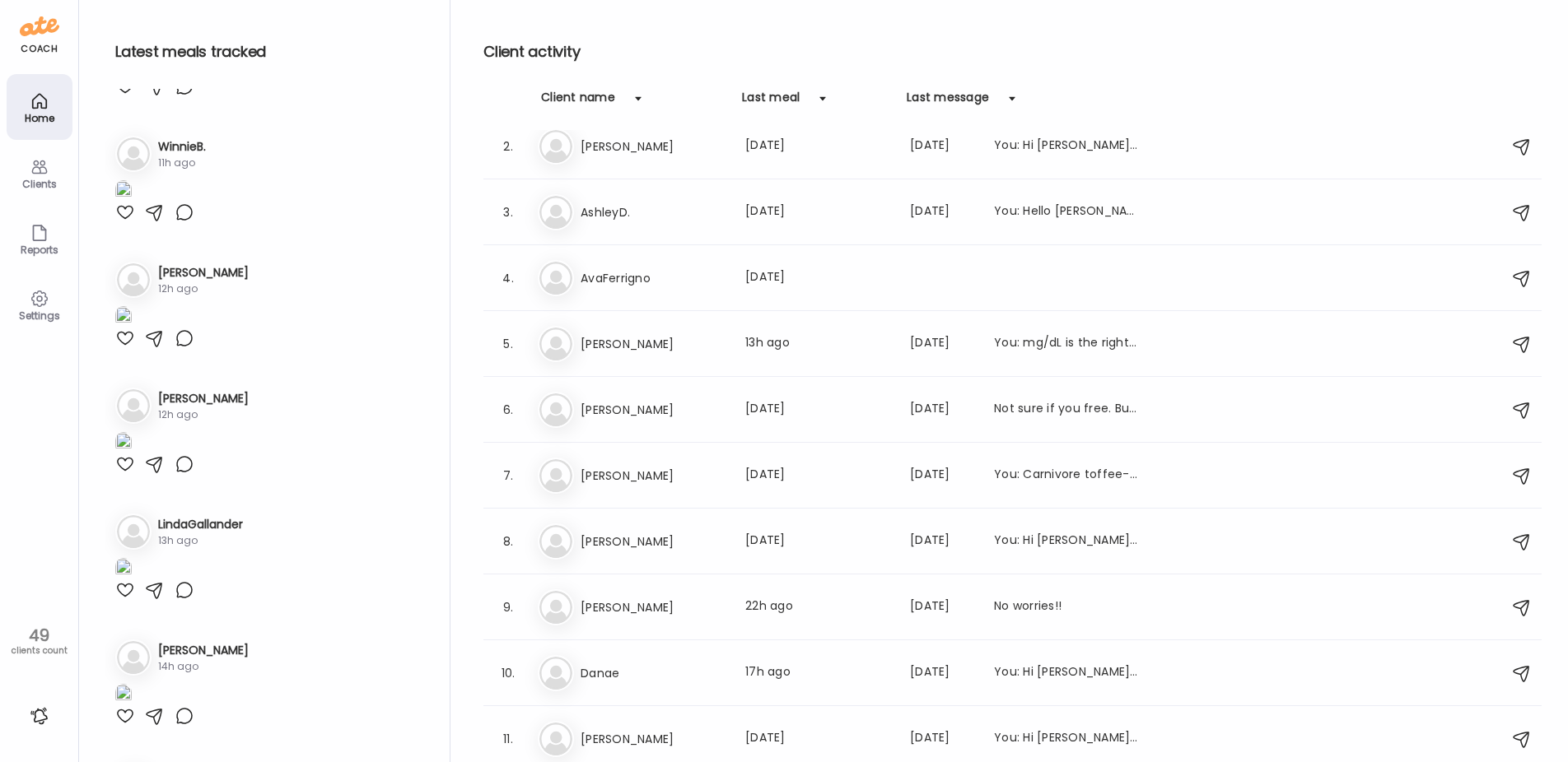
scroll to position [1729, 0]
